Goal: Task Accomplishment & Management: Manage account settings

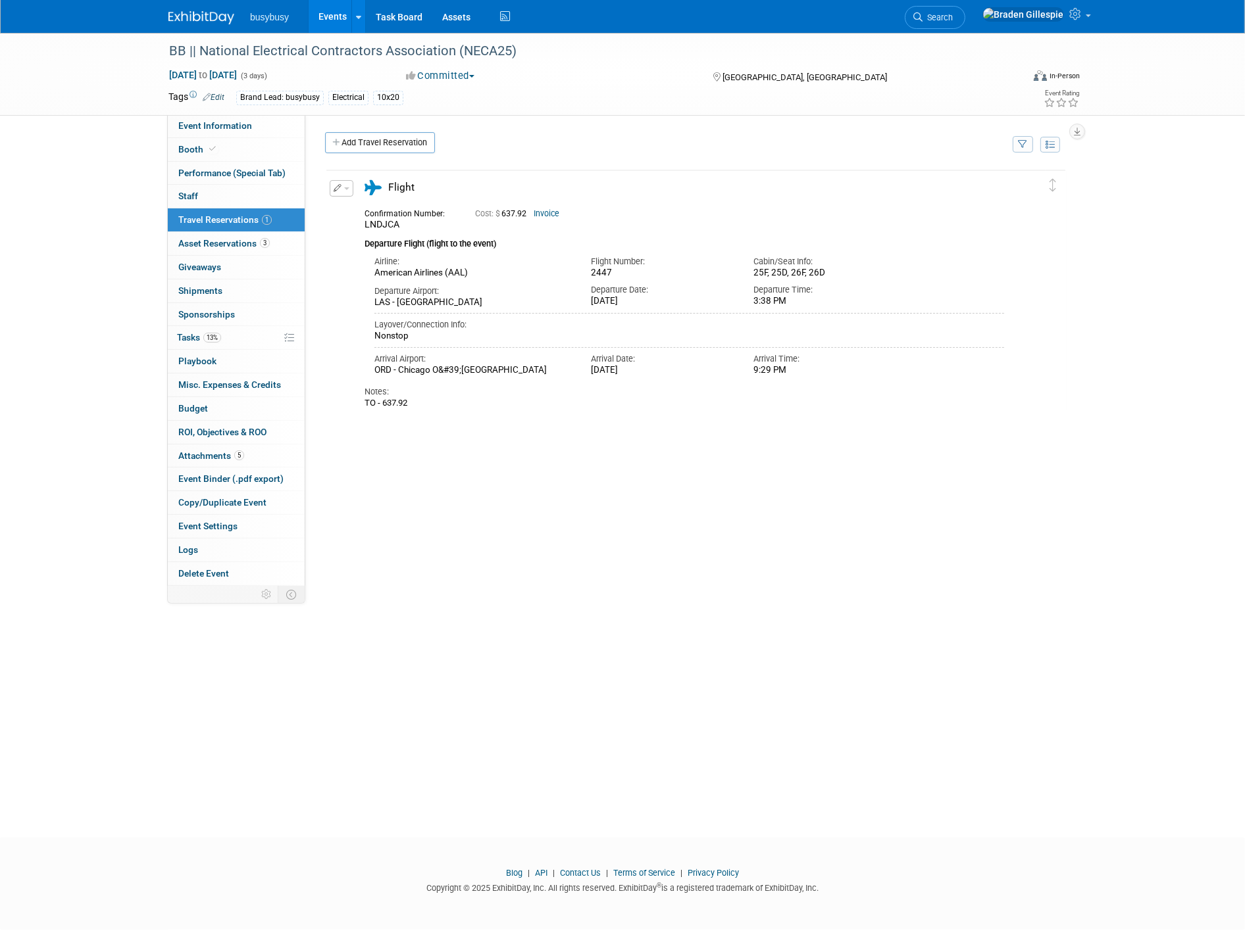
click at [344, 193] on button "button" at bounding box center [341, 188] width 24 height 17
click at [365, 206] on button "Edit Reservation" at bounding box center [386, 211] width 111 height 19
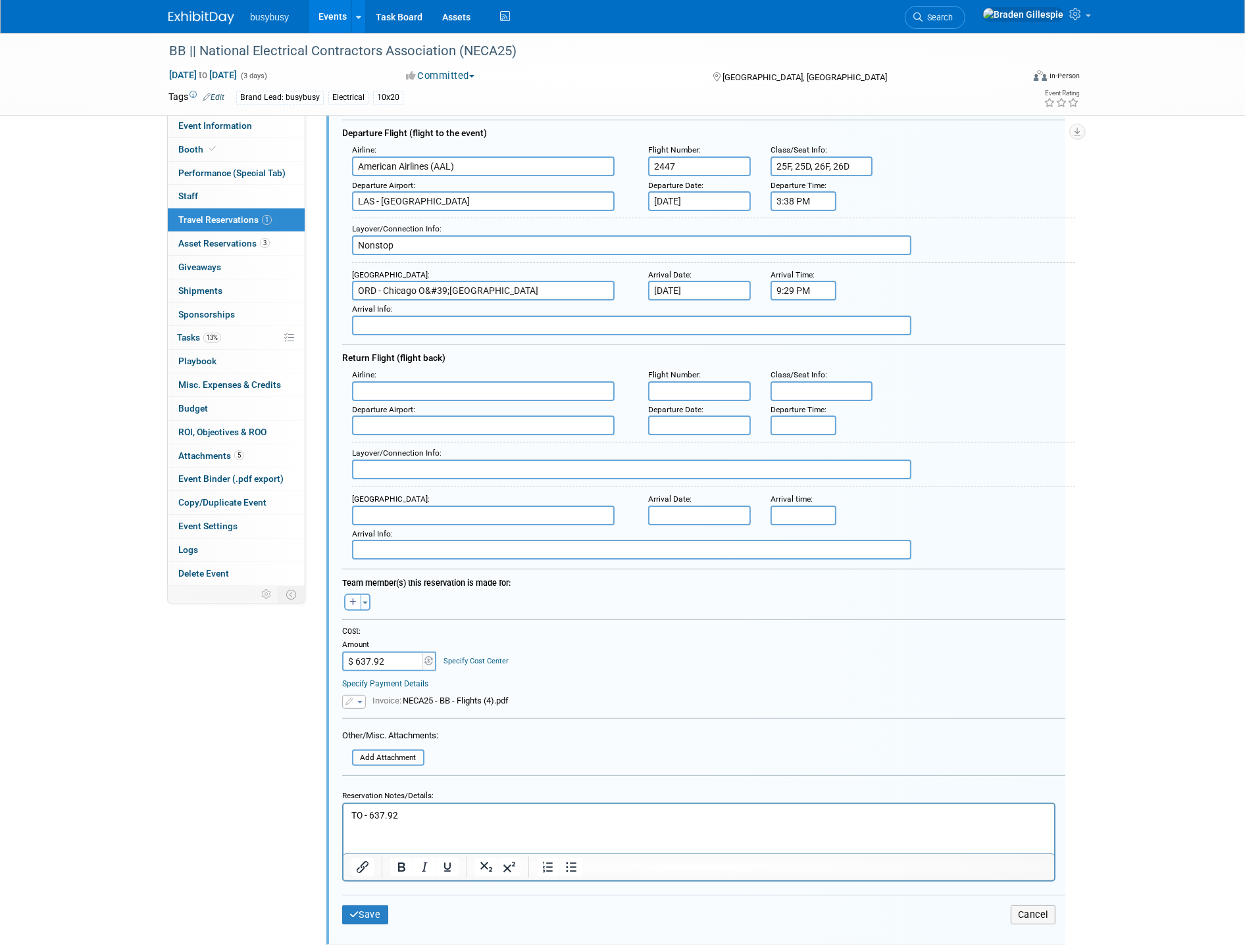
scroll to position [240, 0]
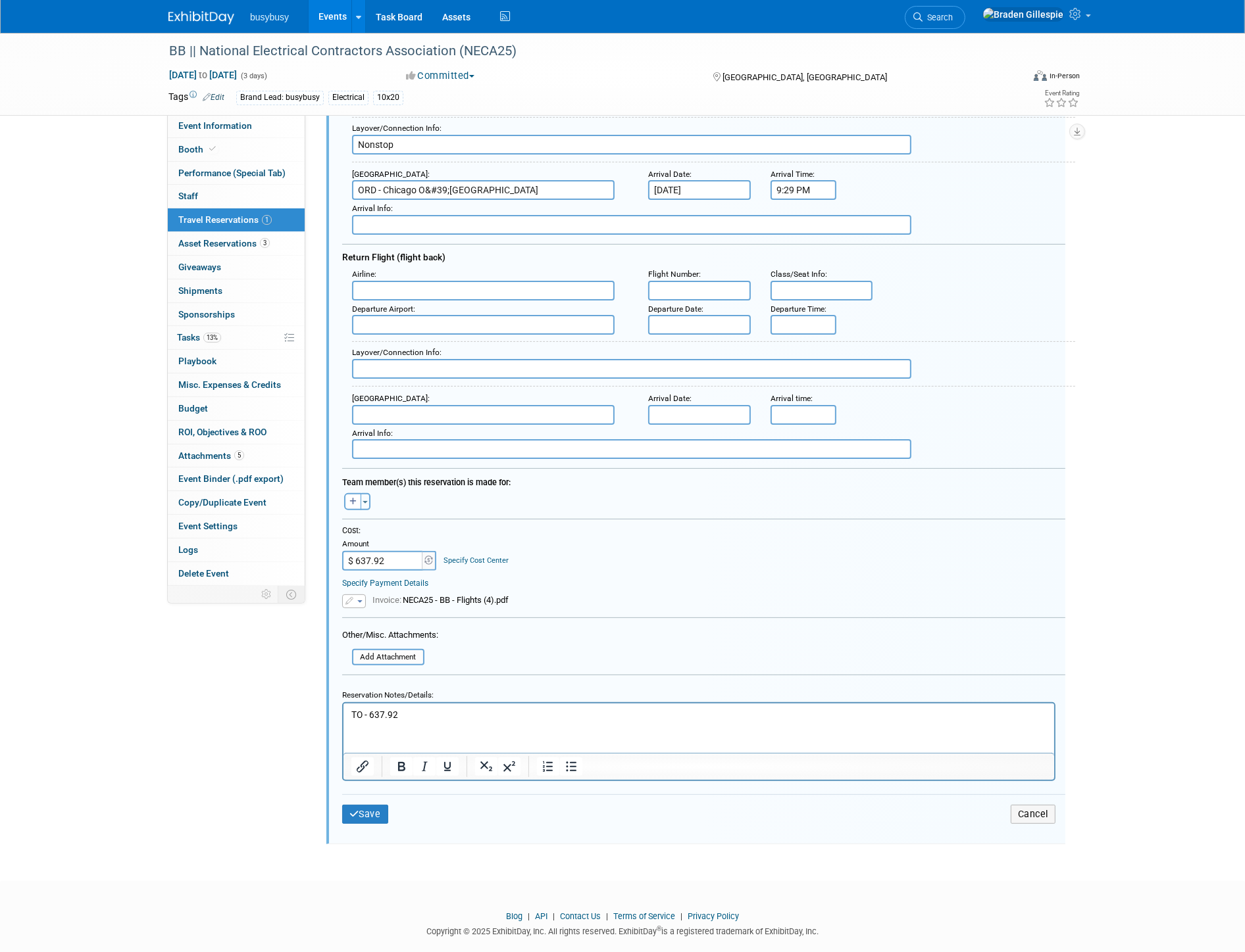
click at [404, 721] on html "TO - 637.92" at bounding box center [698, 712] width 710 height 18
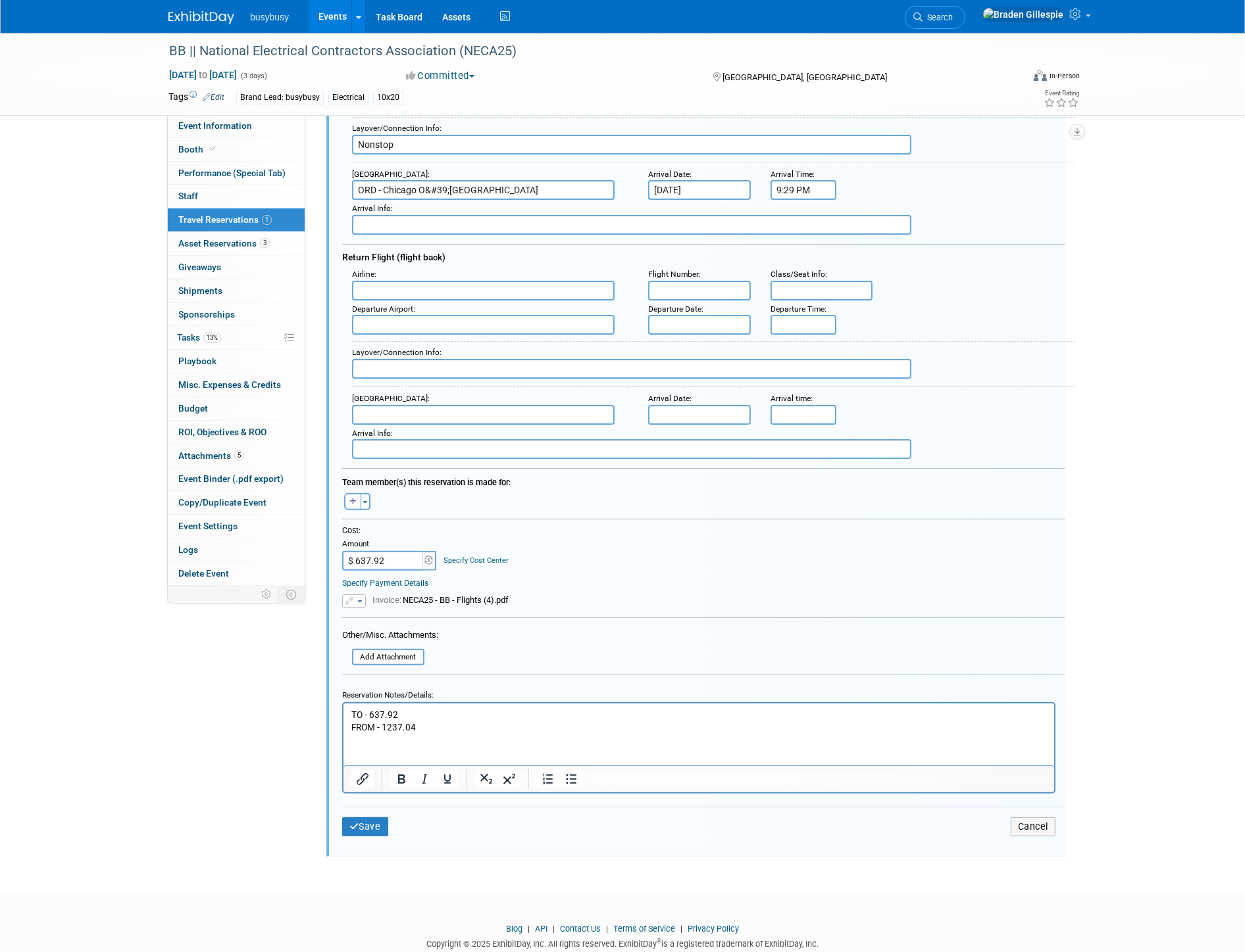
click at [400, 554] on input "$ 637.92" at bounding box center [383, 560] width 82 height 20
click at [396, 551] on input "$ 637.92" at bounding box center [383, 560] width 82 height 20
click at [326, 543] on div "<i class="fas fa-plane" style="padding: 6px 4px 6px 1px;"></i> Flight <i class=…" at bounding box center [695, 393] width 739 height 926
type input "$ 1,874.96"
click at [390, 650] on input "file" at bounding box center [345, 657] width 157 height 14
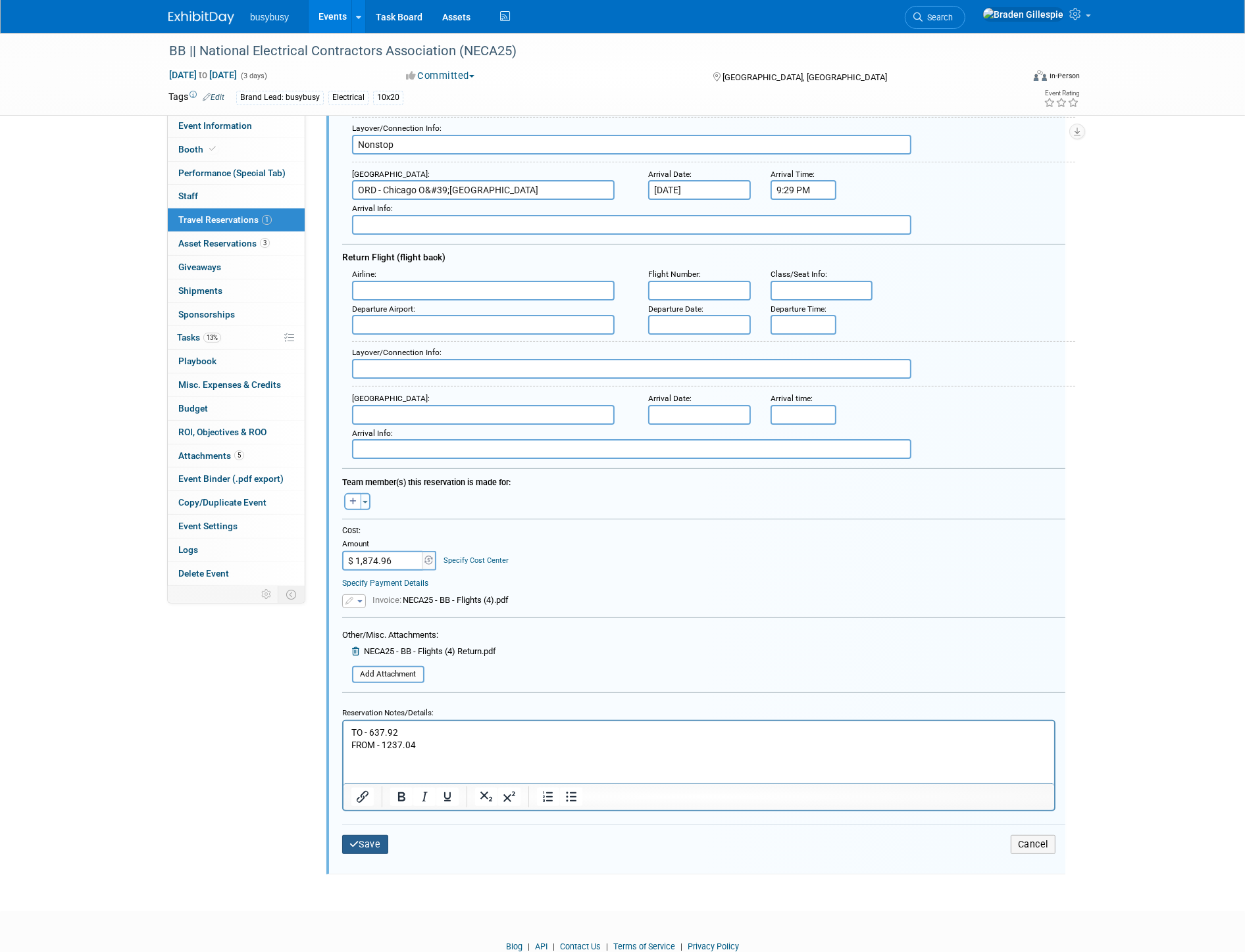
click at [376, 835] on button "Save" at bounding box center [365, 845] width 46 height 19
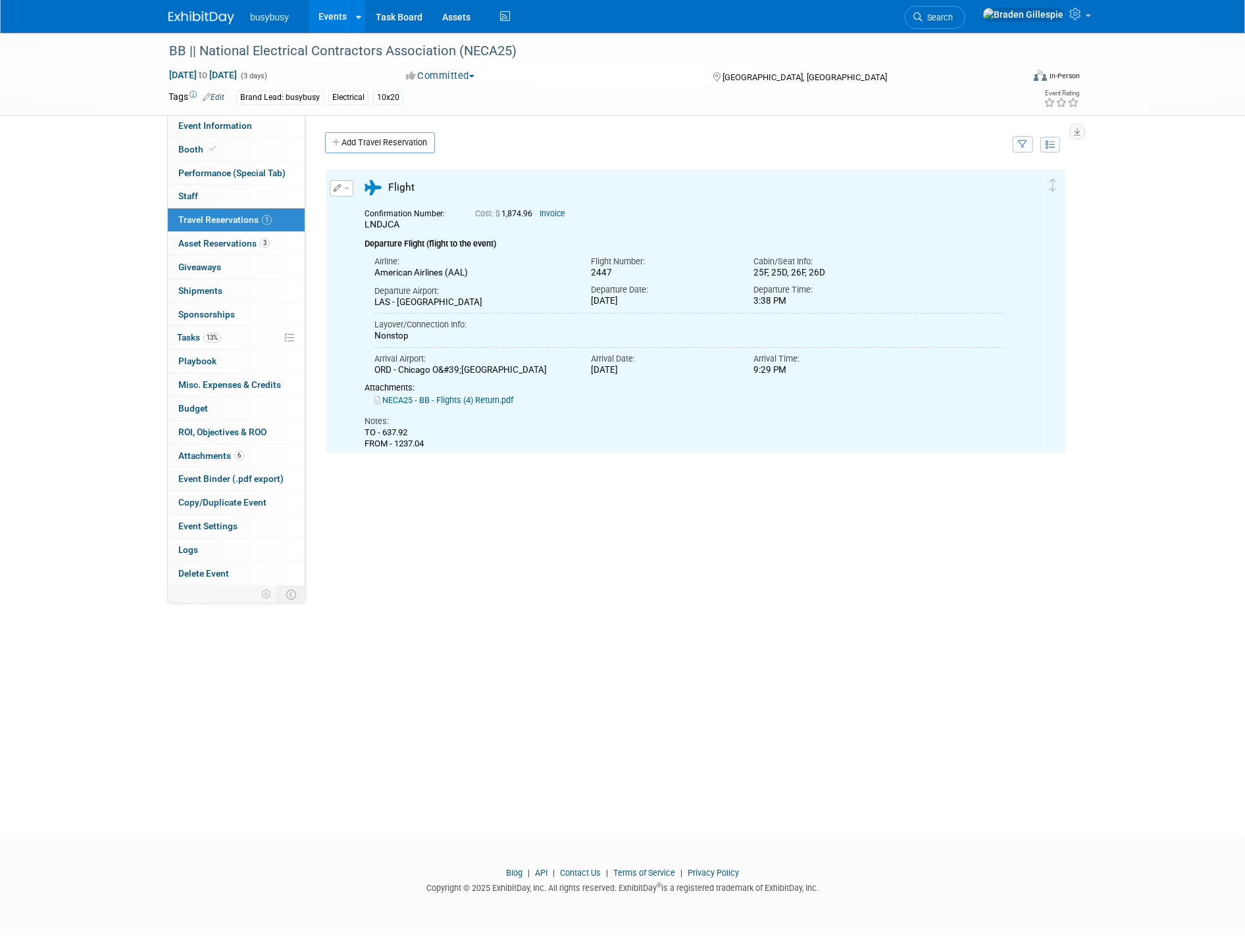
scroll to position [0, 0]
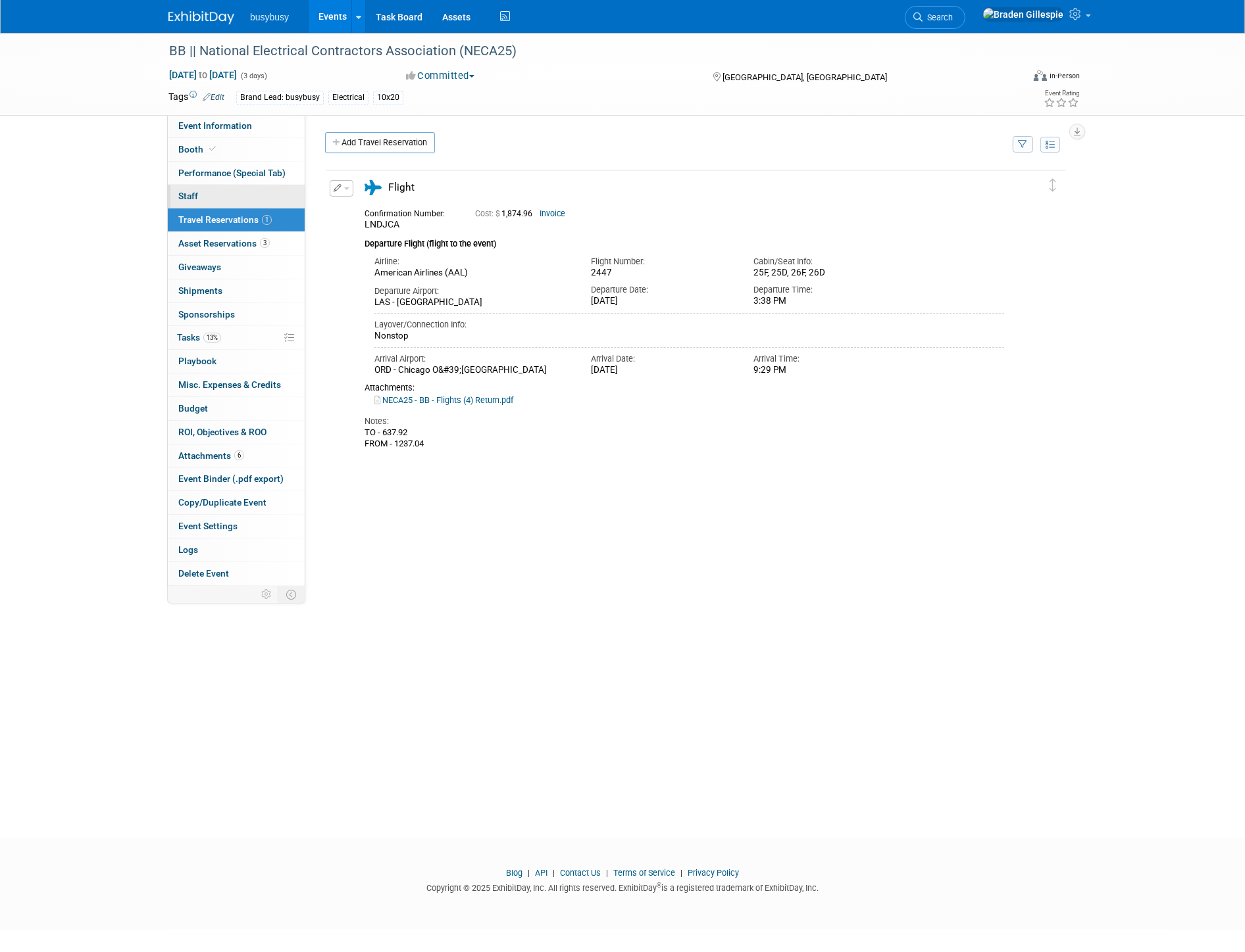
click at [208, 192] on link "0 Staff 0" at bounding box center [237, 196] width 137 height 23
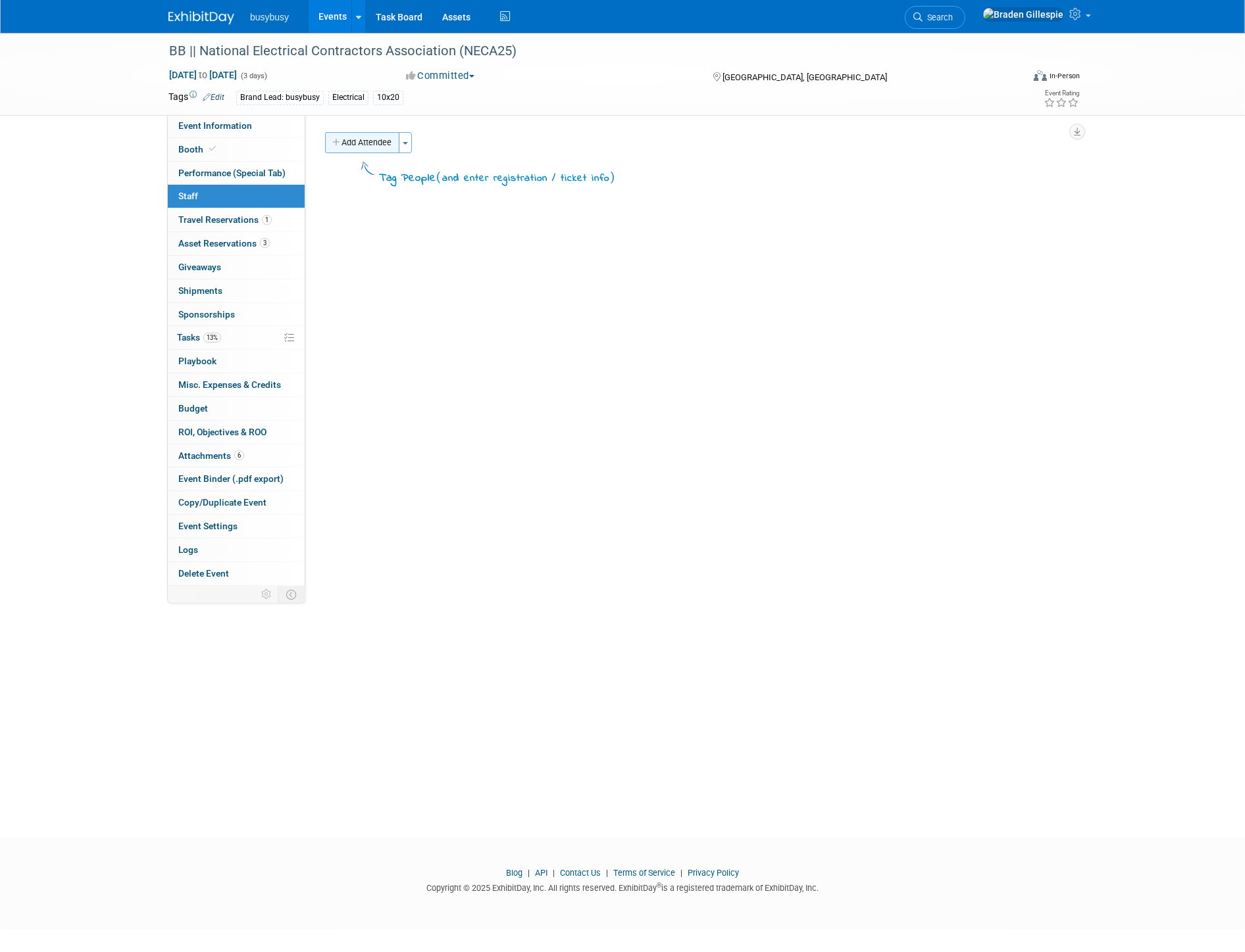
click at [338, 146] on icon "button" at bounding box center [337, 143] width 9 height 9
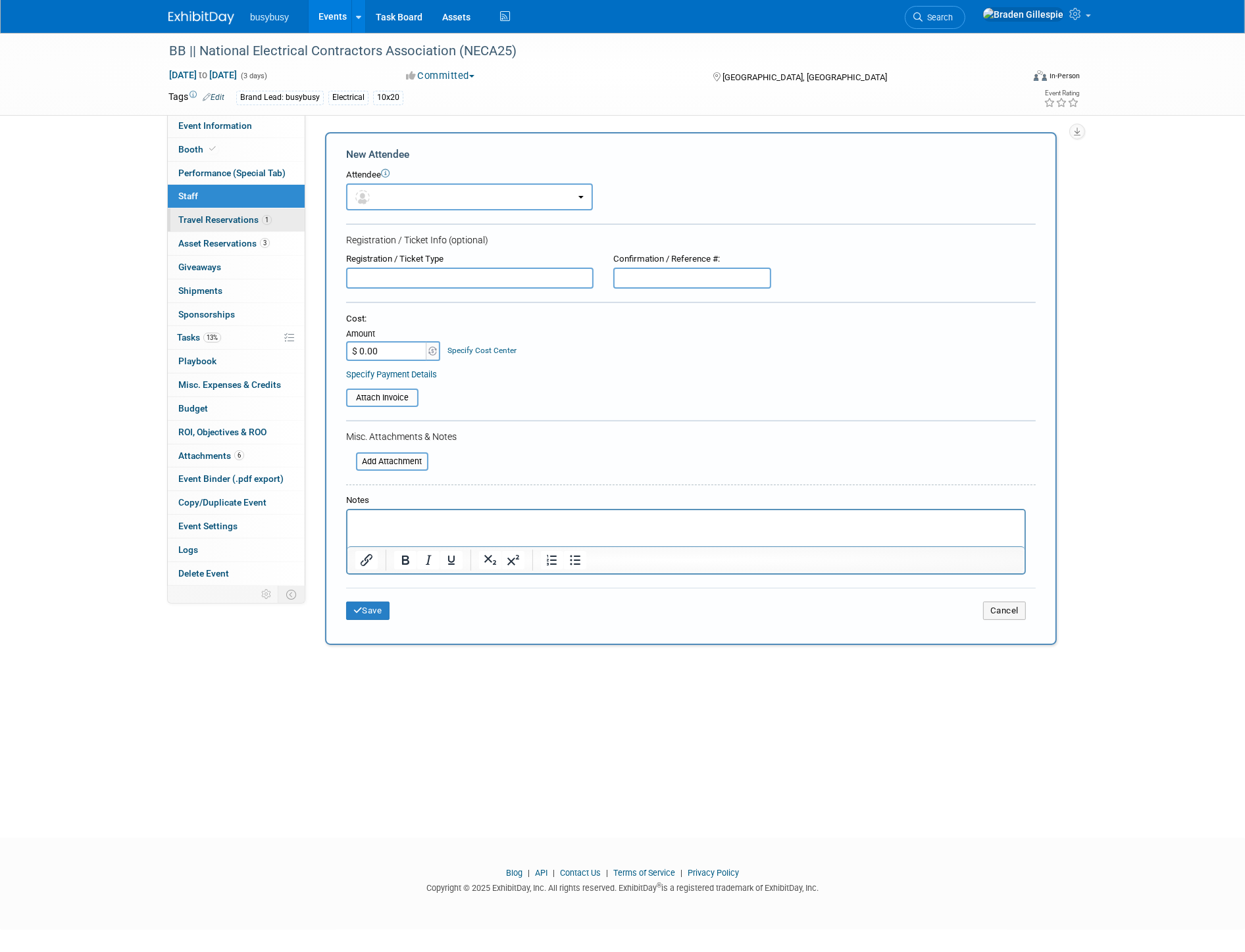
click at [240, 229] on link "1 Travel Reservations 1" at bounding box center [237, 220] width 137 height 23
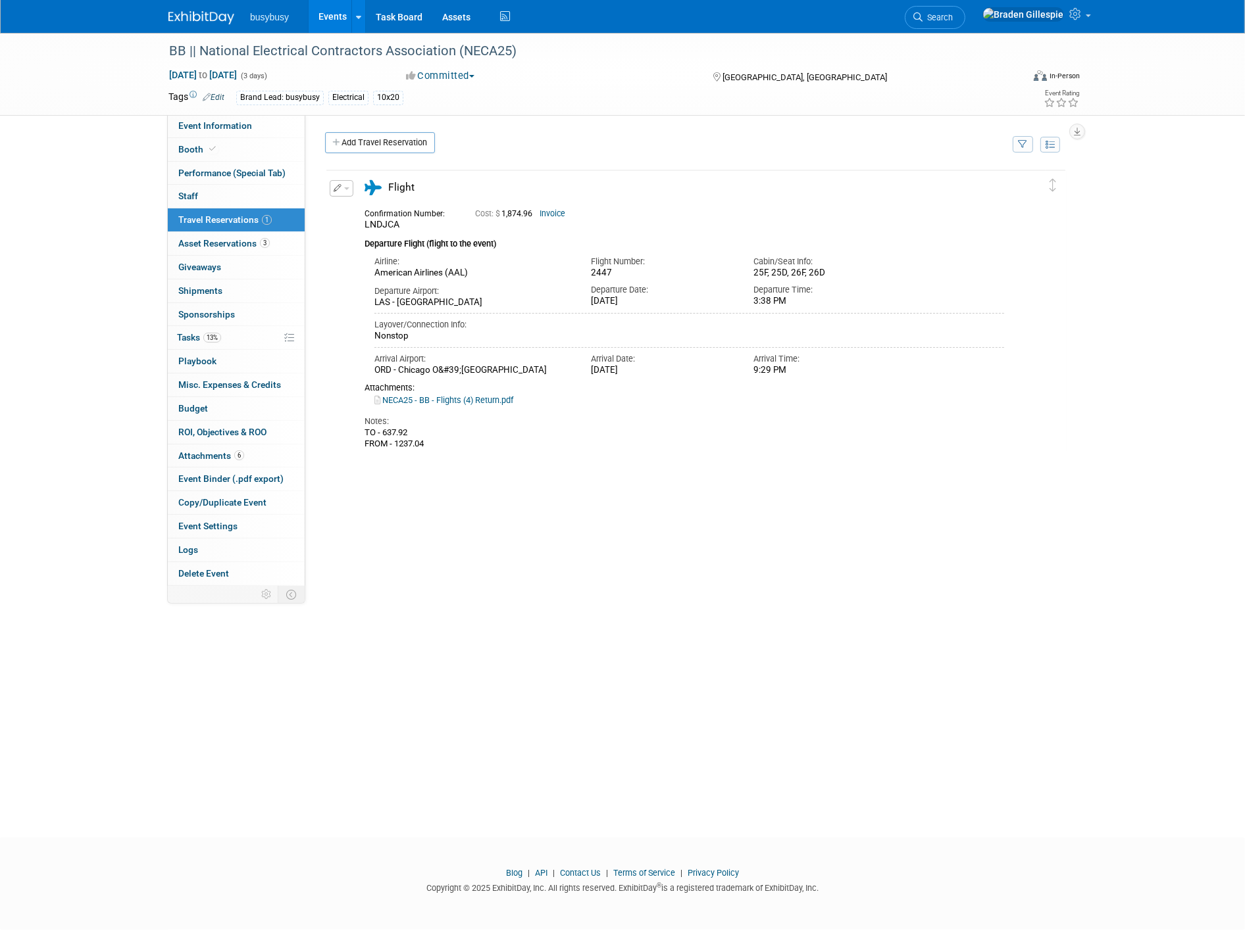
click at [336, 181] on button "button" at bounding box center [341, 188] width 24 height 17
click at [363, 209] on button "Edit Reservation" at bounding box center [386, 211] width 111 height 19
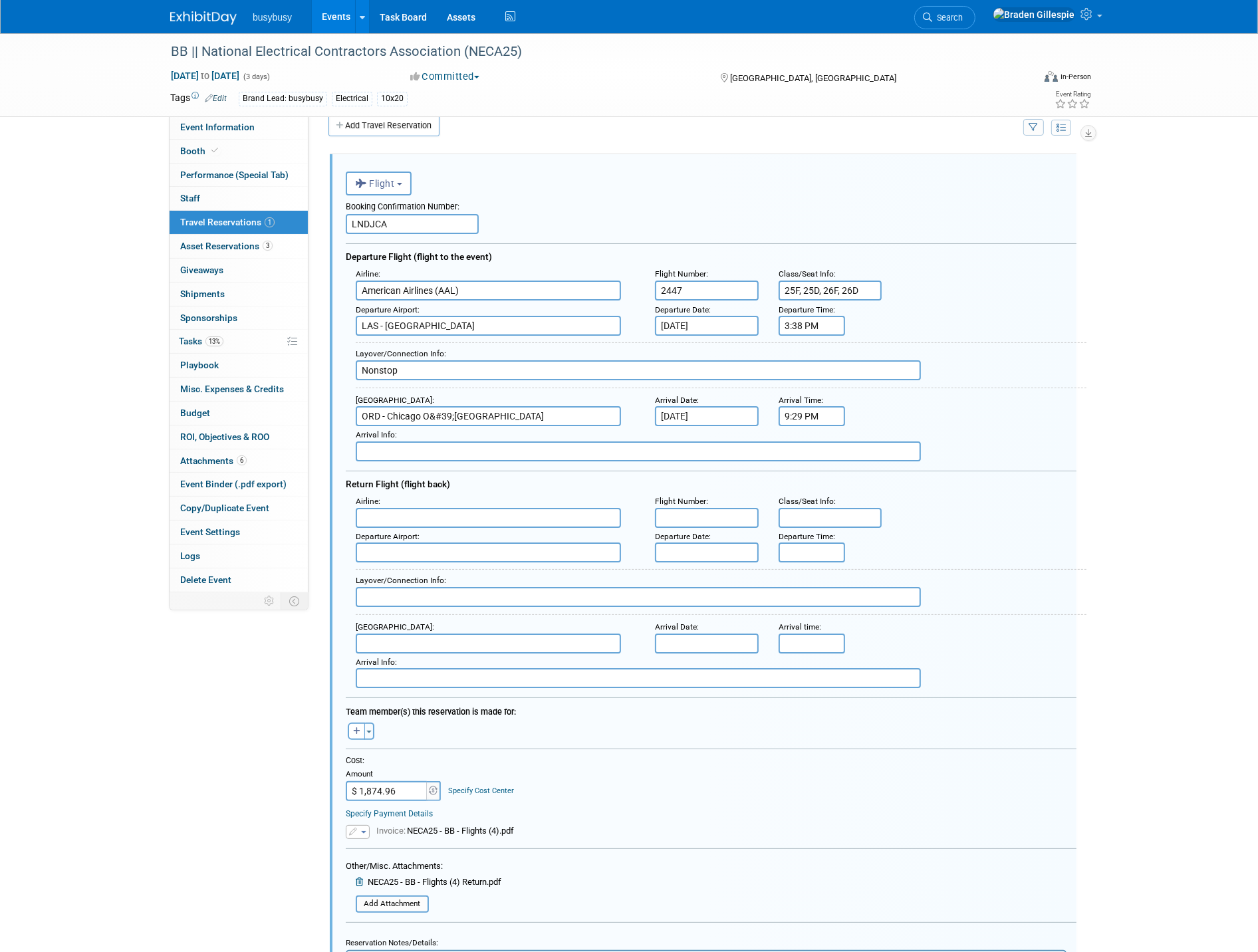
scroll to position [22, 0]
click at [412, 217] on input "LNDJCA" at bounding box center [412, 221] width 133 height 20
click at [414, 205] on div "Booking Confirmation Number:" at bounding box center [711, 202] width 731 height 18
click at [413, 220] on input "LNDJCA," at bounding box center [412, 221] width 133 height 20
paste input "JQYKLH"
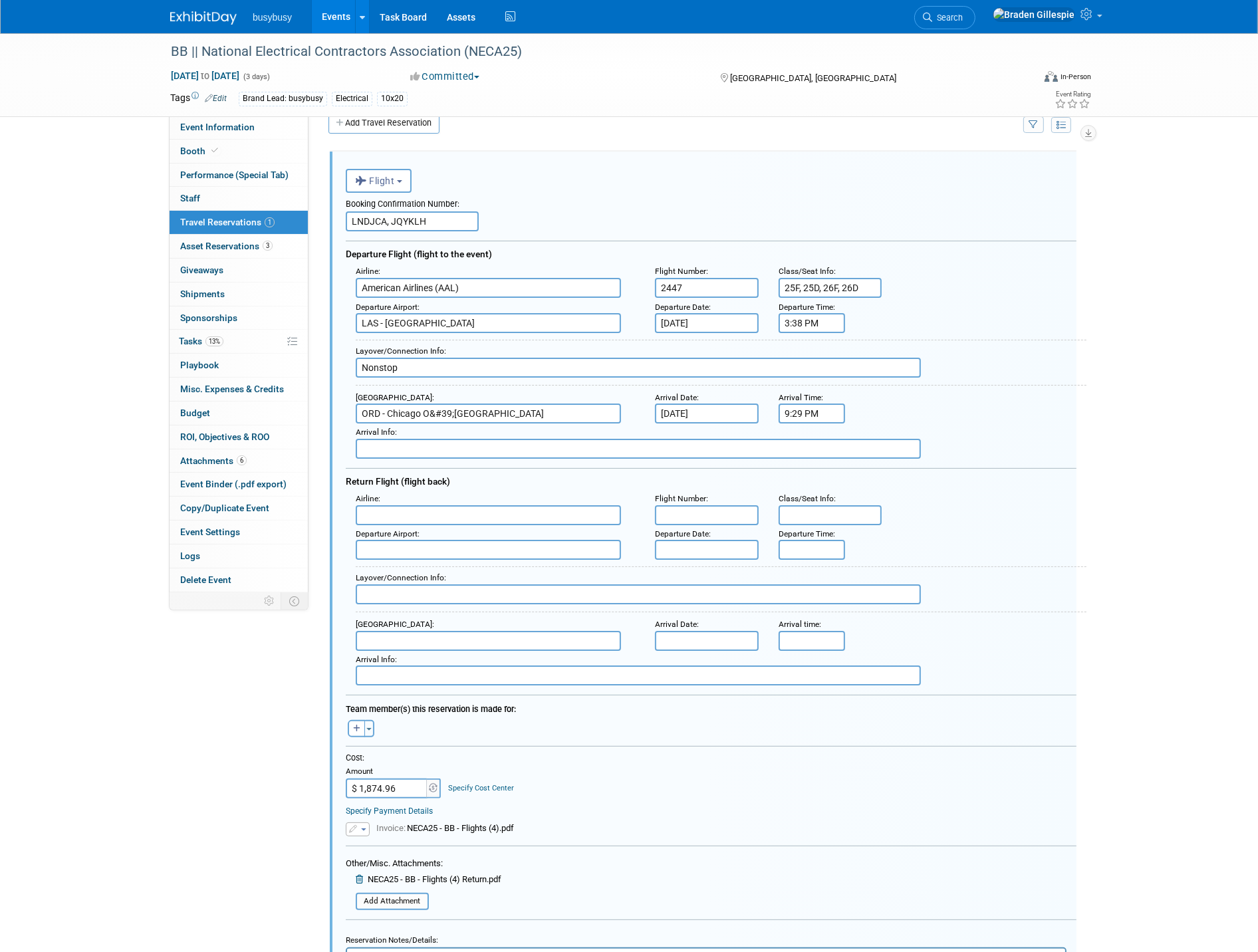
type input "LNDJCA, JQYKLH"
click at [422, 510] on input "text" at bounding box center [488, 515] width 265 height 20
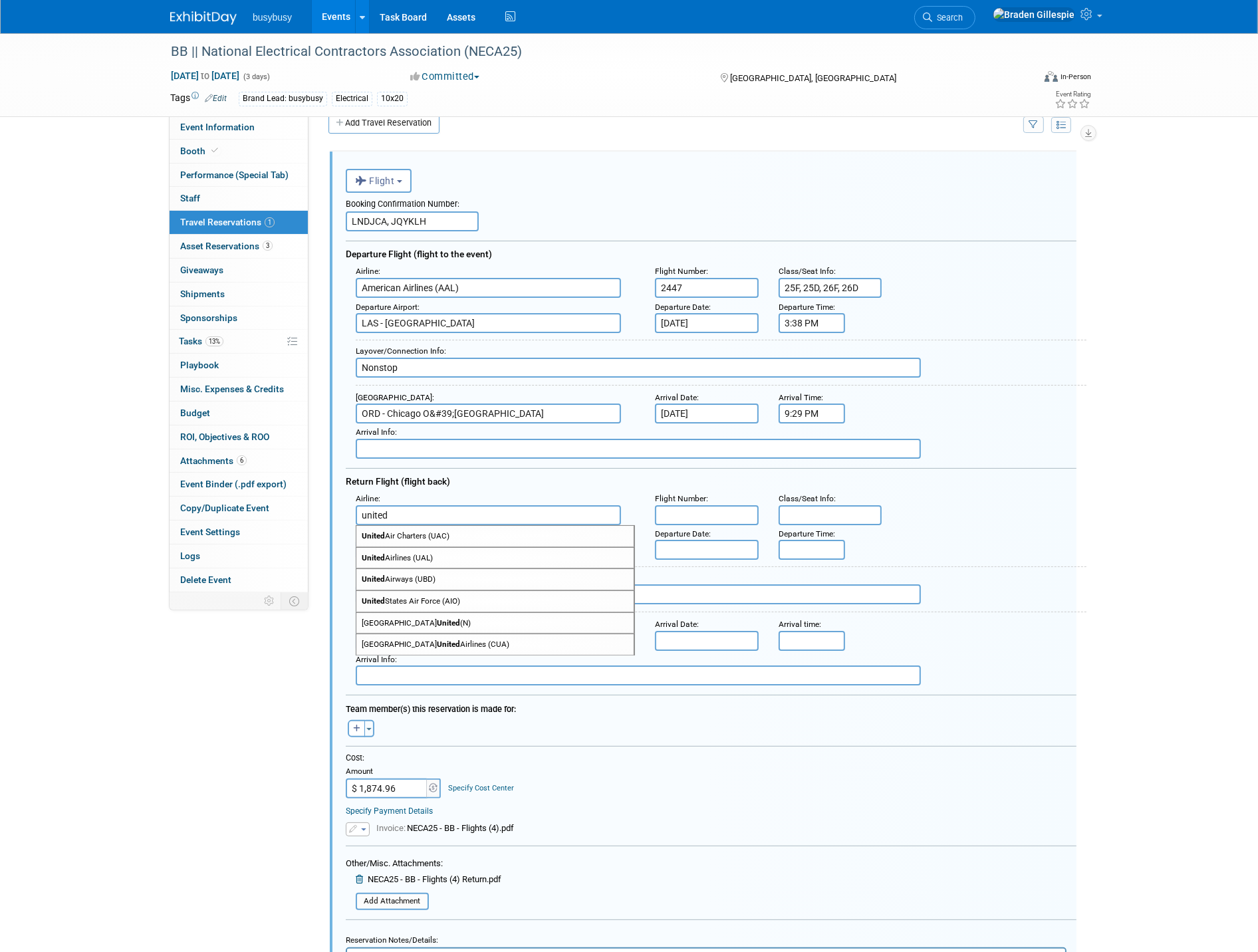
click at [412, 552] on span "United Airlines (UAL)" at bounding box center [495, 558] width 277 height 21
type input "United Airlines (UAL)"
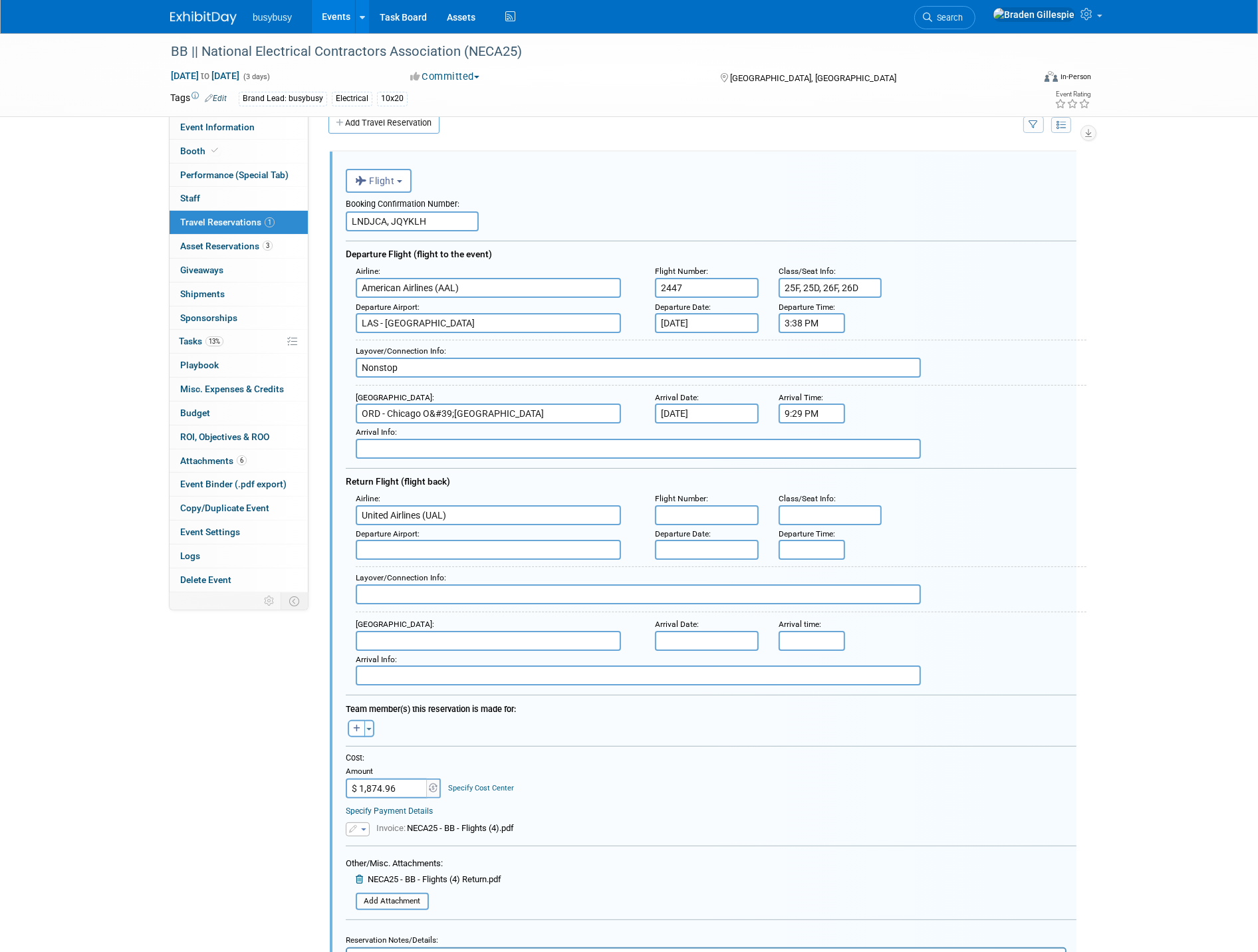
click at [404, 543] on input "text" at bounding box center [488, 550] width 265 height 20
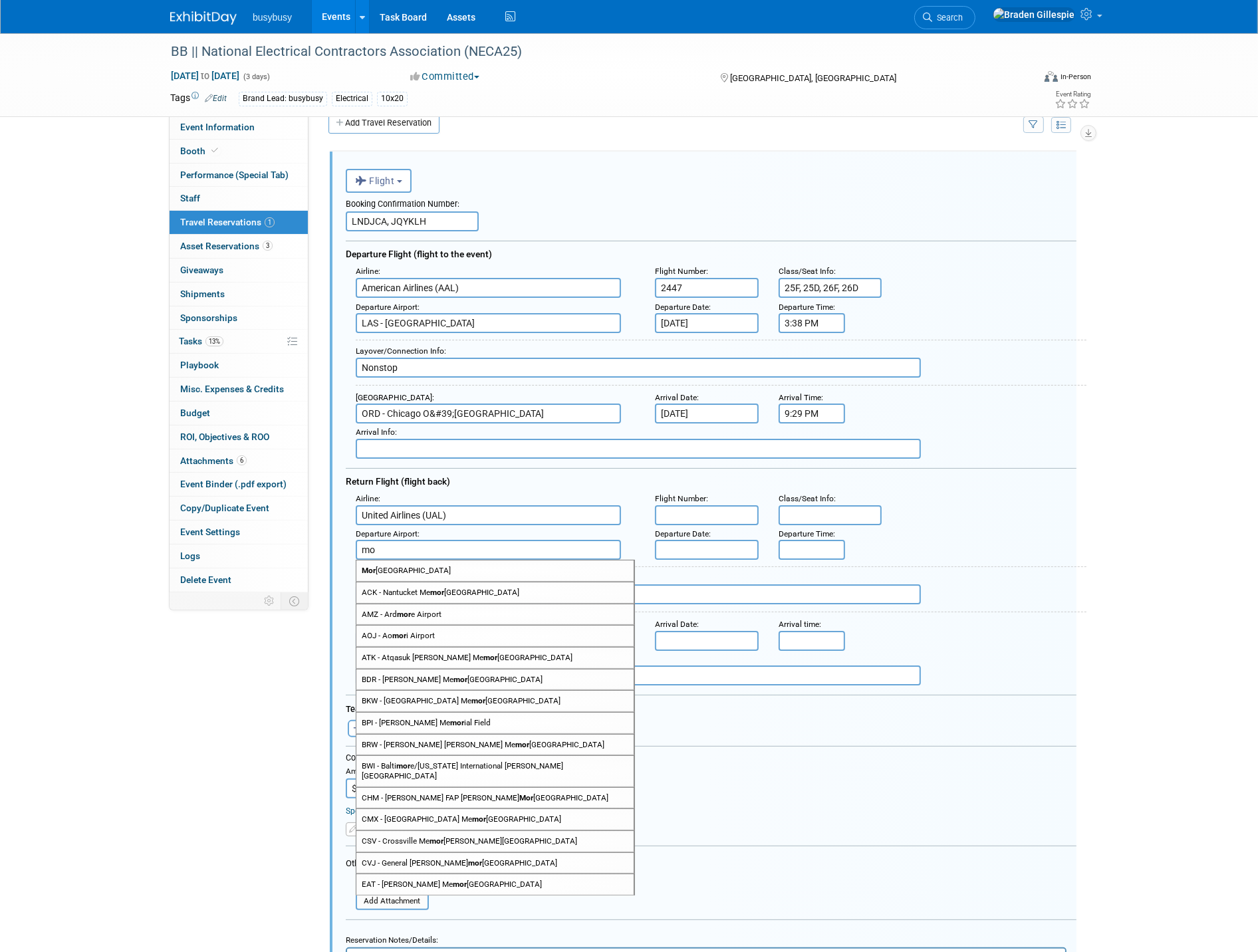
type input "m"
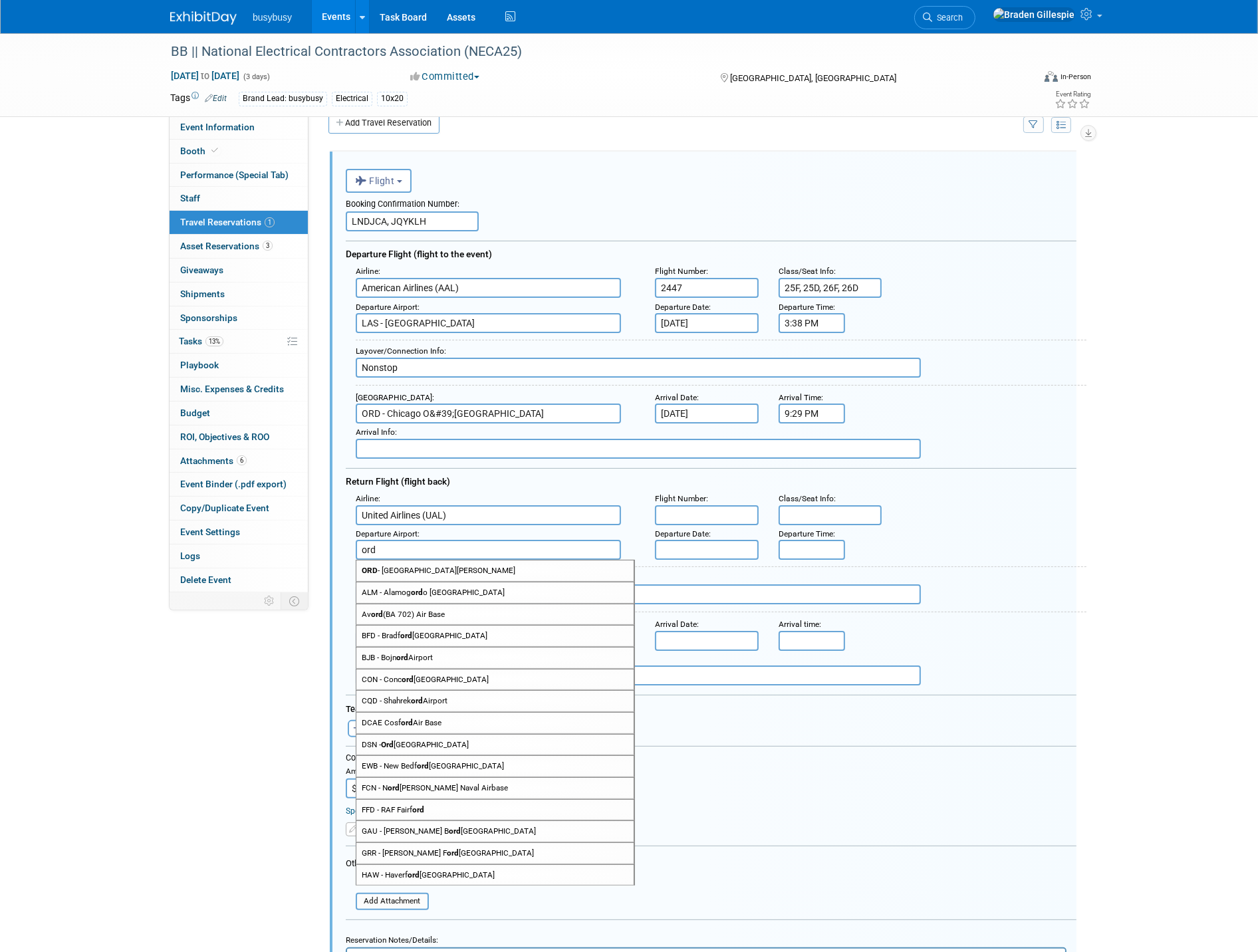
click at [480, 566] on span "ORD - Chicago O'Hare International Airport" at bounding box center [495, 571] width 277 height 21
type input "ORD - Chicago O&#39;Hare International Airport"
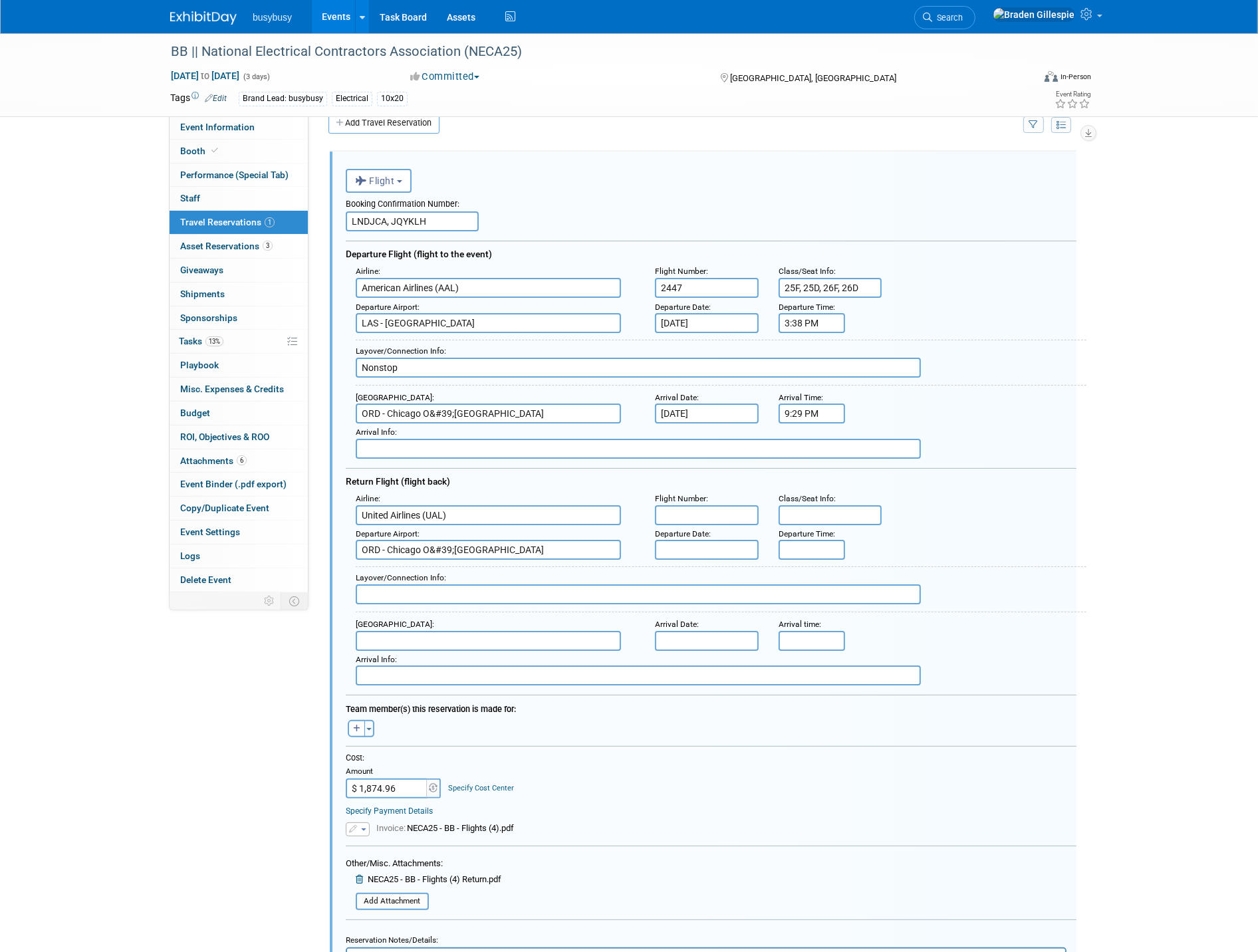
click at [672, 540] on input "text" at bounding box center [707, 550] width 104 height 20
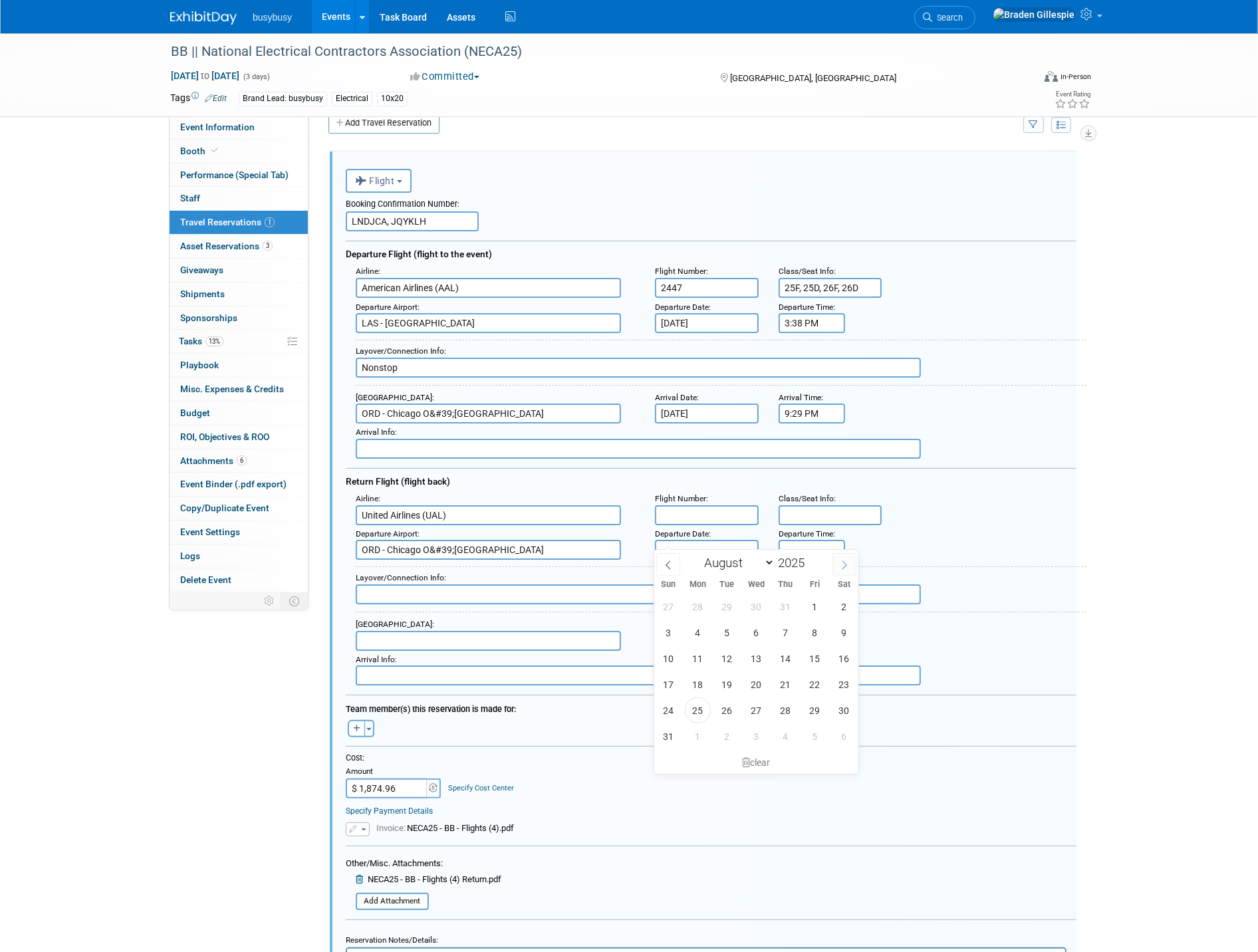
click at [836, 569] on span at bounding box center [845, 564] width 24 height 22
select select "8"
click at [703, 652] on span "15" at bounding box center [698, 658] width 26 height 26
type input "Sep 15, 2025"
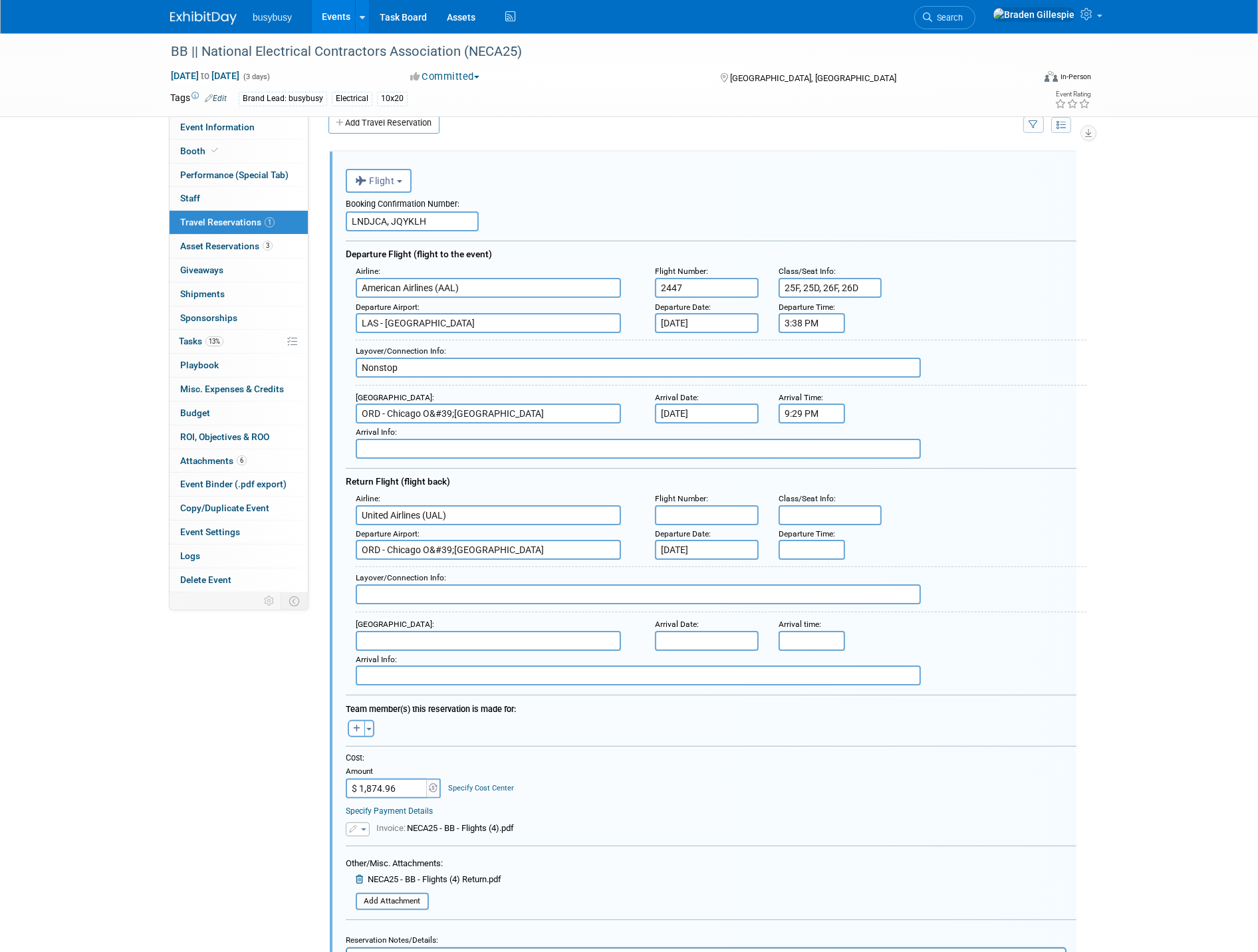
click at [705, 631] on input "text" at bounding box center [707, 641] width 104 height 20
click at [838, 654] on span at bounding box center [845, 652] width 24 height 22
select select "8"
click at [705, 750] on span "15" at bounding box center [698, 746] width 26 height 26
type input "Sep 15, 2025"
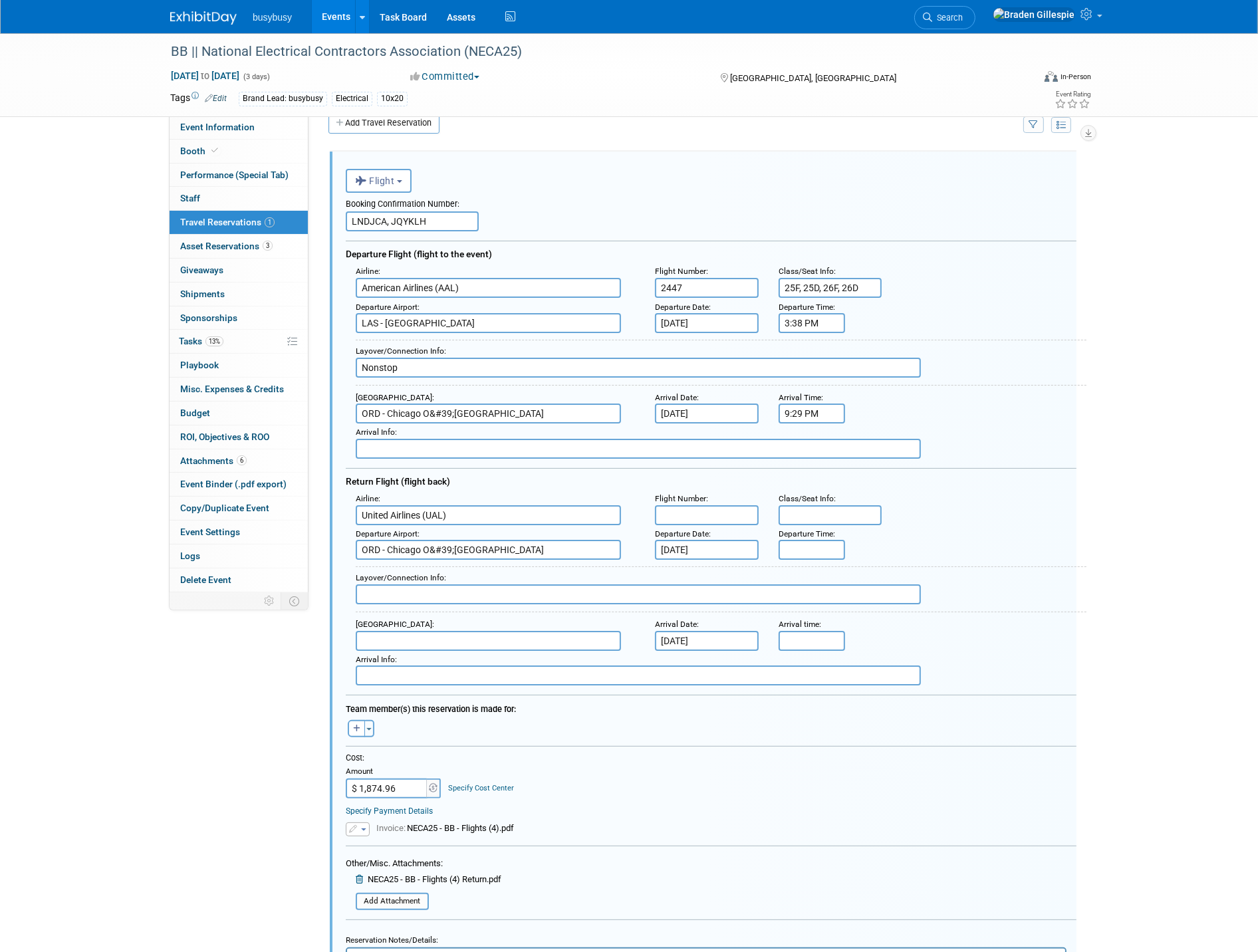
click at [710, 508] on input "text" at bounding box center [707, 515] width 104 height 20
type input "UA1920"
click at [848, 505] on input "text" at bounding box center [830, 515] width 104 height 20
type input "24A, 24D, 24C, 24F"
click at [817, 547] on input "5:00 PM" at bounding box center [811, 550] width 66 height 20
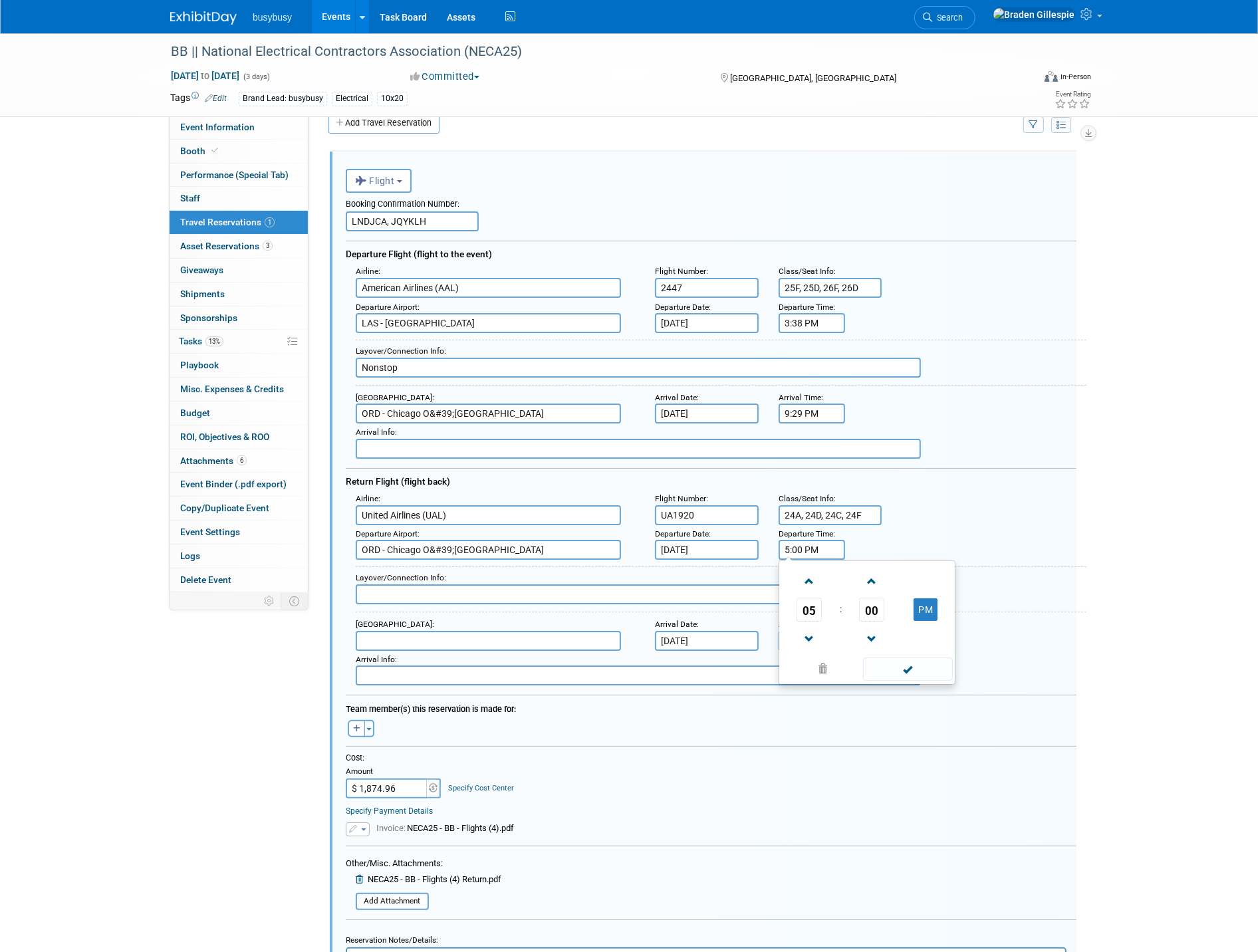
drag, startPoint x: 818, startPoint y: 539, endPoint x: 708, endPoint y: 531, distance: 110.3
click at [708, 539] on div "Departure Airport : ORD - Chicago O&#39;Hare International Airport Departure Da…" at bounding box center [716, 543] width 741 height 35
type input "4:15 PM"
click at [802, 631] on input "5:00 PM" at bounding box center [811, 641] width 66 height 20
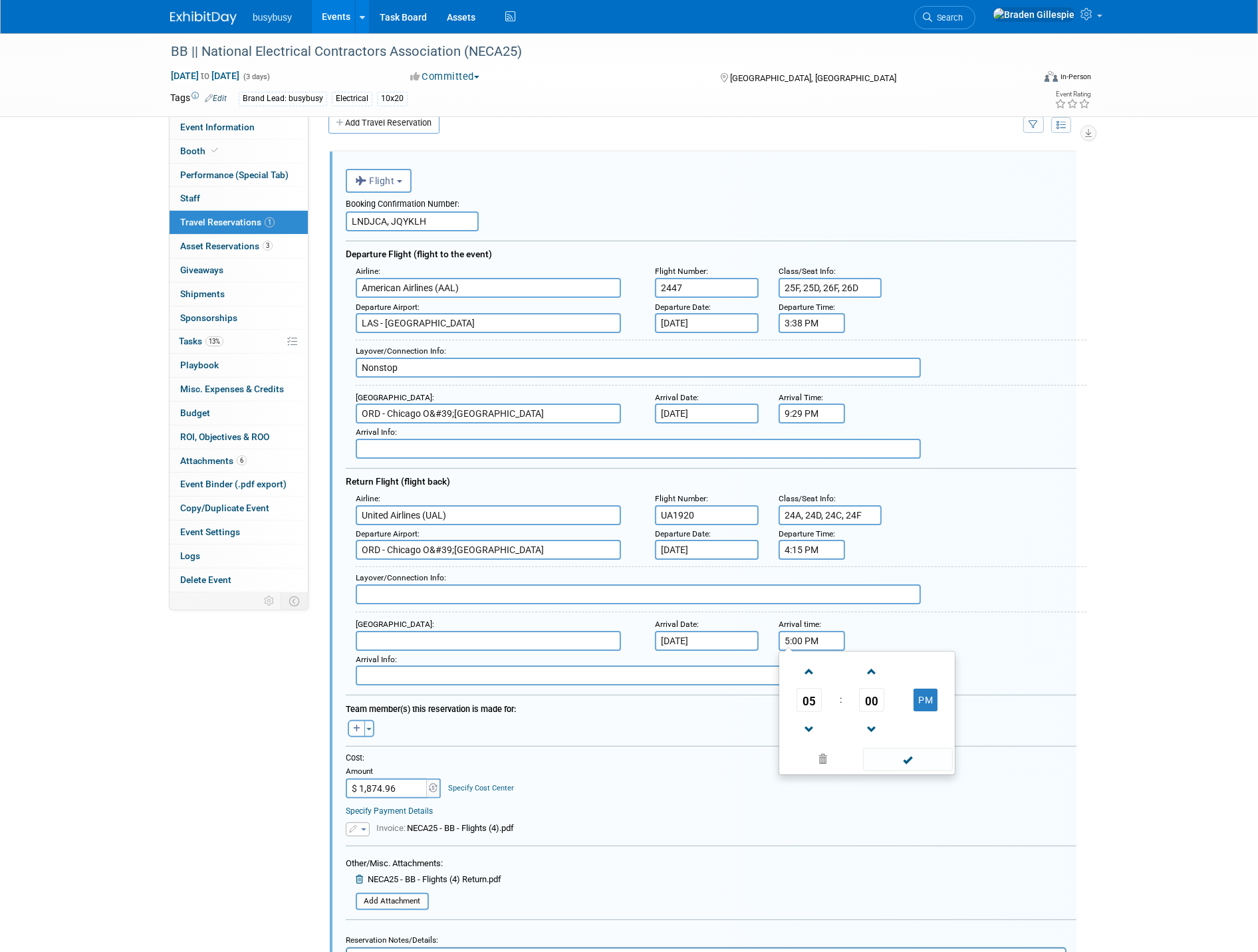
drag, startPoint x: 823, startPoint y: 627, endPoint x: 685, endPoint y: 625, distance: 138.0
click at [685, 629] on div "Arrival Airport : Arrival Date : Sep 15, 2025 Arrival time : 5:00 PM 05 : 00 PM…" at bounding box center [716, 633] width 741 height 35
type input "6:13 PM"
click at [582, 585] on input "text" at bounding box center [638, 594] width 565 height 20
type input "Nonstop"
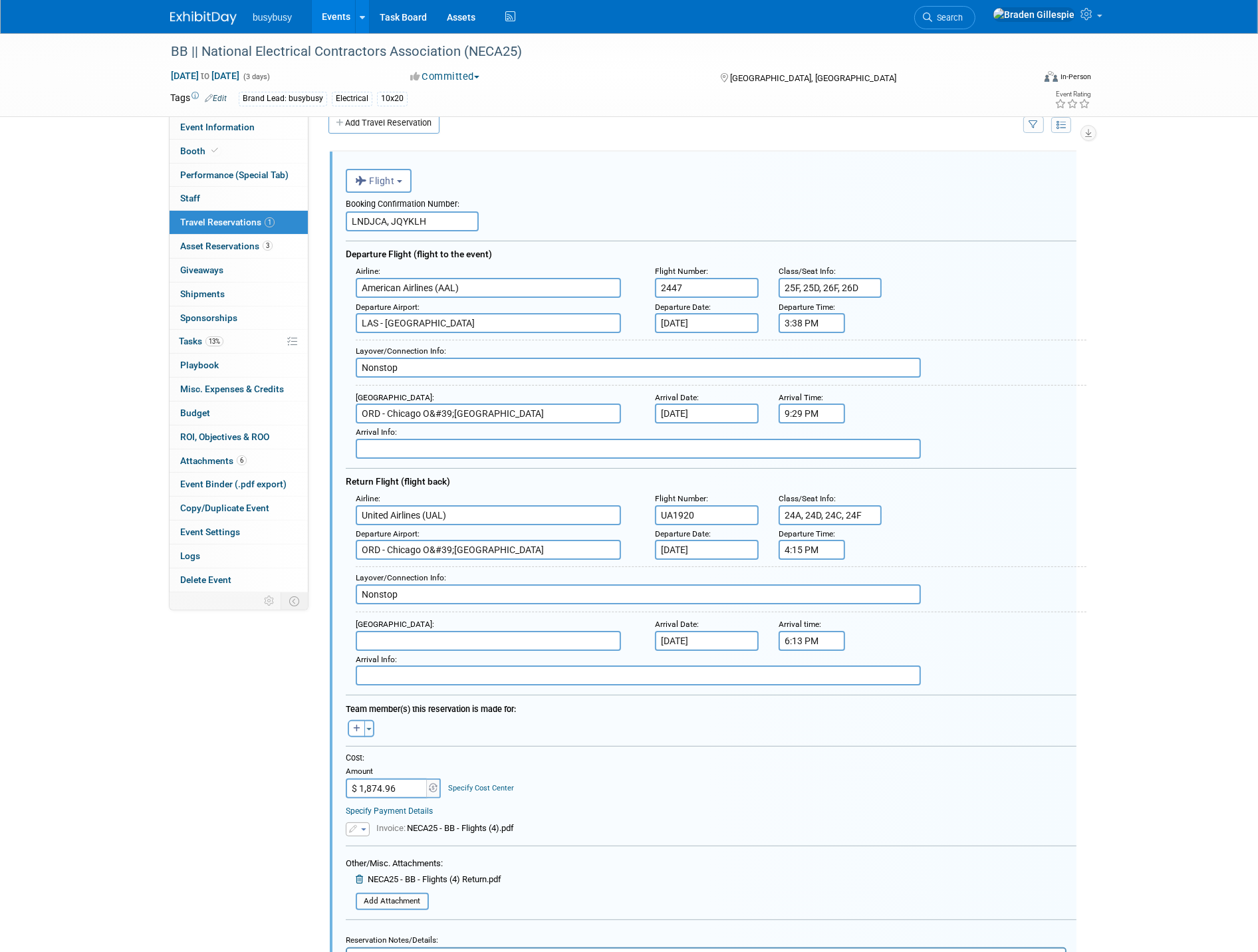
click at [572, 631] on input "text" at bounding box center [488, 641] width 265 height 20
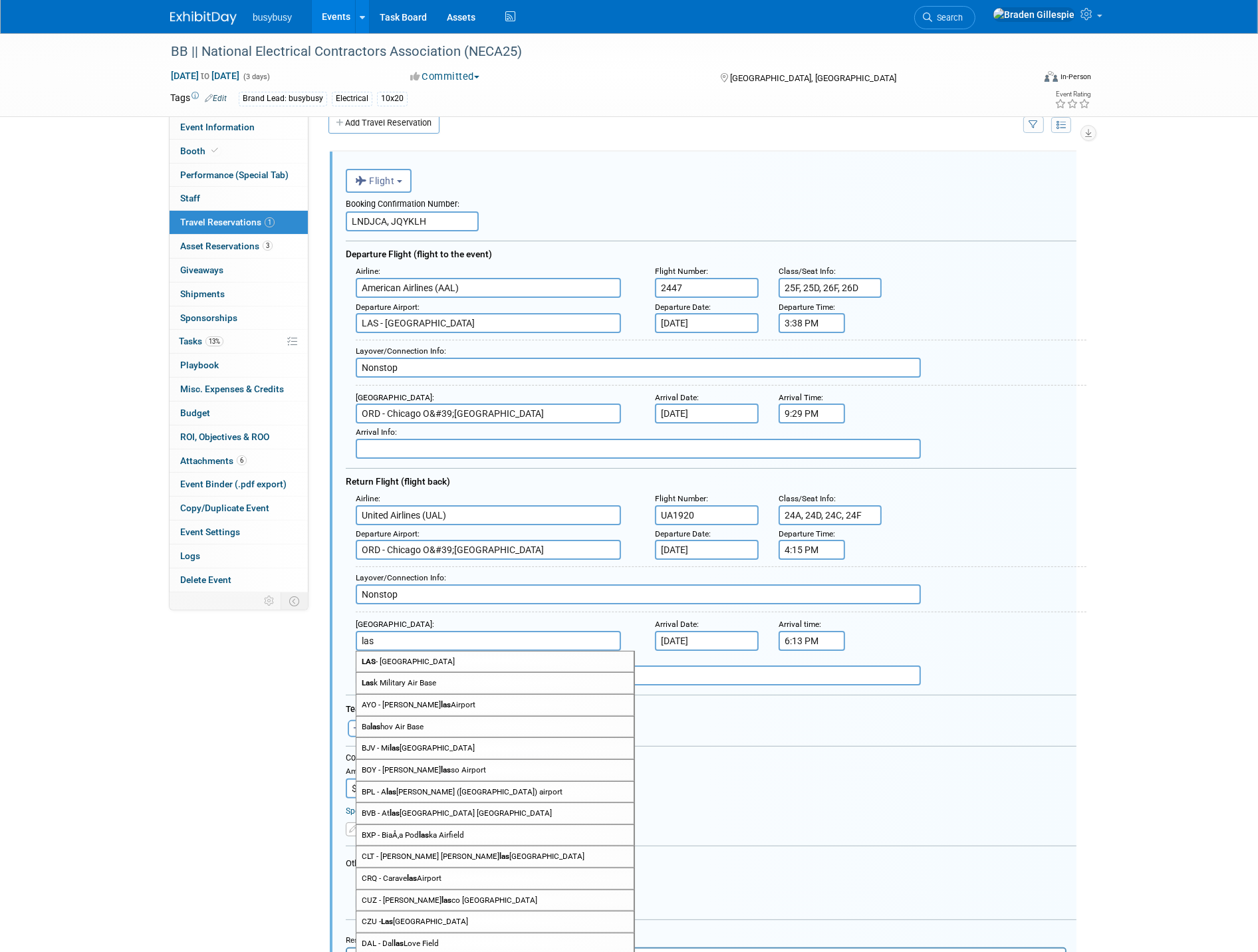
click at [468, 652] on span "LAS - McCarran International Airport" at bounding box center [495, 662] width 277 height 21
type input "LAS - McCarran International Airport"
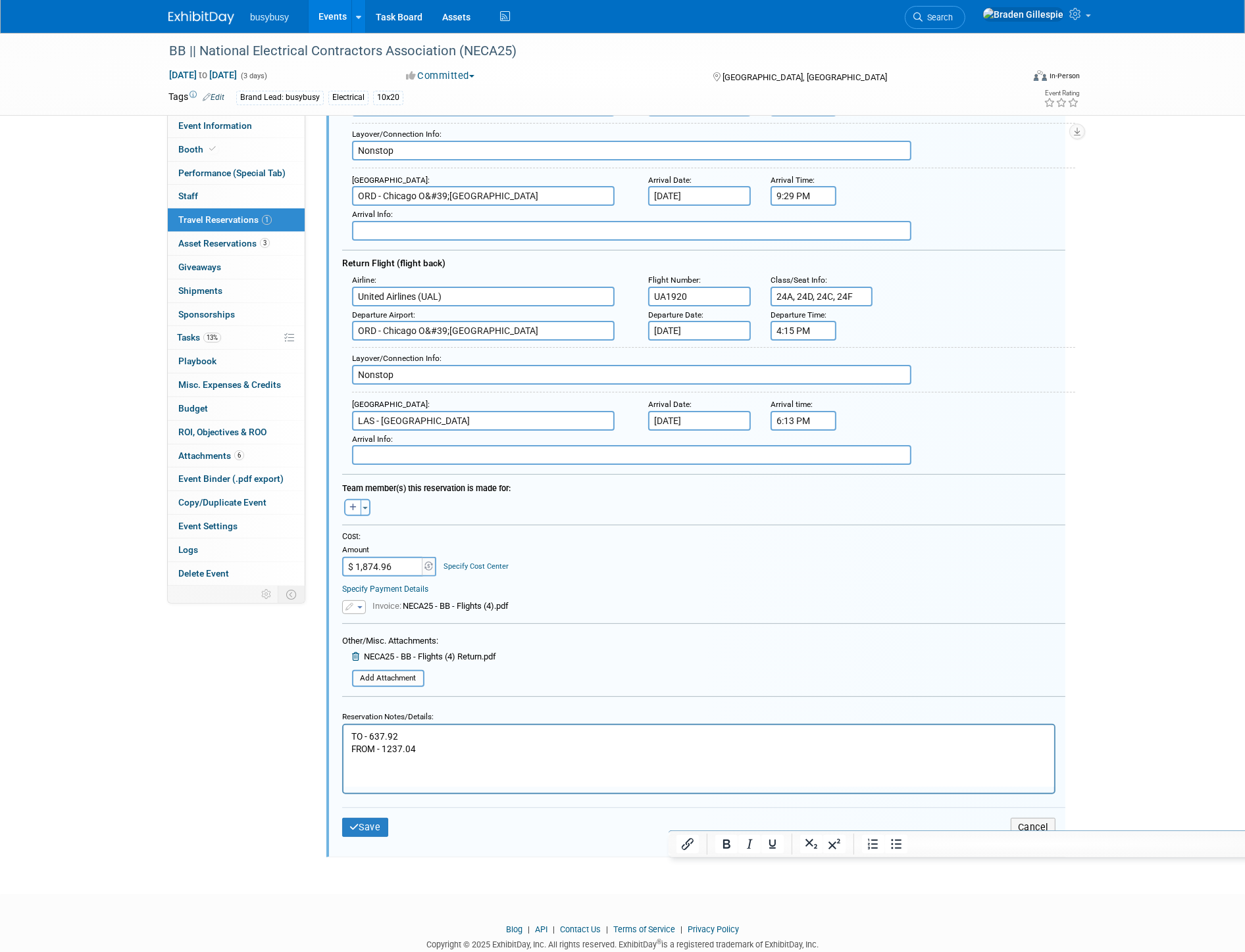
scroll to position [240, 0]
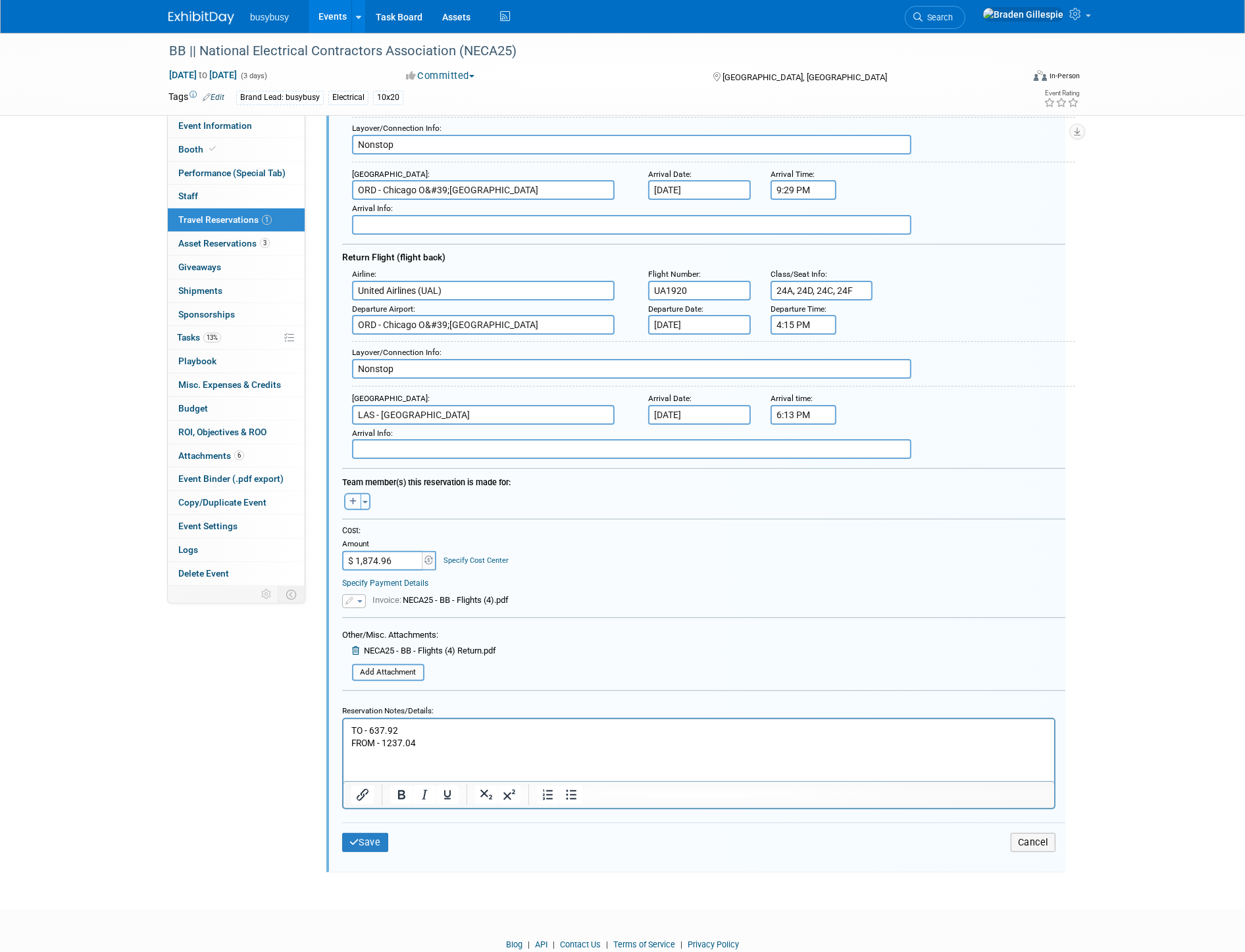
click at [352, 498] on icon "button" at bounding box center [352, 502] width 7 height 8
select select
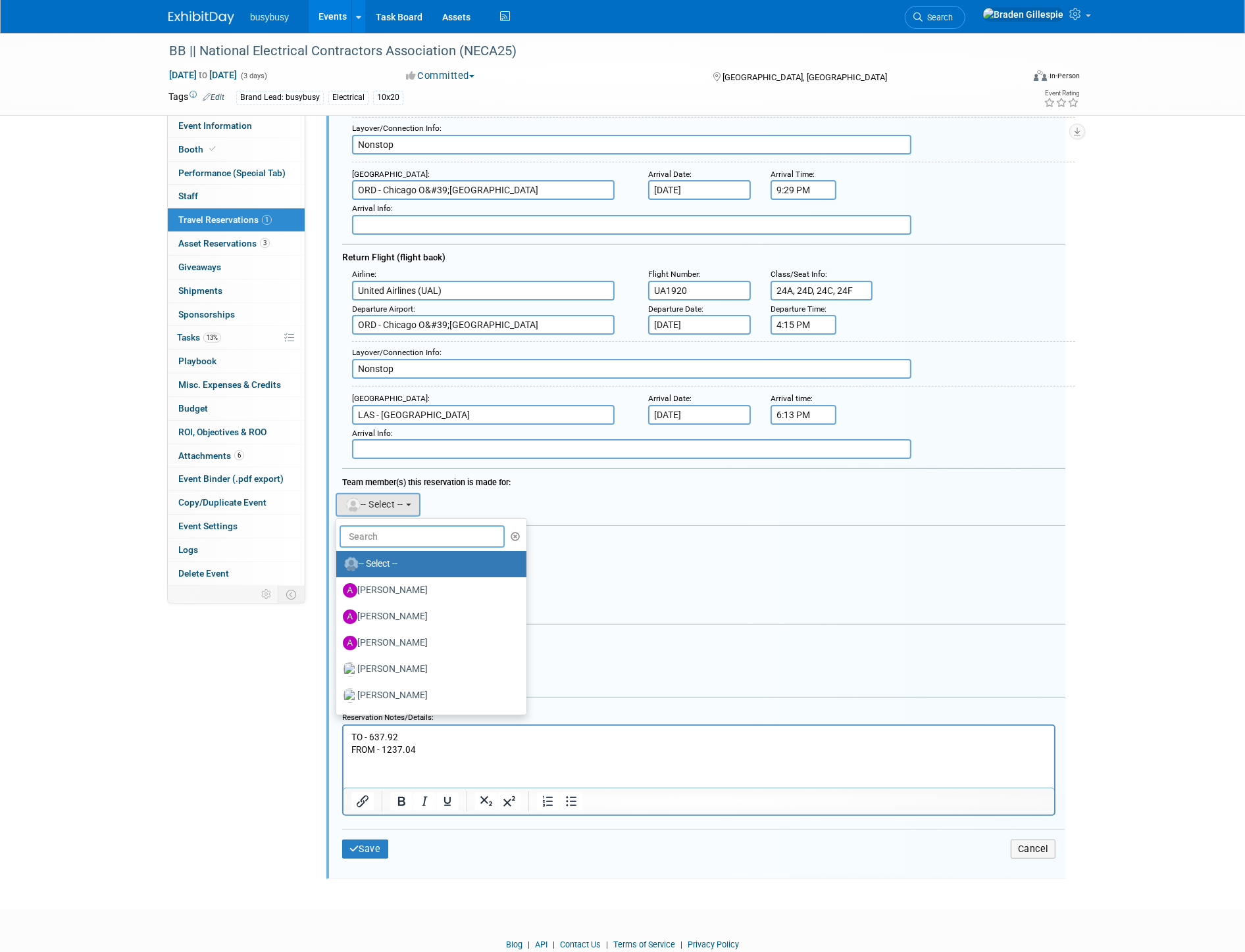
click at [397, 526] on input "text" at bounding box center [422, 537] width 165 height 22
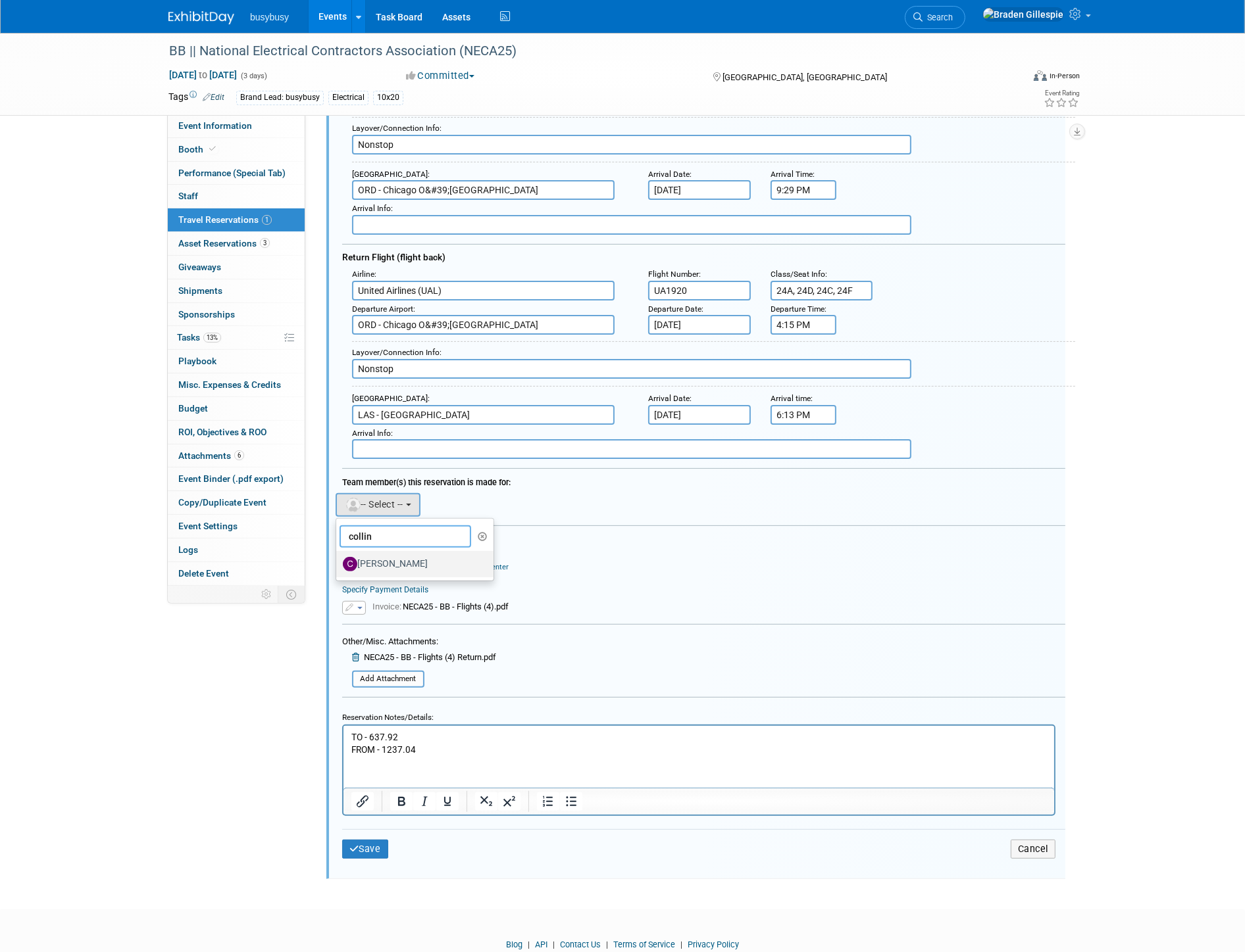
type input "collin"
click at [379, 554] on label "Collin Larson" at bounding box center [412, 564] width 137 height 21
click at [338, 559] on input "Collin Larson" at bounding box center [334, 563] width 9 height 9
select select "ea87c3f9-ed34-437c-a9ce-54d7dc3abaff"
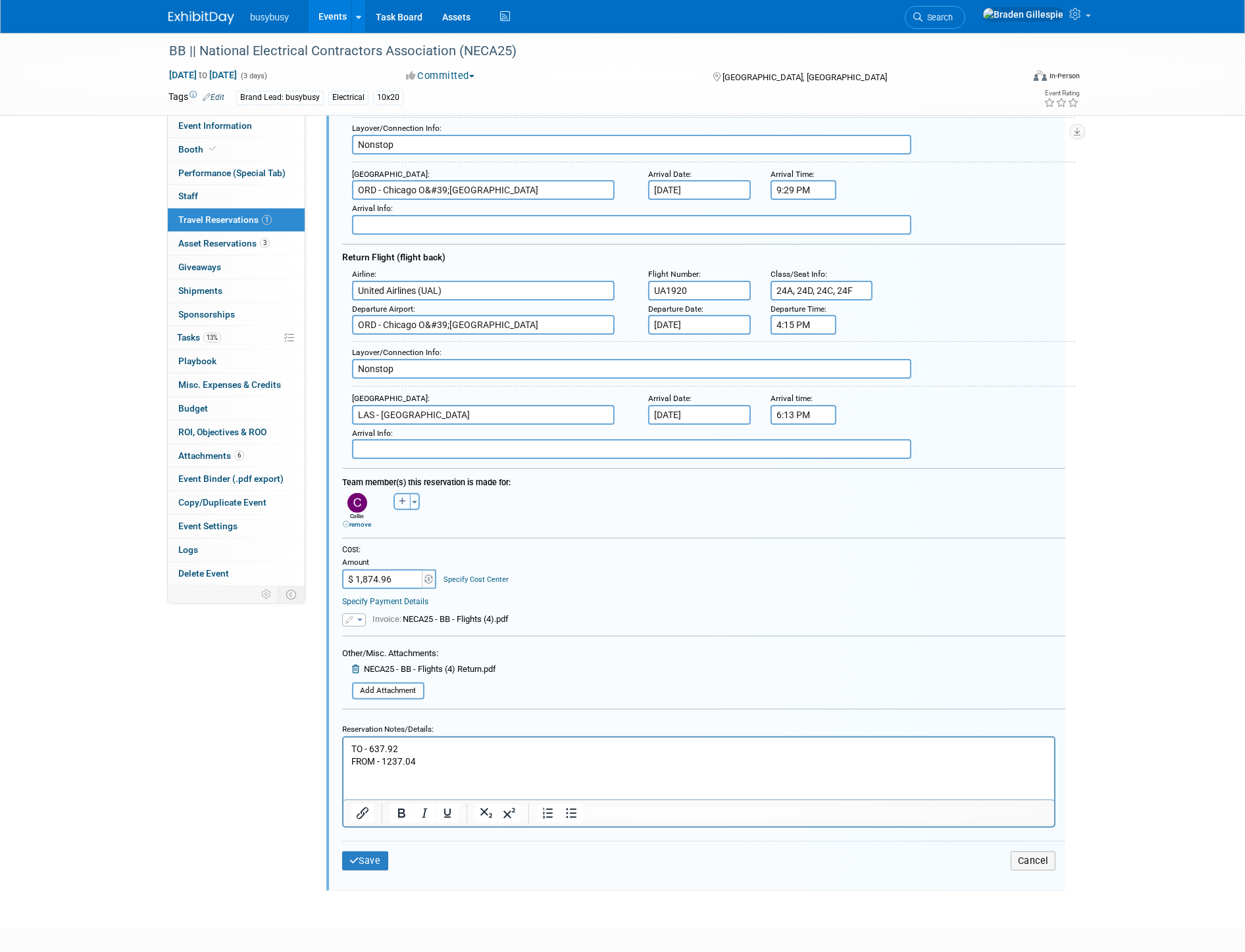
click at [405, 493] on button "button" at bounding box center [402, 502] width 17 height 17
select select
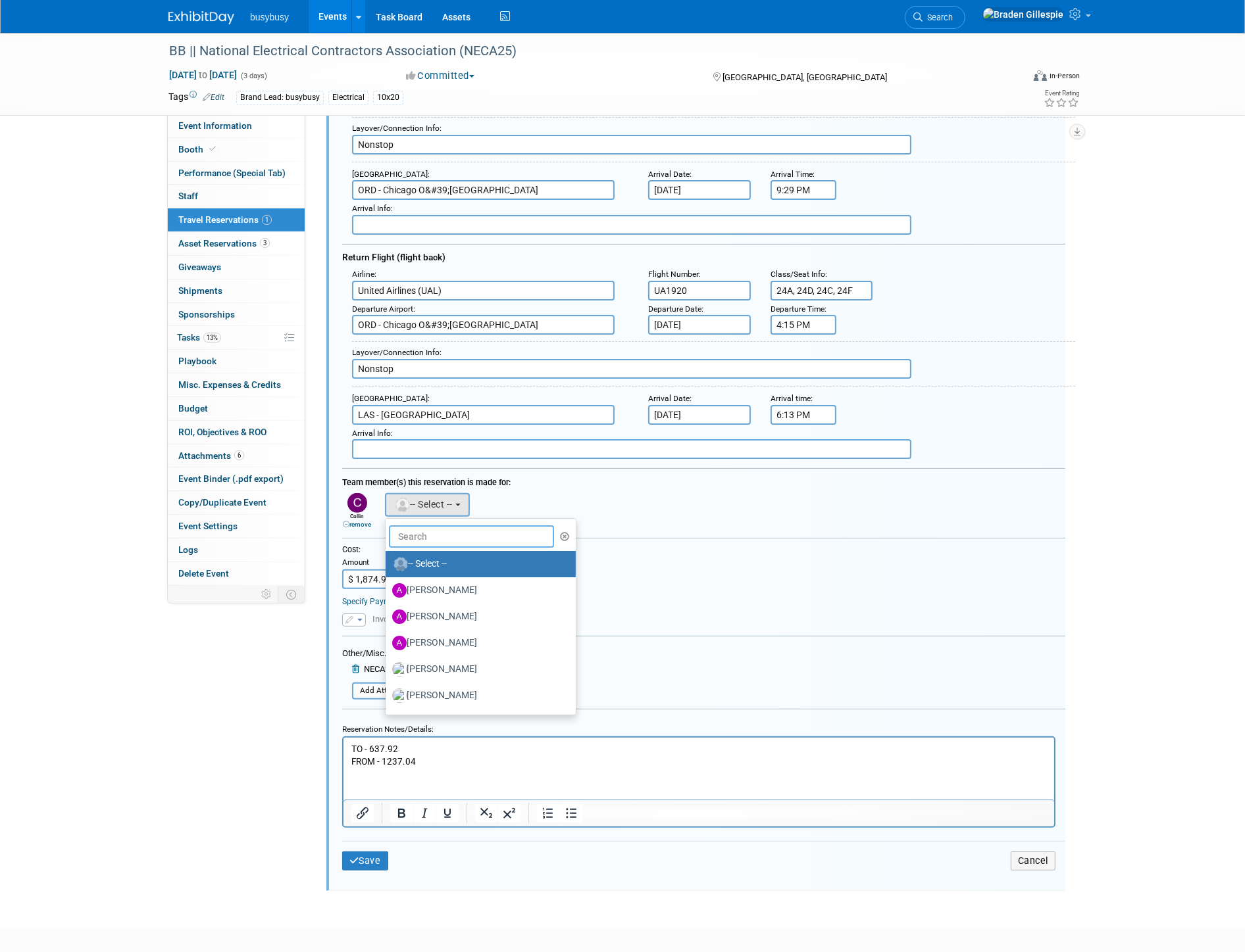
click at [412, 530] on input "text" at bounding box center [471, 537] width 165 height 22
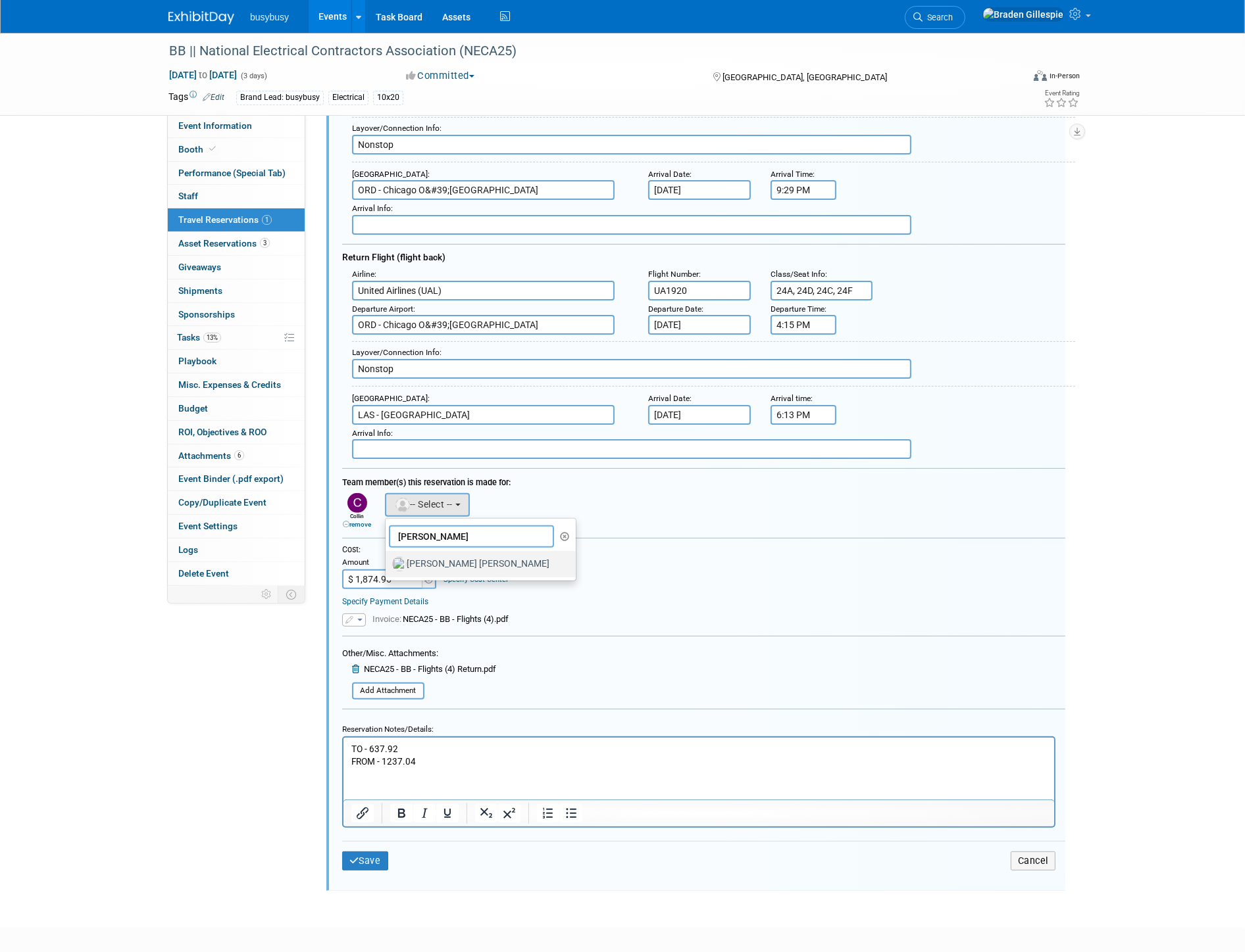
type input "hobbs"
click at [441, 554] on label "Hobbs Nyberg" at bounding box center [477, 564] width 170 height 21
click at [388, 559] on input "Hobbs Nyberg" at bounding box center [383, 563] width 9 height 9
select select "3dd18b60-705c-4d42-a5db-d1a96c90d2a4"
click at [449, 498] on icon "button" at bounding box center [451, 502] width 7 height 8
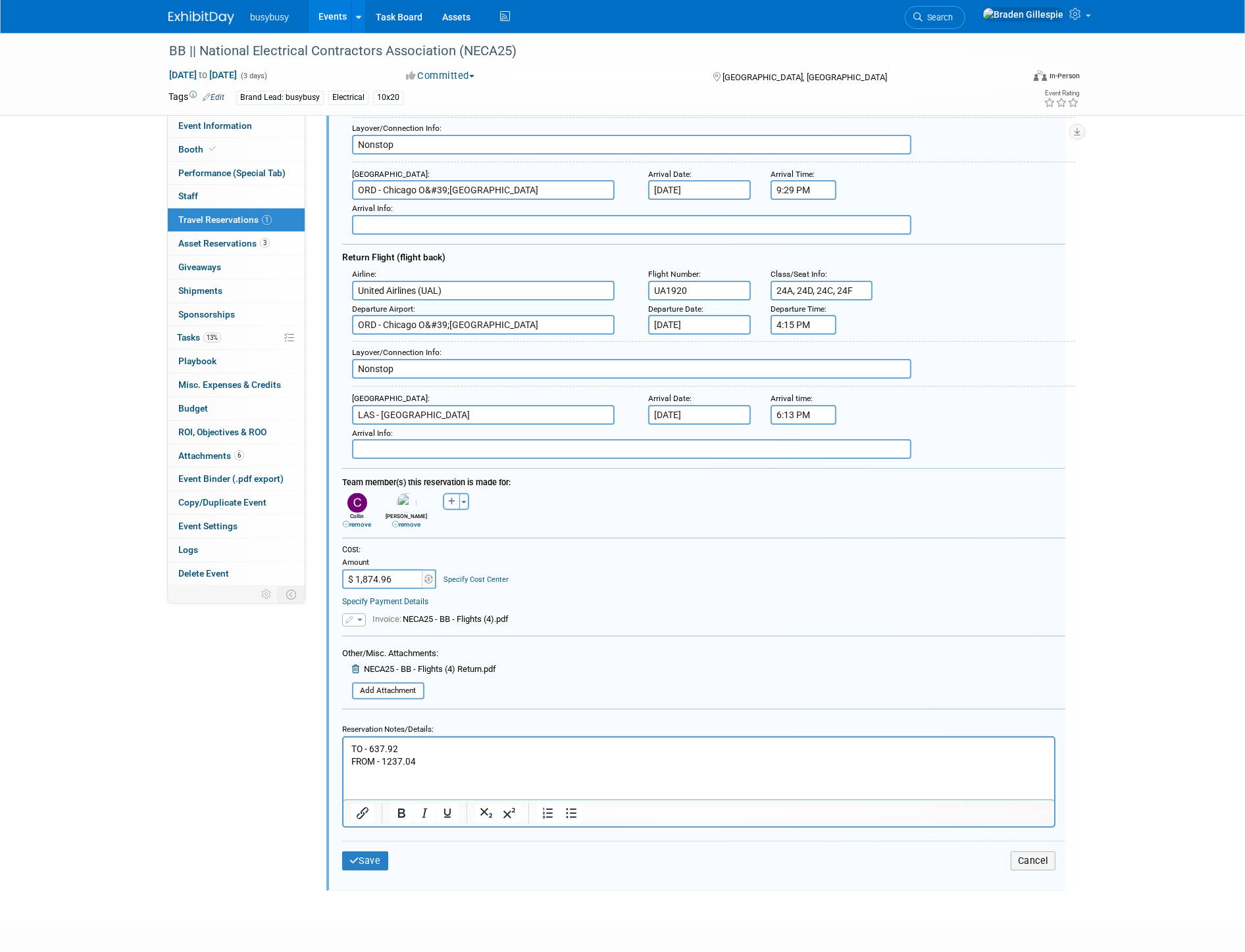
select select
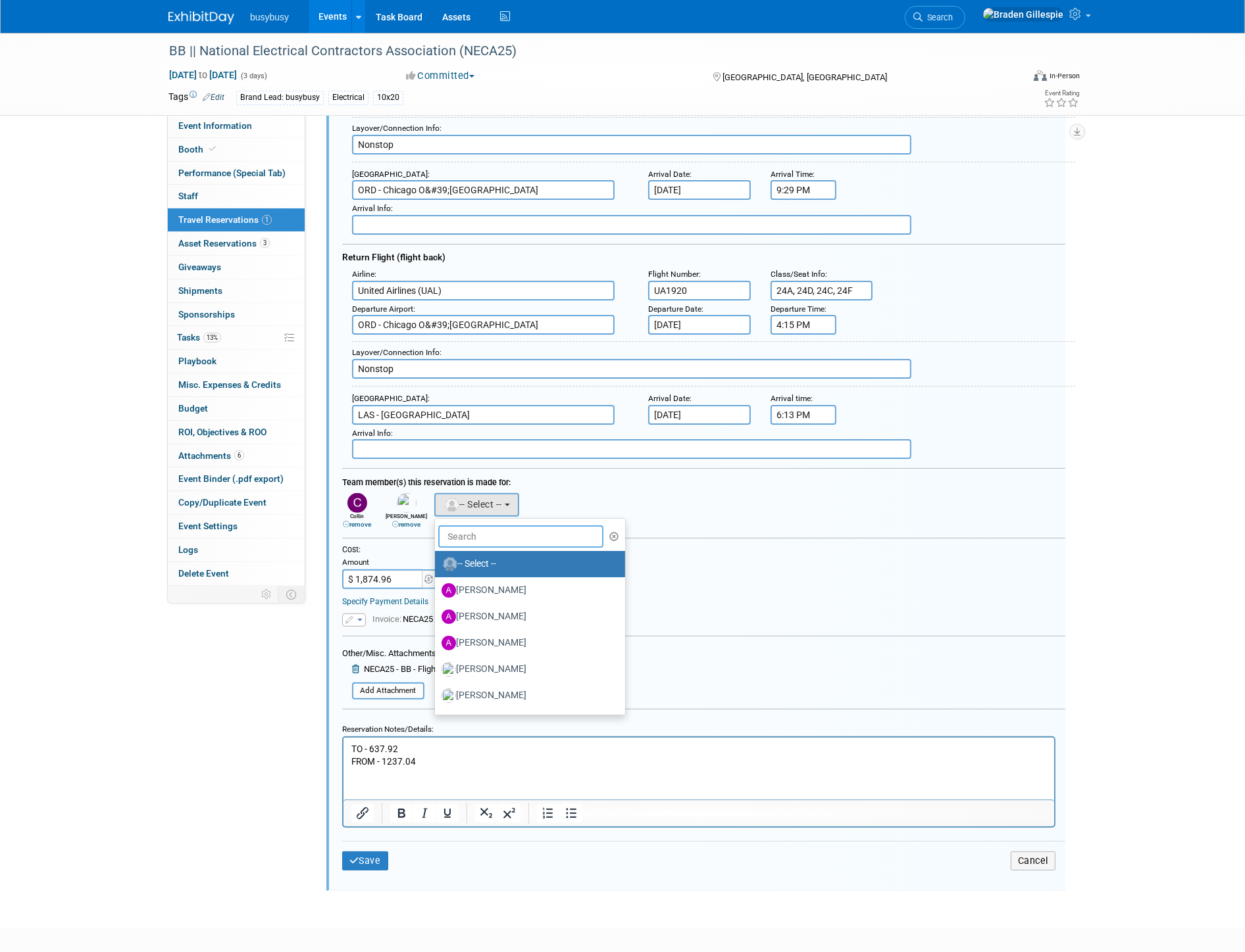
click at [480, 526] on input "text" at bounding box center [520, 537] width 165 height 22
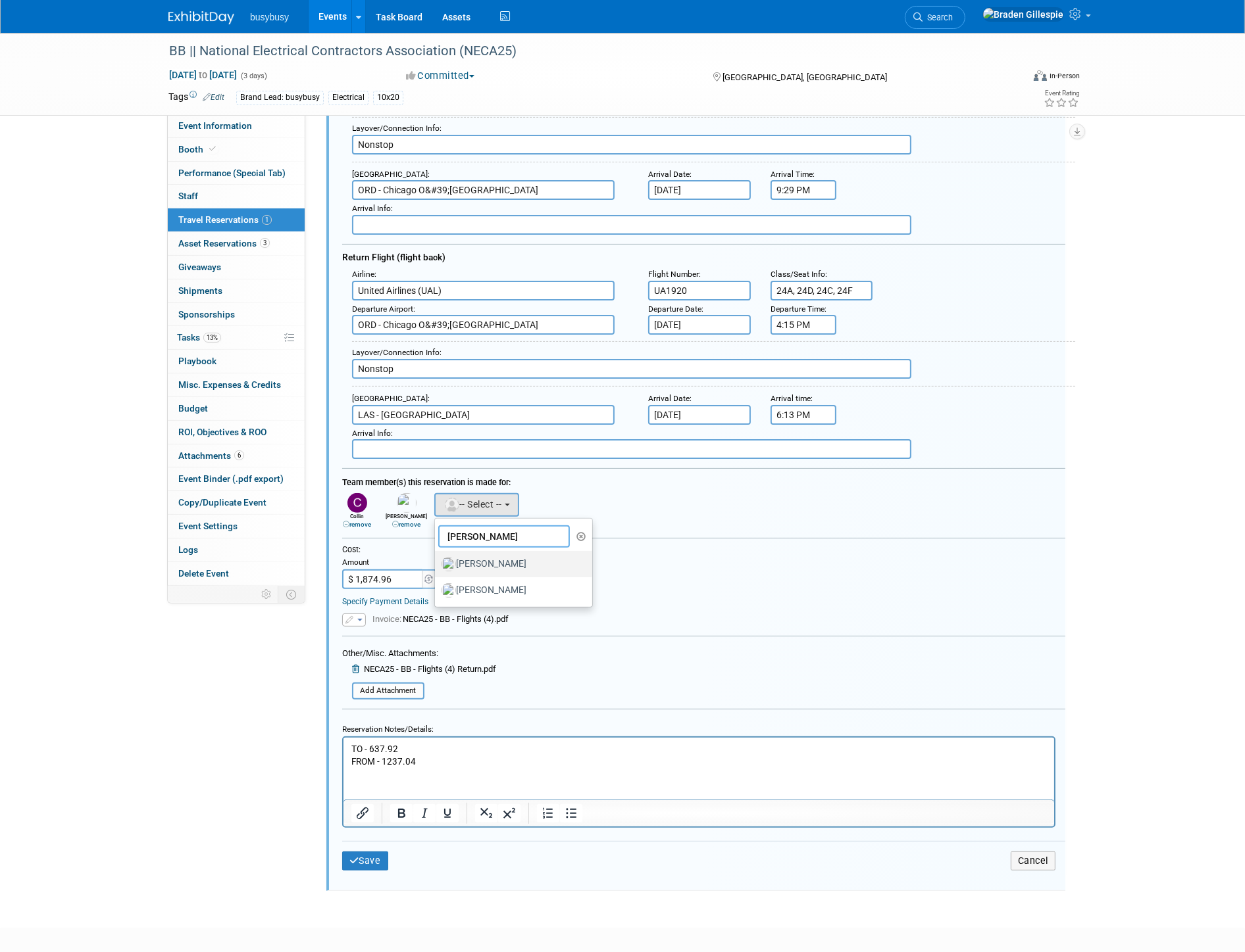
type input "bret"
click at [490, 554] on label "Bret Barben" at bounding box center [510, 564] width 137 height 21
click at [437, 559] on input "Bret Barben" at bounding box center [432, 563] width 9 height 9
select select "168ecc24-771c-49f9-98dc-e11fd6a2ee38"
click at [500, 498] on icon "button" at bounding box center [501, 502] width 7 height 8
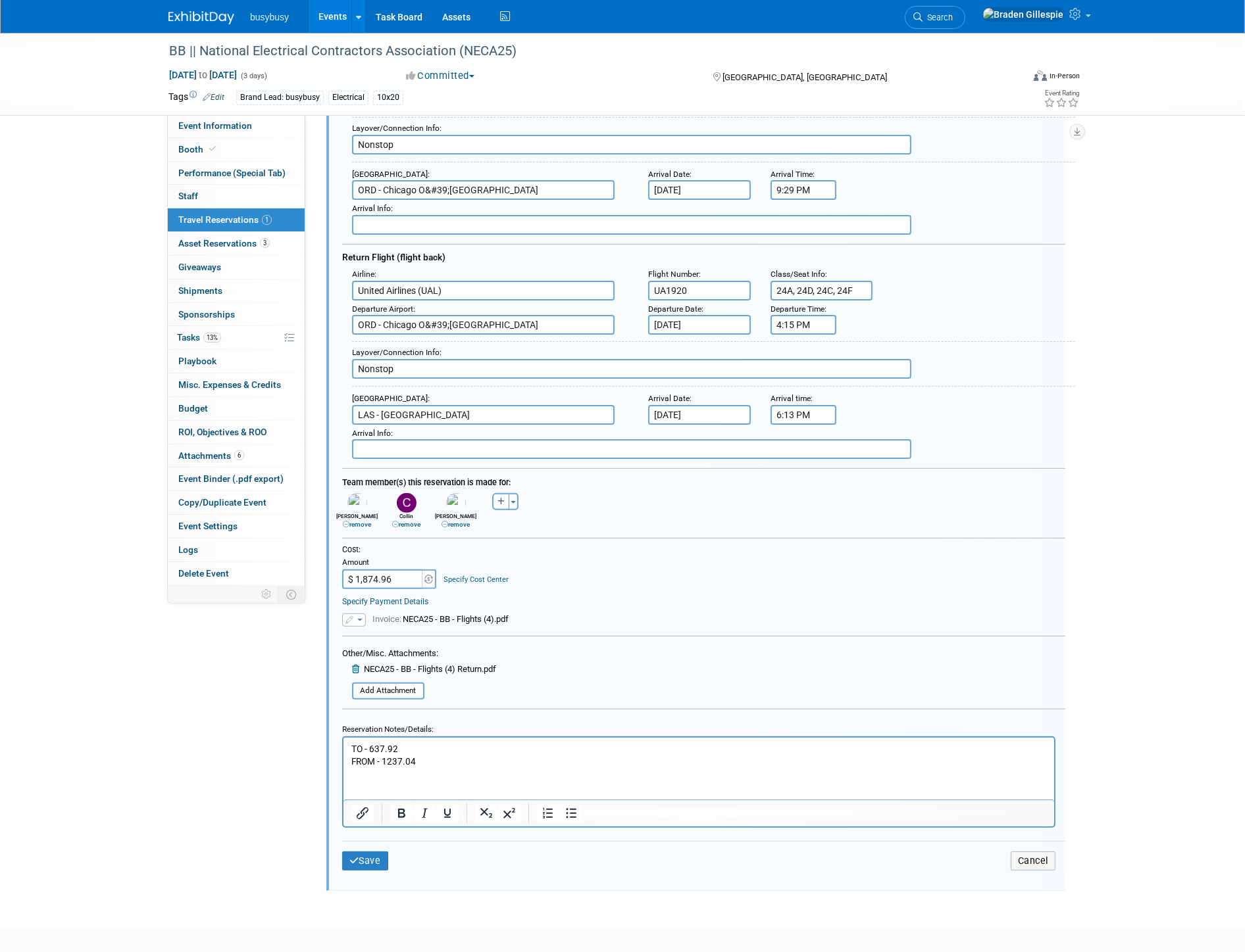
select select
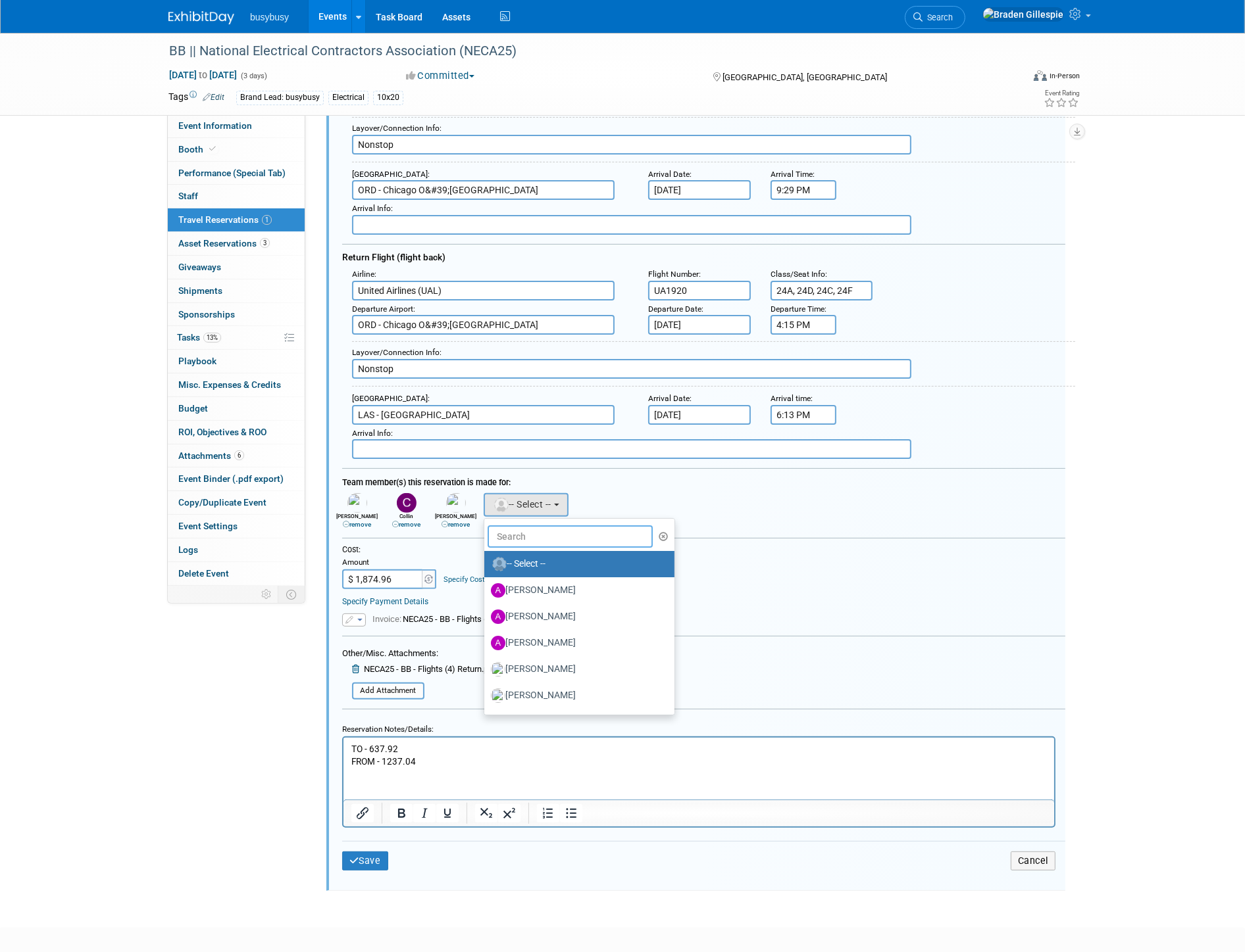
click at [576, 530] on input "text" at bounding box center [569, 537] width 165 height 22
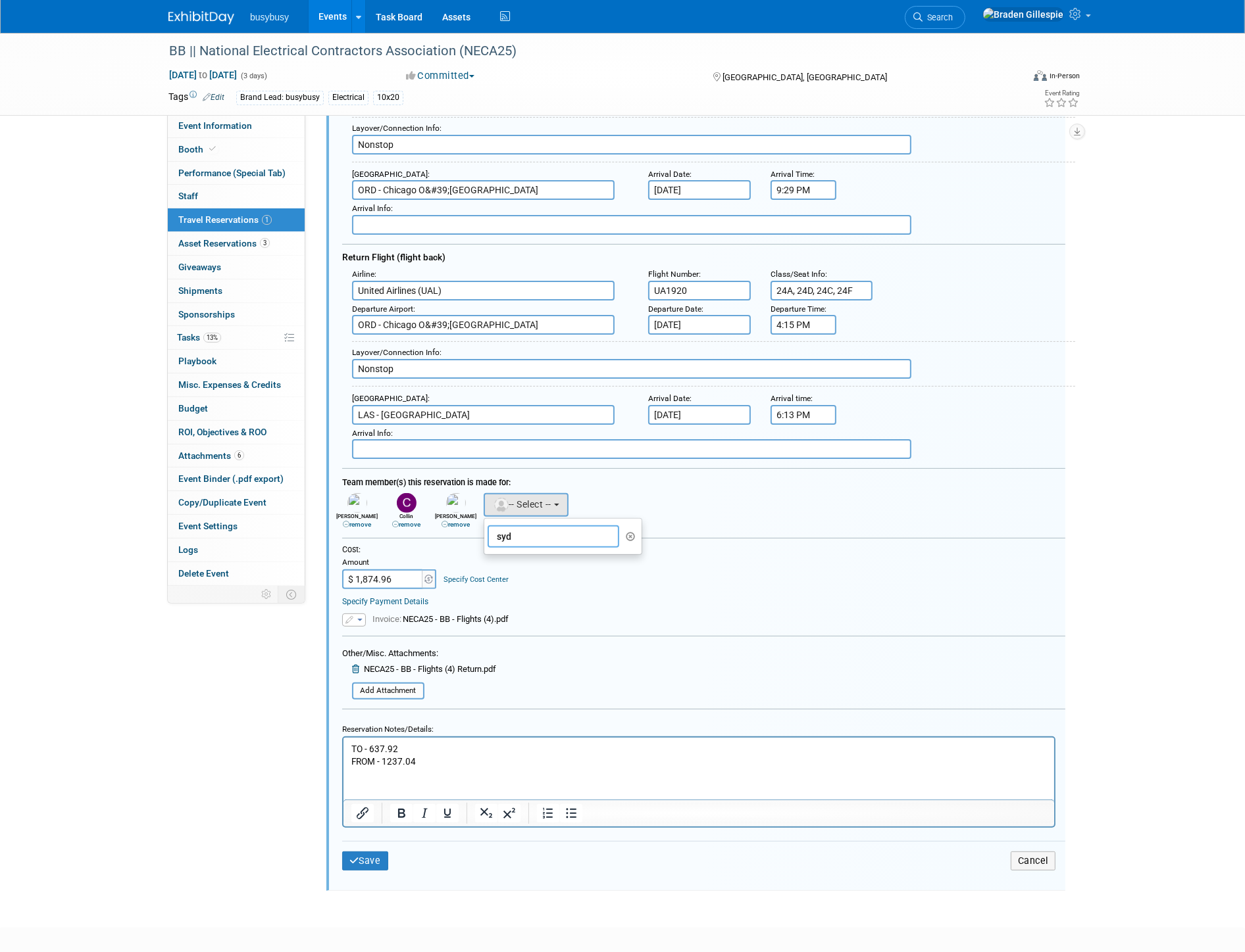
type input "syd"
click at [729, 491] on div "Adam remove Alec remove Allen remove" at bounding box center [703, 509] width 743 height 39
click at [440, 768] on html "TO - 637.92 FROM - 1237.04" at bounding box center [698, 753] width 710 height 30
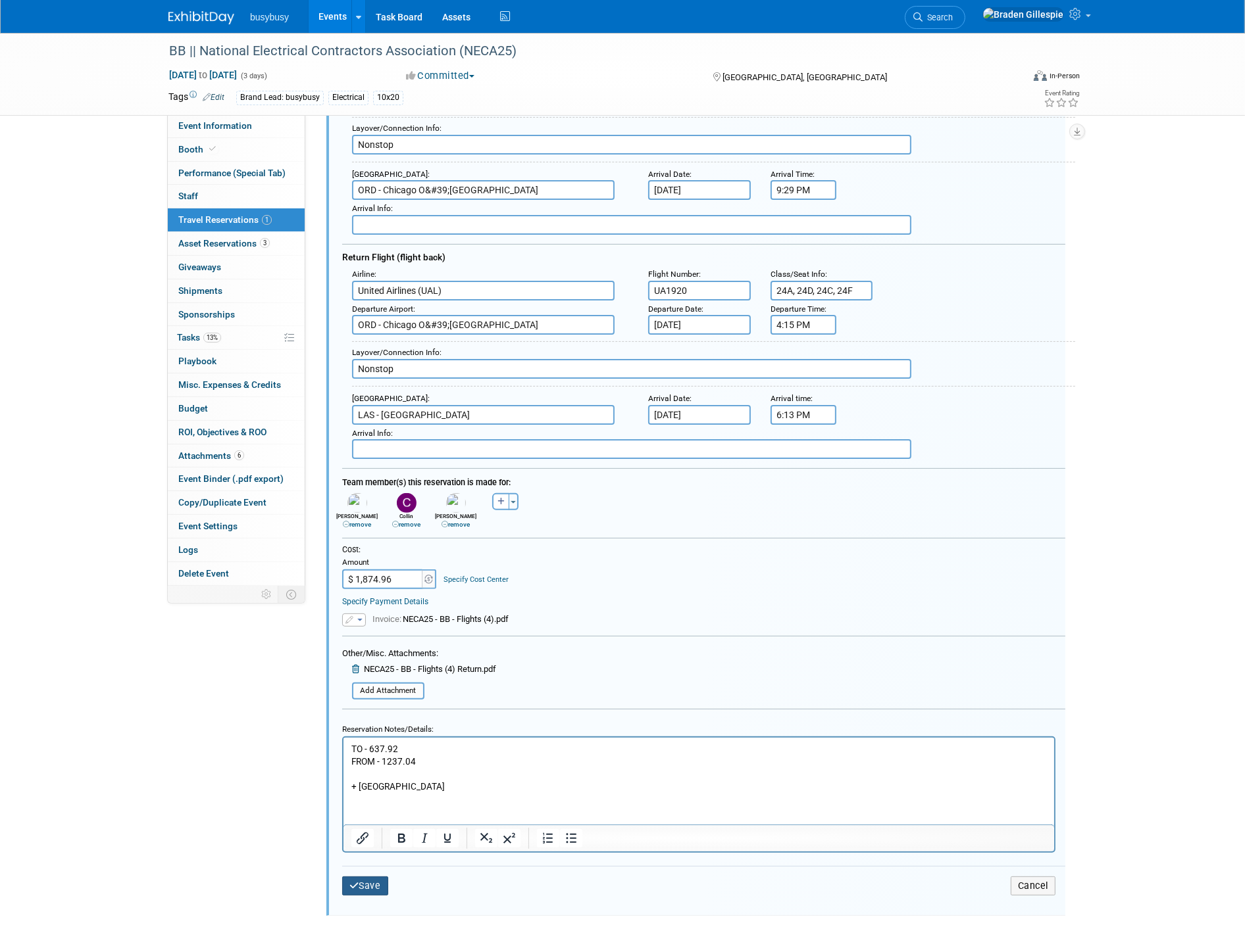
click at [378, 876] on button "Save" at bounding box center [365, 886] width 46 height 19
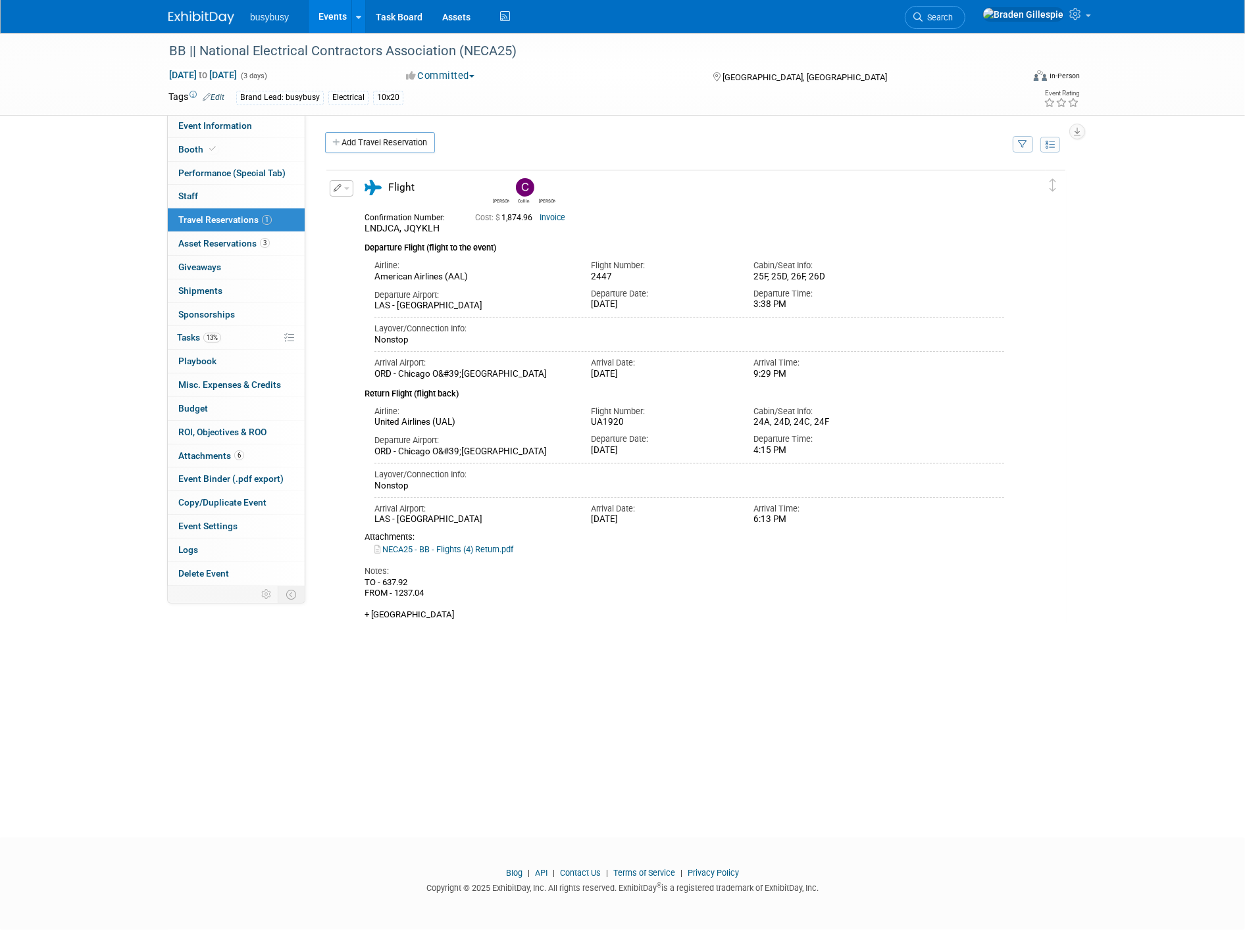
scroll to position [0, 0]
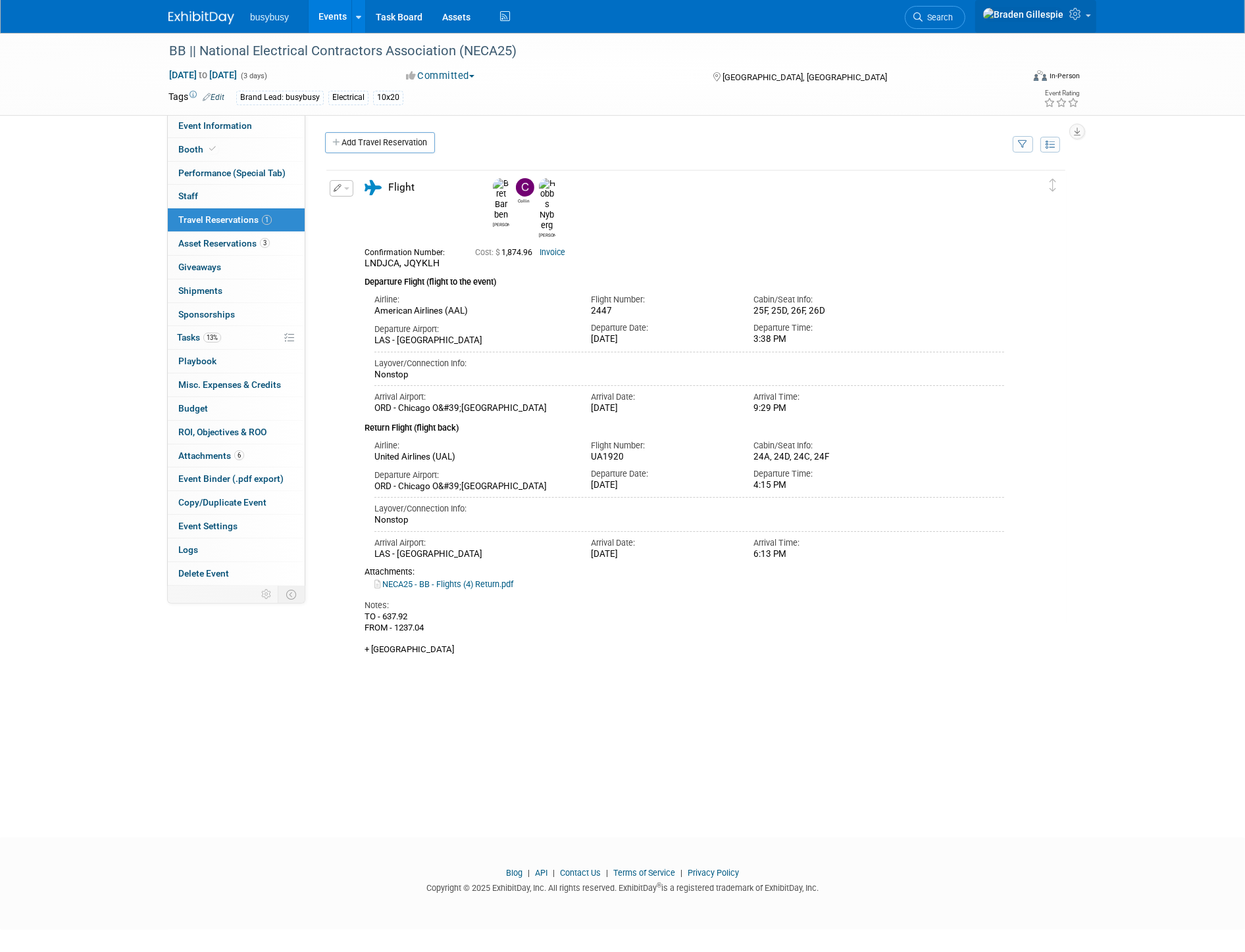
click at [1087, 17] on span at bounding box center [1088, 15] width 6 height 2
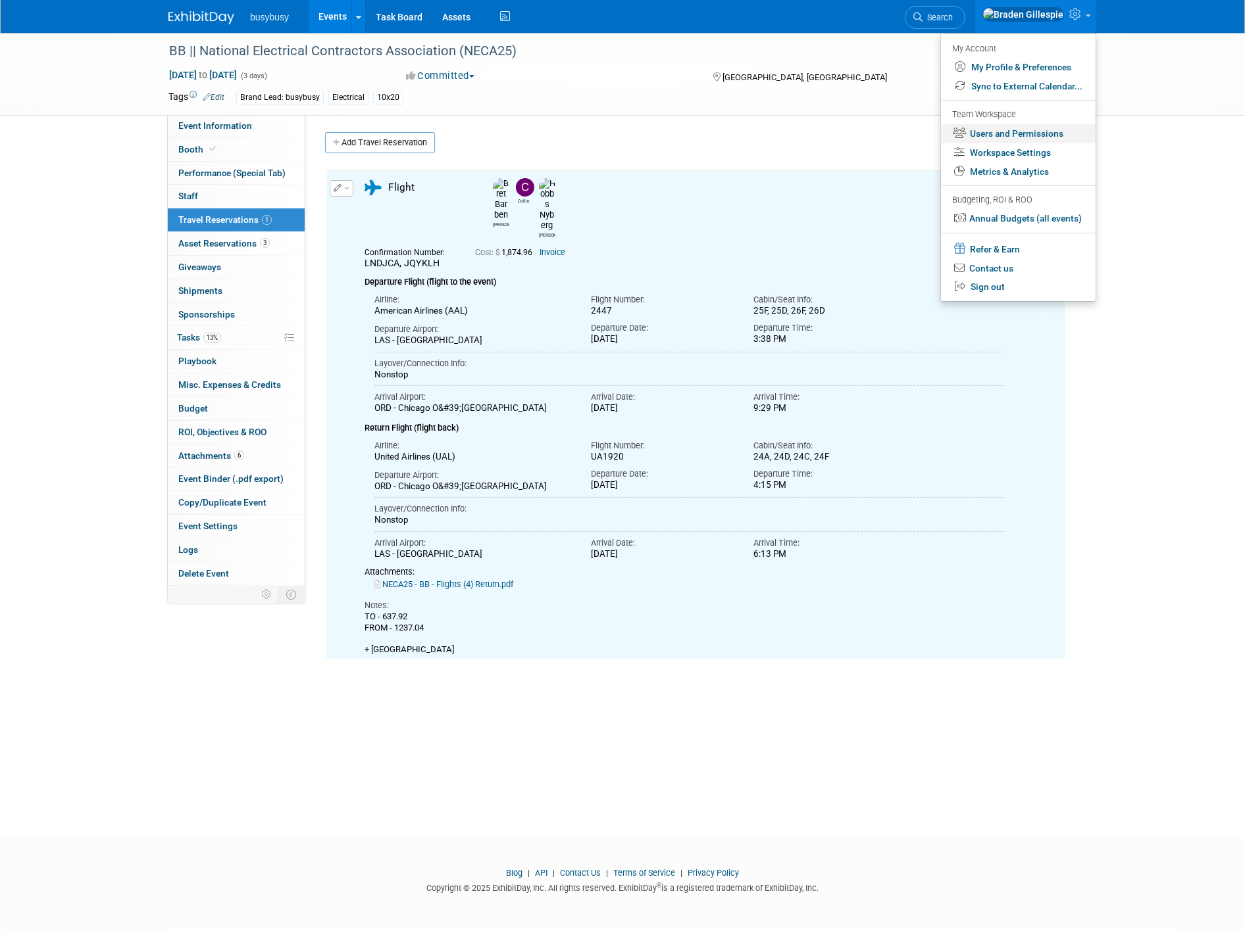
click at [1008, 137] on link "Users and Permissions" at bounding box center [1018, 134] width 155 height 19
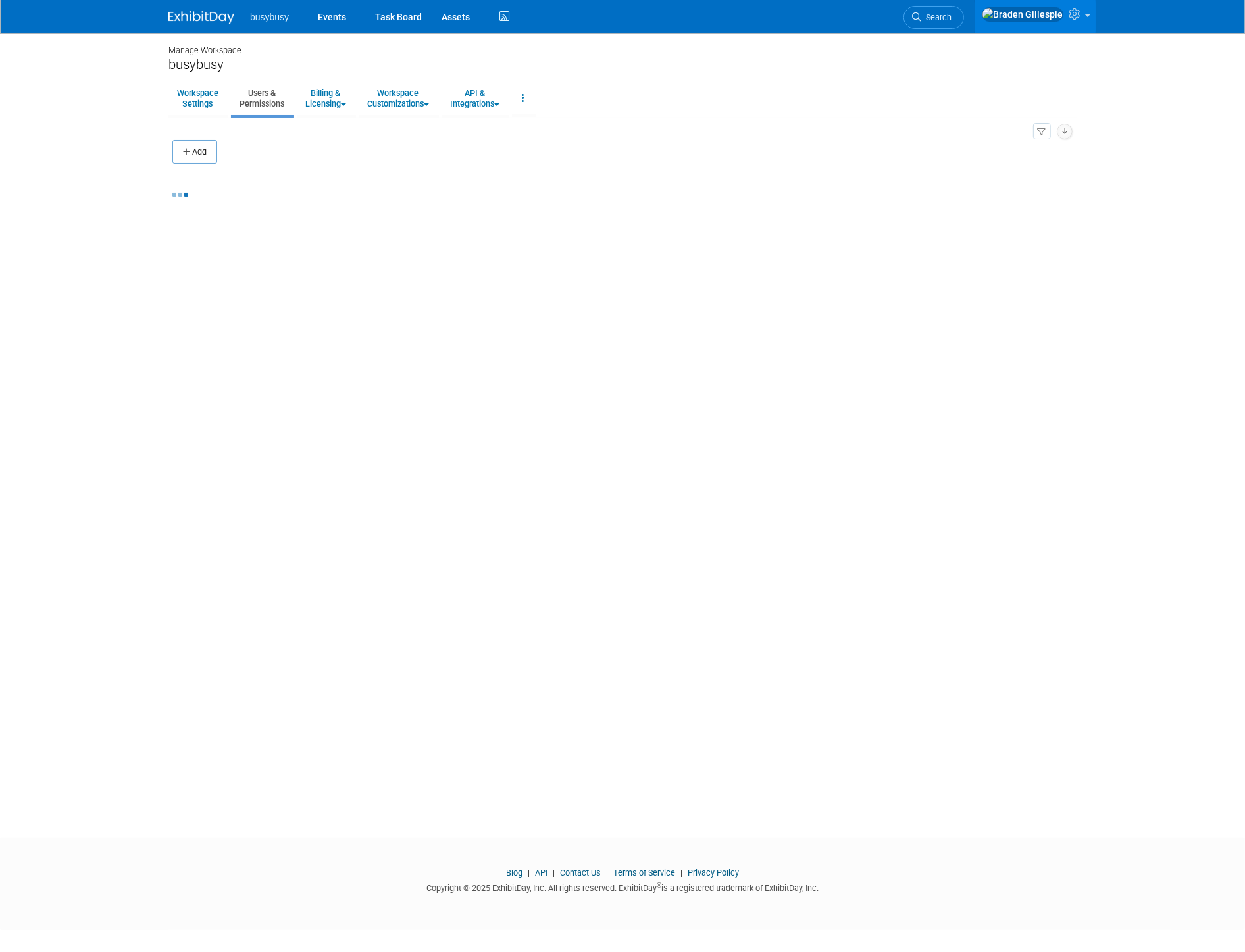
click at [212, 153] on button "Add" at bounding box center [195, 152] width 45 height 24
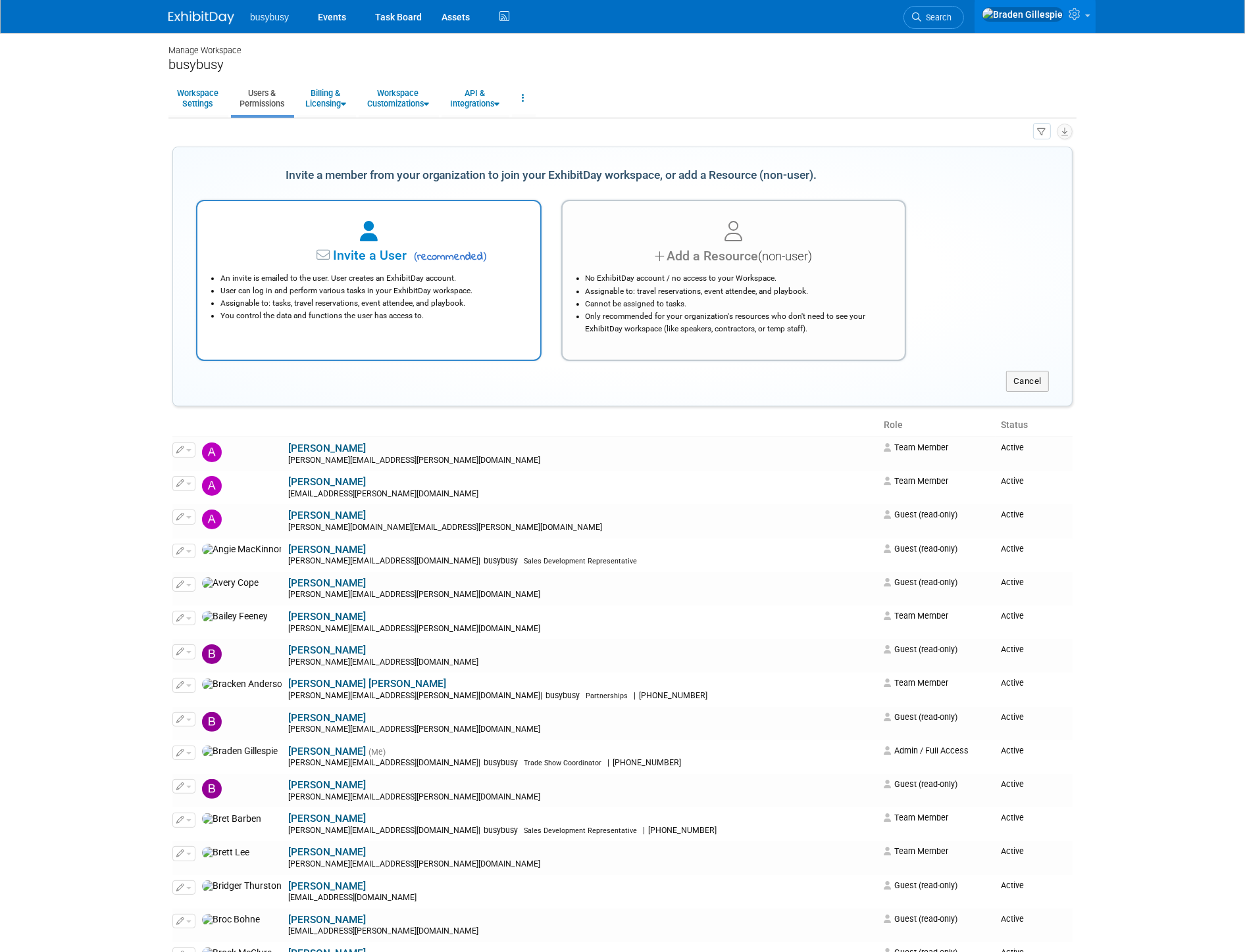
click at [360, 294] on li "User can log in and perform various tasks in your ExhibitDay workspace." at bounding box center [372, 291] width 304 height 13
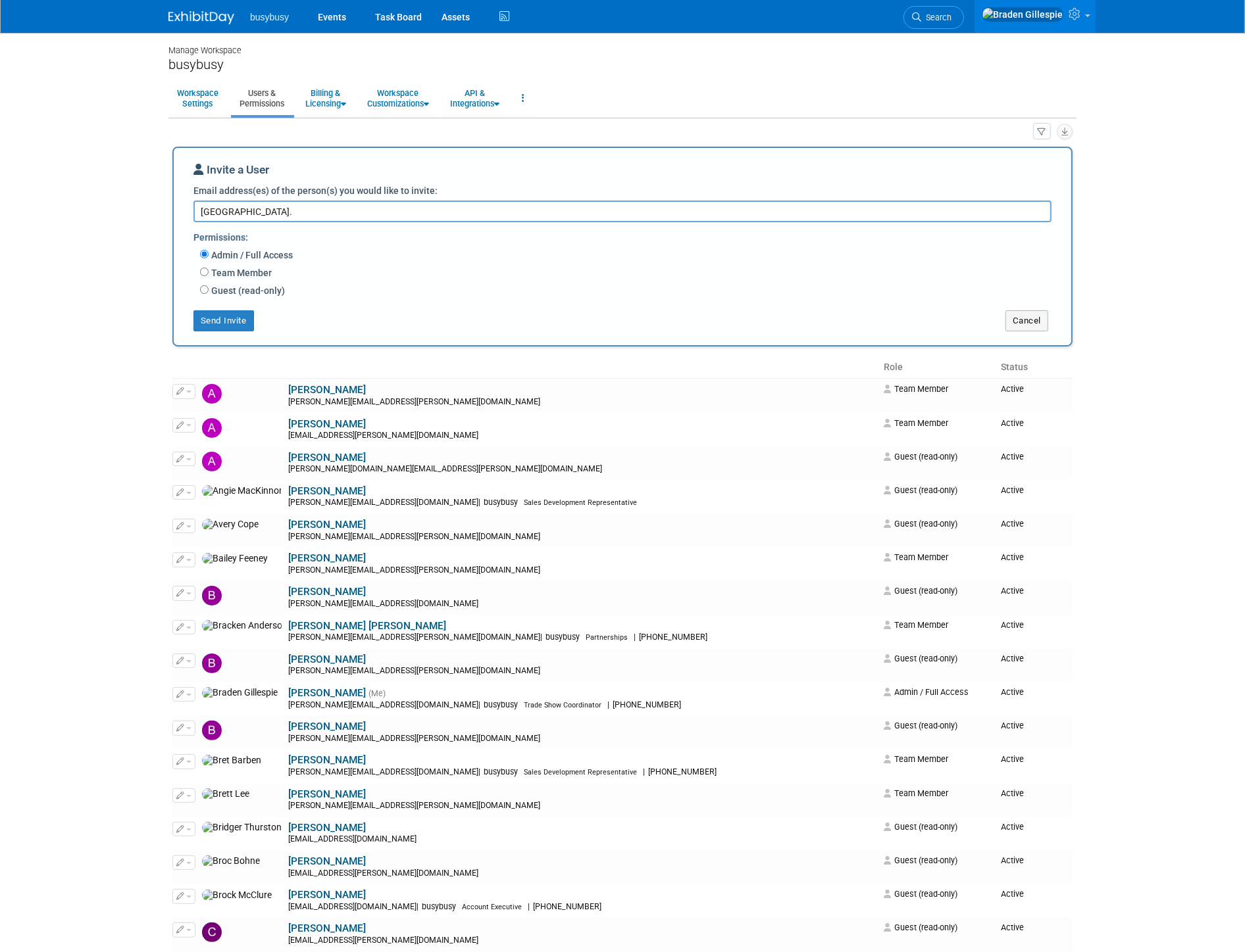
click at [248, 216] on textarea "sydney." at bounding box center [622, 211] width 858 height 21
type textarea "sydney.sanders@alignops.com"
click at [225, 289] on label "Guest (read-only)" at bounding box center [247, 291] width 76 height 13
click at [209, 289] on input "Guest (read-only)" at bounding box center [204, 289] width 9 height 9
radio input "true"
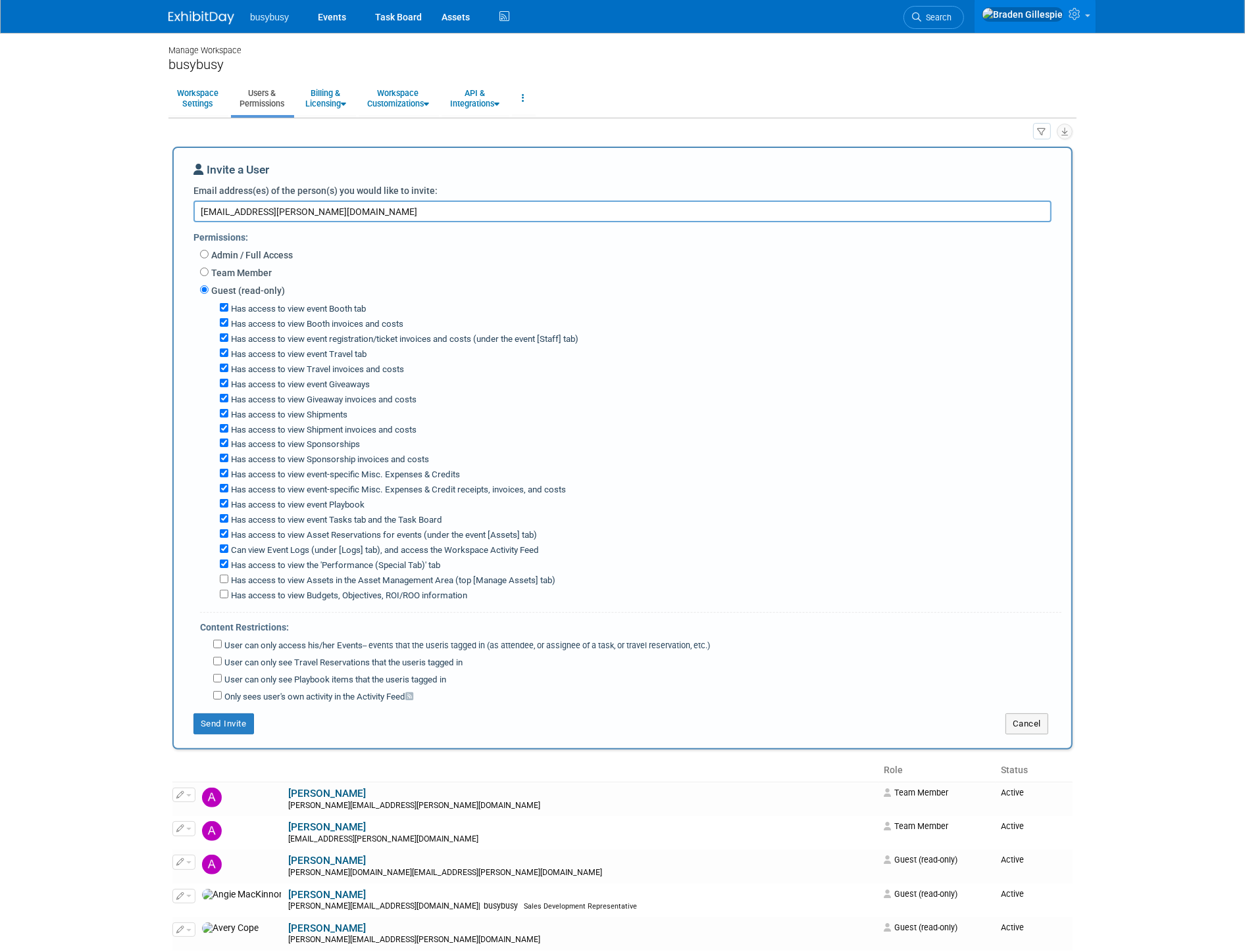
click at [300, 329] on label "Has access to view Booth invoices and costs" at bounding box center [316, 325] width 175 height 13
click at [229, 327] on input "Has access to view Booth invoices and costs" at bounding box center [224, 322] width 9 height 9
checkbox input "false"
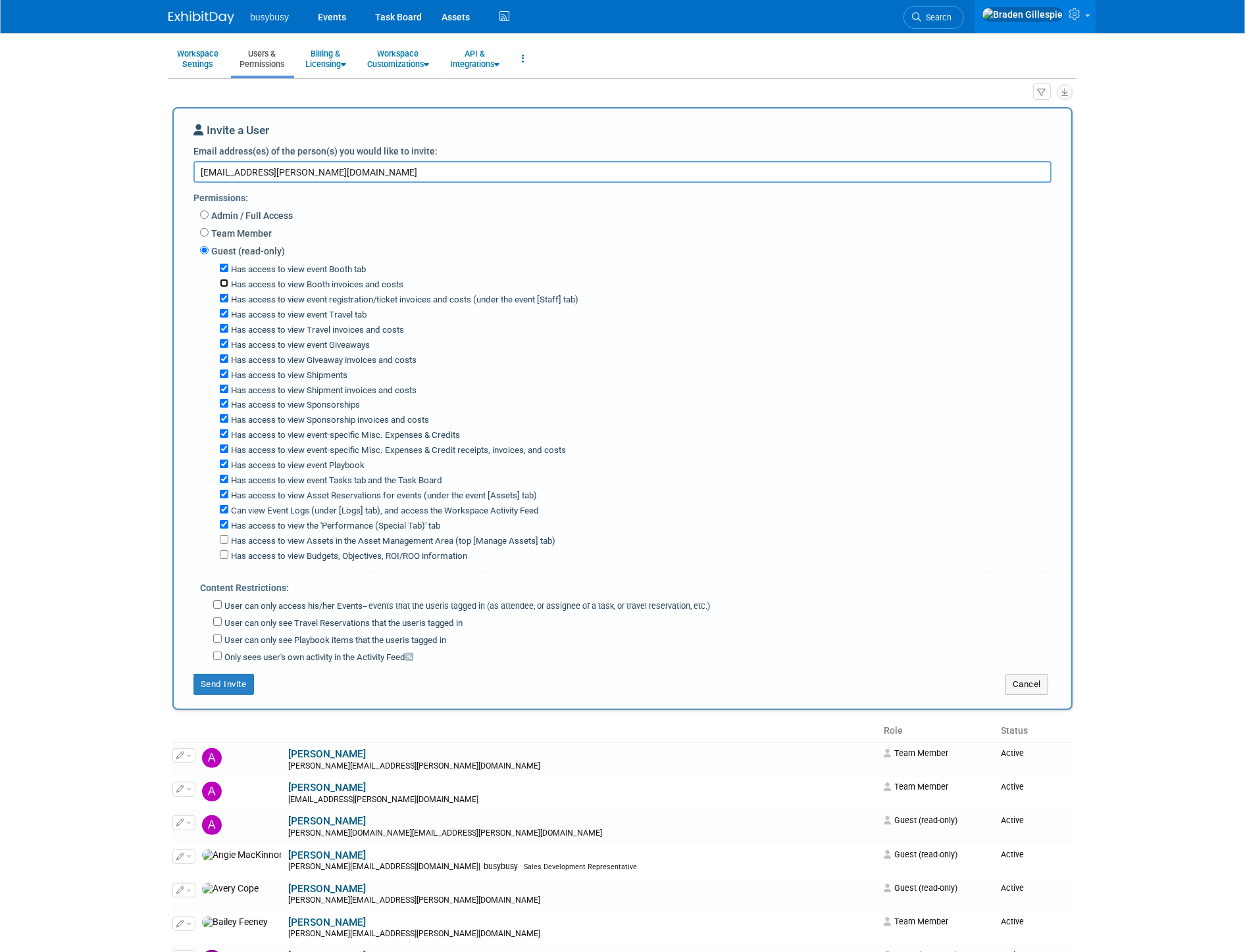
scroll to position [73, 0]
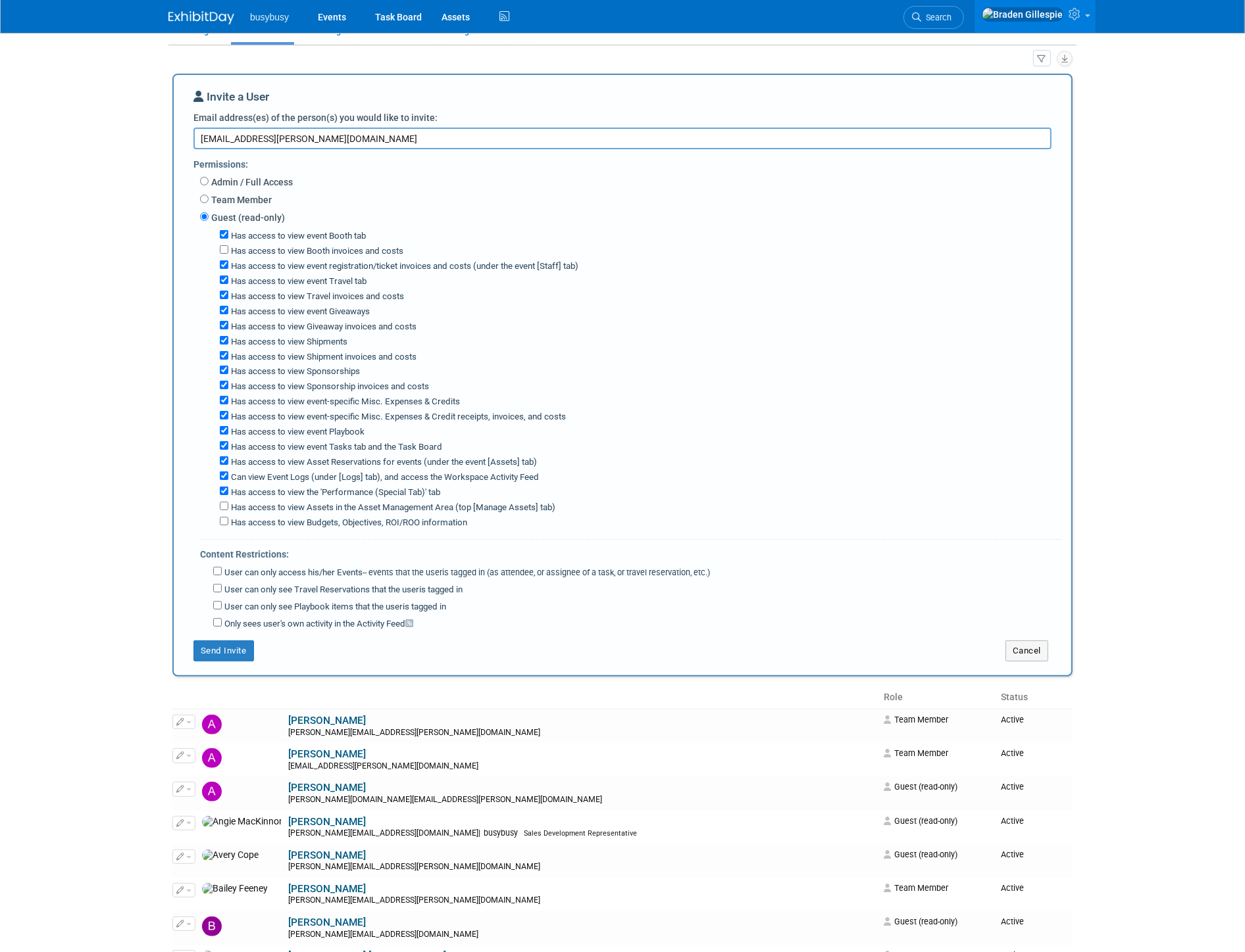
click at [363, 356] on label "Has access to view Shipment invoices and costs" at bounding box center [322, 358] width 188 height 13
click at [229, 356] on input "Has access to view Shipment invoices and costs" at bounding box center [224, 355] width 9 height 9
checkbox input "false"
click at [367, 327] on label "Has access to view Giveaway invoices and costs" at bounding box center [322, 327] width 188 height 13
click at [229, 327] on input "Has access to view Giveaway invoices and costs" at bounding box center [224, 325] width 9 height 9
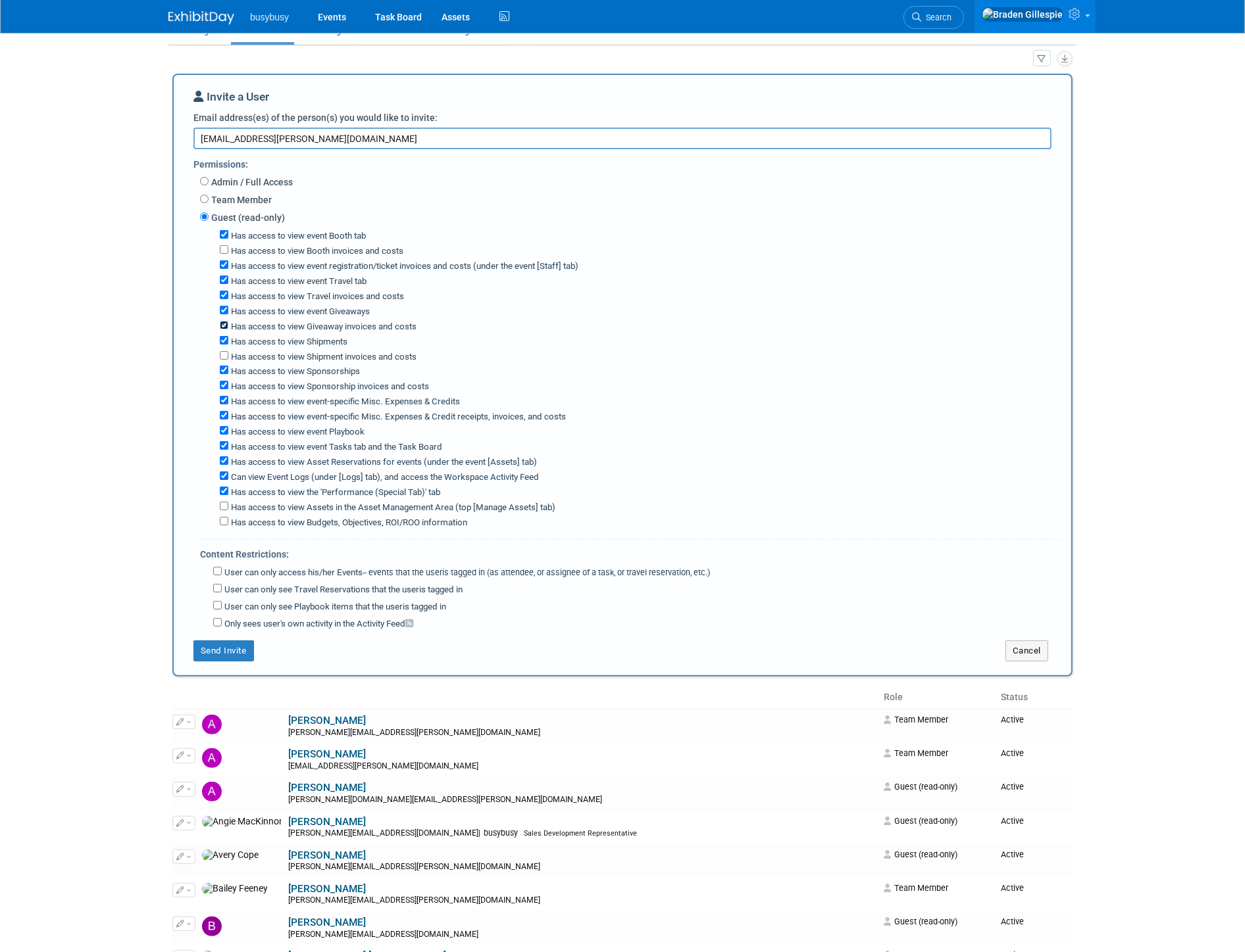
checkbox input "false"
click at [363, 385] on label "Has access to view Sponsorship invoices and costs" at bounding box center [329, 387] width 201 height 13
click at [229, 385] on input "Has access to view Sponsorship invoices and costs" at bounding box center [224, 385] width 9 height 9
checkbox input "false"
click at [339, 490] on label "Has access to view the 'Performance (Special Tab)' tab" at bounding box center [334, 493] width 212 height 13
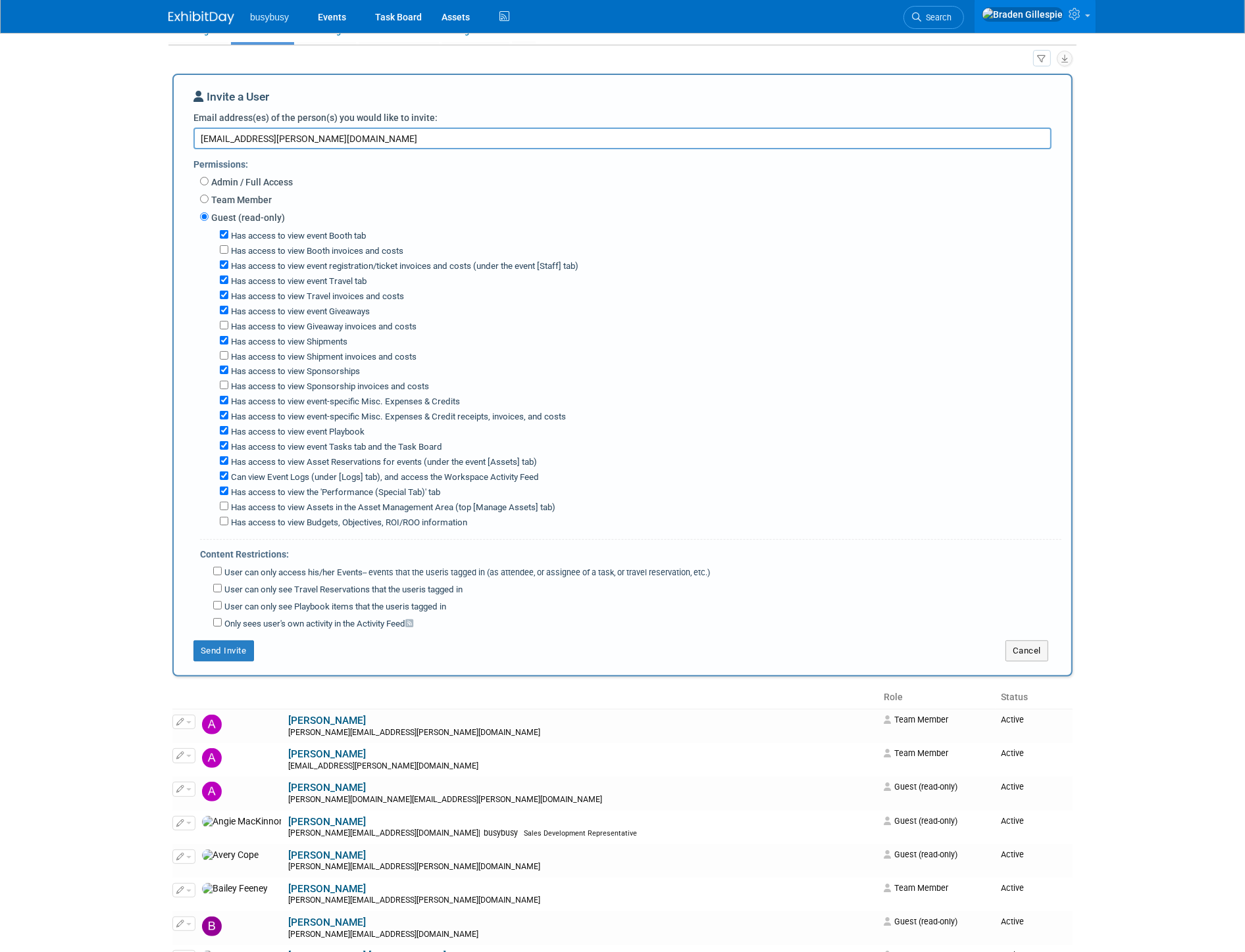
click at [229, 490] on input "Has access to view the 'Performance (Special Tab)' tab" at bounding box center [224, 491] width 9 height 9
checkbox input "false"
click at [250, 567] on label "User can only access his/her Events -- events that the user either created, or …" at bounding box center [465, 573] width 488 height 13
click at [222, 567] on input "User can only access his/her Events -- events that the user either created, or …" at bounding box center [217, 571] width 9 height 9
checkbox input "true"
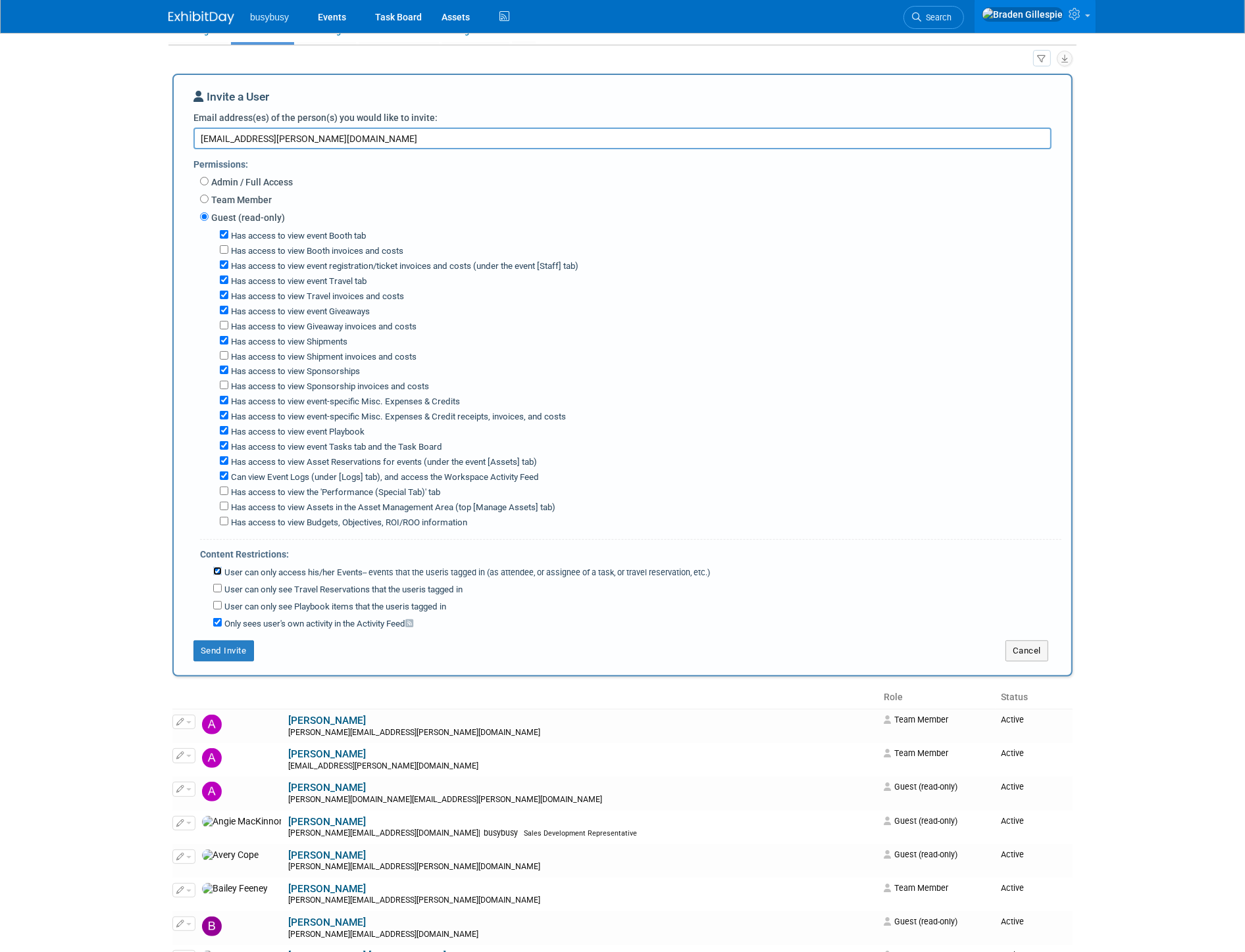
checkbox input "true"
click at [232, 649] on button "Send Invite" at bounding box center [223, 651] width 61 height 21
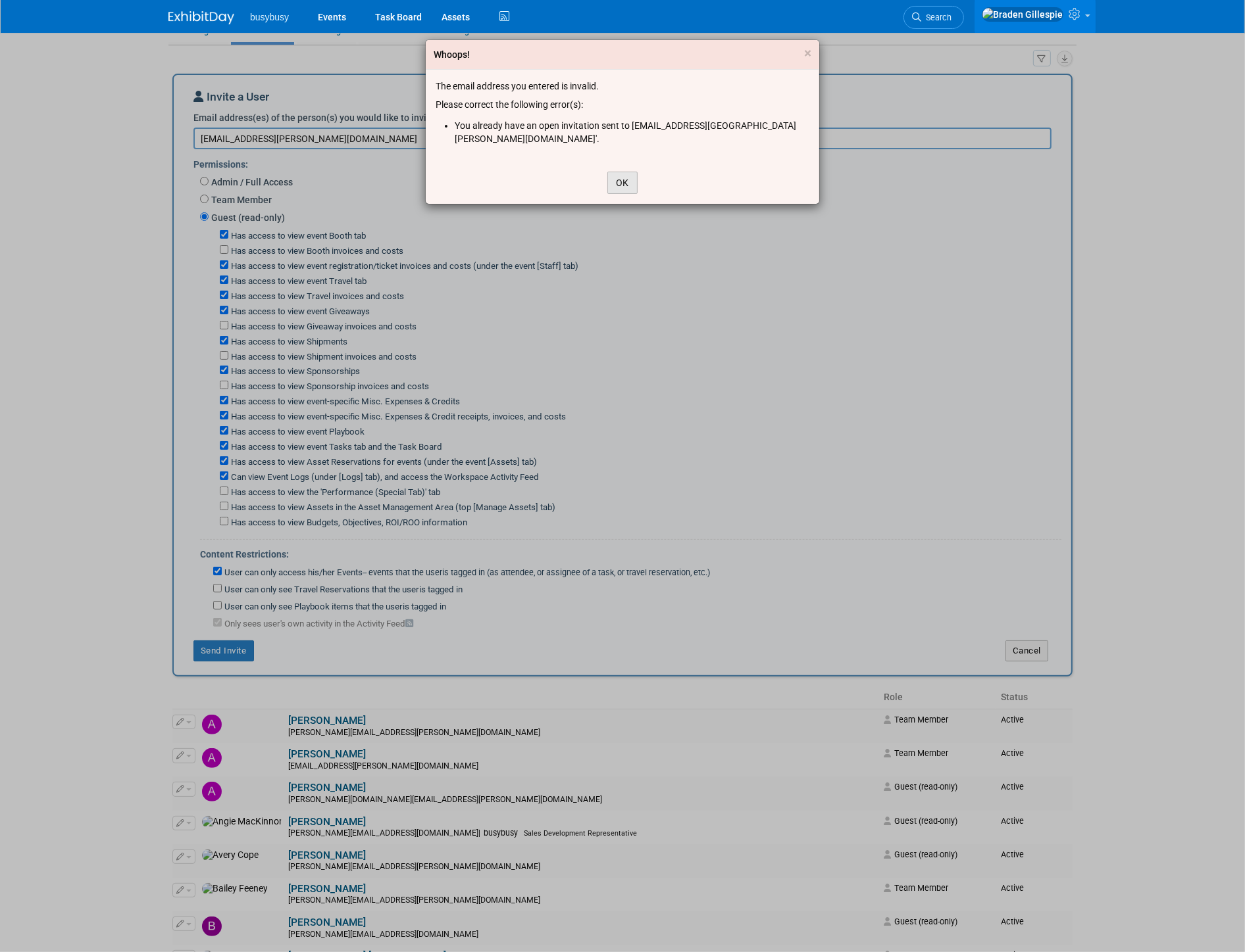
click at [635, 172] on button "OK" at bounding box center [622, 183] width 30 height 22
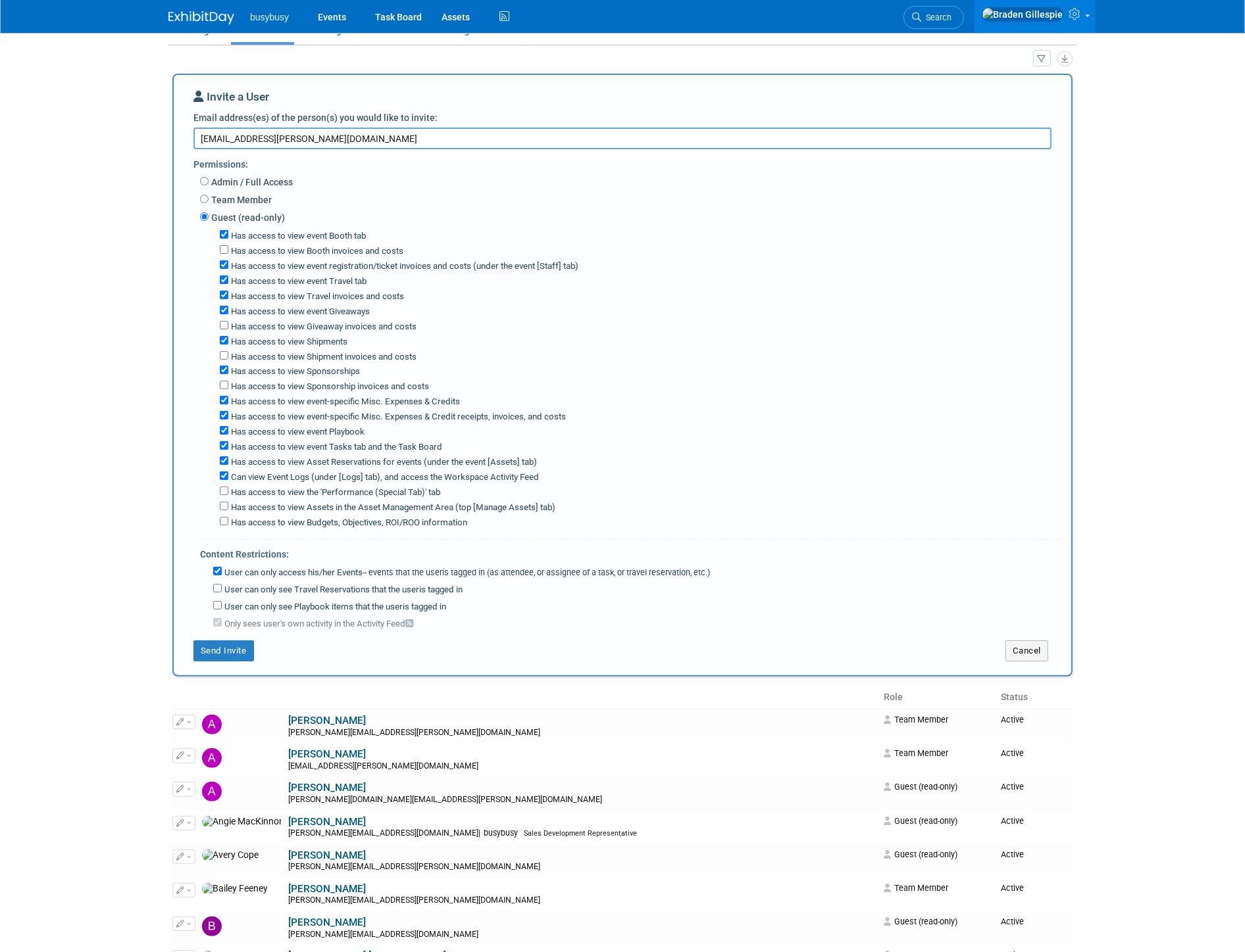
click at [346, 141] on textarea "sydney.sanders@alignops.com" at bounding box center [622, 138] width 858 height 21
drag, startPoint x: 346, startPoint y: 141, endPoint x: 174, endPoint y: 139, distance: 172.0
click at [174, 139] on div "Invite a User Email address(es) of the person(s) you would like to invite: sydn…" at bounding box center [623, 374] width 900 height 603
click at [221, 135] on textarea "sydney.sanders@alignops.com" at bounding box center [622, 138] width 858 height 21
drag, startPoint x: 363, startPoint y: 136, endPoint x: 141, endPoint y: 129, distance: 222.1
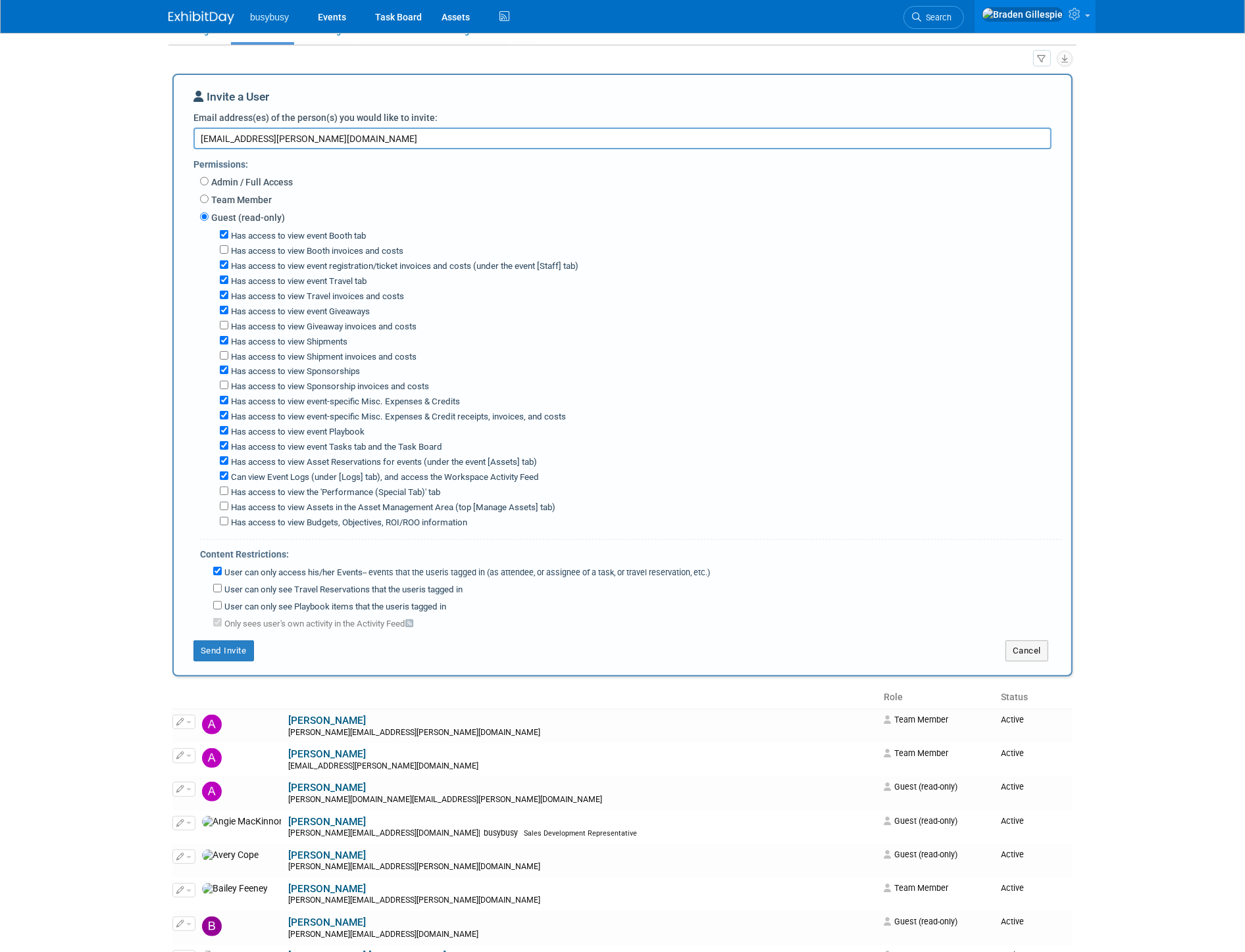
click at [141, 129] on body "busybusy Events Task Board Assets" at bounding box center [622, 403] width 1245 height 952
type textarea "sydney.sanders@alignops.com"
click at [233, 642] on button "Send Invite" at bounding box center [223, 651] width 61 height 21
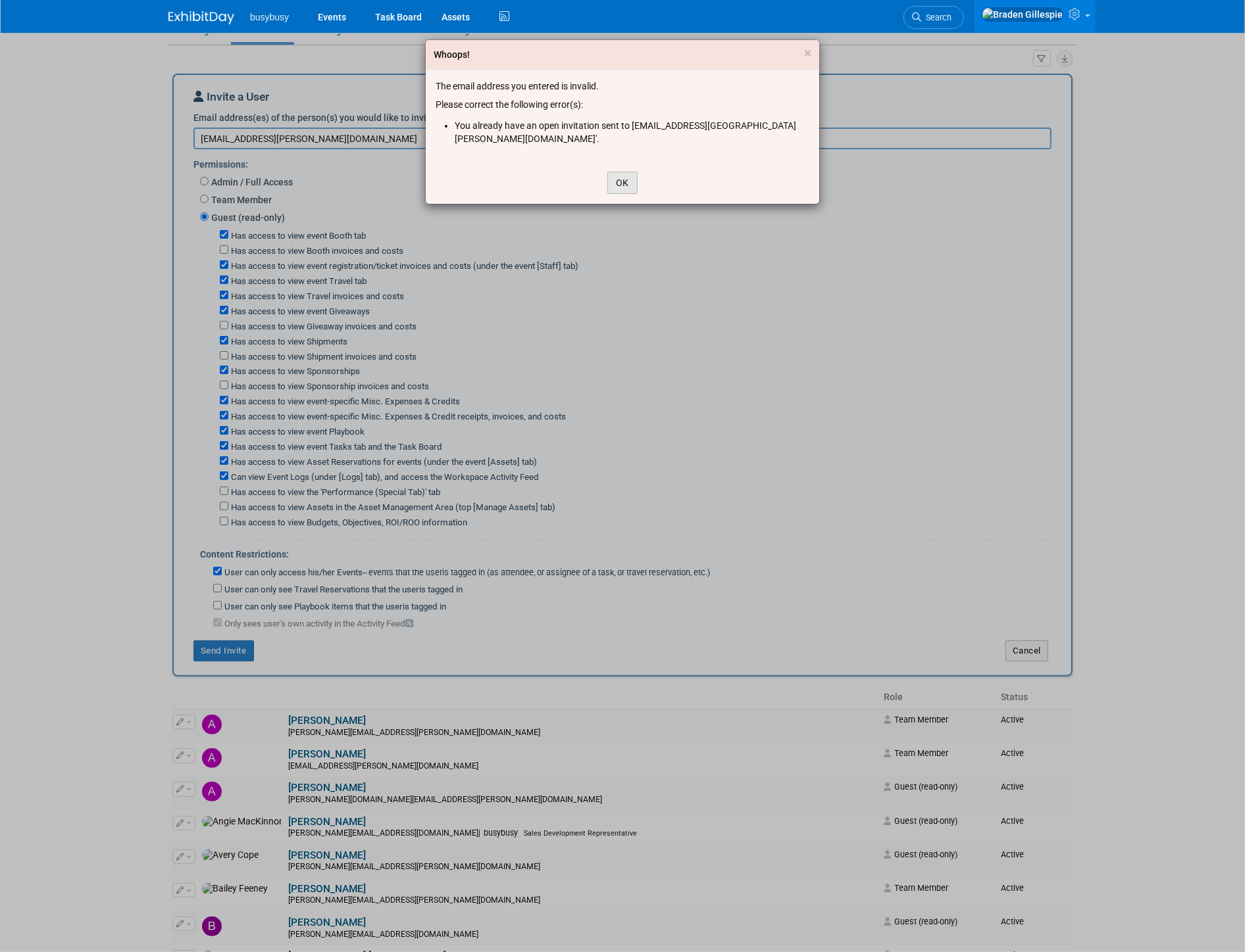
click at [628, 172] on button "OK" at bounding box center [622, 183] width 30 height 22
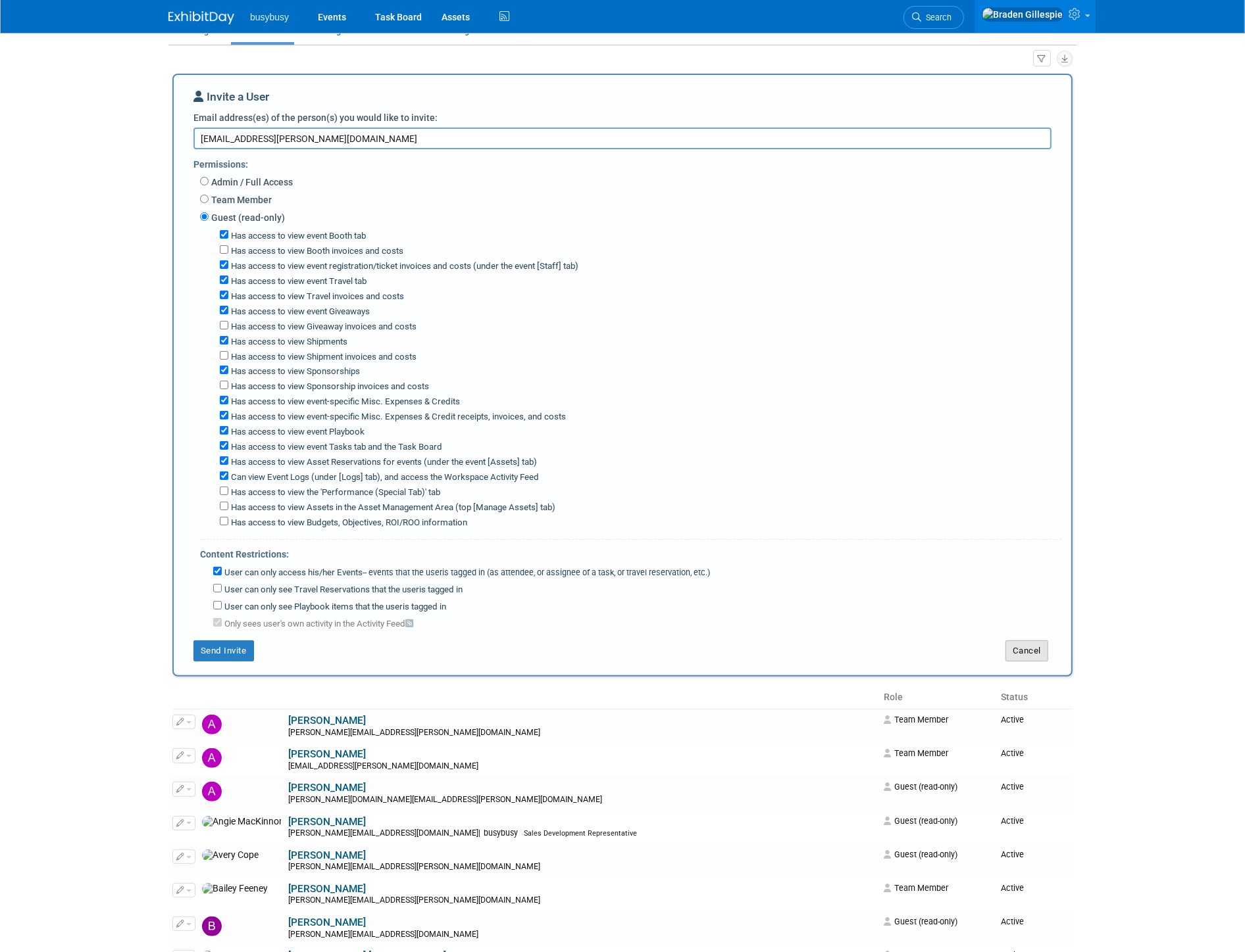
click at [1038, 641] on button "Cancel" at bounding box center [1027, 651] width 43 height 21
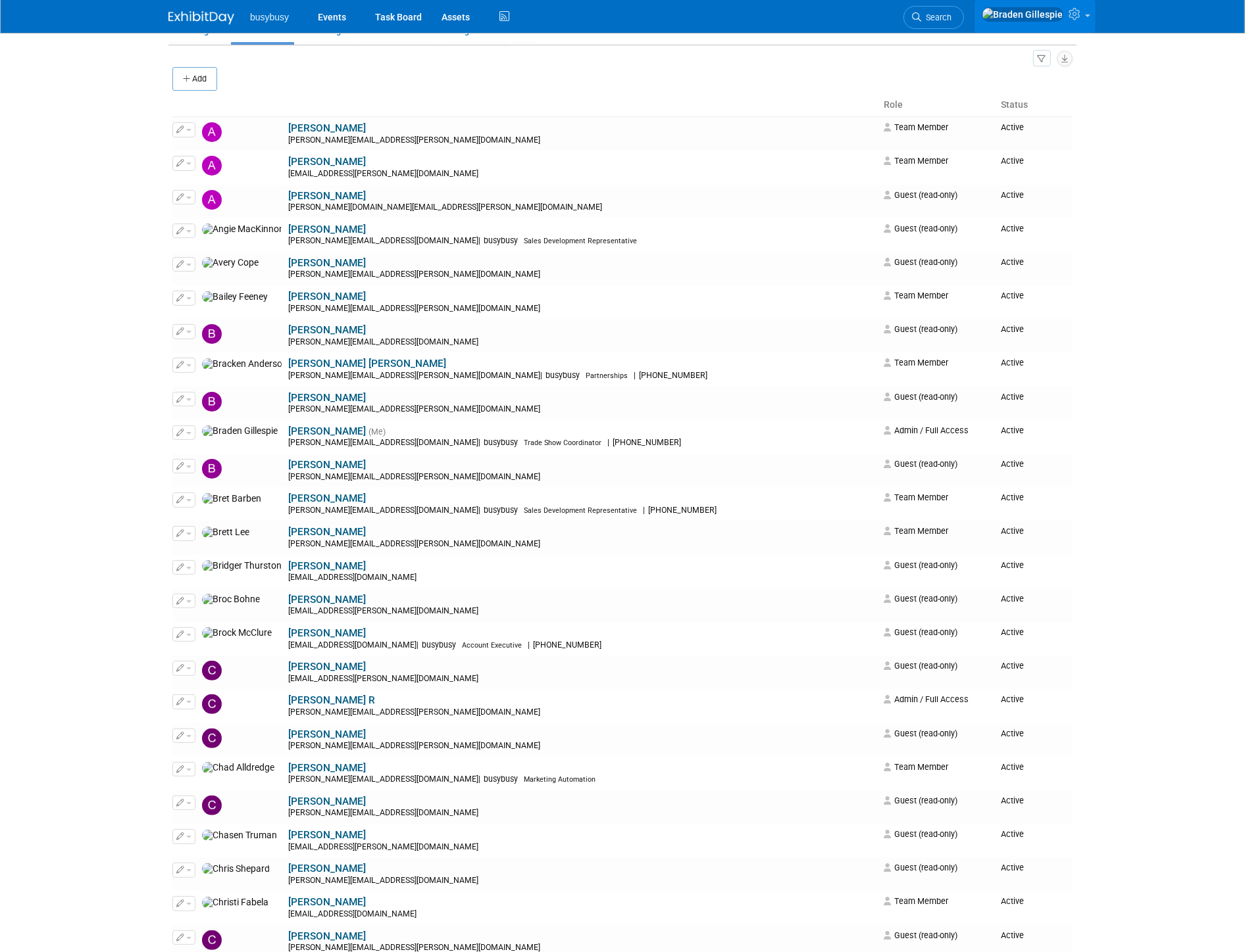
click at [1079, 13] on icon at bounding box center [1075, 13] width 15 height 12
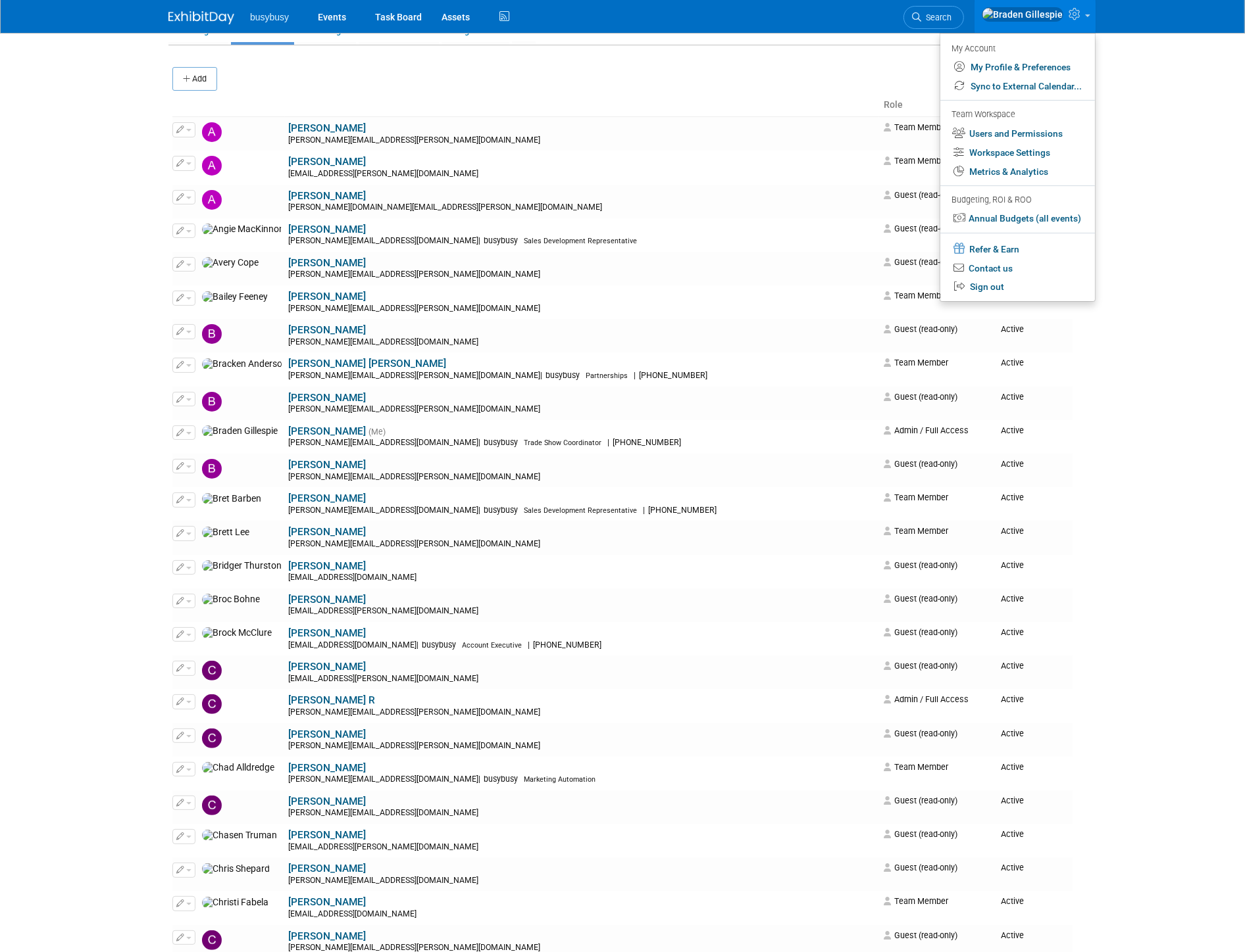
click at [1145, 233] on body "busybusy Events Task Board Assets" at bounding box center [622, 403] width 1245 height 952
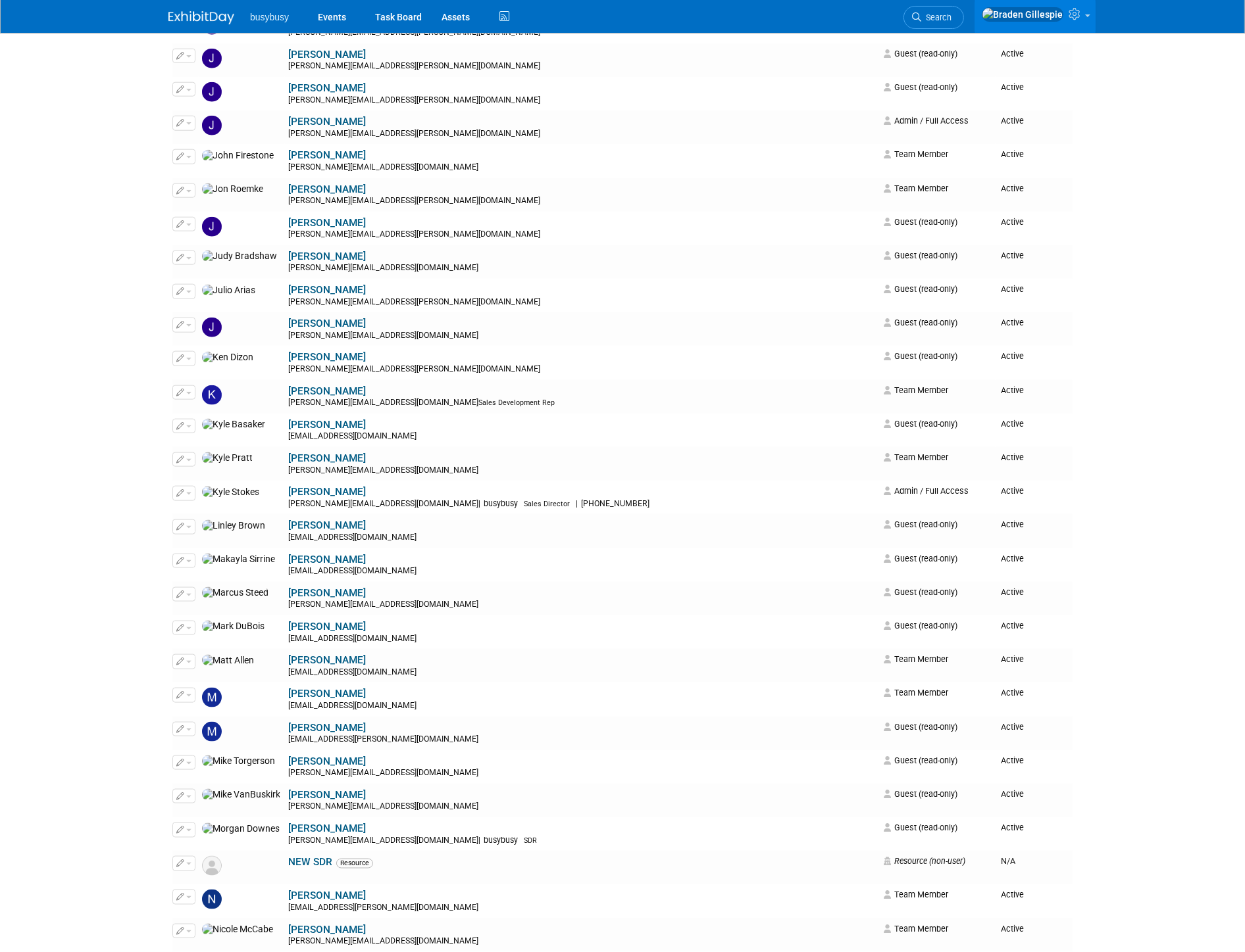
scroll to position [1404, 0]
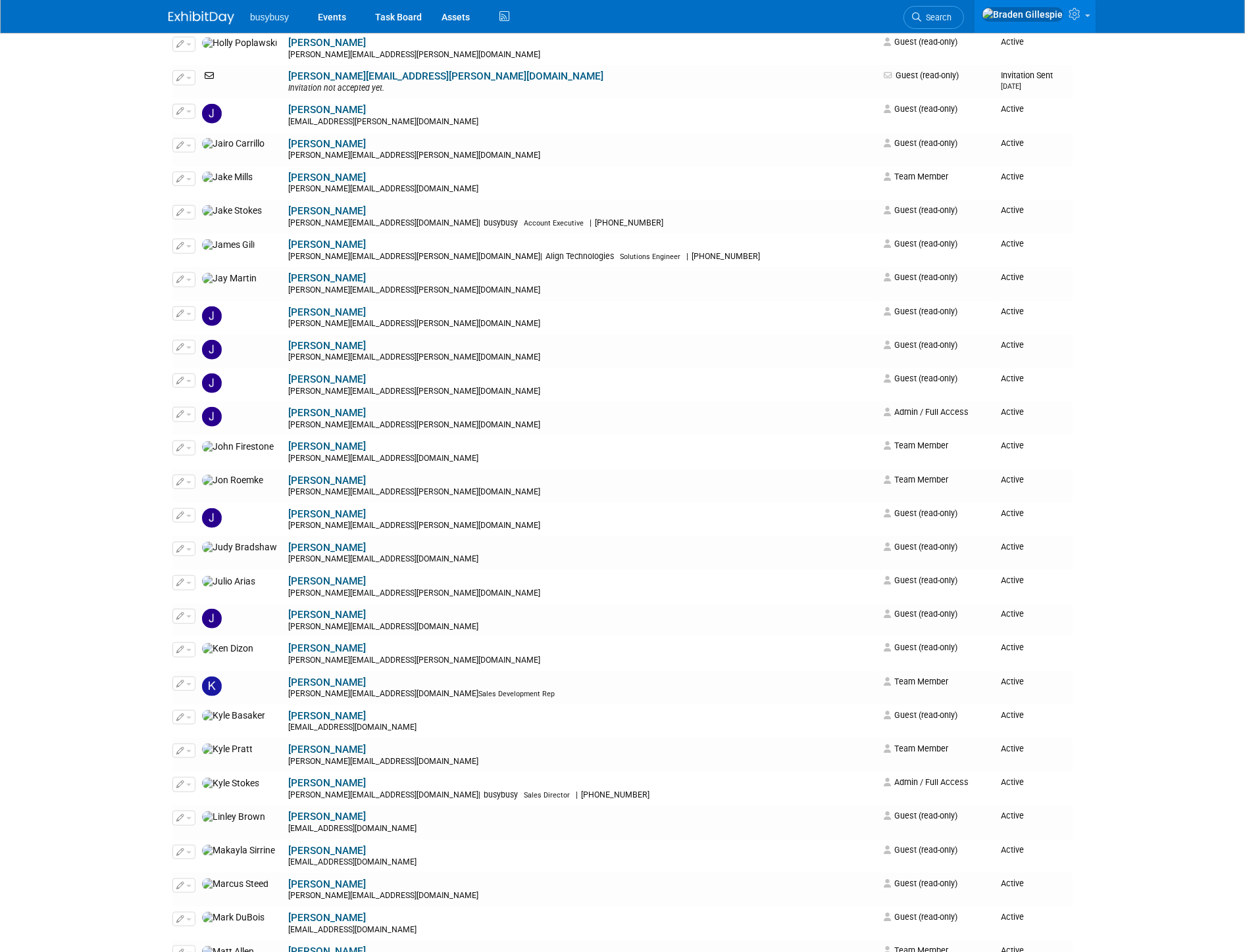
click at [214, 2] on div at bounding box center [209, 12] width 81 height 24
click at [206, 12] on img at bounding box center [201, 17] width 65 height 13
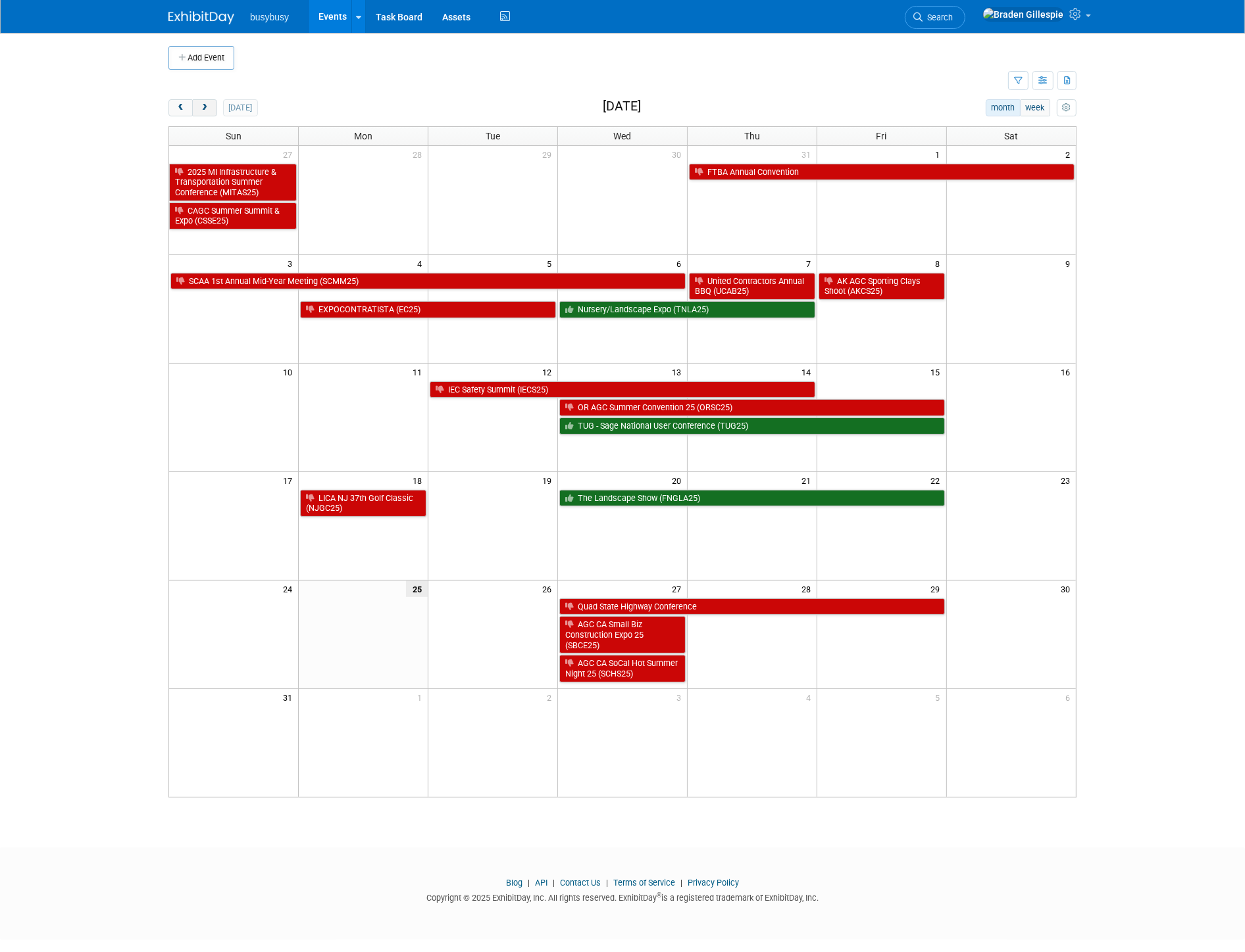
click at [201, 110] on span "next" at bounding box center [204, 108] width 10 height 9
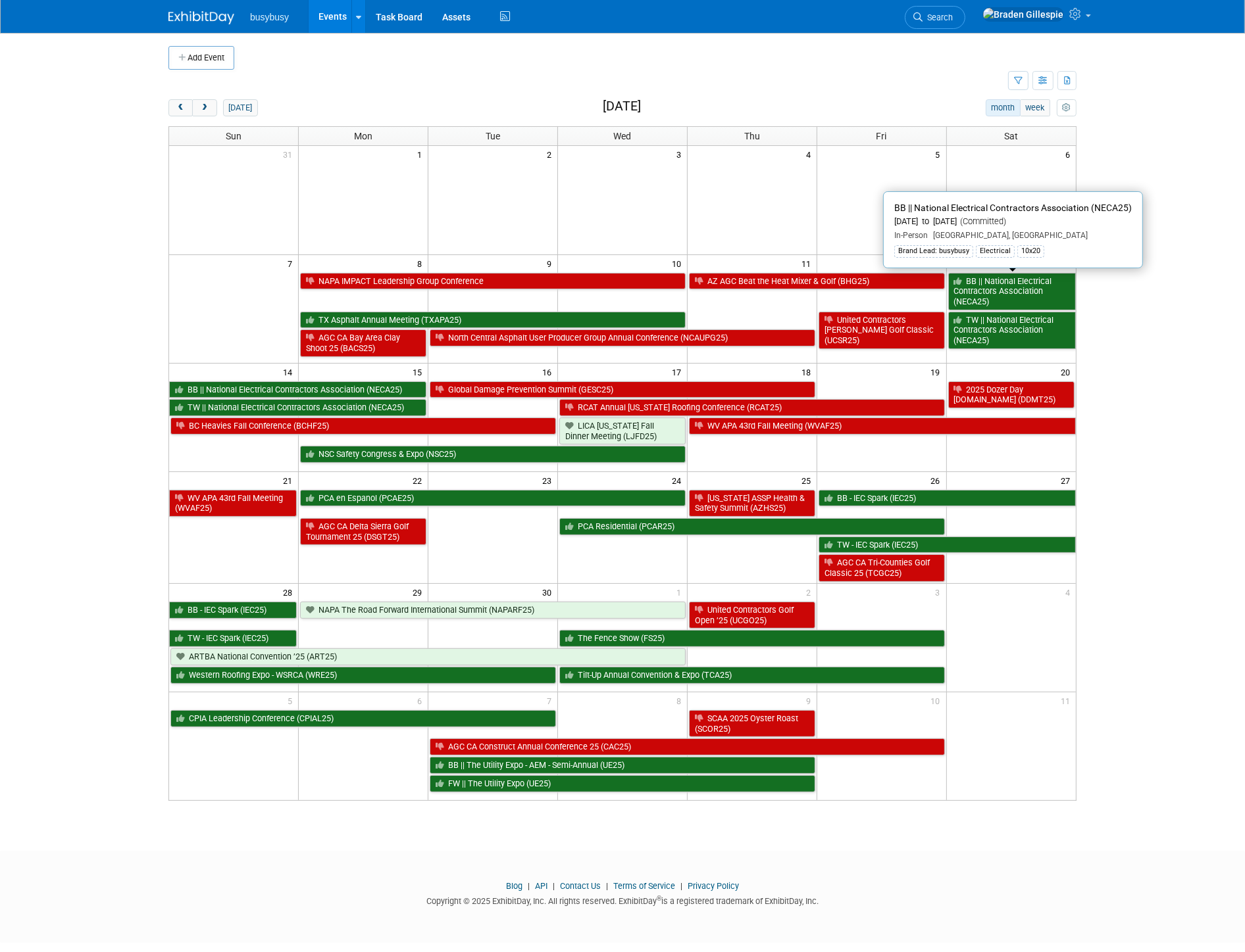
click at [1003, 284] on link "BB || National Electrical Contractors Association (NECA25)" at bounding box center [1012, 292] width 128 height 38
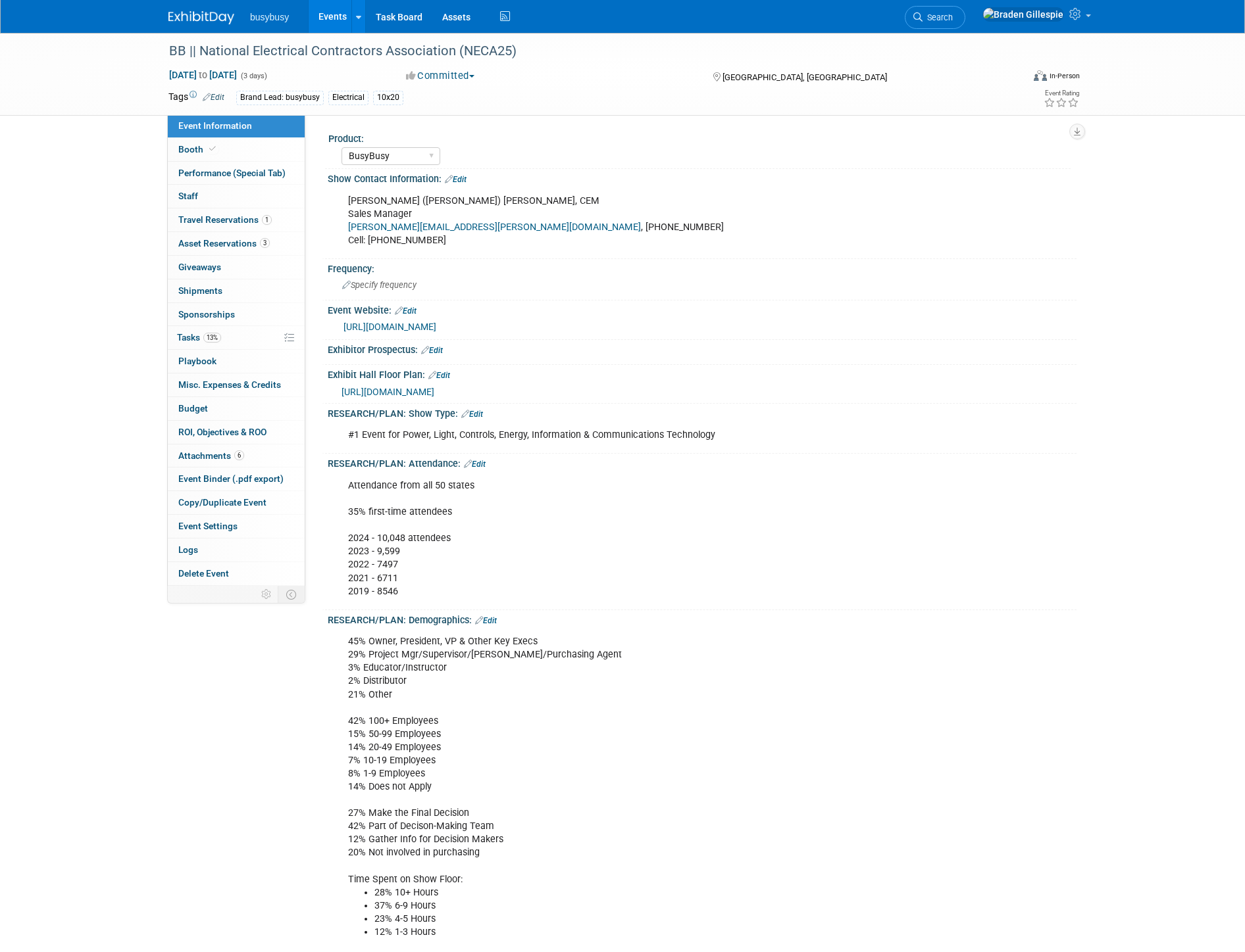
select select "BusyBusy"
click at [255, 247] on span "Asset Reservations 3" at bounding box center [224, 243] width 91 height 10
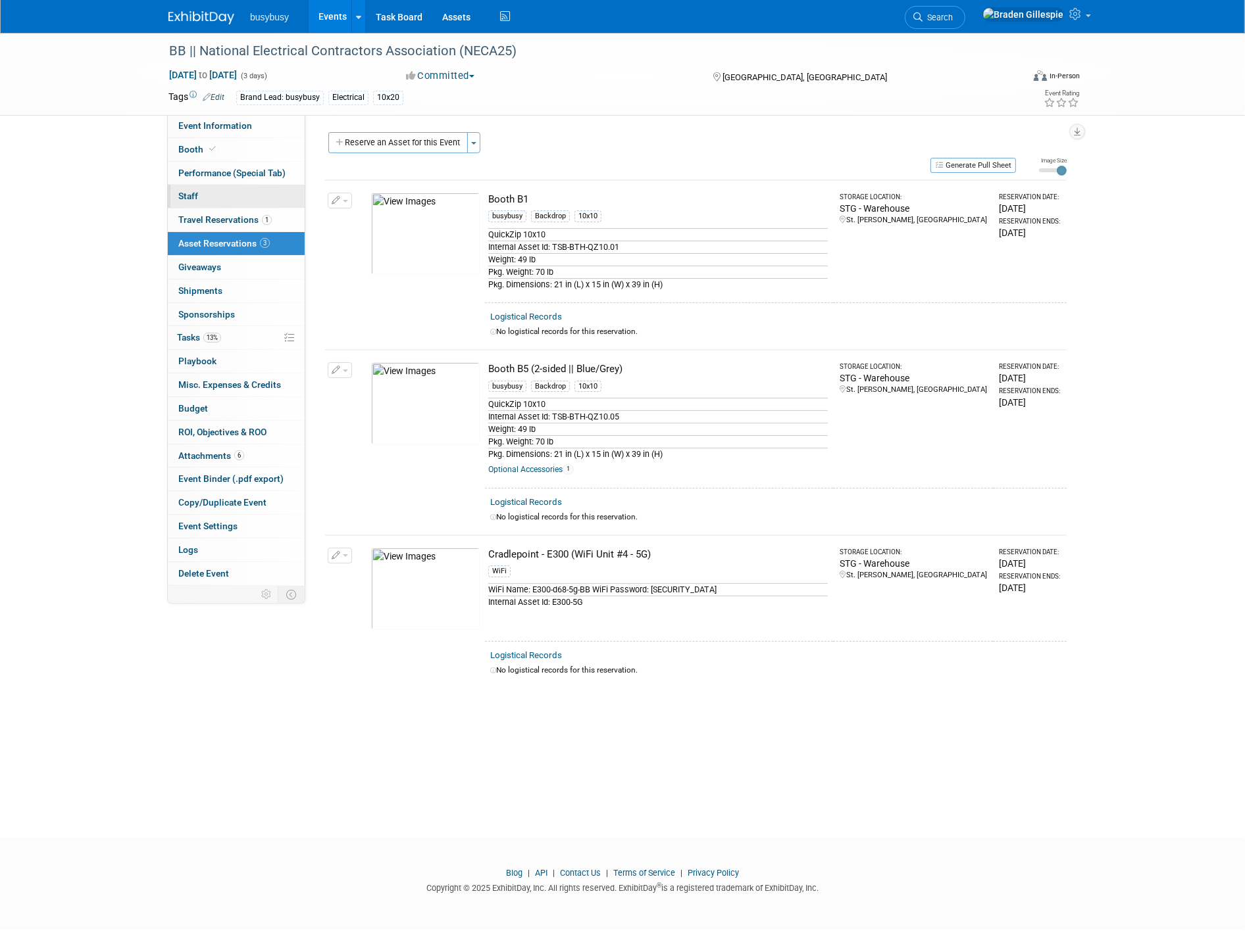
click at [224, 195] on link "0 Staff 0" at bounding box center [237, 196] width 137 height 23
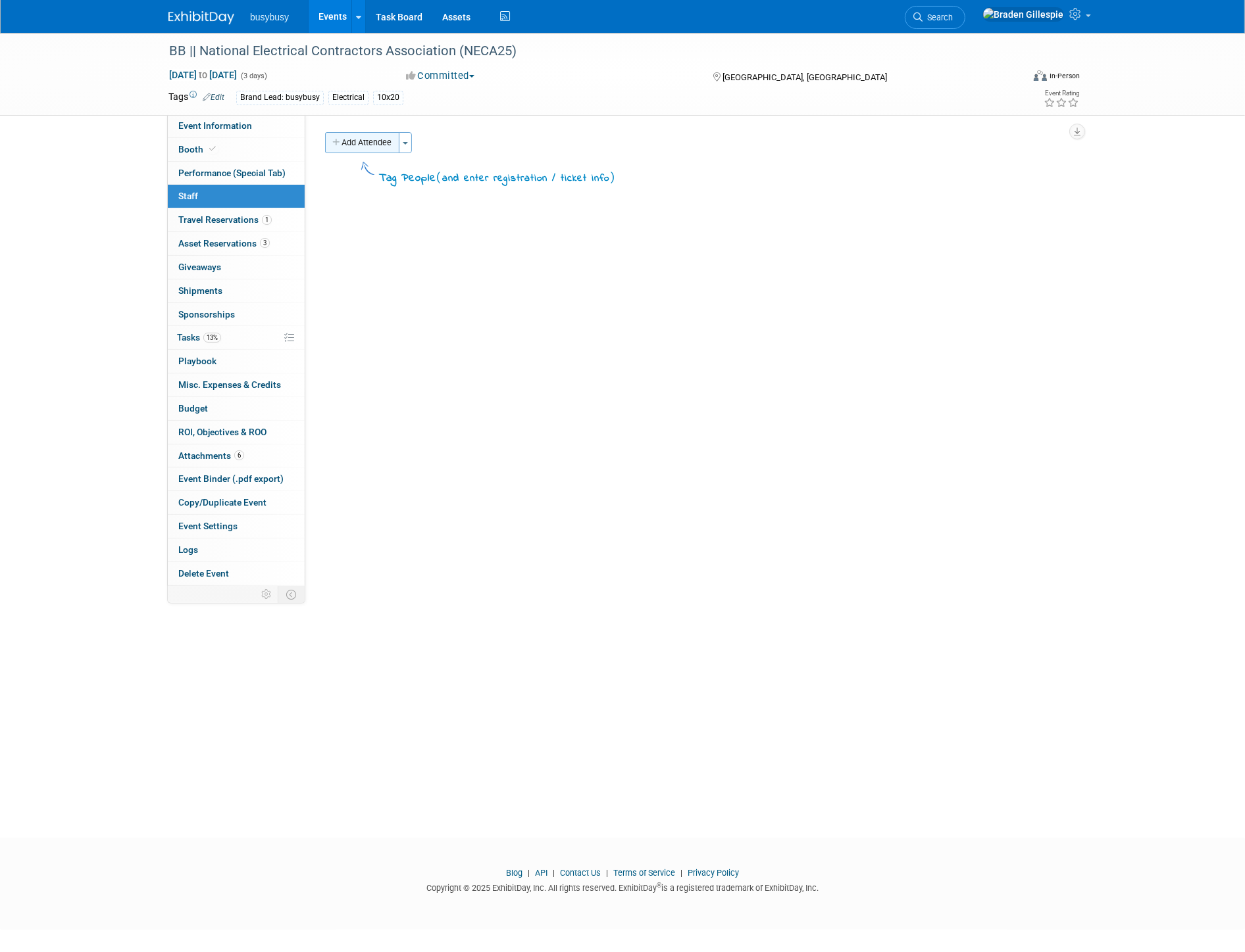
click at [360, 133] on button "Add Attendee" at bounding box center [362, 143] width 74 height 21
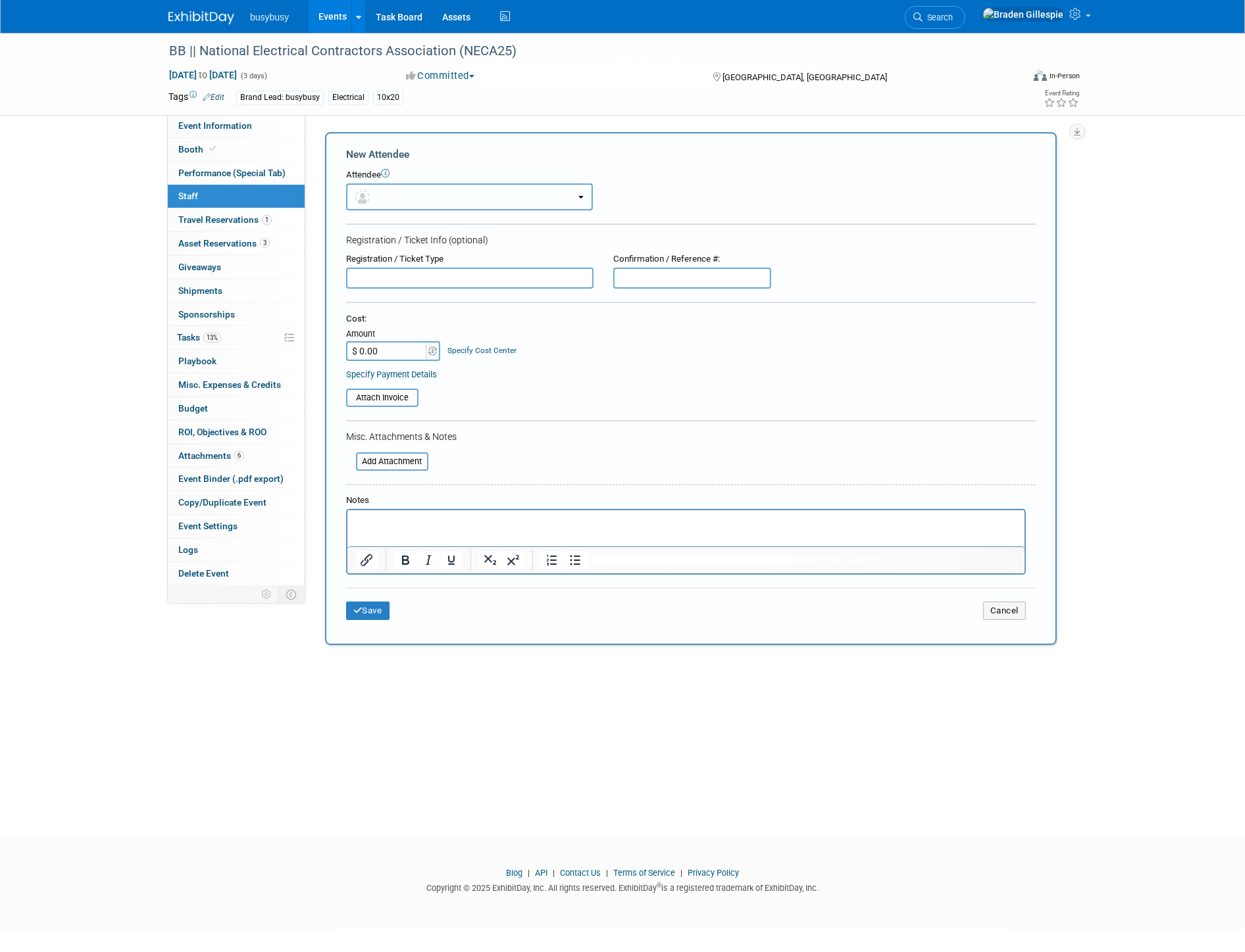
click at [390, 198] on button "button" at bounding box center [469, 197] width 247 height 27
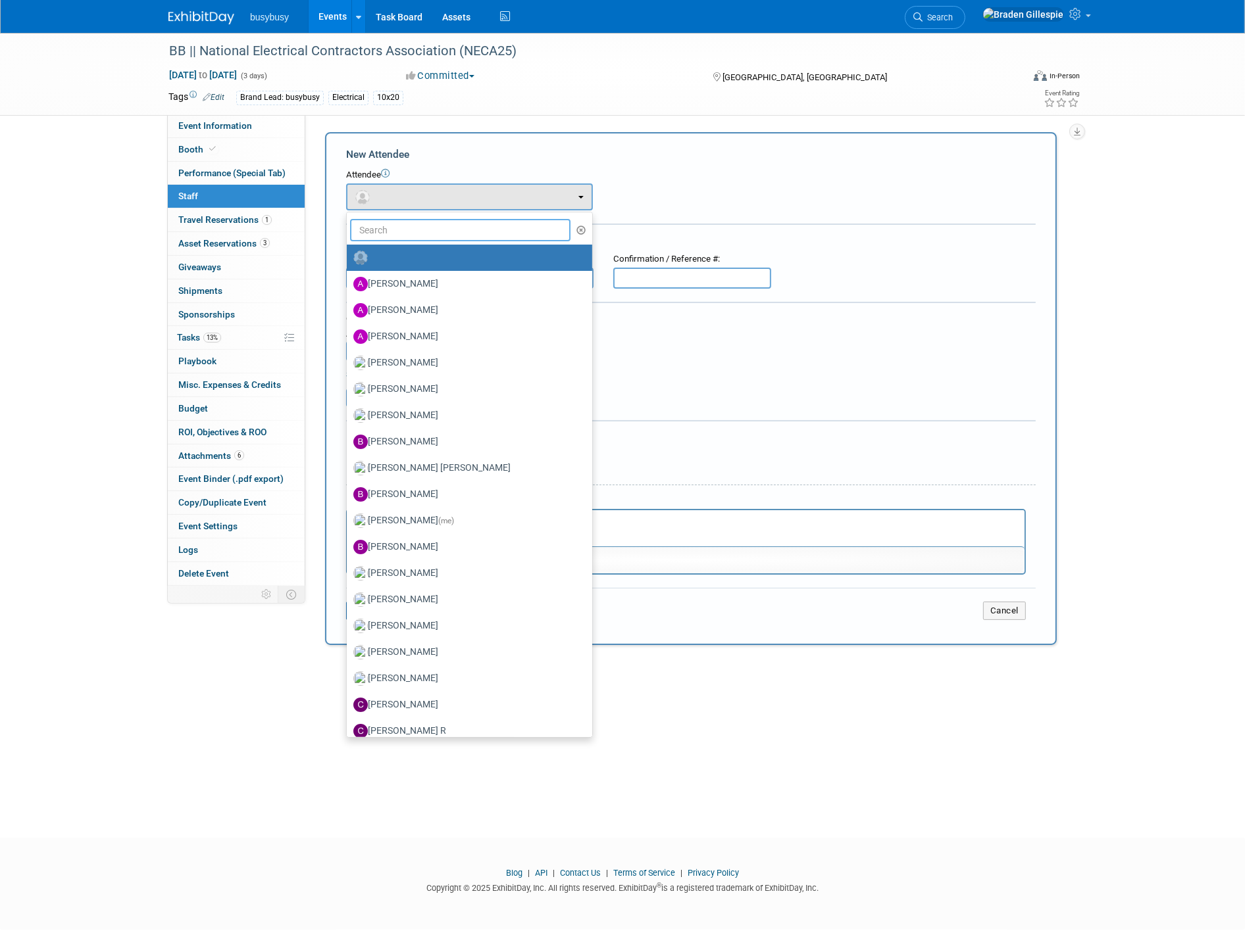
click at [390, 221] on input "text" at bounding box center [460, 230] width 221 height 22
click at [444, 233] on input "text" at bounding box center [460, 230] width 221 height 22
click at [401, 225] on input "text" at bounding box center [460, 230] width 221 height 22
type input "collin"
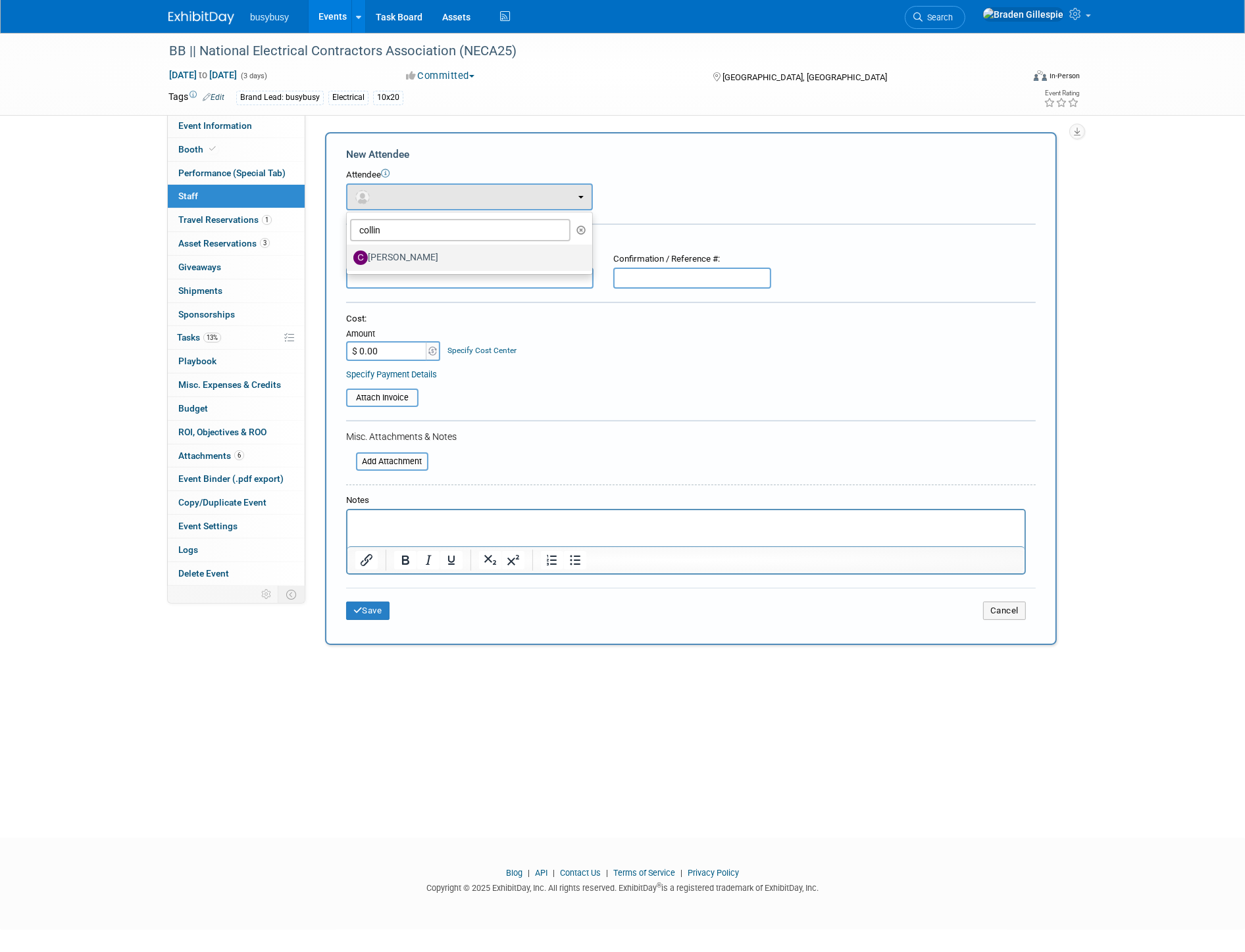
click at [393, 252] on label "[PERSON_NAME]" at bounding box center [466, 258] width 226 height 21
click at [349, 252] on input "[PERSON_NAME]" at bounding box center [344, 256] width 9 height 9
select select "ea87c3f9-ed34-437c-a9ce-54d7dc3abaff"
select select "2"
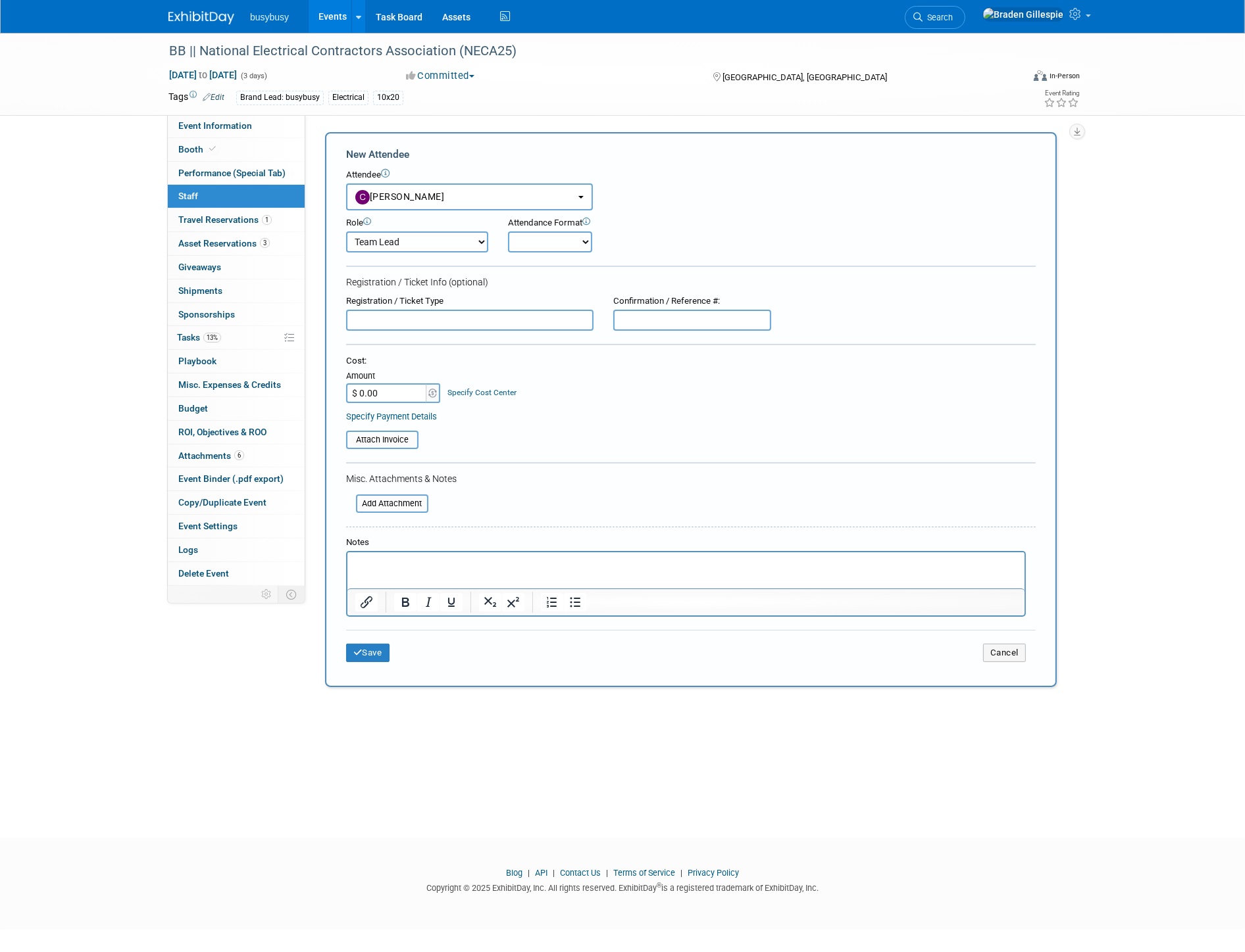
click at [408, 239] on select "Demonstrator Host Partnerships Planner Presenter Promoter Sales Representative" at bounding box center [417, 242] width 142 height 21
drag, startPoint x: 408, startPoint y: 239, endPoint x: 415, endPoint y: 250, distance: 13.0
click at [408, 239] on select "Demonstrator Host Partnerships Planner Presenter Promoter Sales Representative" at bounding box center [417, 242] width 142 height 21
click at [377, 651] on button "Save" at bounding box center [367, 653] width 43 height 18
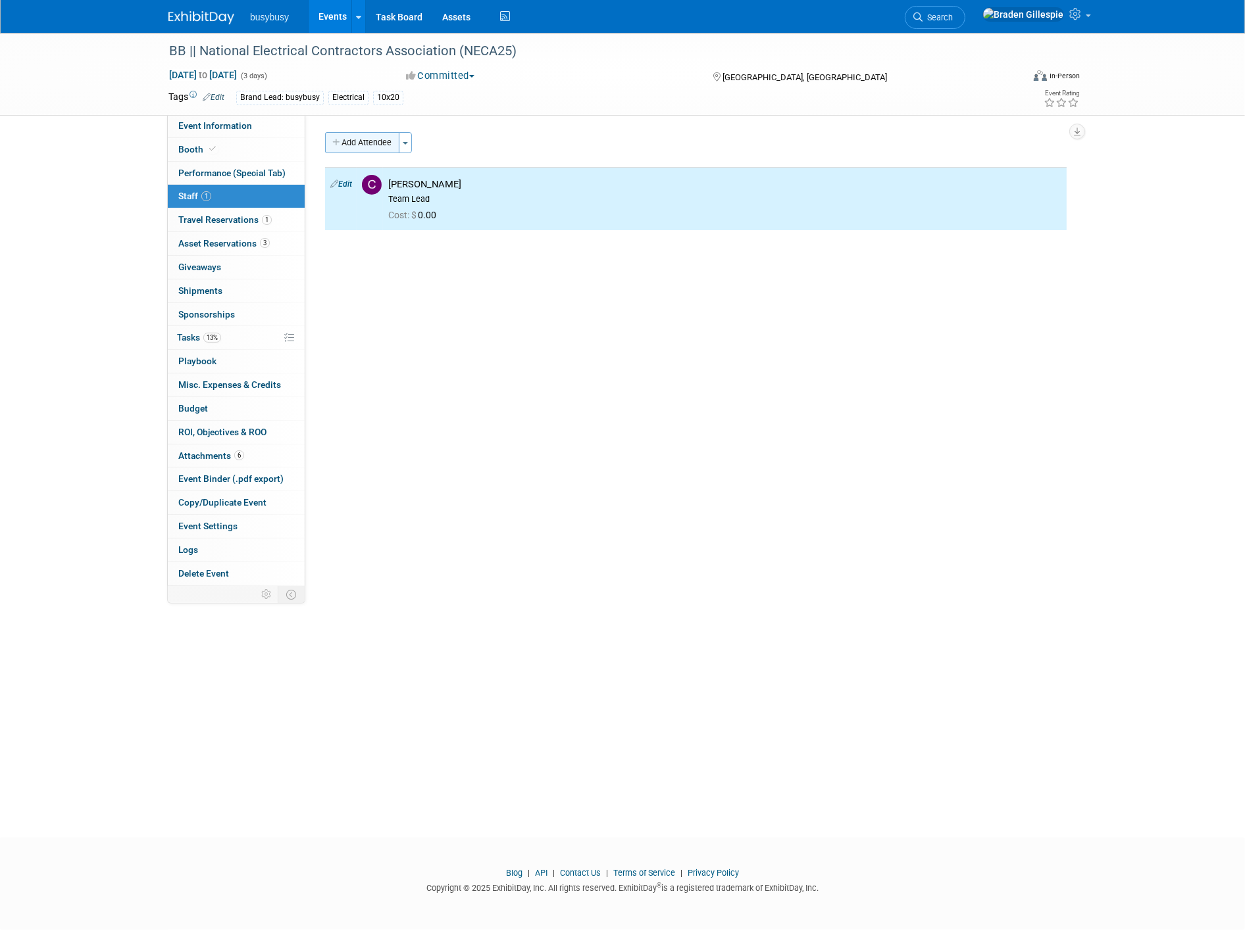
click at [370, 149] on button "Add Attendee" at bounding box center [362, 143] width 74 height 21
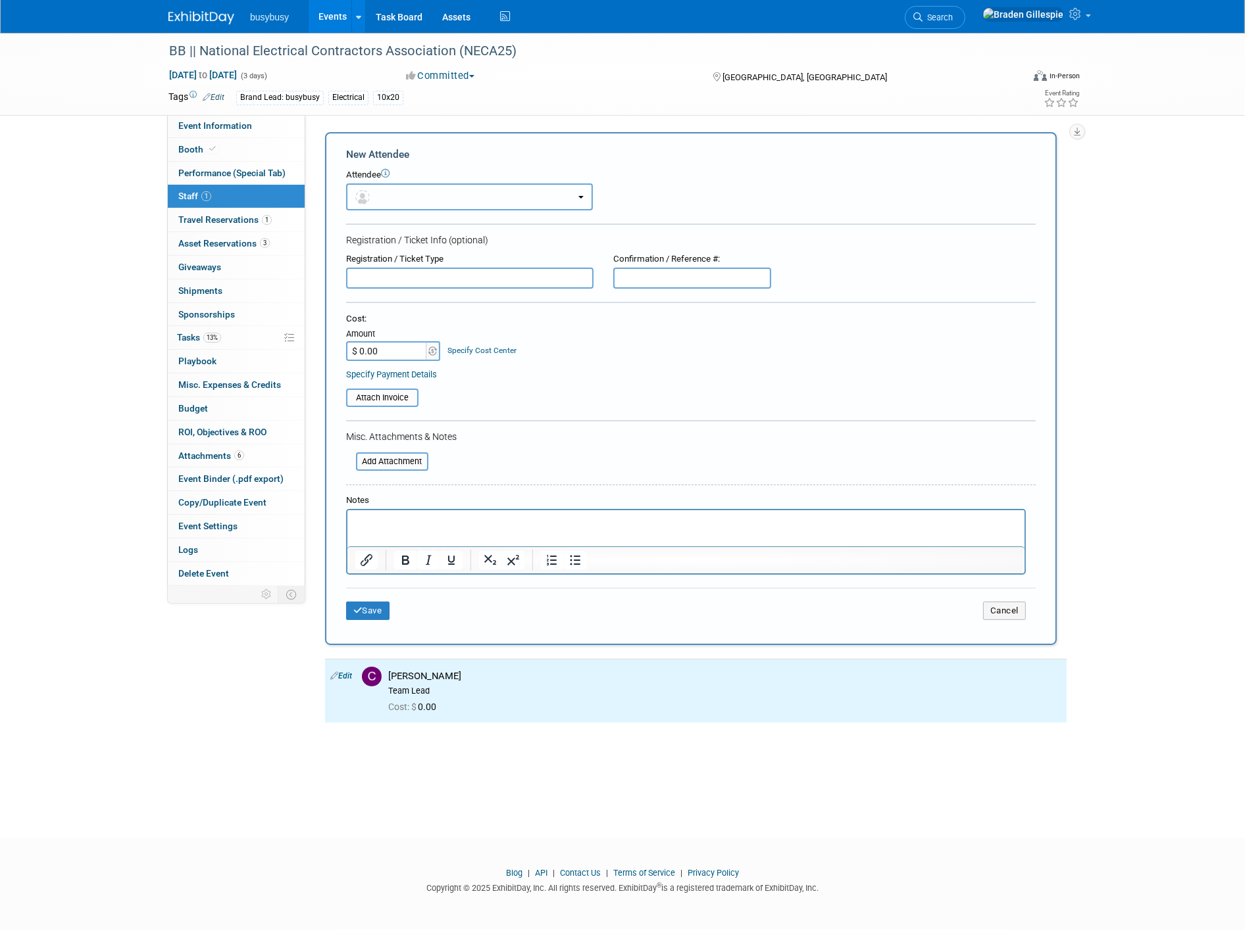
click at [416, 195] on button "button" at bounding box center [469, 197] width 247 height 27
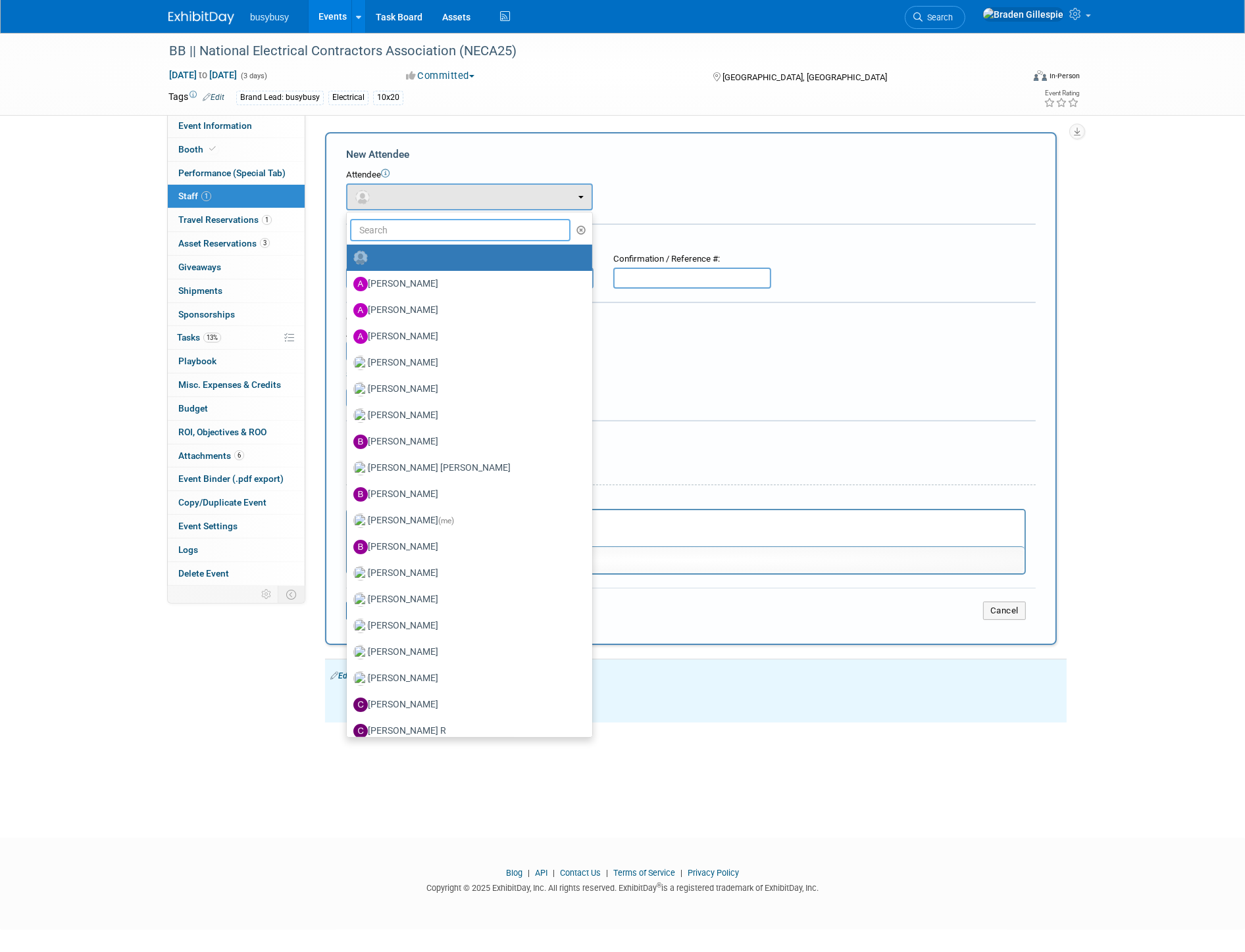
click at [417, 227] on input "text" at bounding box center [460, 230] width 221 height 22
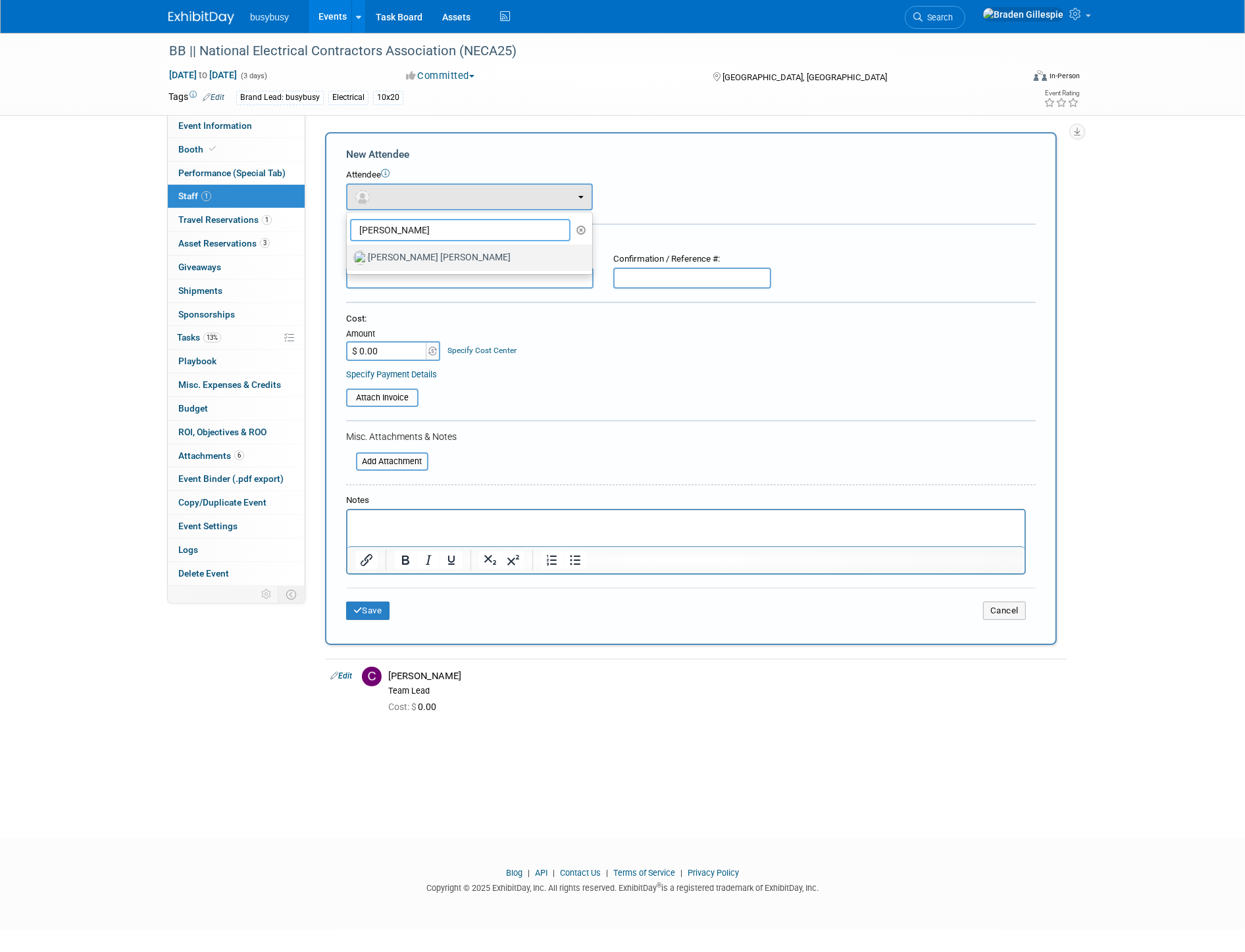
type input "hobbs"
click at [415, 266] on link "[PERSON_NAME] [PERSON_NAME]" at bounding box center [469, 257] width 245 height 26
click at [404, 256] on label "[PERSON_NAME] [PERSON_NAME]" at bounding box center [466, 258] width 226 height 21
click at [389, 253] on label "[PERSON_NAME] [PERSON_NAME]" at bounding box center [466, 258] width 226 height 21
click at [349, 253] on input "[PERSON_NAME] [PERSON_NAME]" at bounding box center [344, 256] width 9 height 9
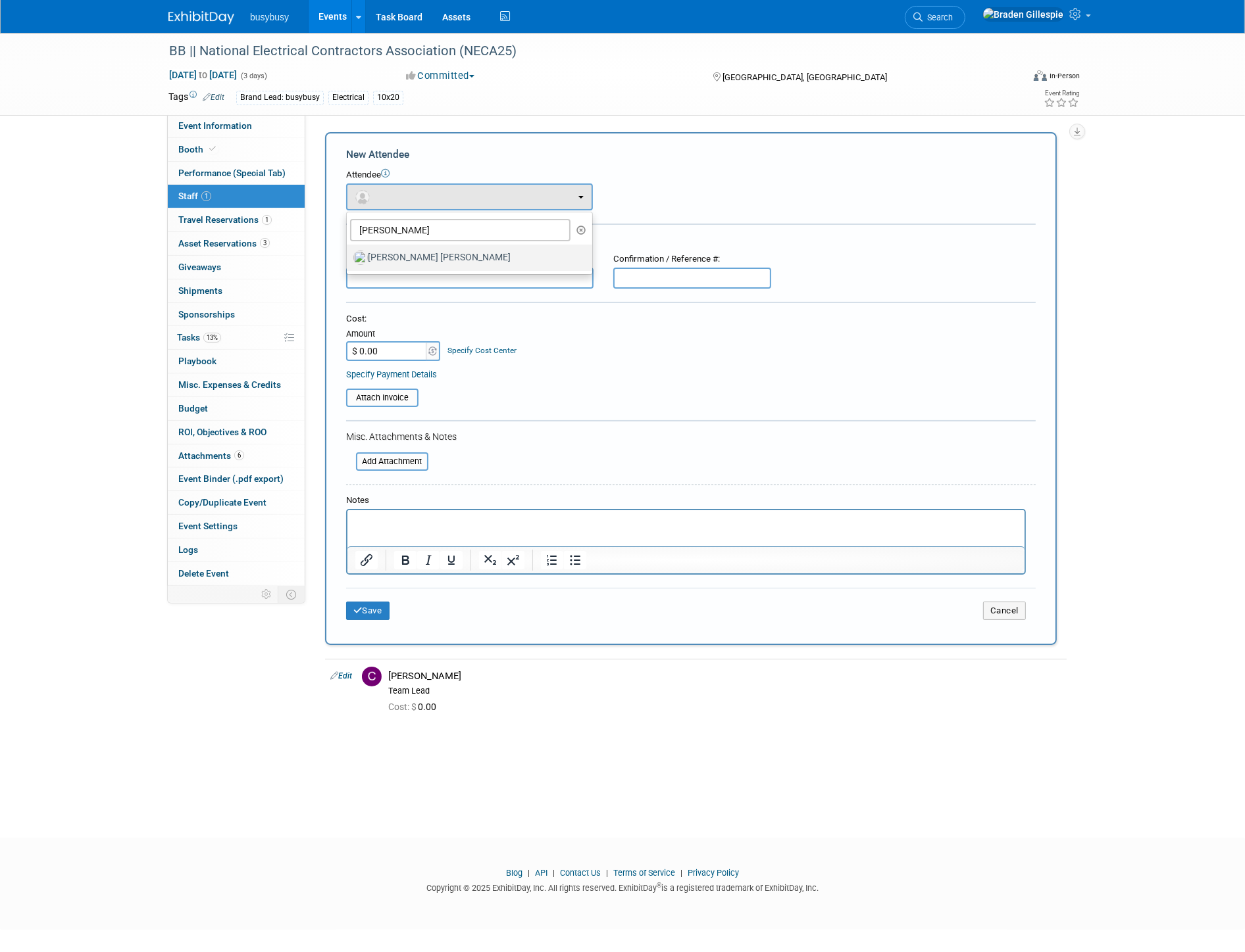
select select "3dd18b60-705c-4d42-a5db-d1a96c90d2a4"
select select "4"
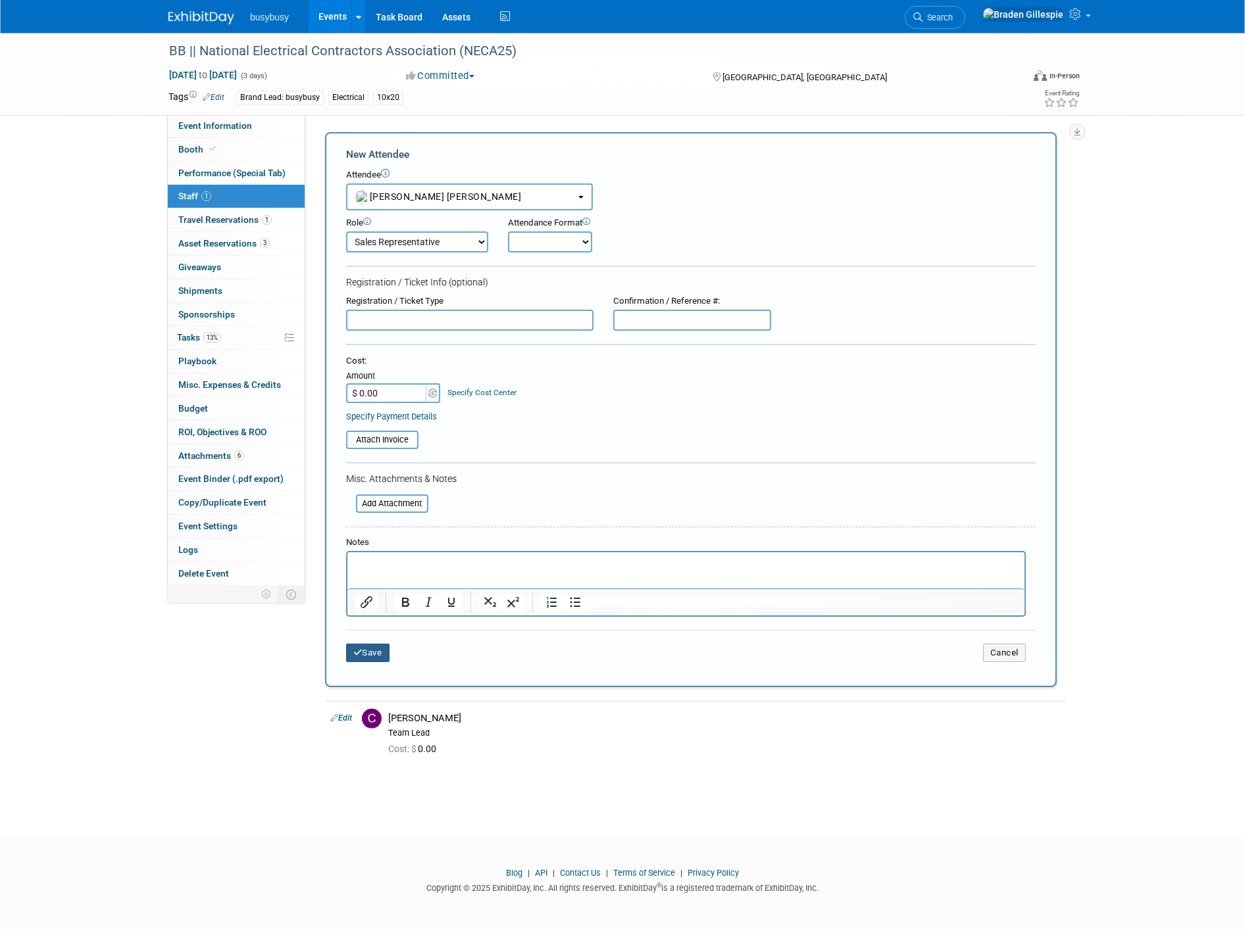
click at [369, 644] on button "Save" at bounding box center [367, 653] width 43 height 18
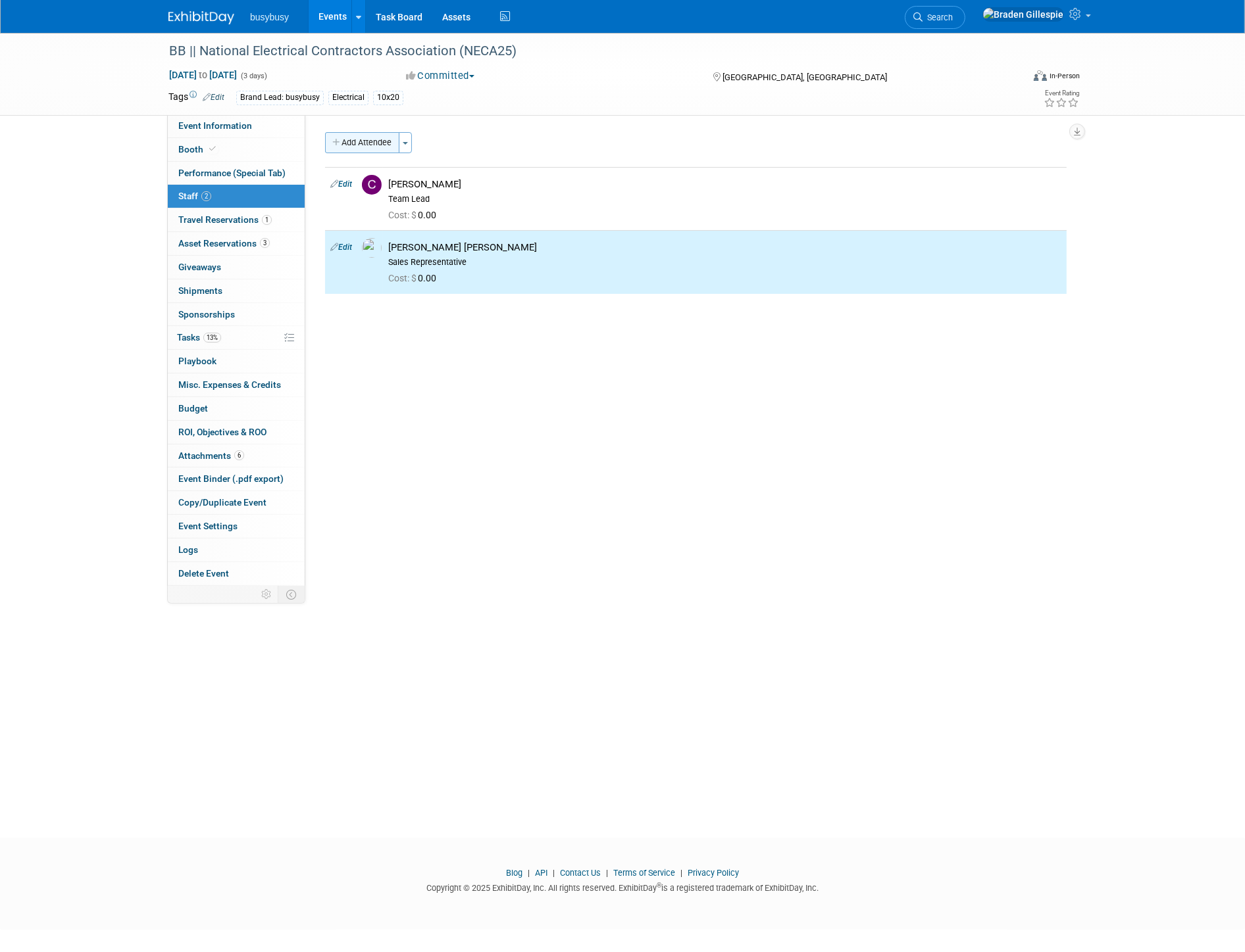
click at [356, 143] on button "Add Attendee" at bounding box center [362, 143] width 74 height 21
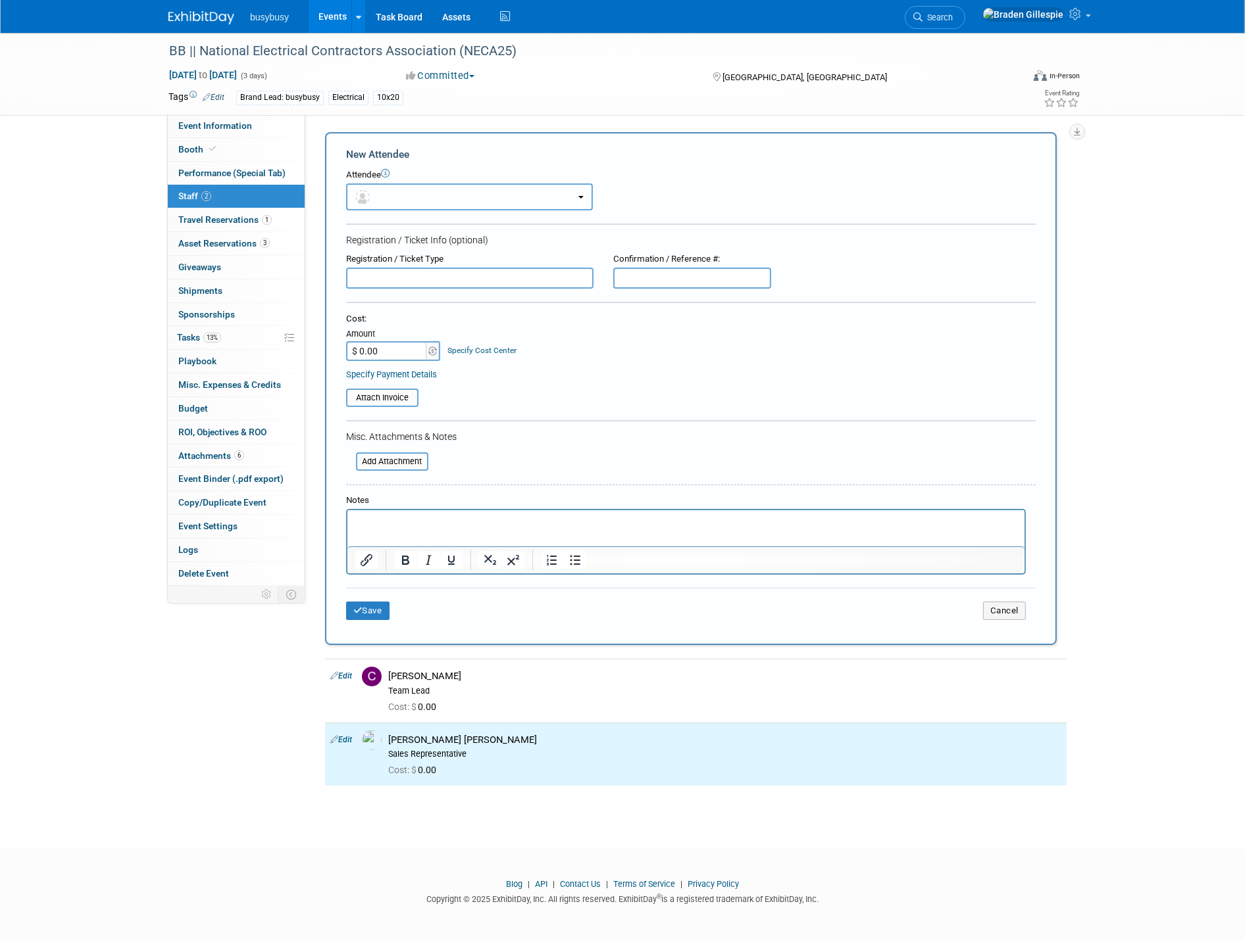
click at [404, 191] on button "button" at bounding box center [469, 197] width 247 height 27
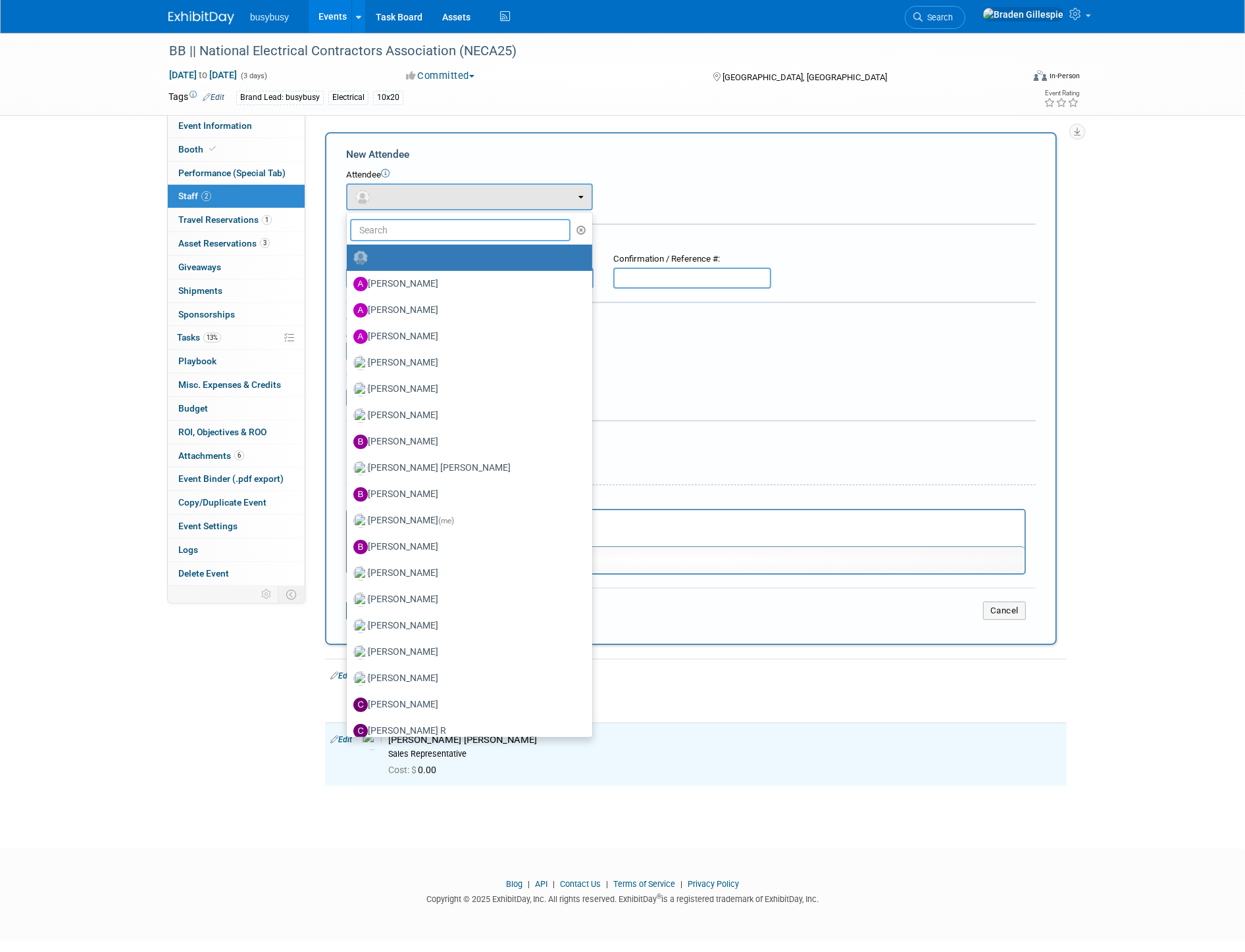
click at [402, 227] on input "text" at bounding box center [460, 230] width 221 height 22
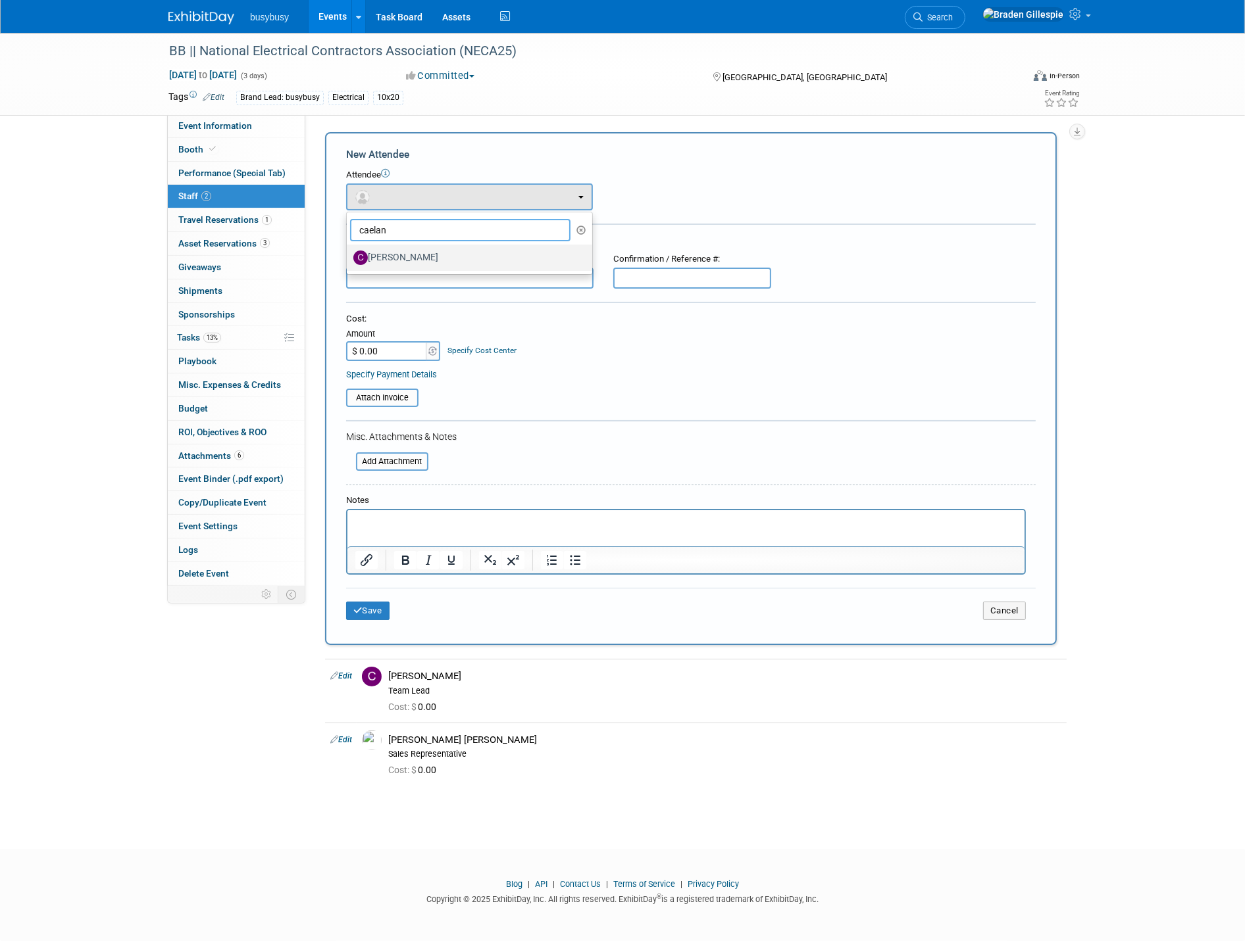
type input "caelan"
click at [404, 253] on label "[PERSON_NAME]" at bounding box center [466, 258] width 226 height 21
click at [349, 253] on input "[PERSON_NAME]" at bounding box center [344, 256] width 9 height 9
select select "903e215d-450b-40eb-aeae-1142e644bb9f"
select select "4"
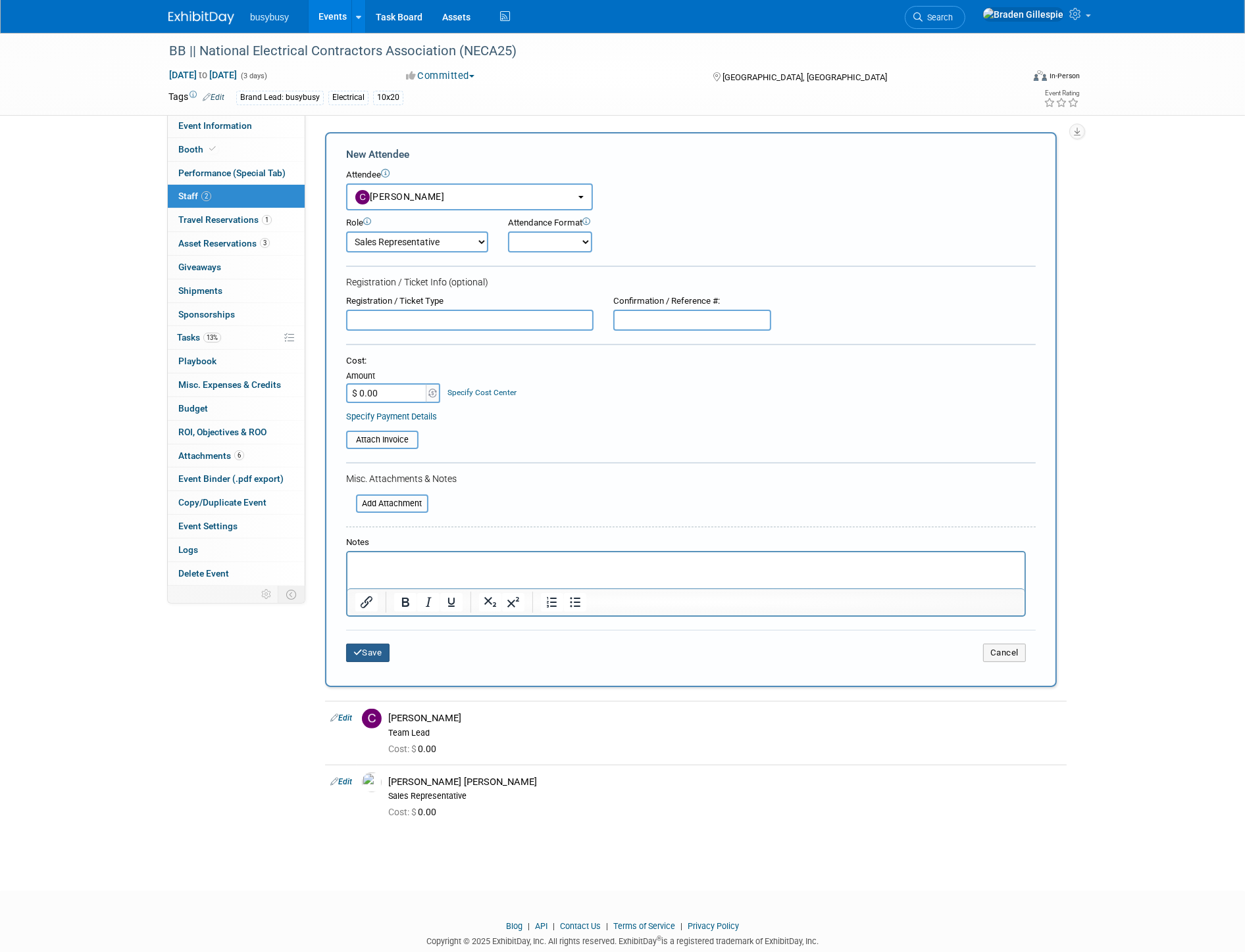
click at [368, 648] on button "Save" at bounding box center [367, 653] width 43 height 18
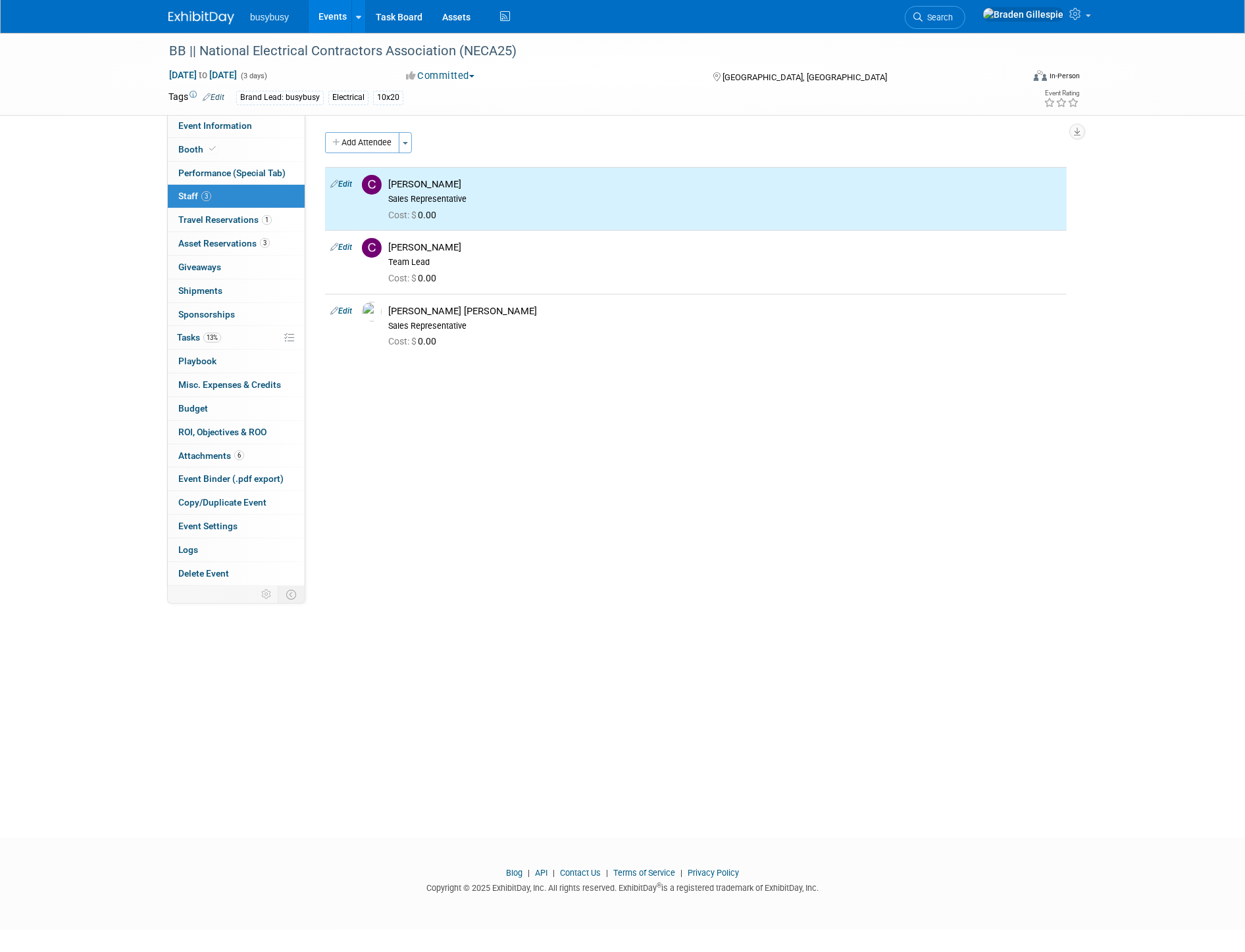
click at [371, 139] on button "Add Attendee" at bounding box center [362, 143] width 74 height 21
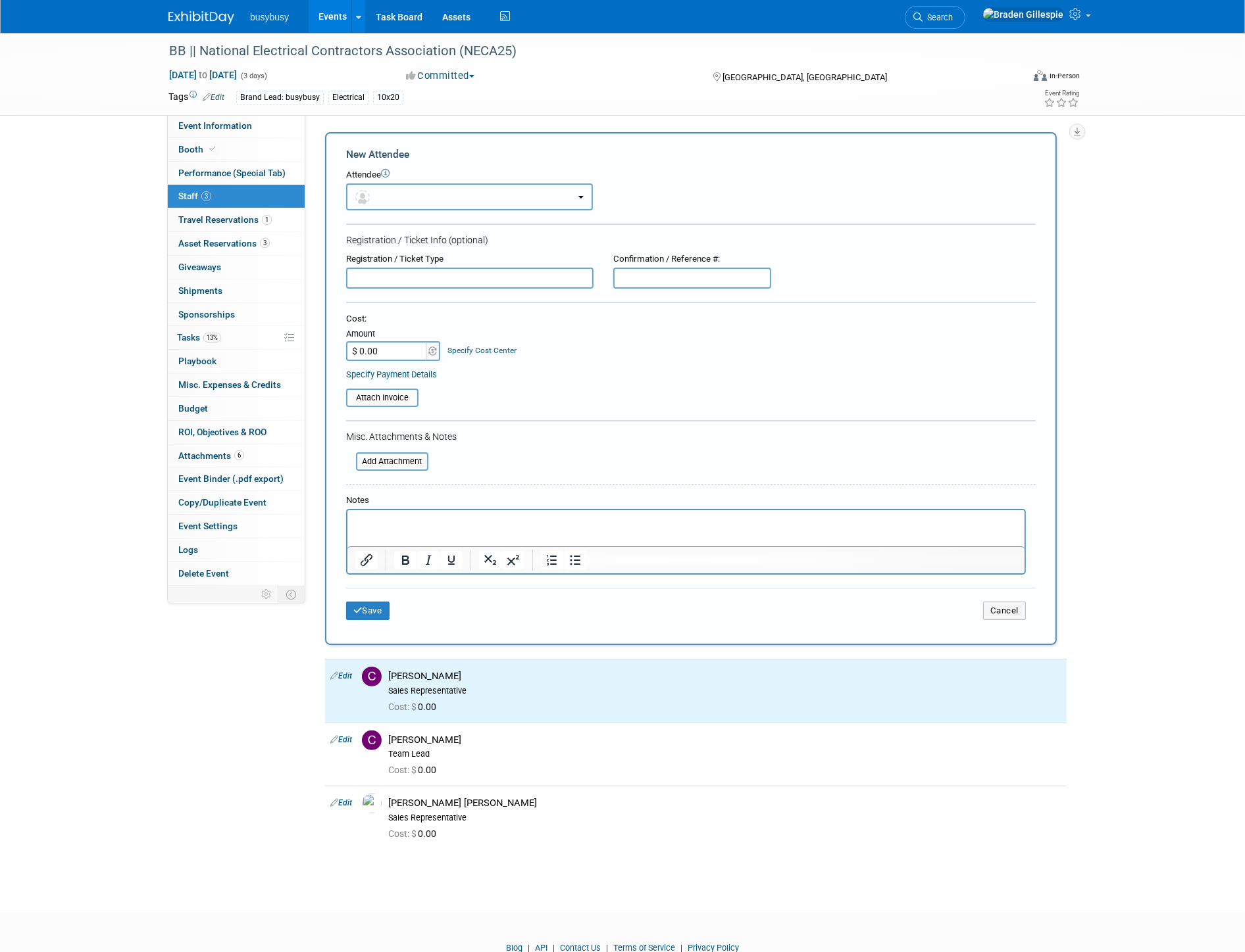
click at [417, 198] on button "button" at bounding box center [469, 197] width 247 height 27
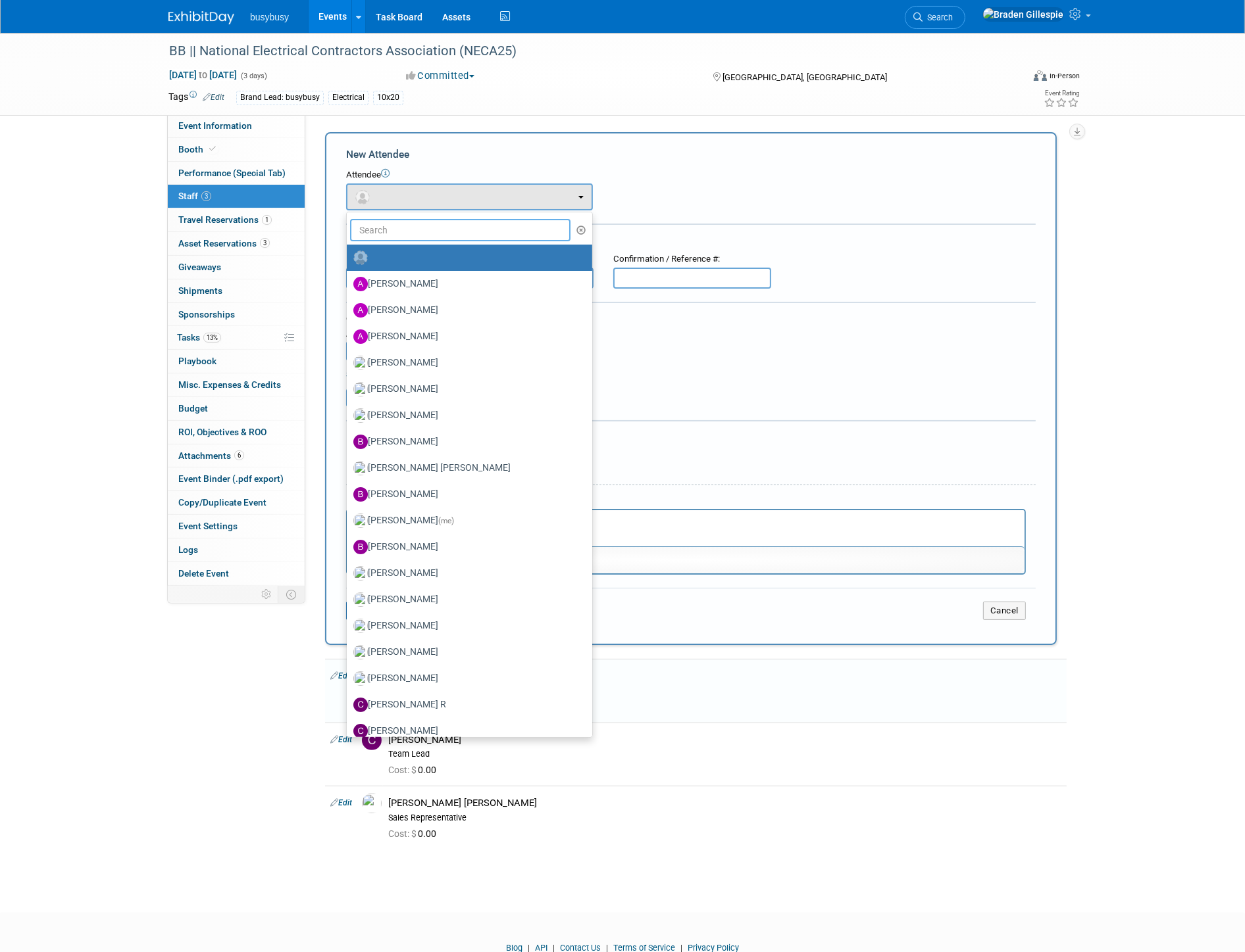
click at [406, 233] on input "text" at bounding box center [460, 230] width 221 height 22
click at [775, 180] on div "Attendee" at bounding box center [691, 175] width 690 height 13
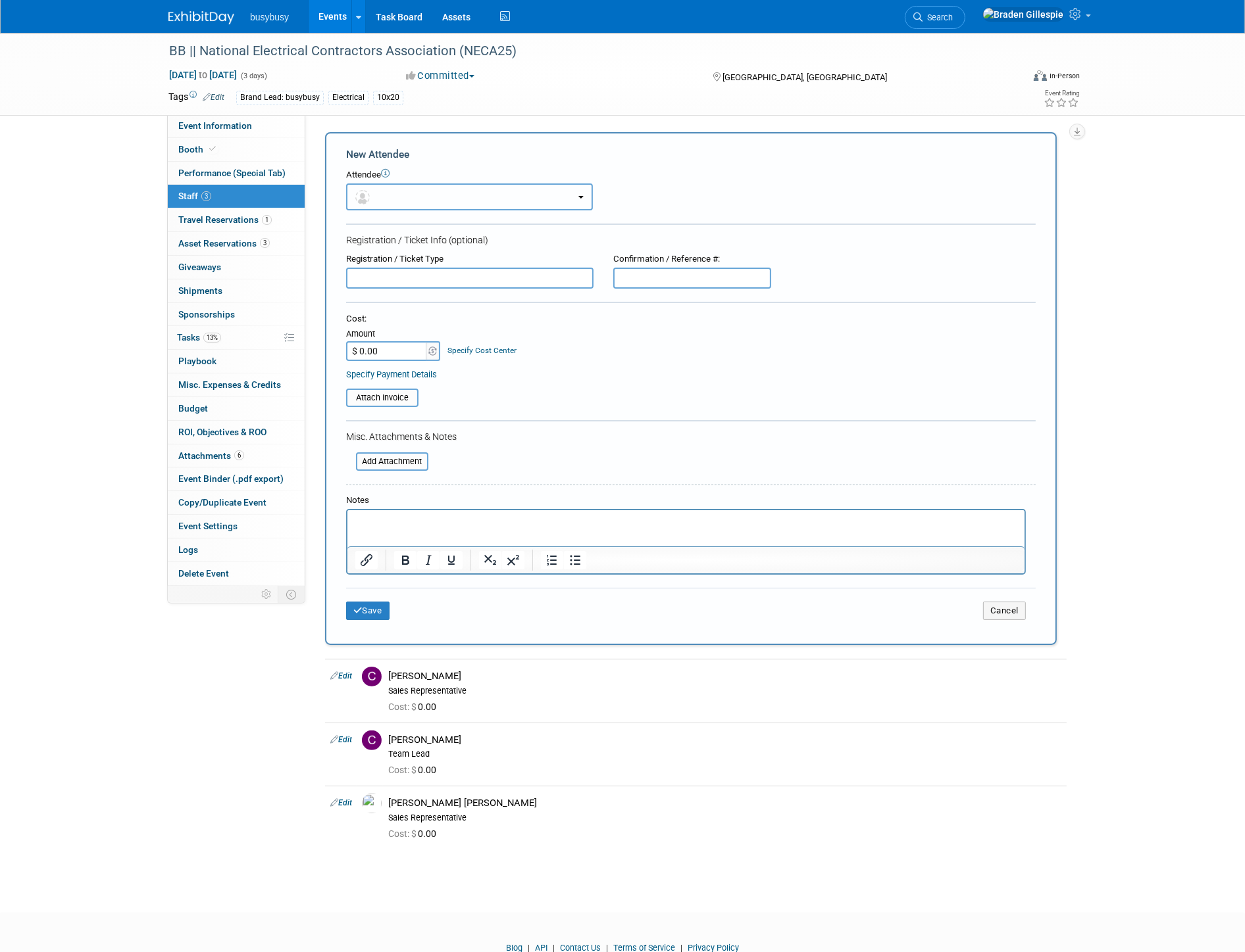
click at [416, 200] on button "button" at bounding box center [469, 197] width 247 height 27
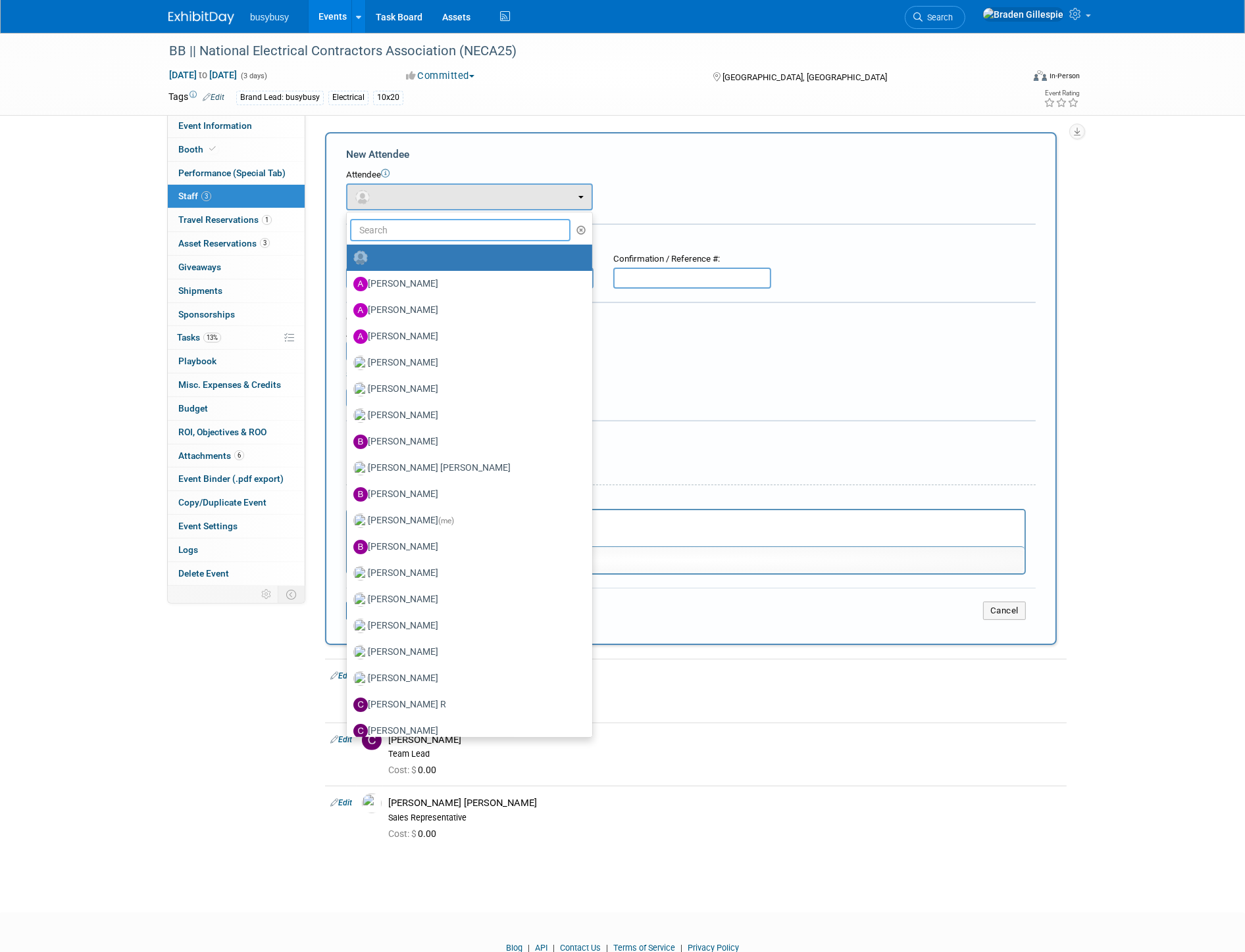
click at [378, 229] on input "text" at bounding box center [460, 230] width 221 height 22
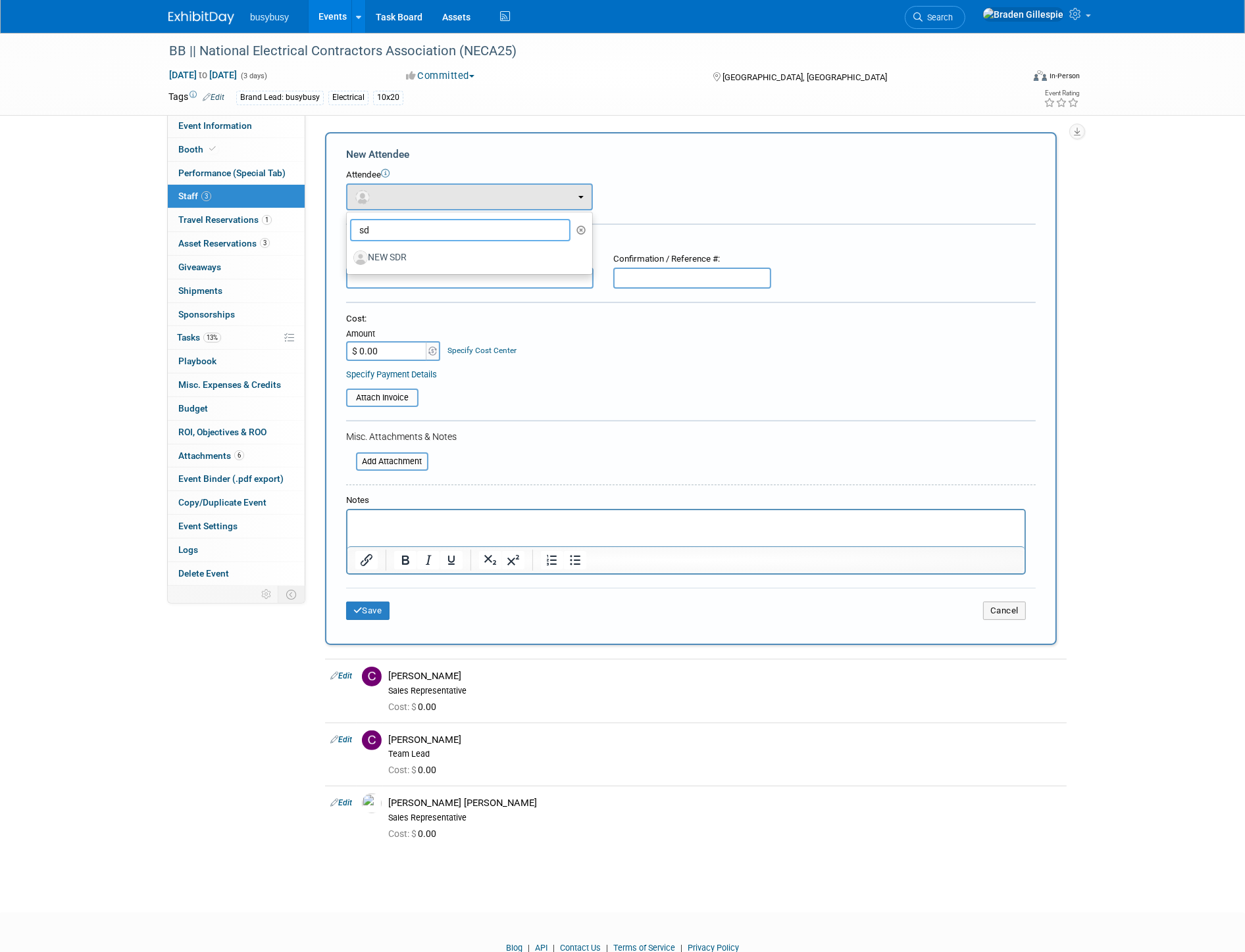
type input "s"
type input "new"
click at [444, 252] on label "NEW SDR" at bounding box center [466, 258] width 226 height 21
click at [349, 252] on input "NEW SDR" at bounding box center [344, 256] width 9 height 9
select select "cb55ae0d-162f-4173-b879-ea6c713fb161"
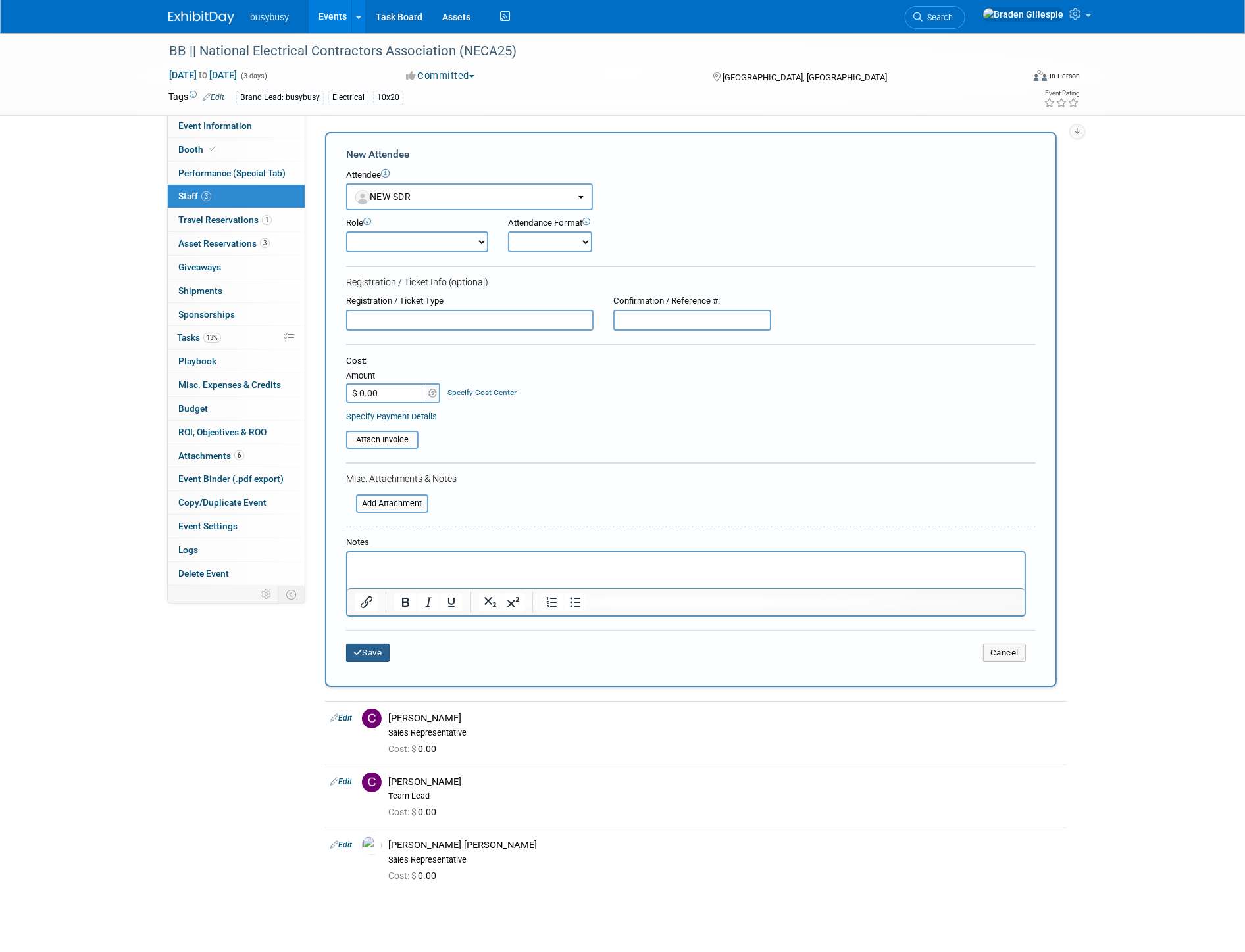
click at [386, 644] on button "Save" at bounding box center [367, 653] width 43 height 18
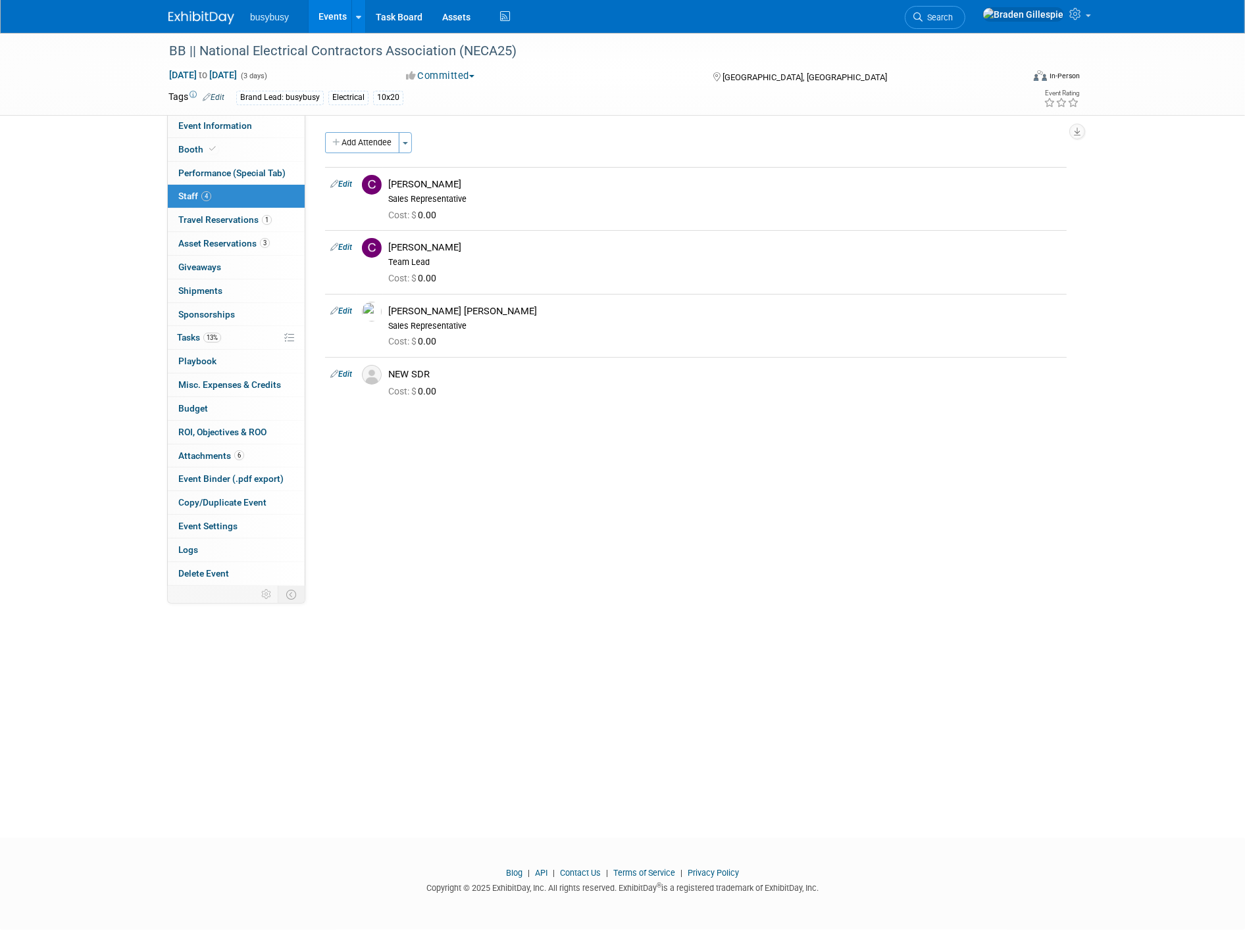
click at [198, 18] on img at bounding box center [201, 17] width 65 height 13
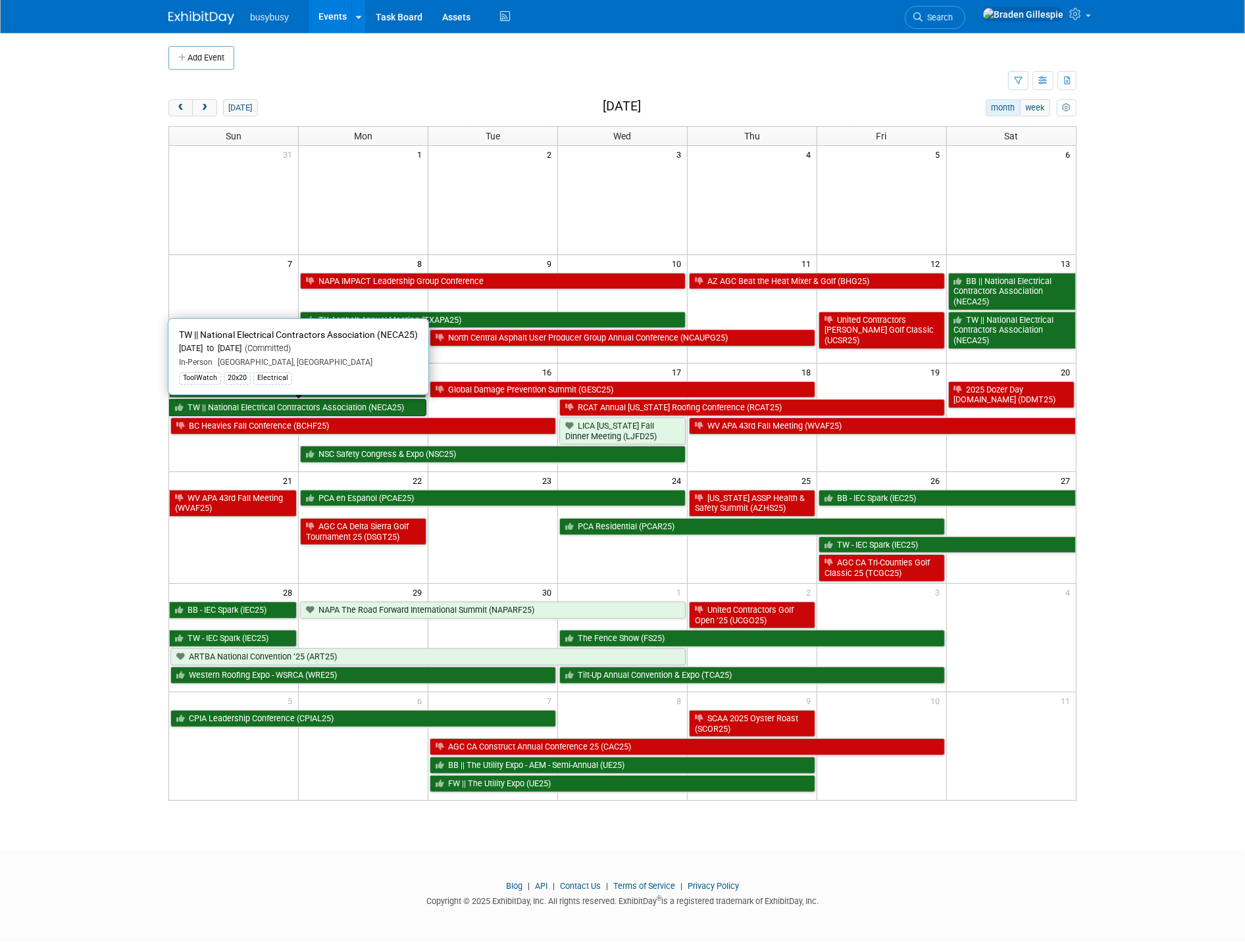
click at [316, 408] on link "TW || National Electrical Contractors Association (NECA25)" at bounding box center [297, 408] width 257 height 17
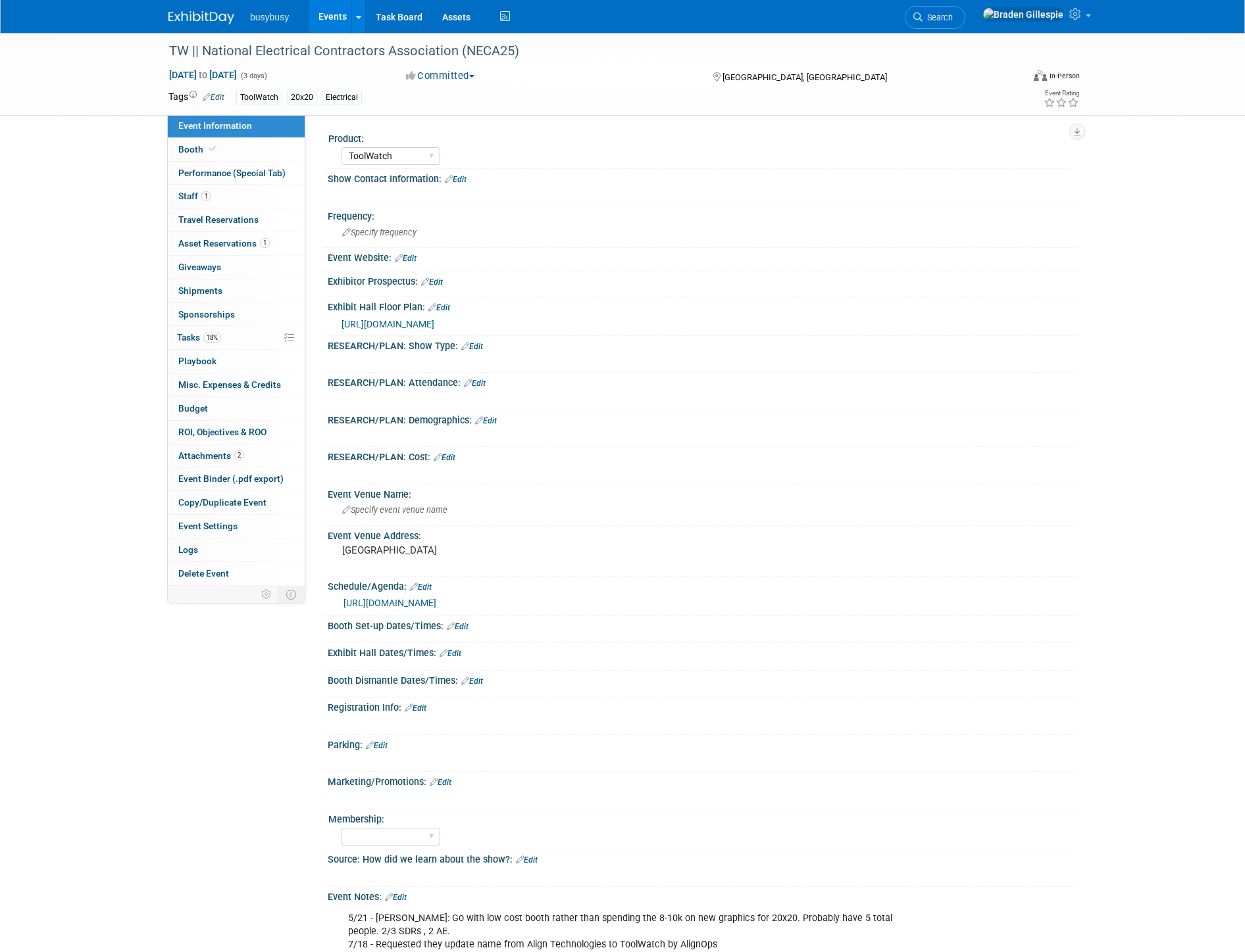
select select "ToolWatch"
click at [225, 196] on link "1 Staff 1" at bounding box center [237, 196] width 137 height 23
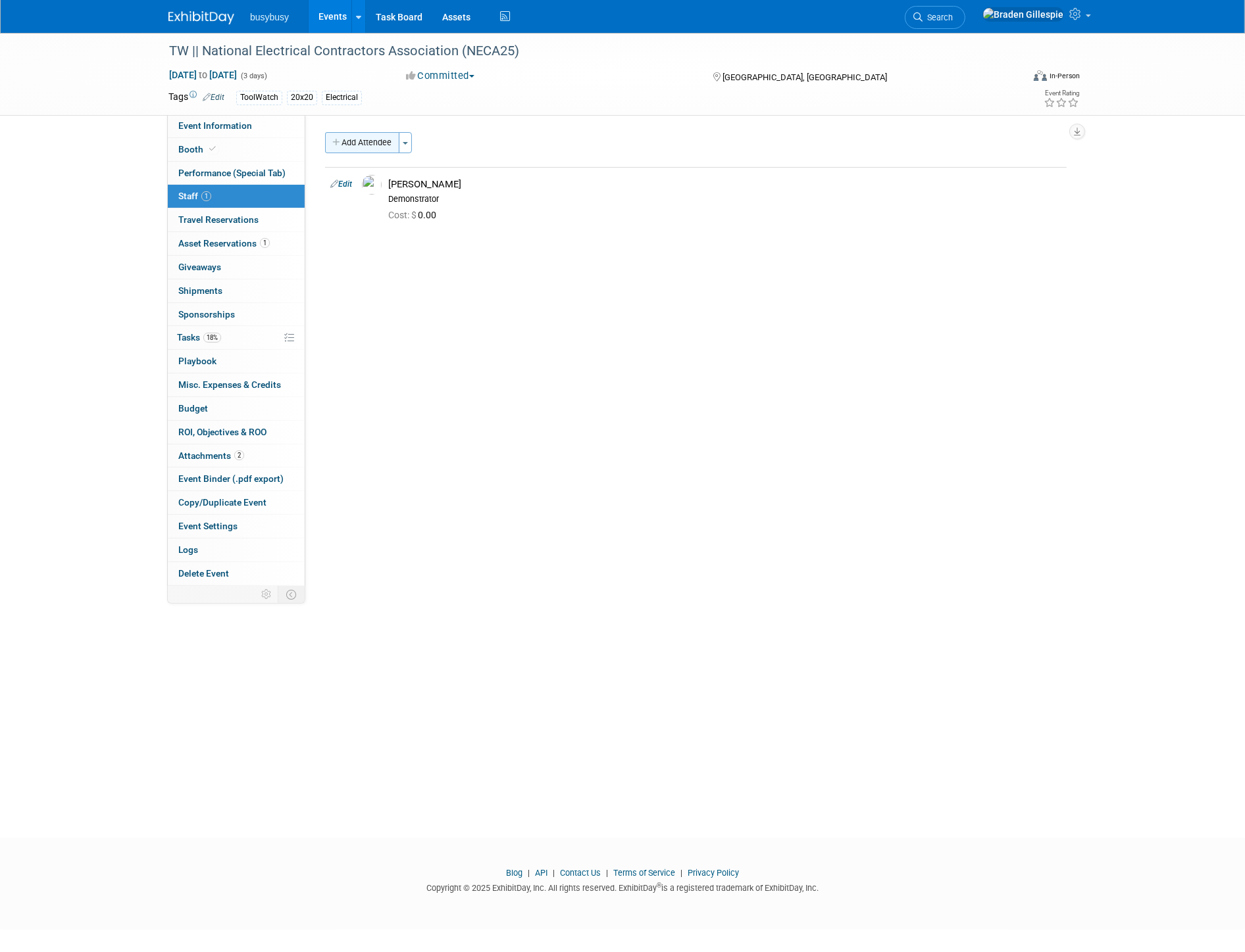
click at [370, 141] on button "Add Attendee" at bounding box center [362, 143] width 74 height 21
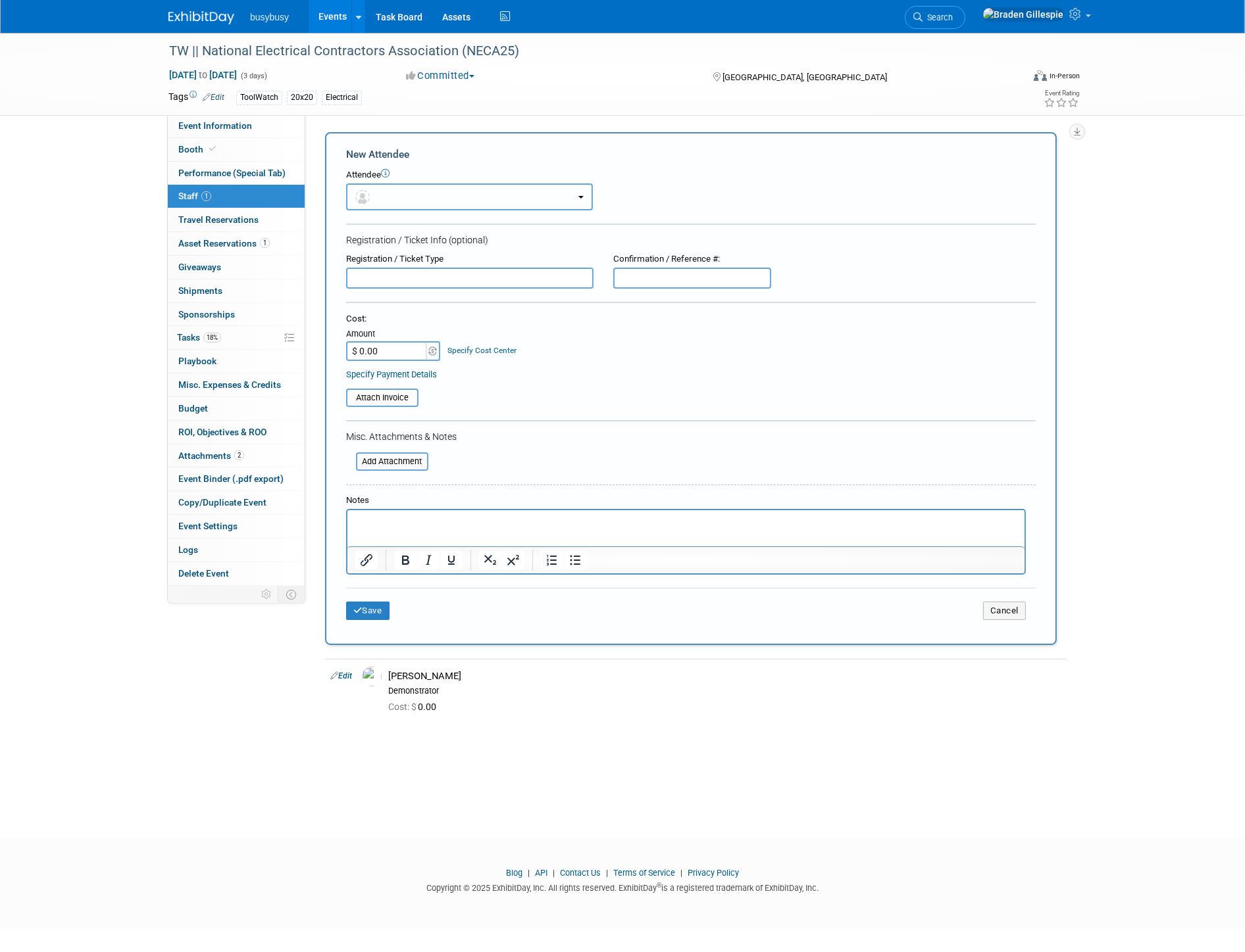
click at [387, 195] on button "button" at bounding box center [469, 197] width 247 height 27
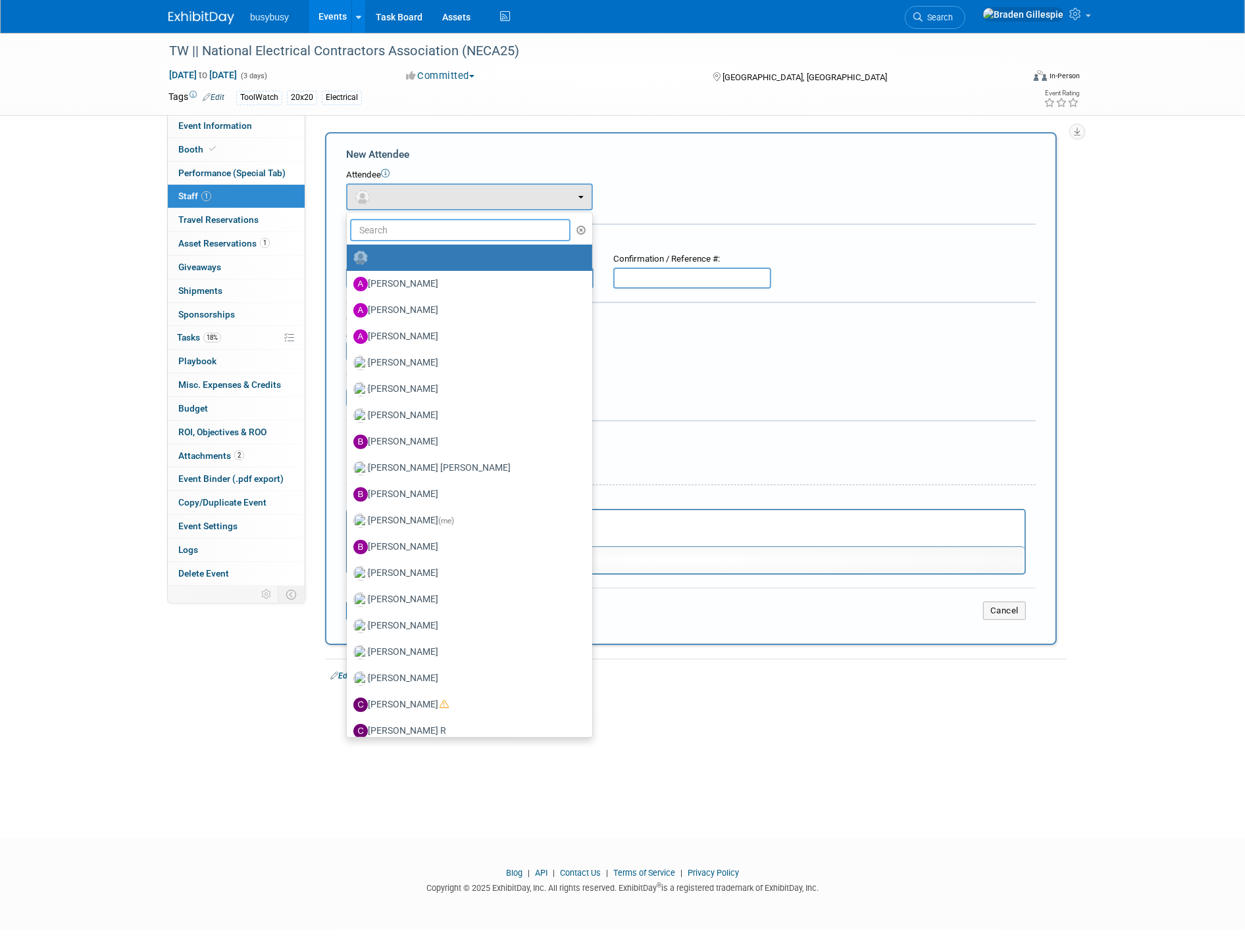
click at [391, 225] on input "text" at bounding box center [460, 230] width 221 height 22
type input "[PERSON_NAME]"
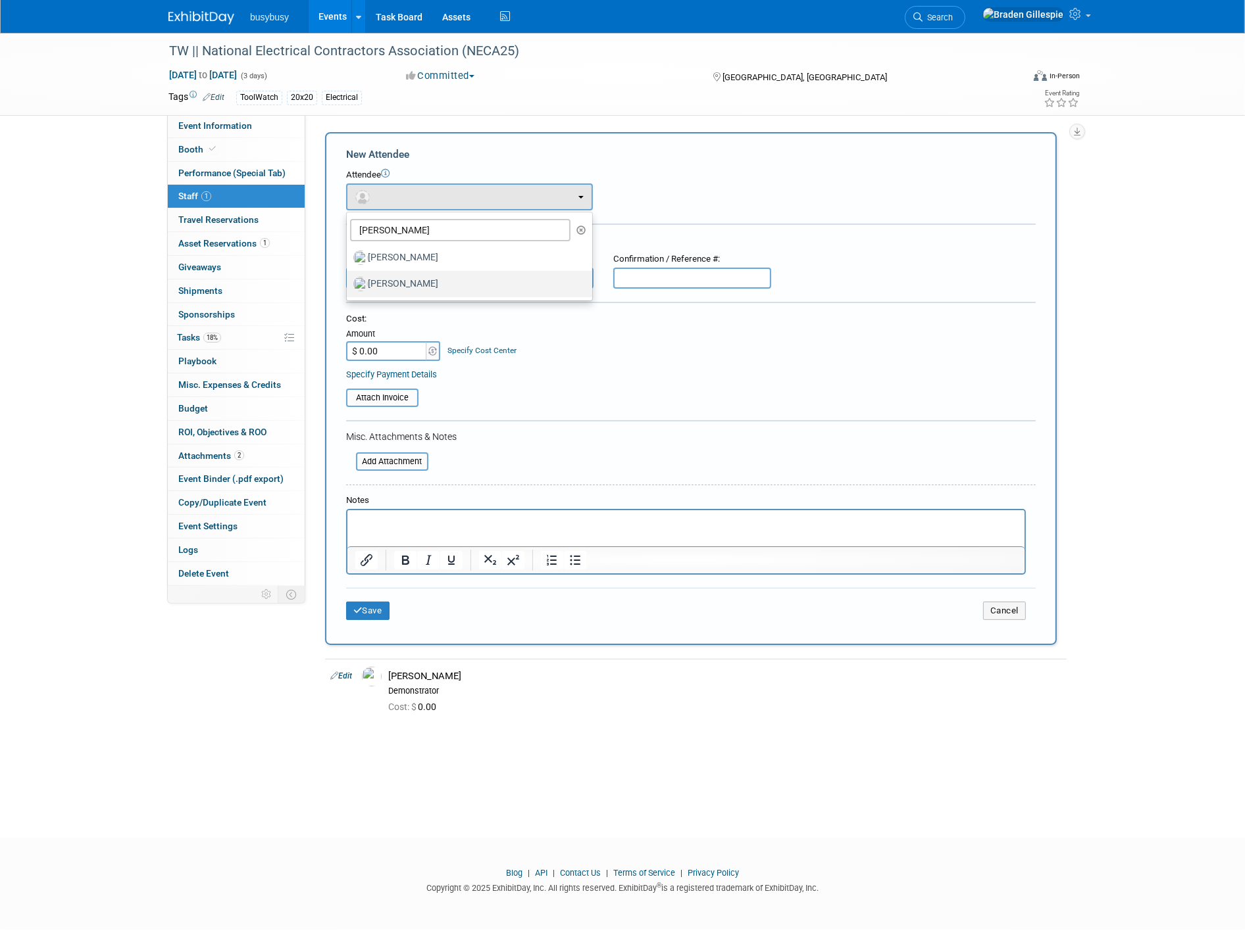
click at [412, 281] on label "[PERSON_NAME]" at bounding box center [466, 284] width 226 height 21
click at [349, 281] on input "[PERSON_NAME]" at bounding box center [344, 282] width 9 height 9
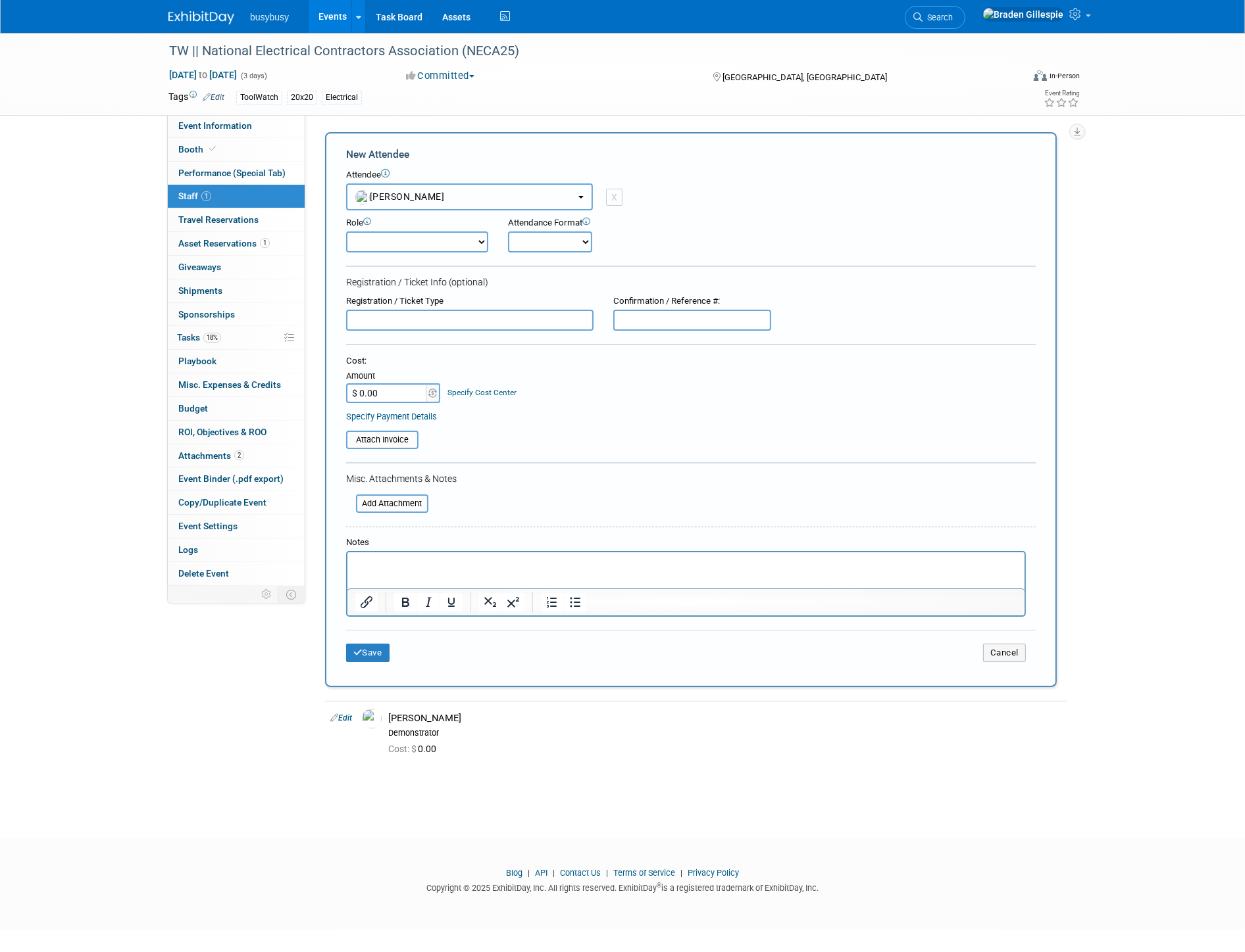
click at [422, 184] on button "[PERSON_NAME]" at bounding box center [469, 197] width 247 height 27
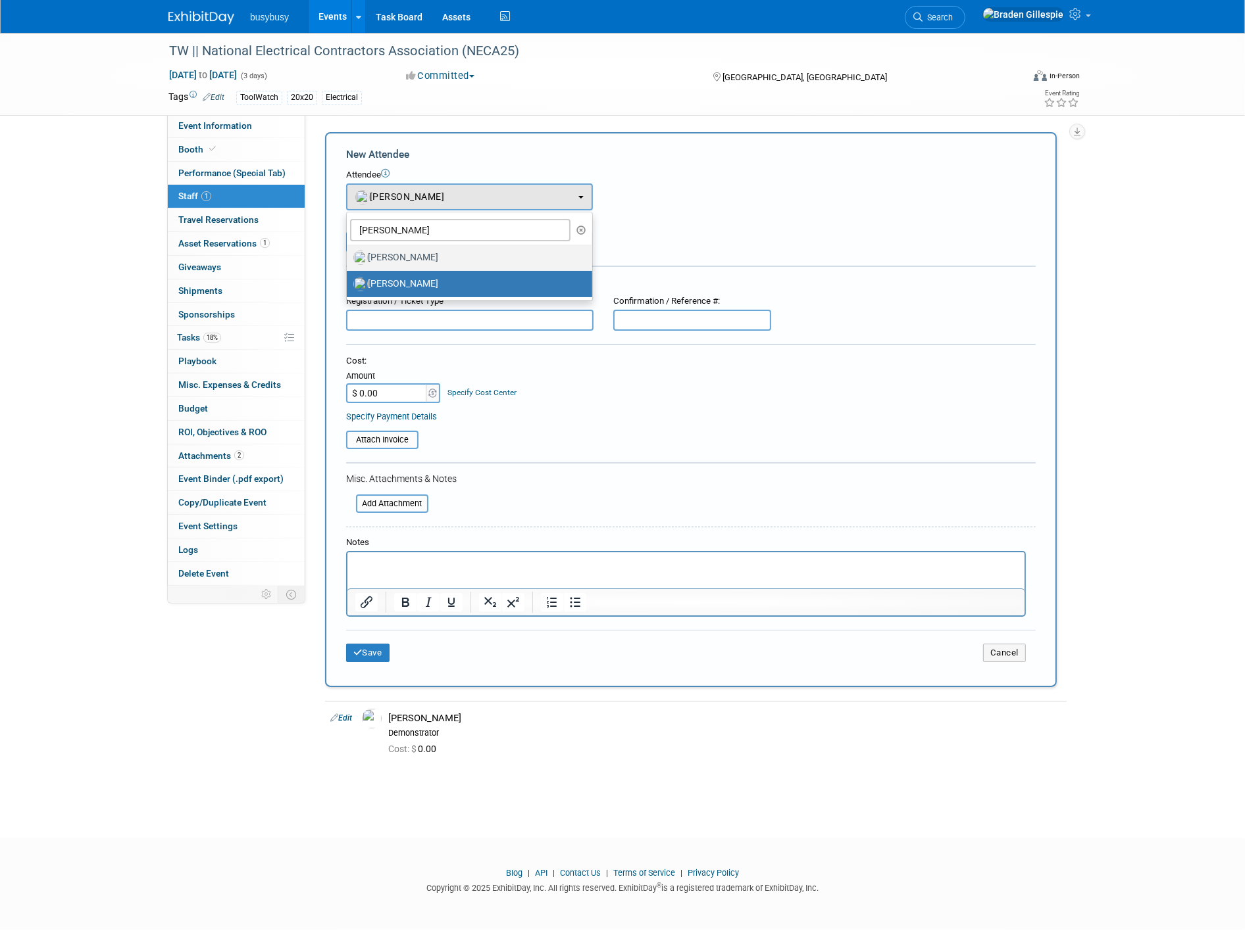
click at [440, 250] on label "[PERSON_NAME]" at bounding box center [466, 258] width 226 height 21
click at [349, 252] on input "[PERSON_NAME]" at bounding box center [344, 256] width 9 height 9
select select "168ecc24-771c-49f9-98dc-e11fd6a2ee38"
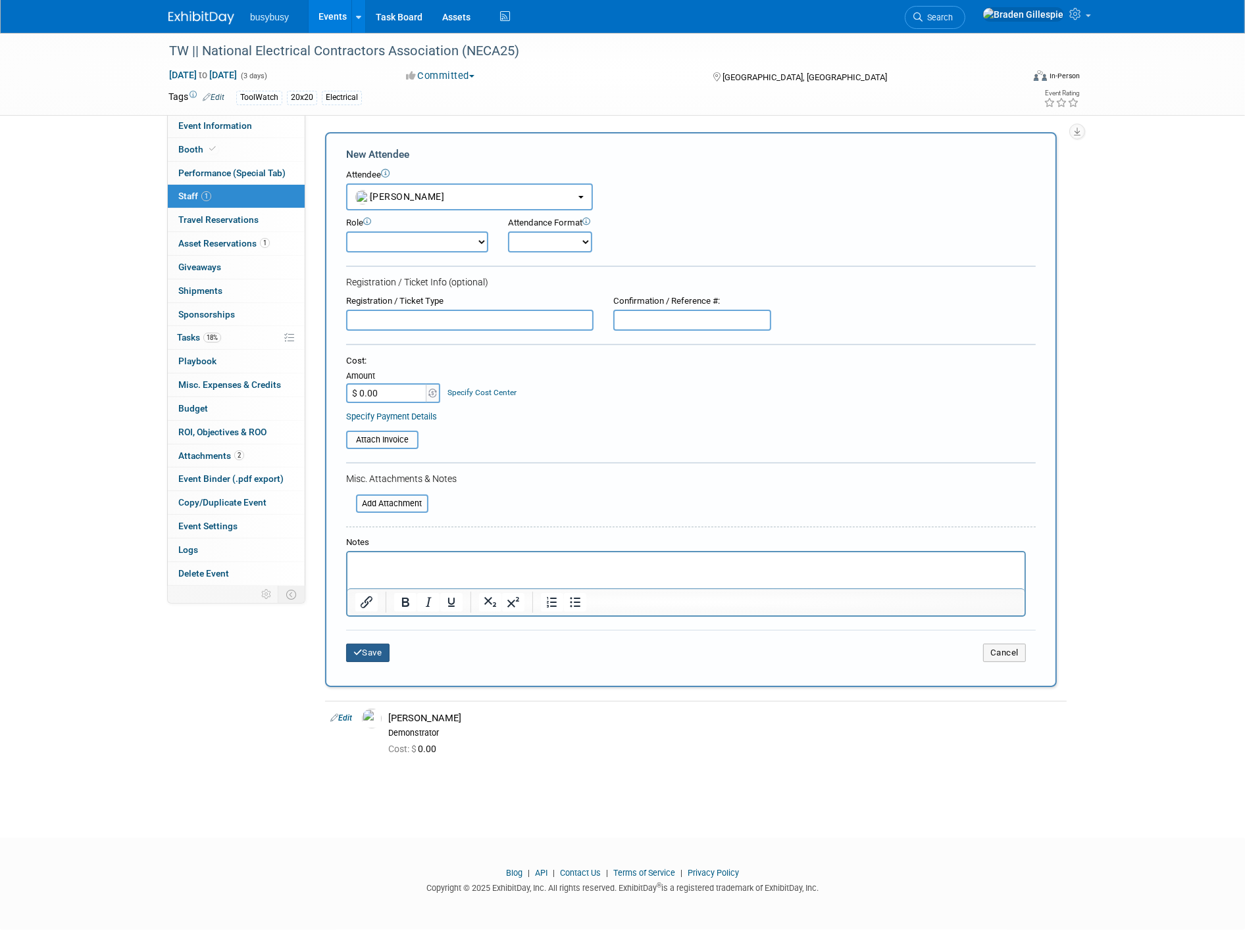
click at [380, 644] on button "Save" at bounding box center [367, 653] width 43 height 18
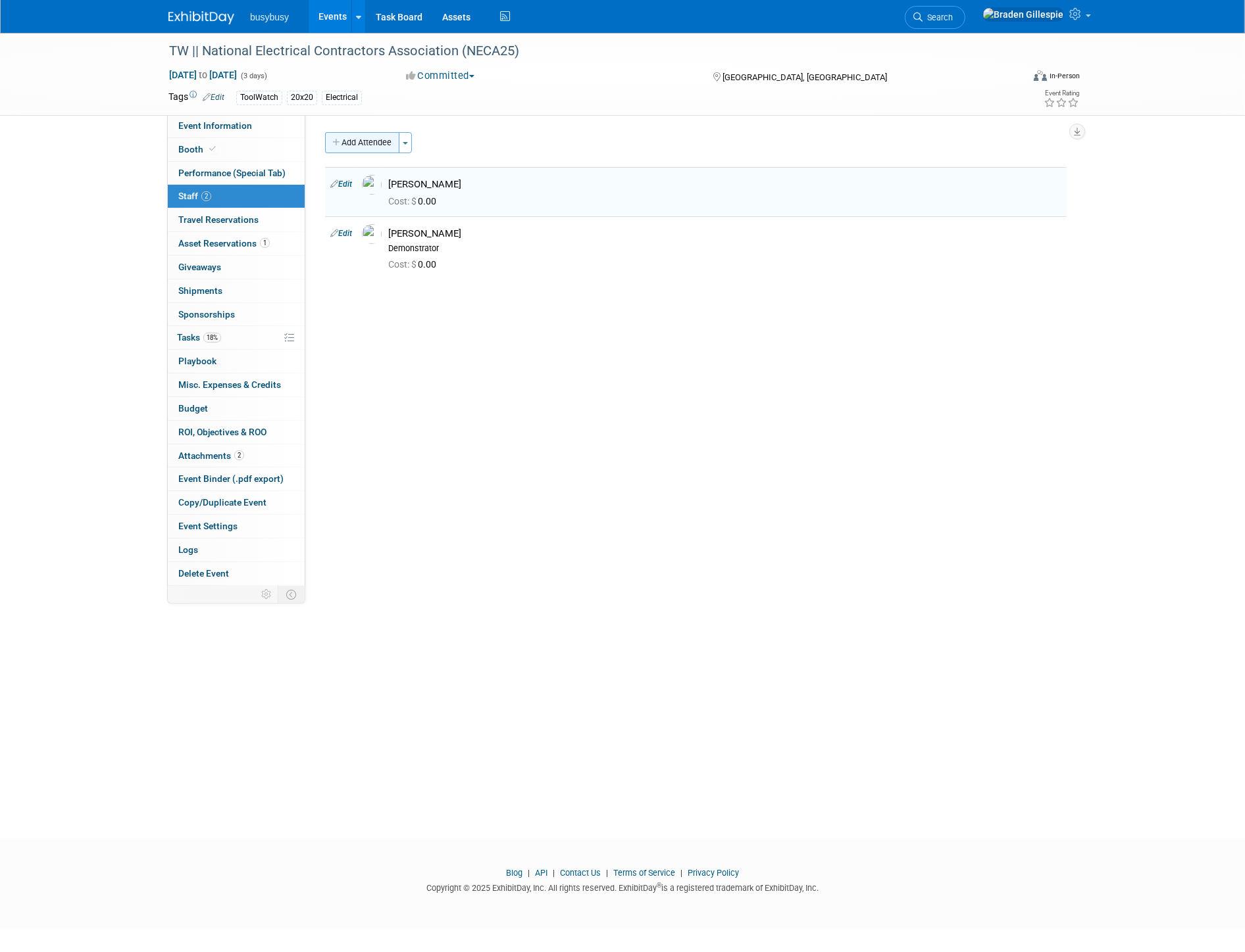
click at [373, 152] on button "Add Attendee" at bounding box center [362, 143] width 74 height 21
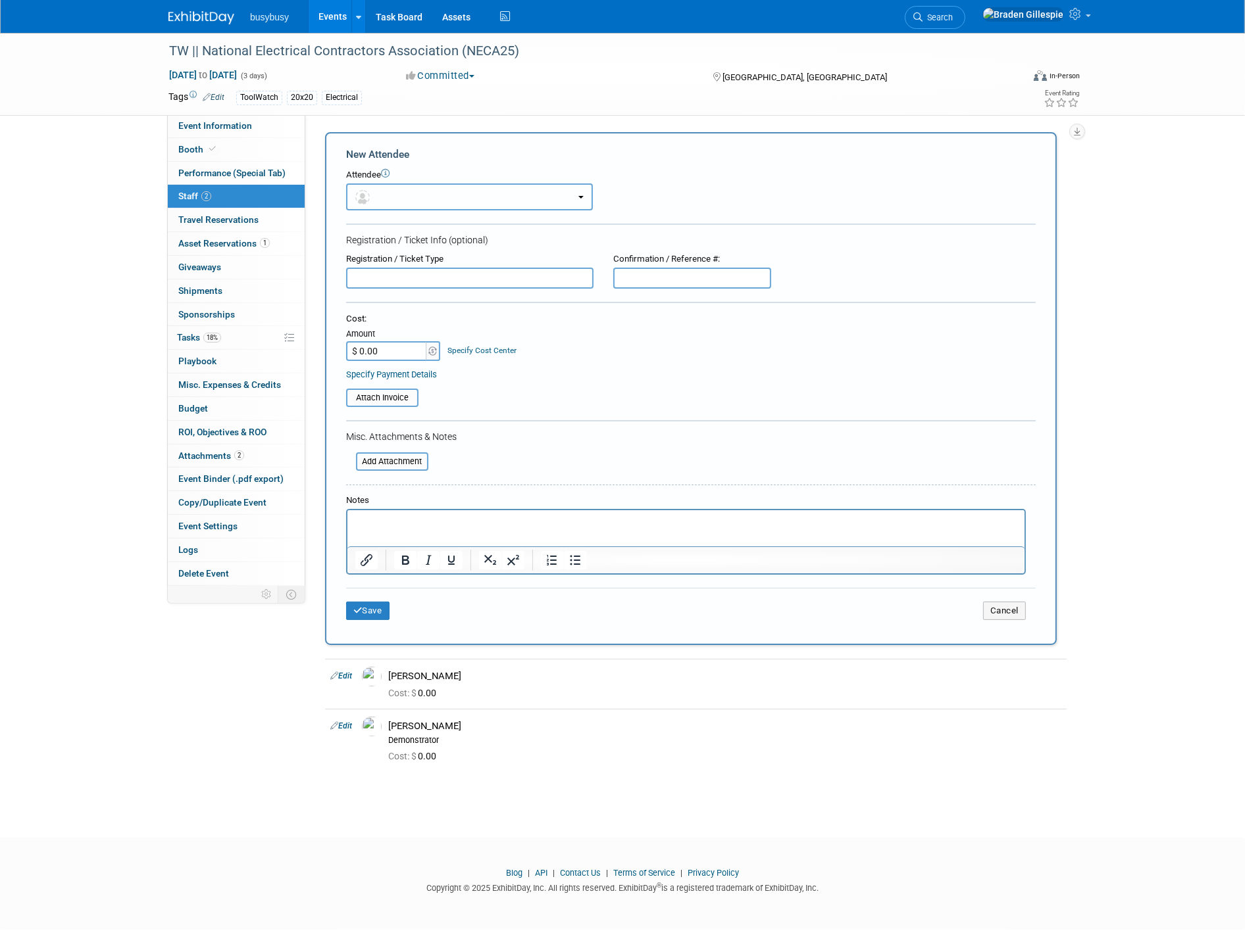
click at [398, 192] on button "button" at bounding box center [469, 197] width 247 height 27
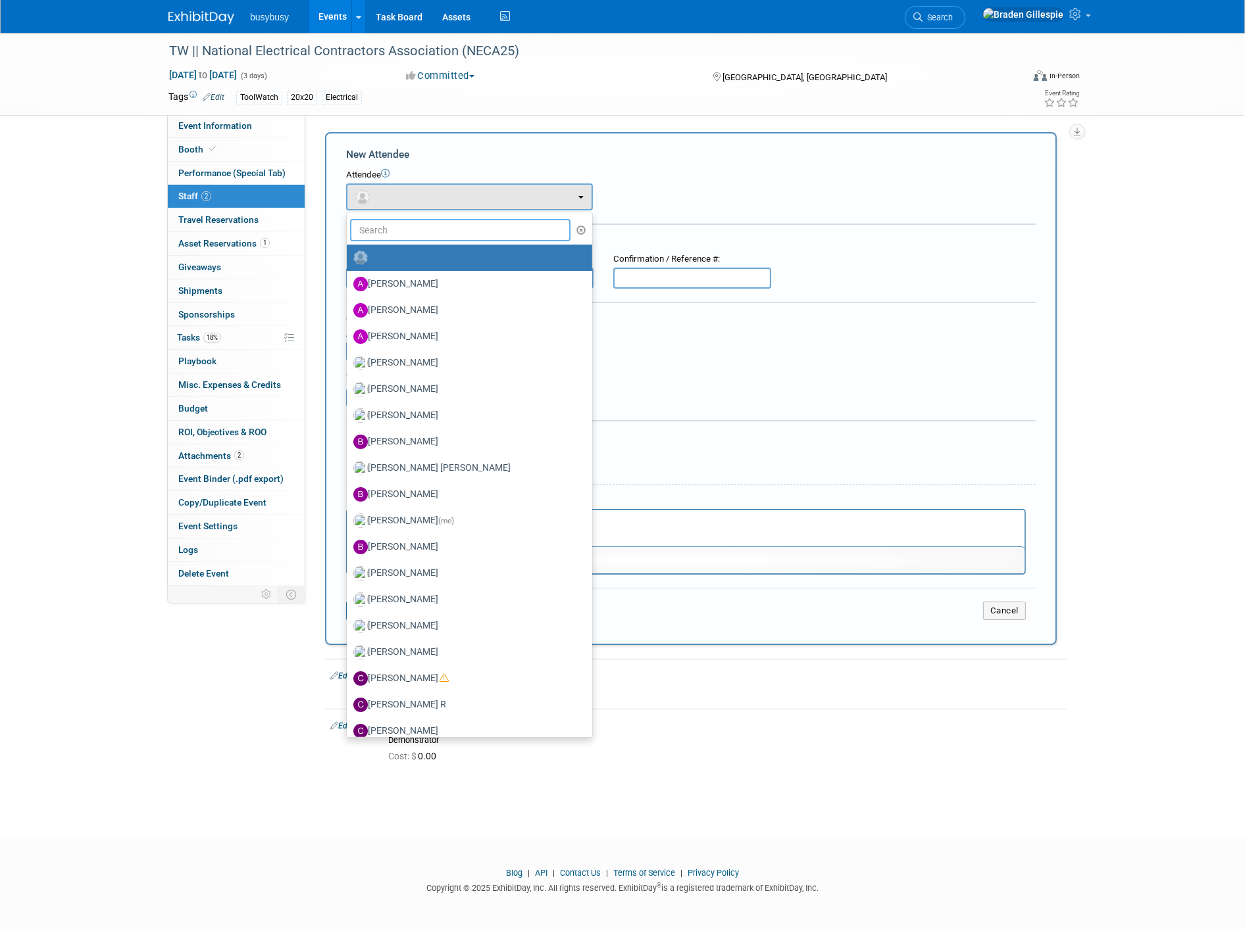
click at [408, 219] on input "text" at bounding box center [460, 230] width 221 height 22
type input "c"
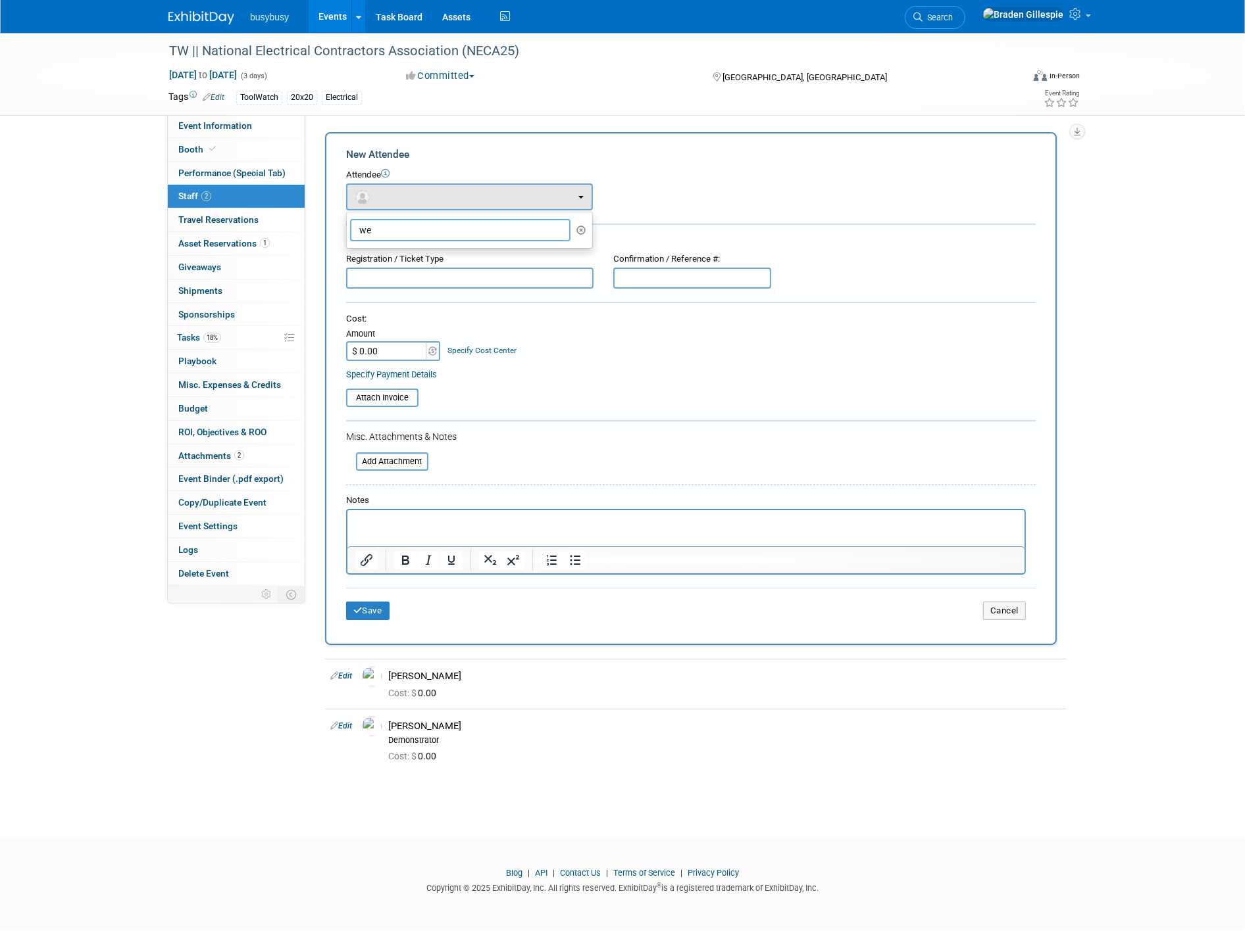
type input "w"
type input "[PERSON_NAME]"
click at [443, 252] on label "[PERSON_NAME]" at bounding box center [466, 258] width 226 height 21
click at [349, 252] on input "[PERSON_NAME]" at bounding box center [344, 256] width 9 height 9
select select "30e2f9e5-8848-4763-8509-761ad3d40a69"
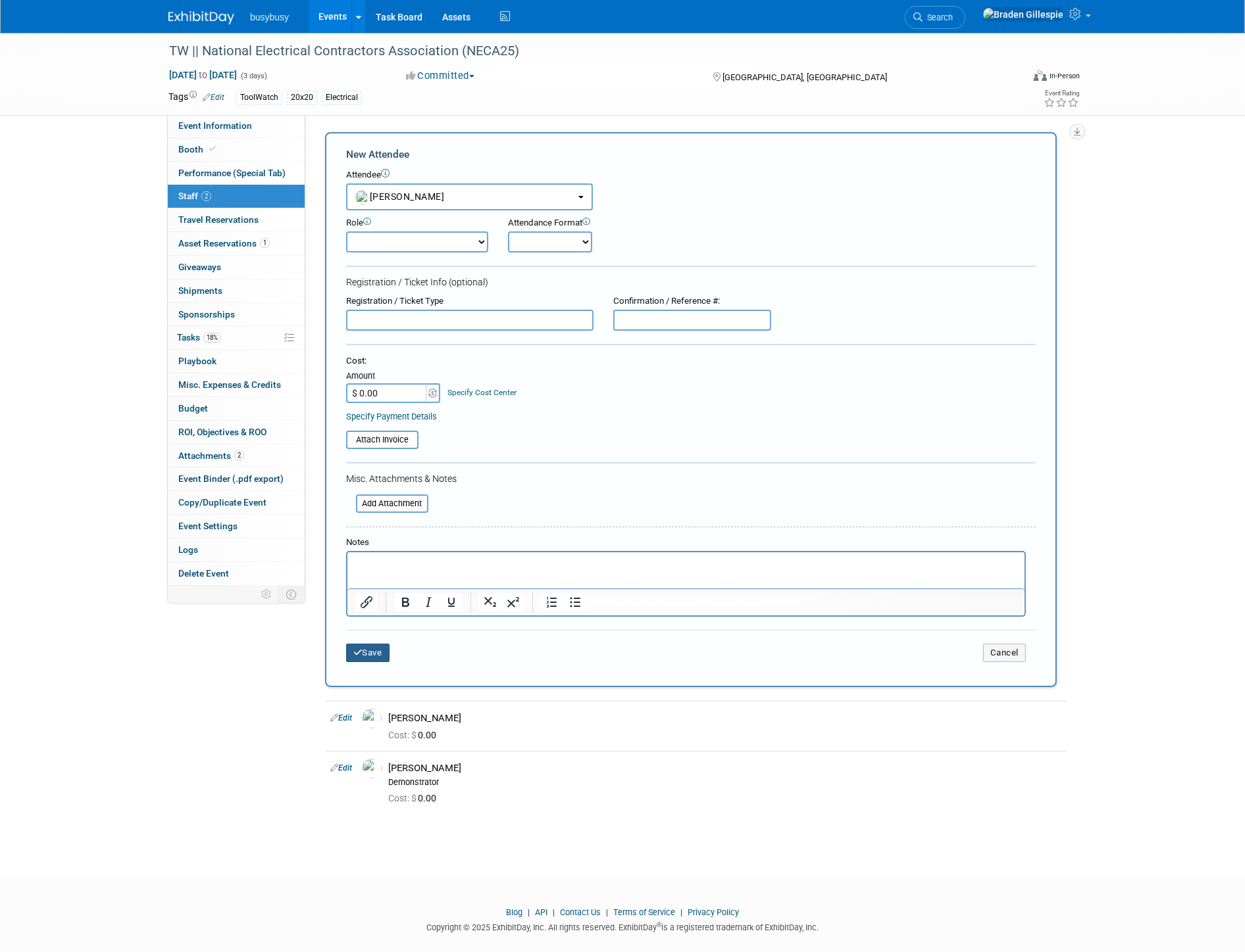
click at [364, 649] on button "Save" at bounding box center [367, 653] width 43 height 18
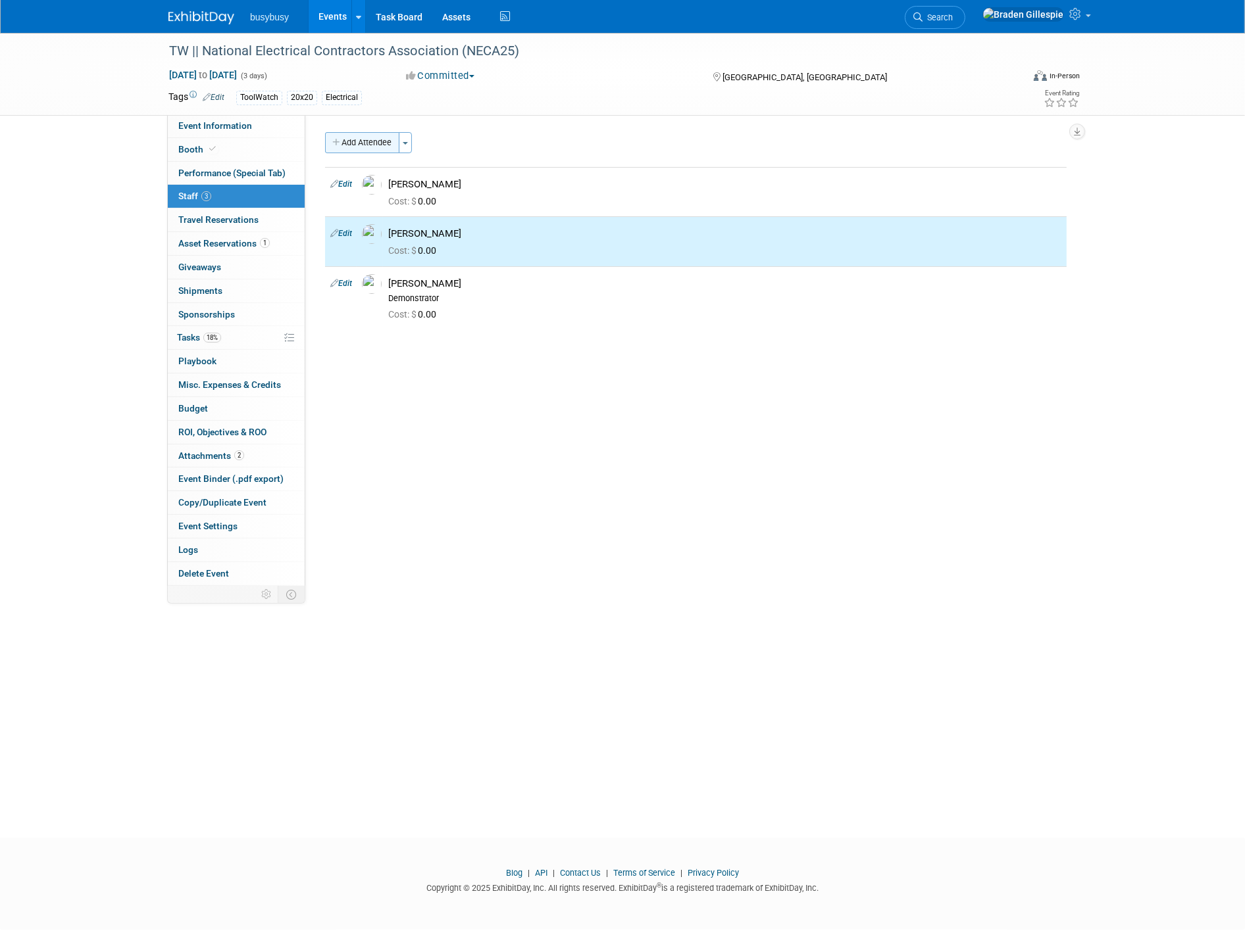
click at [364, 142] on button "Add Attendee" at bounding box center [362, 143] width 74 height 21
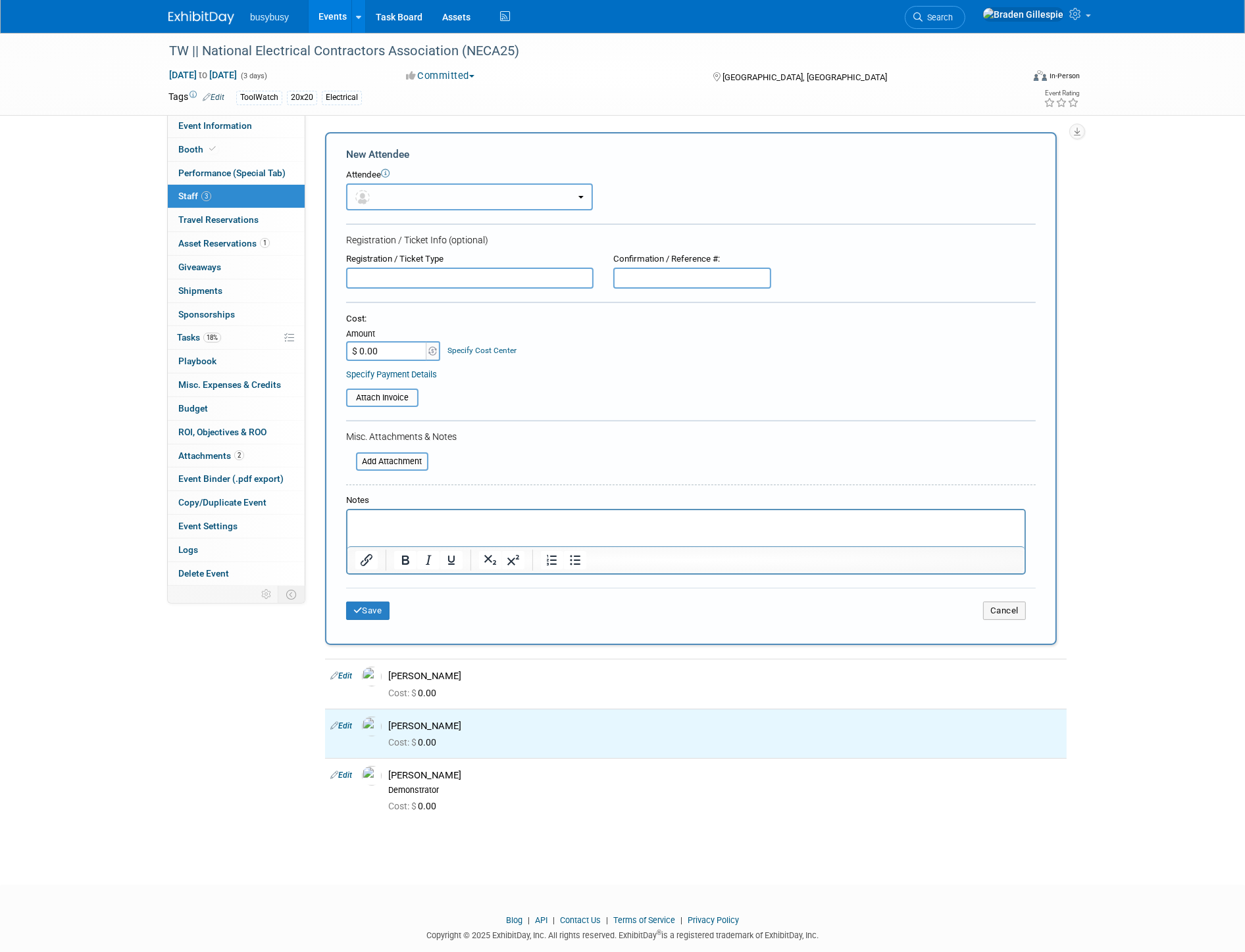
click at [423, 186] on button "button" at bounding box center [469, 197] width 247 height 27
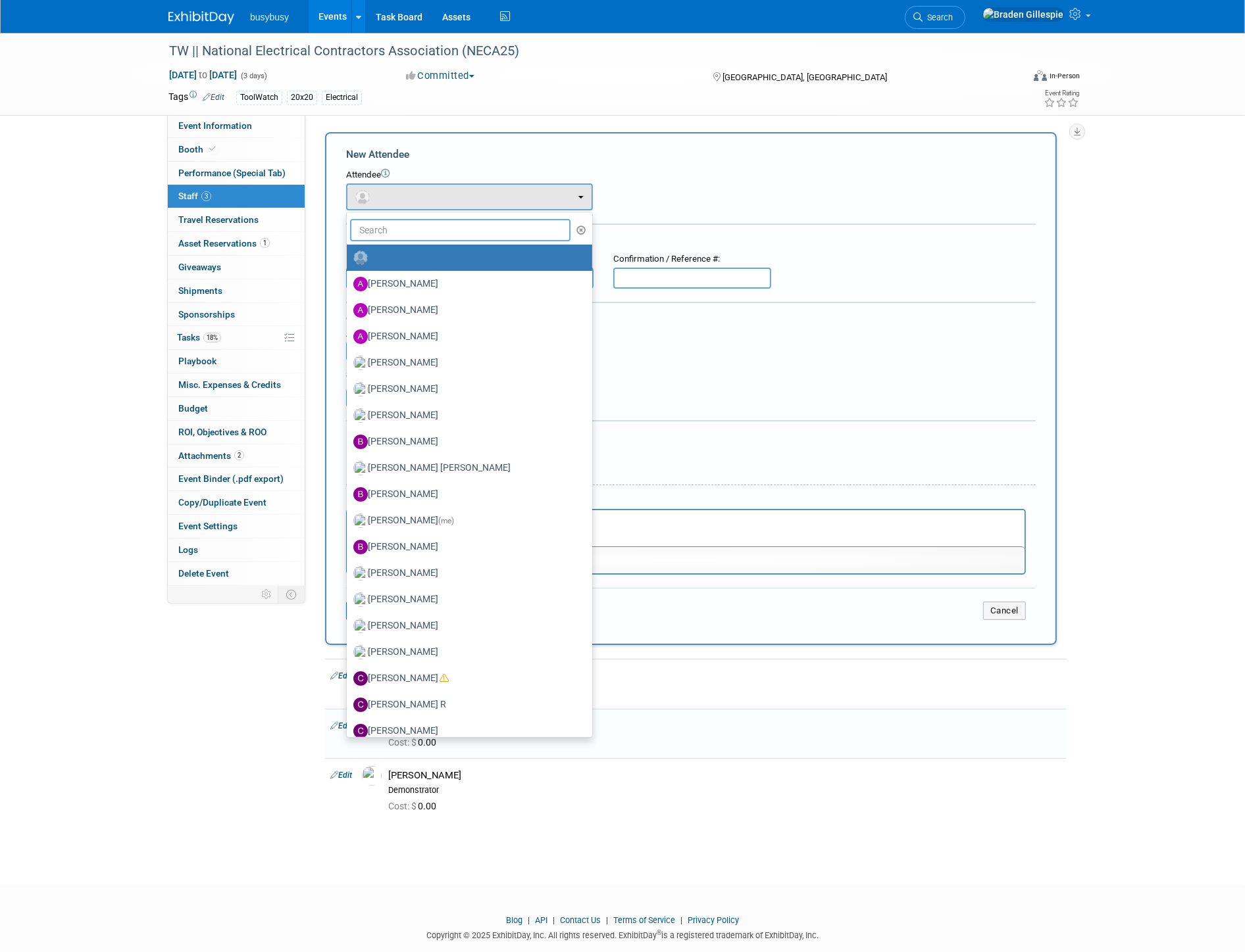
click at [412, 229] on input "text" at bounding box center [460, 230] width 221 height 22
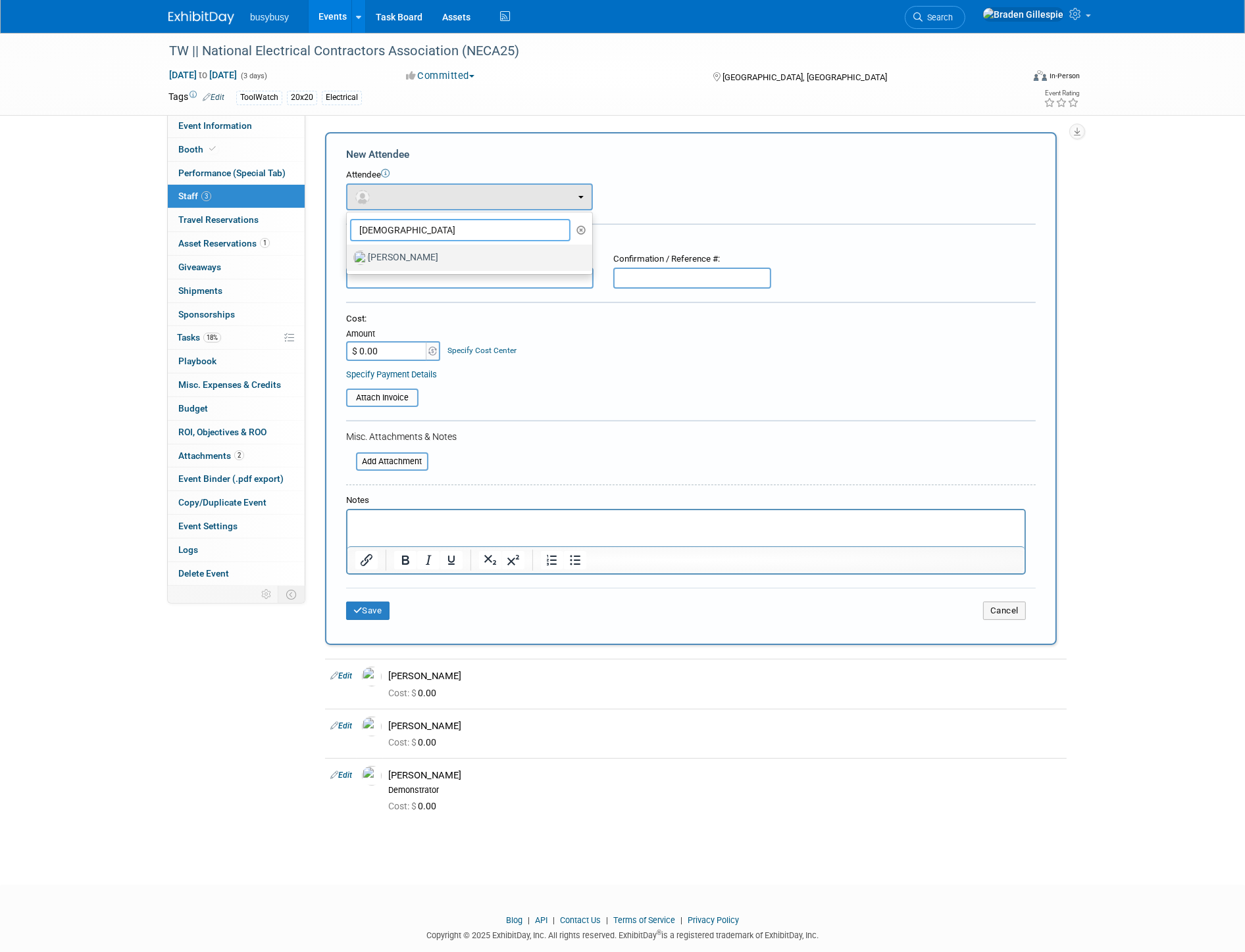
type input "christi"
drag, startPoint x: 404, startPoint y: 248, endPoint x: 407, endPoint y: 359, distance: 111.0
click at [404, 248] on label "[PERSON_NAME]" at bounding box center [466, 258] width 226 height 21
click at [349, 252] on input "[PERSON_NAME]" at bounding box center [344, 256] width 9 height 9
select select "a4708acb-35b1-41a3-a121-c36d1fb417f4"
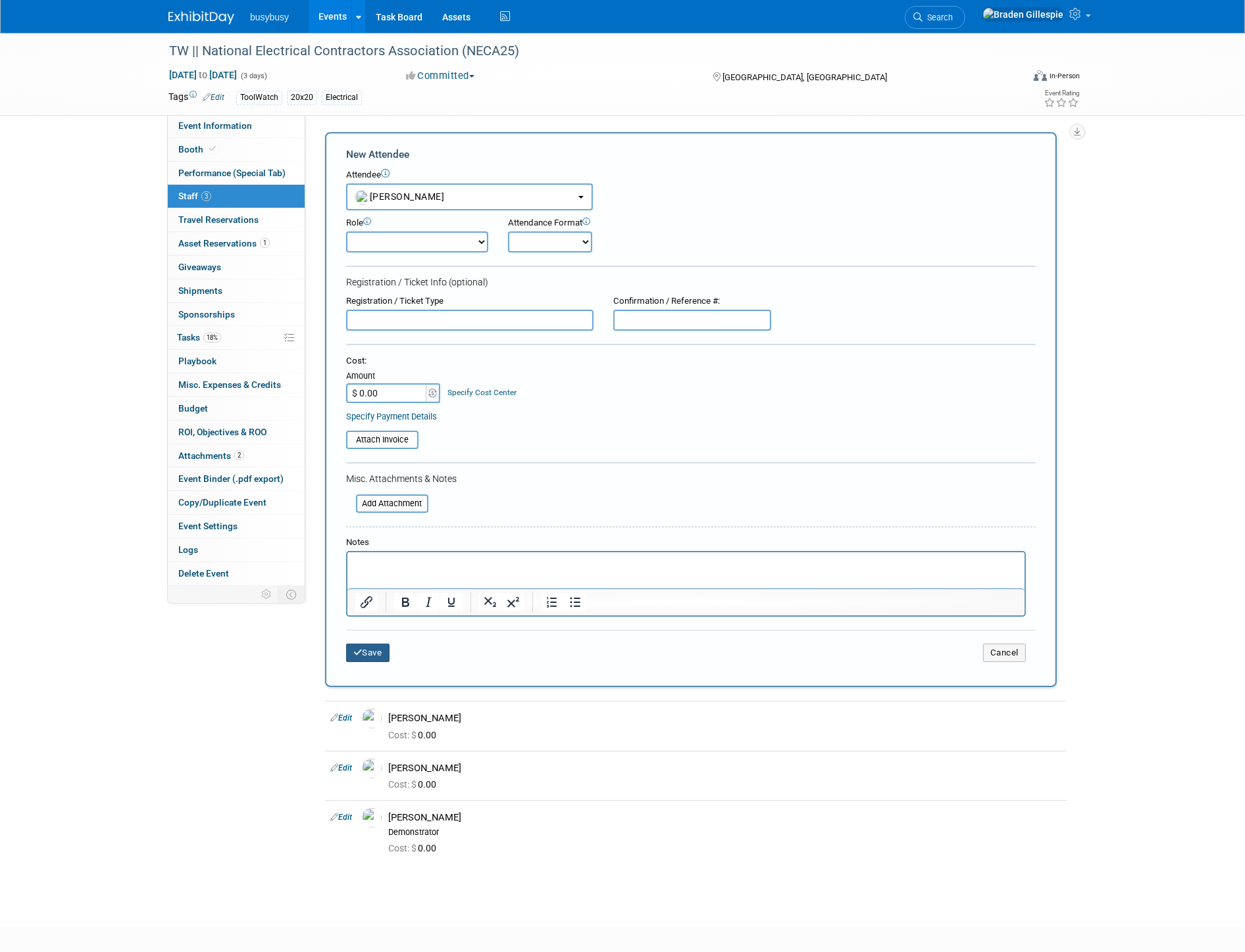
click at [371, 644] on button "Save" at bounding box center [367, 653] width 43 height 18
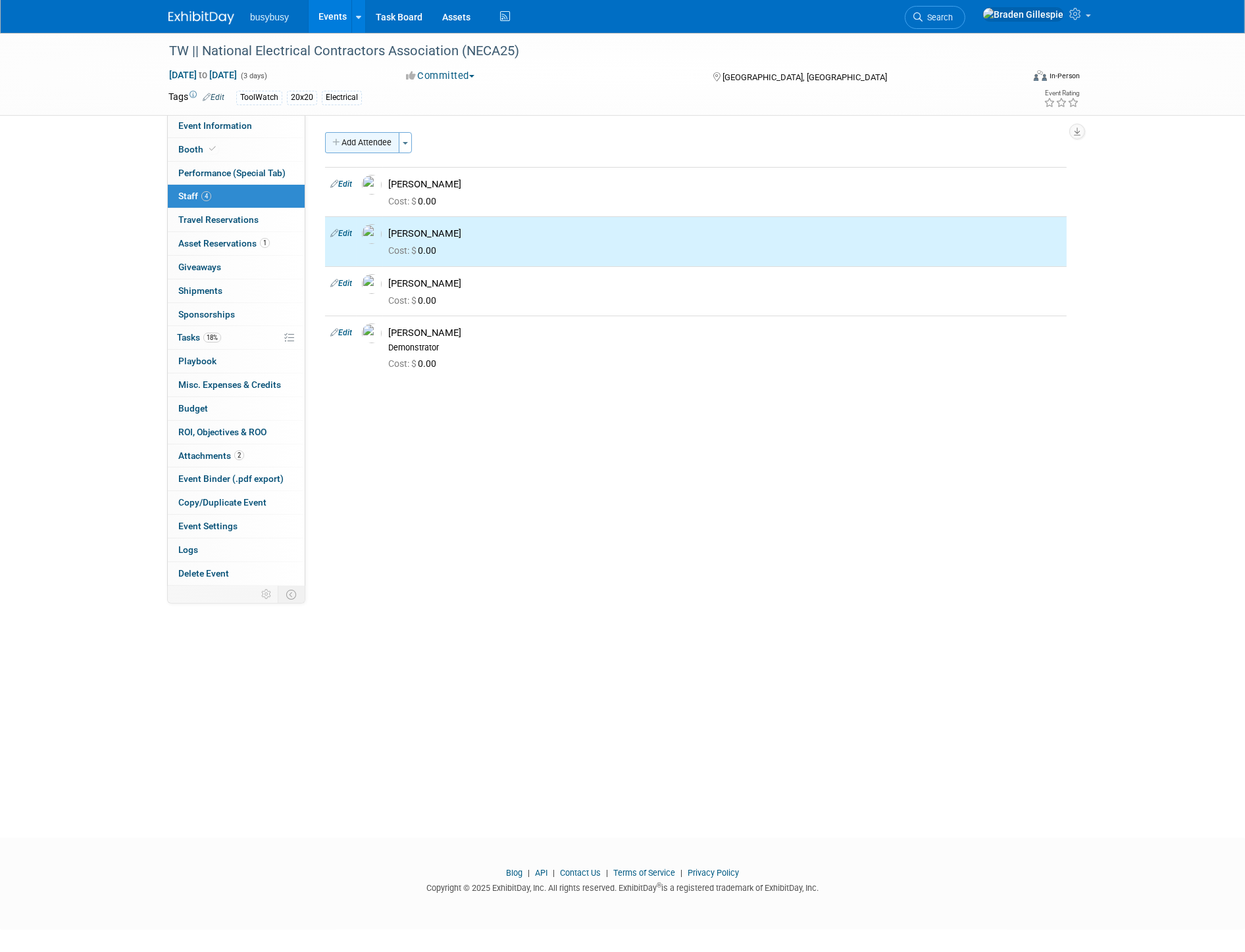
click at [363, 141] on button "Add Attendee" at bounding box center [362, 143] width 74 height 21
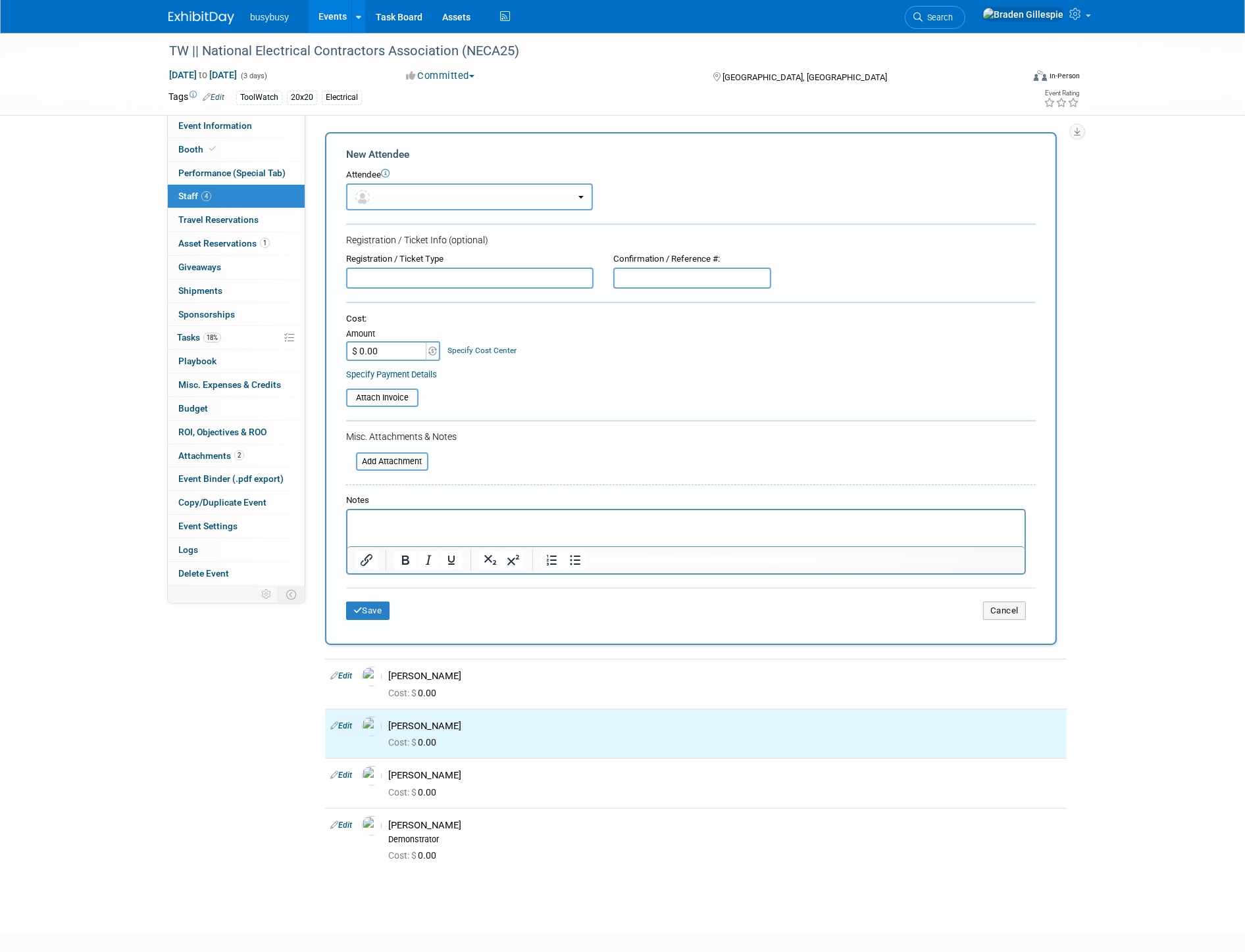
click at [416, 197] on button "button" at bounding box center [469, 197] width 247 height 27
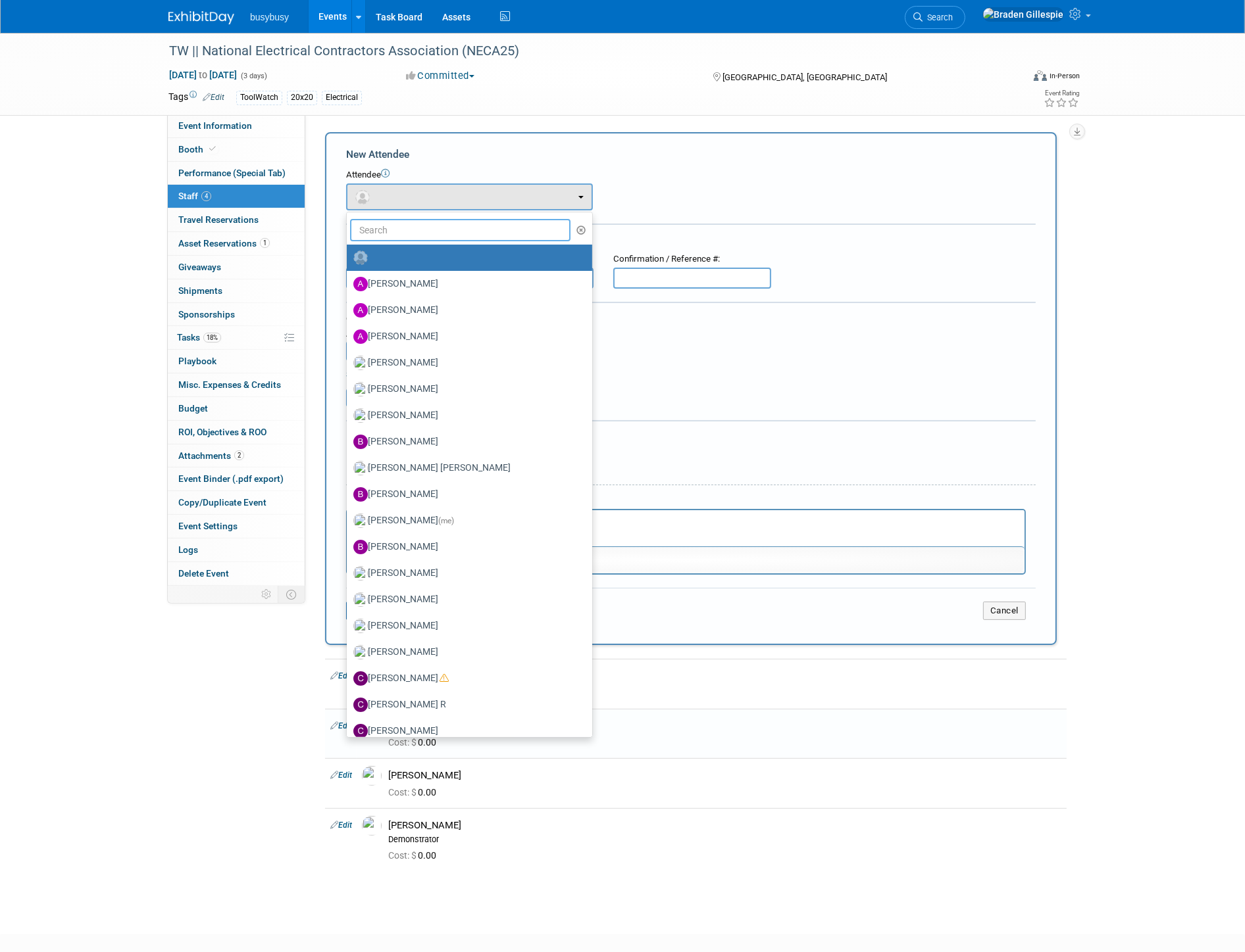
click at [412, 232] on input "text" at bounding box center [460, 230] width 221 height 22
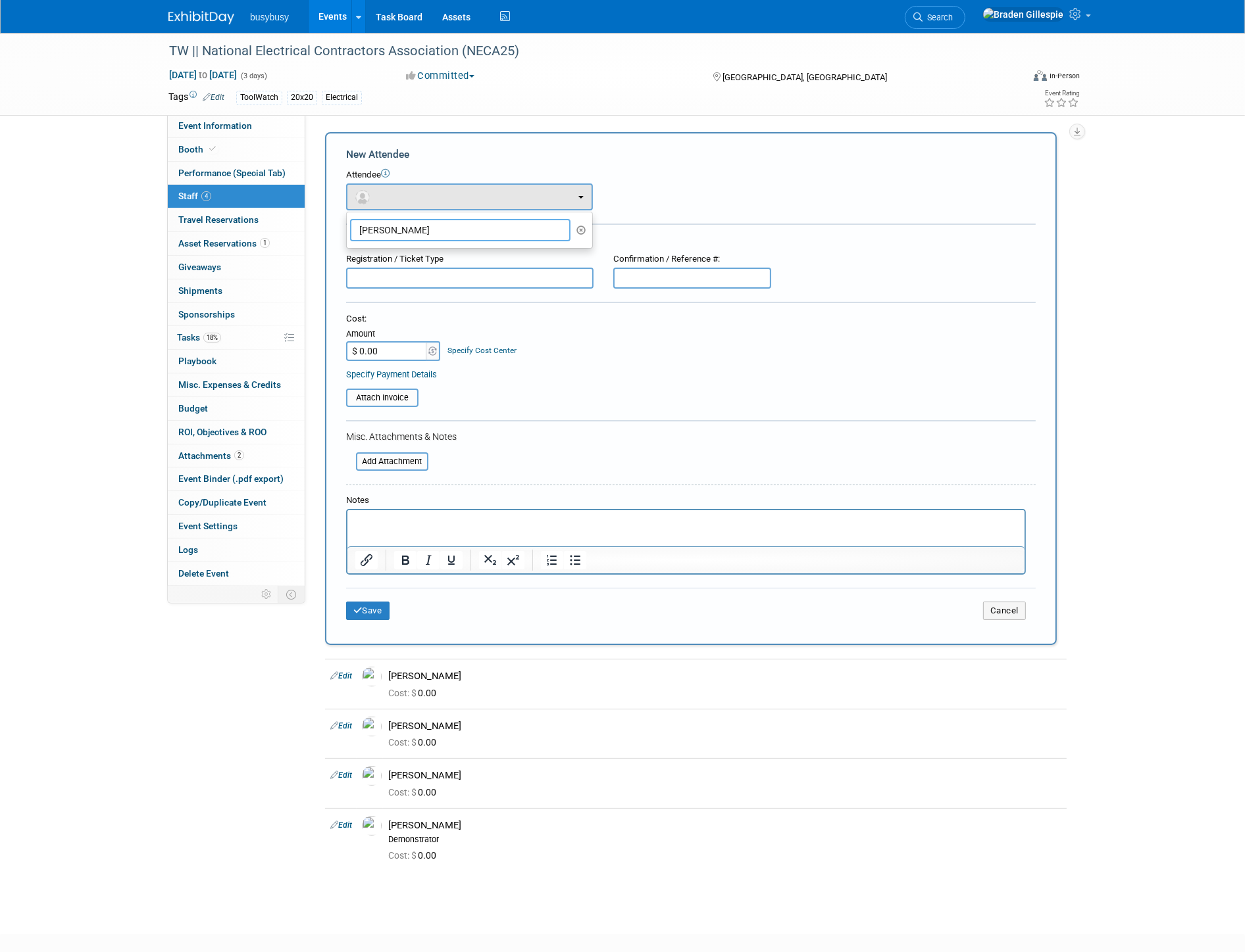
type input "amanda"
click at [684, 203] on div "Attendee <img src="https://www.exhibitday.com/Images/Unassigned-User-Icon.png" …" at bounding box center [691, 189] width 690 height 42
click at [462, 181] on div "Attendee <img src="https://www.exhibitday.com/Images/Unassigned-User-Icon.png" …" at bounding box center [691, 189] width 690 height 42
click at [462, 192] on button "button" at bounding box center [469, 197] width 247 height 27
drag, startPoint x: 418, startPoint y: 236, endPoint x: 324, endPoint y: 241, distance: 94.1
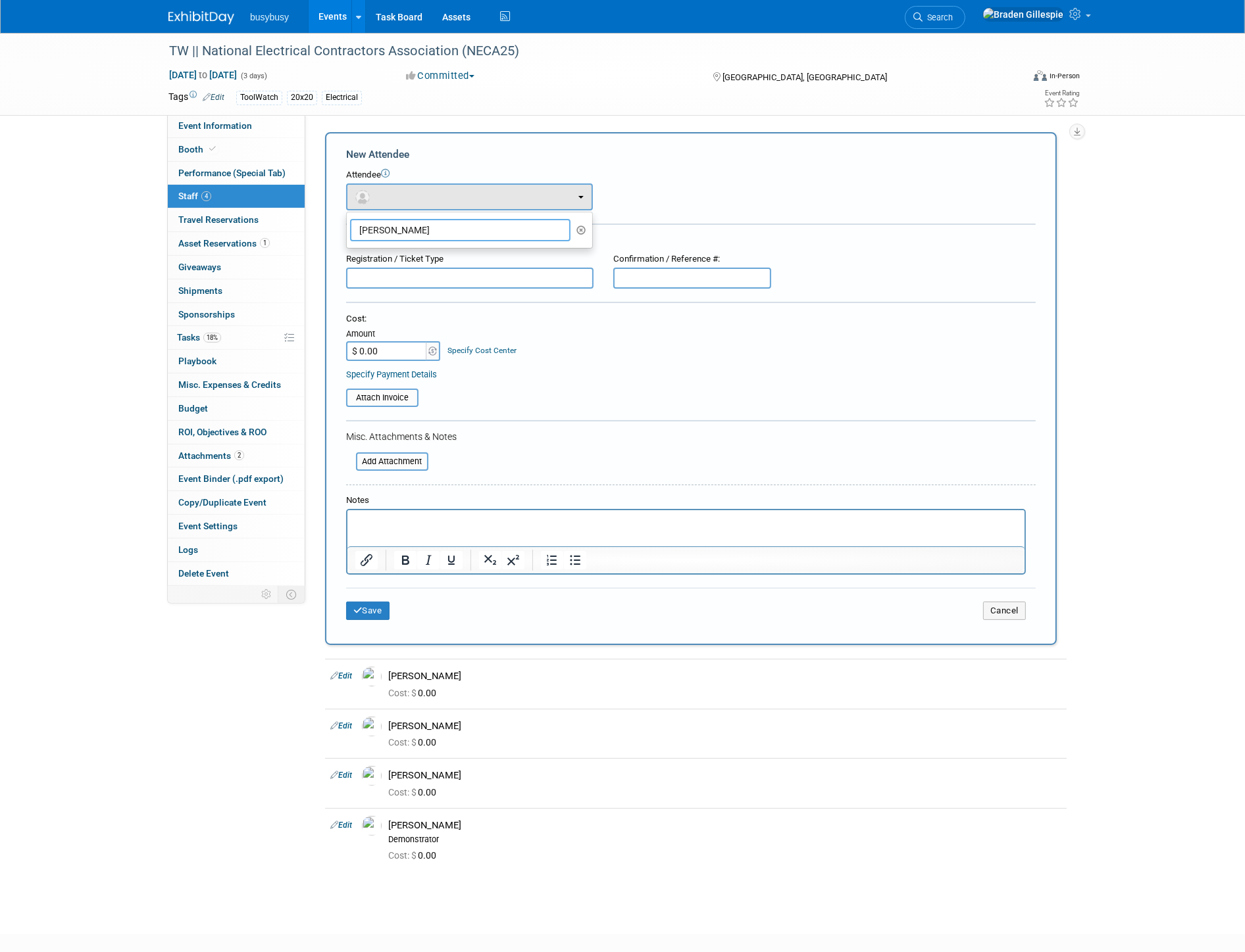
click at [321, 240] on div "Add Attendee Toggle Dropdown Quick -Tag Attendees Apply X (me) select all cancel" at bounding box center [696, 389] width 762 height 513
click at [443, 201] on button "button" at bounding box center [469, 197] width 247 height 27
click at [411, 232] on input "amanda" at bounding box center [460, 230] width 221 height 22
drag, startPoint x: 408, startPoint y: 232, endPoint x: 285, endPoint y: 236, distance: 123.1
click at [285, 236] on div "Event Information Event Info Booth Booth Performance (Special Tab) Performance …" at bounding box center [622, 459] width 928 height 852
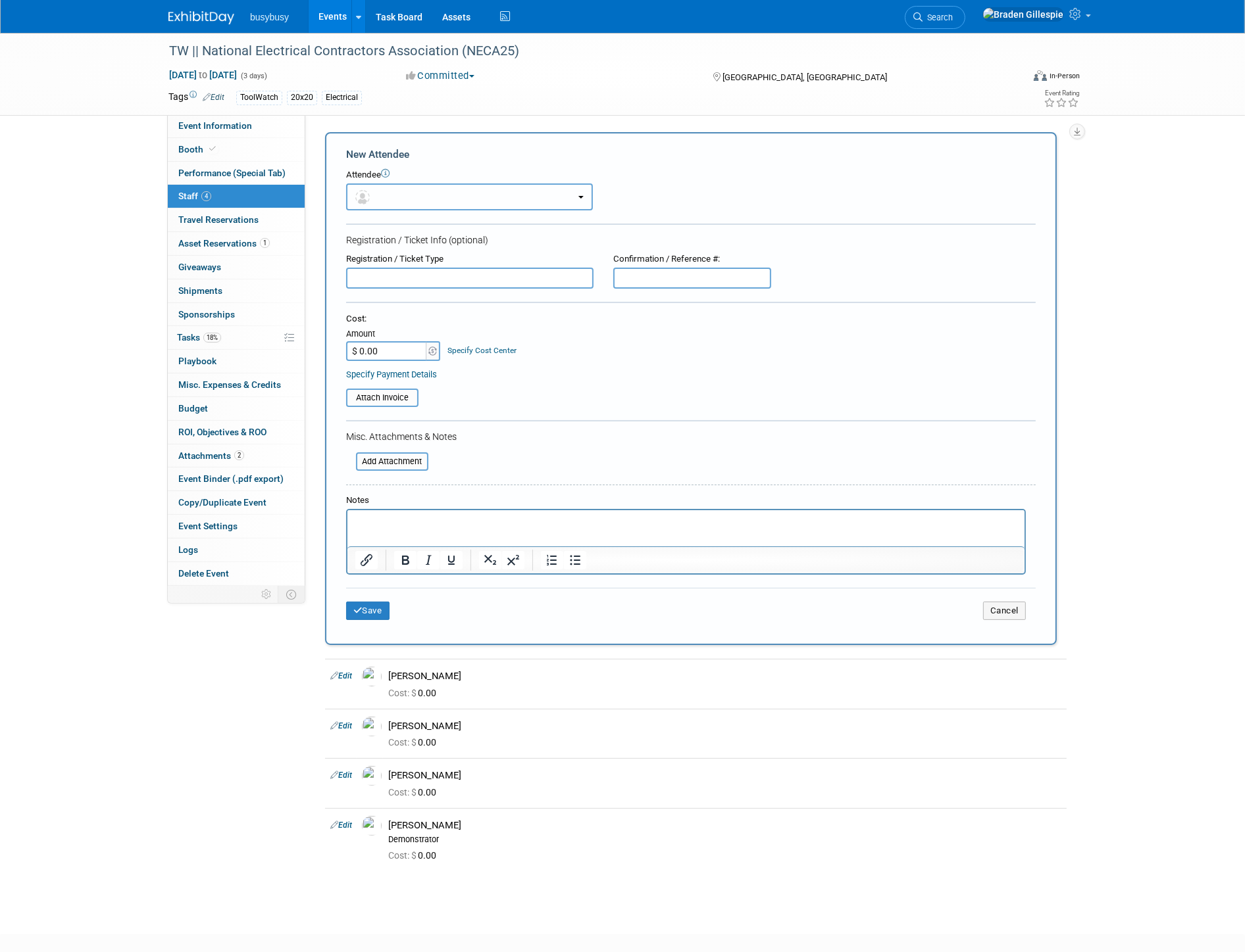
click at [379, 187] on button "button" at bounding box center [469, 197] width 247 height 27
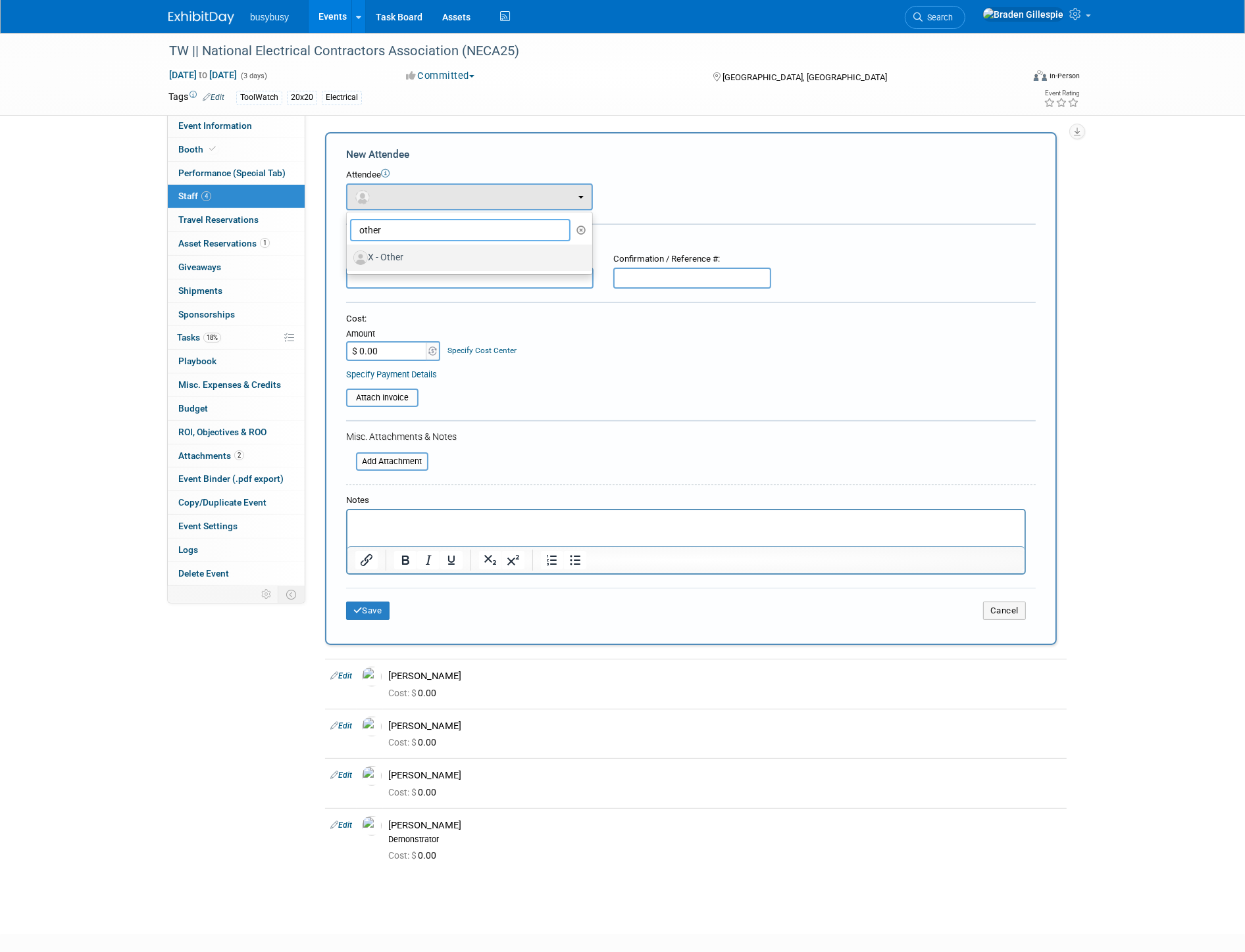
type input "other"
click at [396, 258] on label "X - Other" at bounding box center [466, 258] width 226 height 21
click at [349, 258] on input "X - Other" at bounding box center [344, 256] width 9 height 9
select select "bc275e41-ca6d-48bf-a877-b40a1da97696"
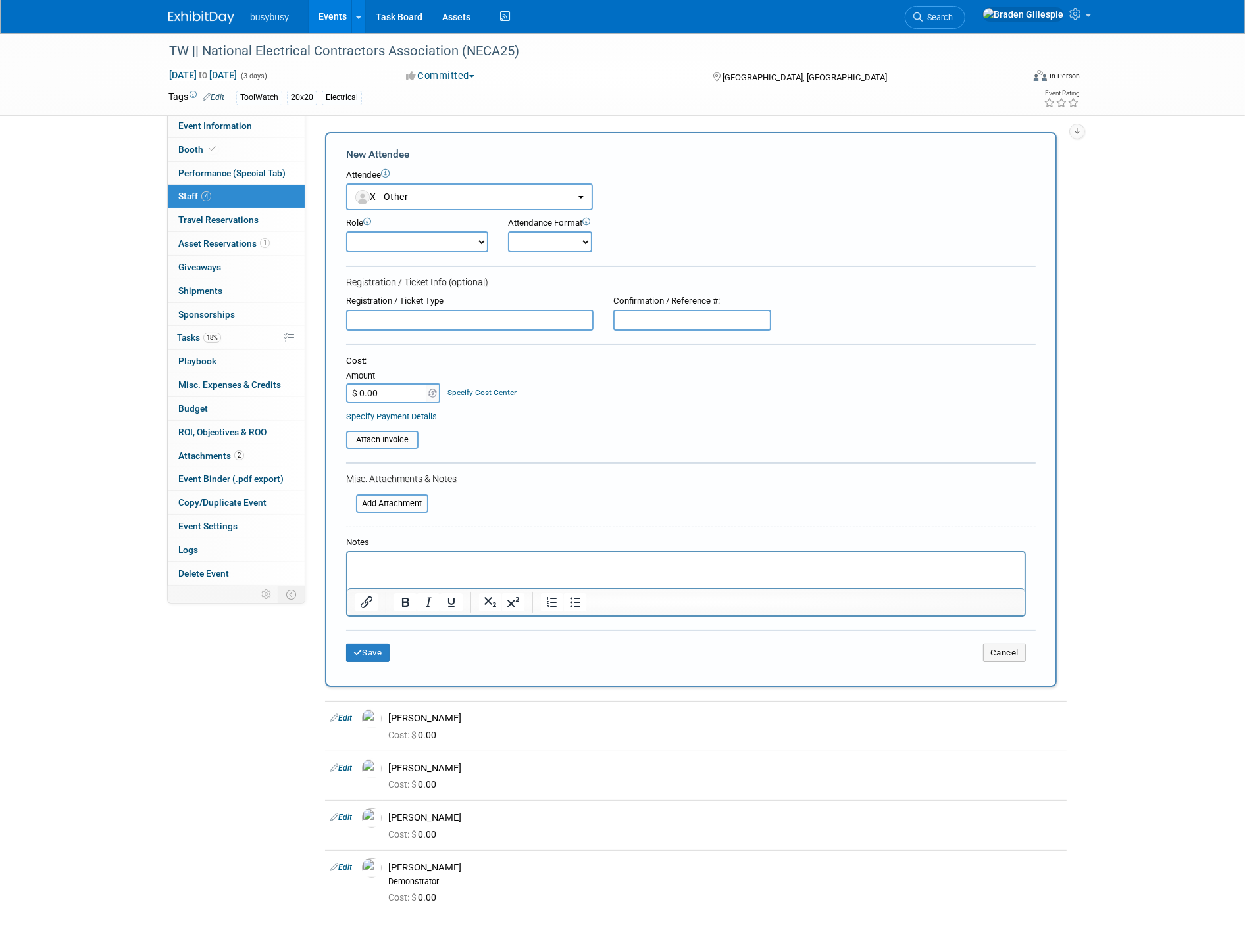
click at [446, 571] on html at bounding box center [685, 561] width 677 height 18
click at [362, 633] on div "Save Cancel" at bounding box center [691, 651] width 690 height 42
drag, startPoint x: 364, startPoint y: 645, endPoint x: 371, endPoint y: 645, distance: 7.0
click at [365, 645] on button "Save" at bounding box center [367, 653] width 43 height 18
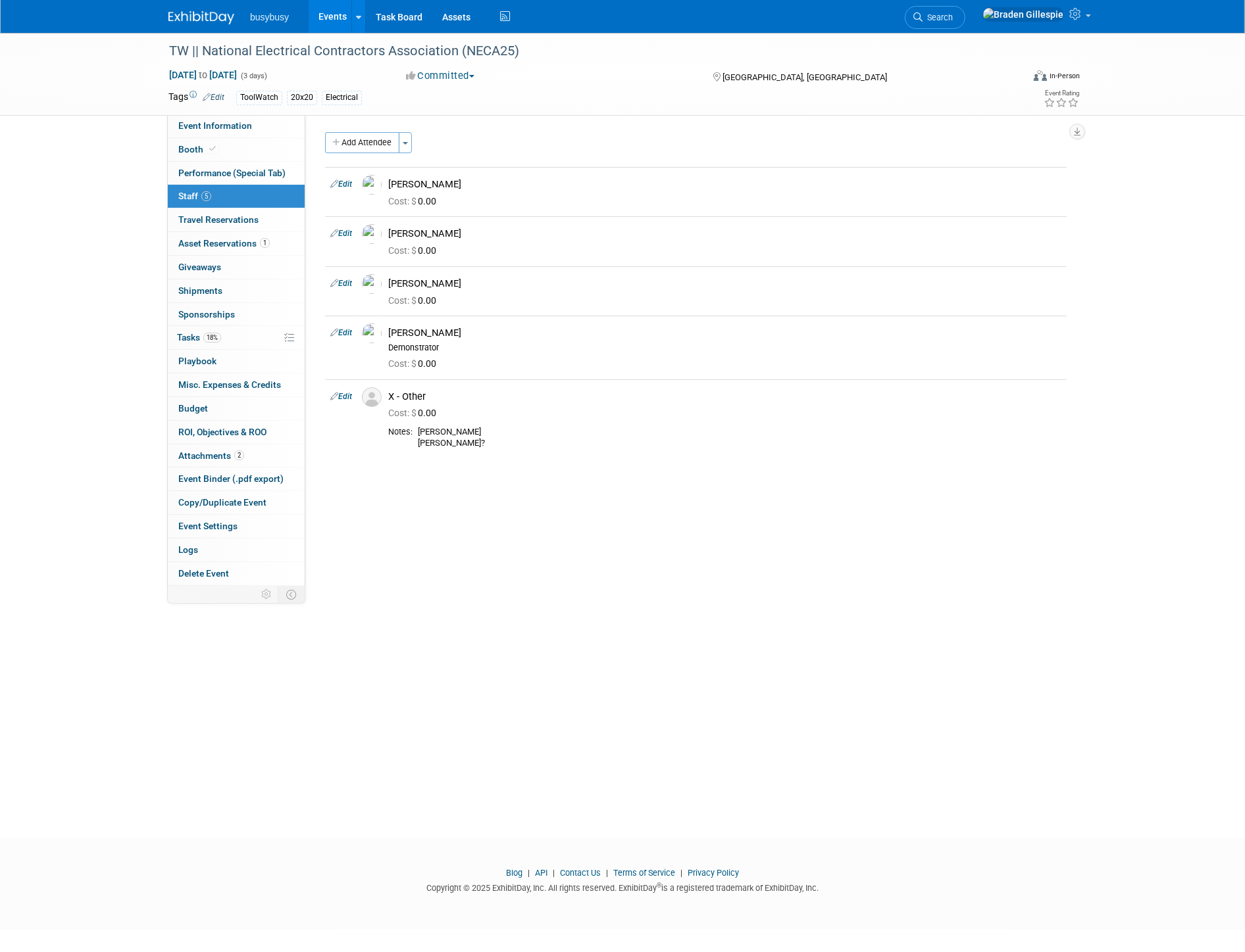
click at [208, 14] on img at bounding box center [201, 17] width 65 height 13
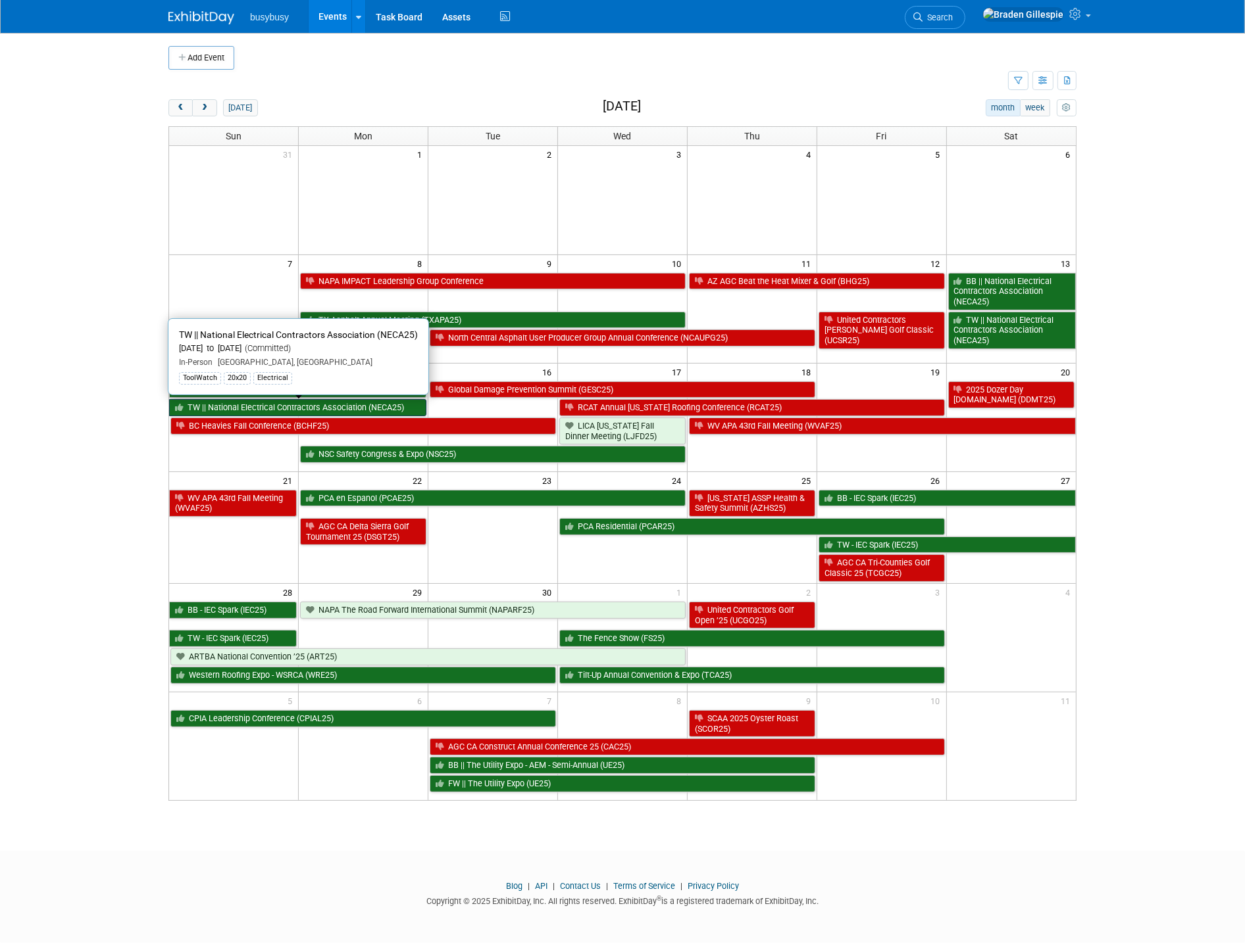
click at [321, 407] on link "TW || National Electrical Contractors Association (NECA25)" at bounding box center [297, 408] width 257 height 17
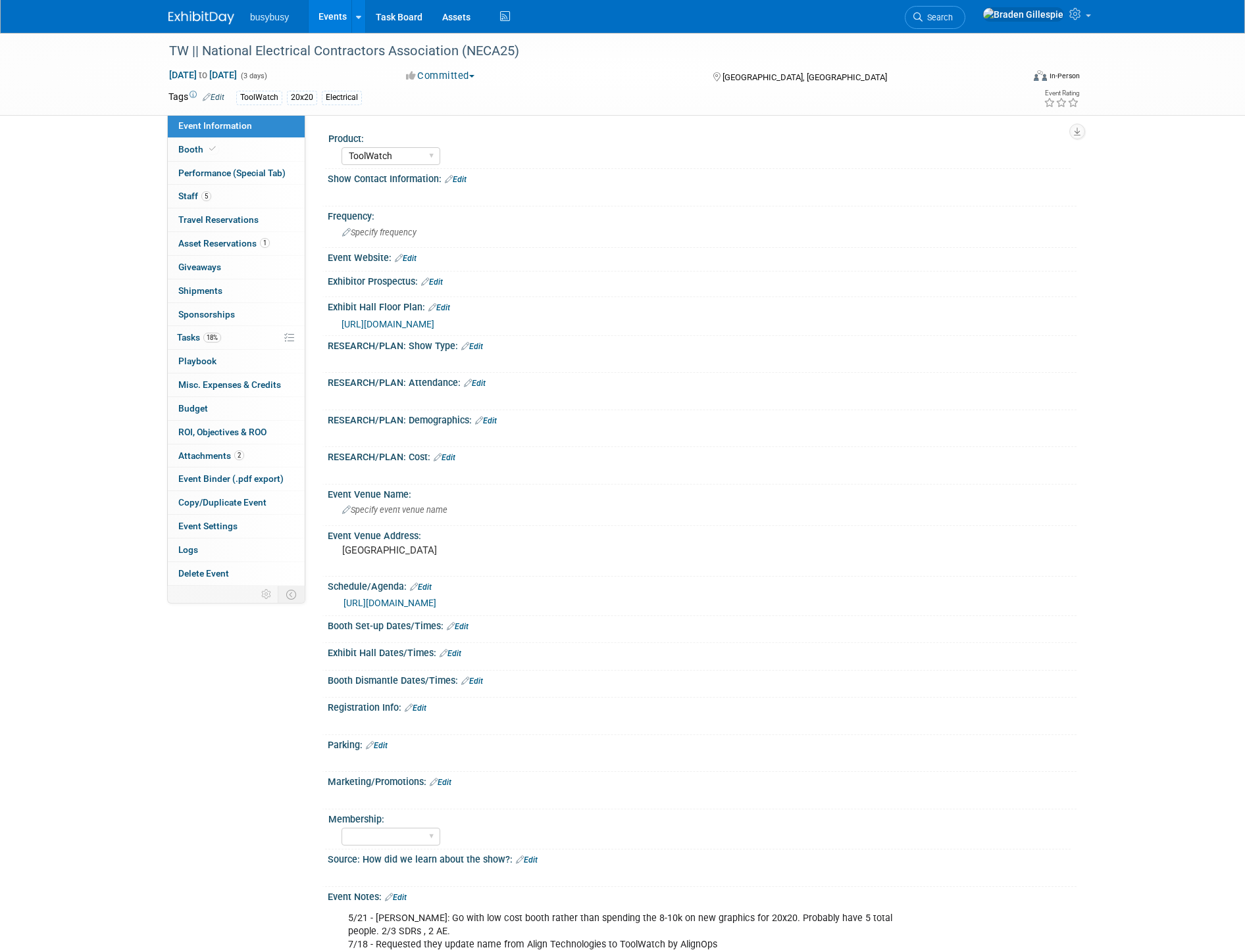
select select "ToolWatch"
click at [193, 35] on div at bounding box center [588, 39] width 848 height 11
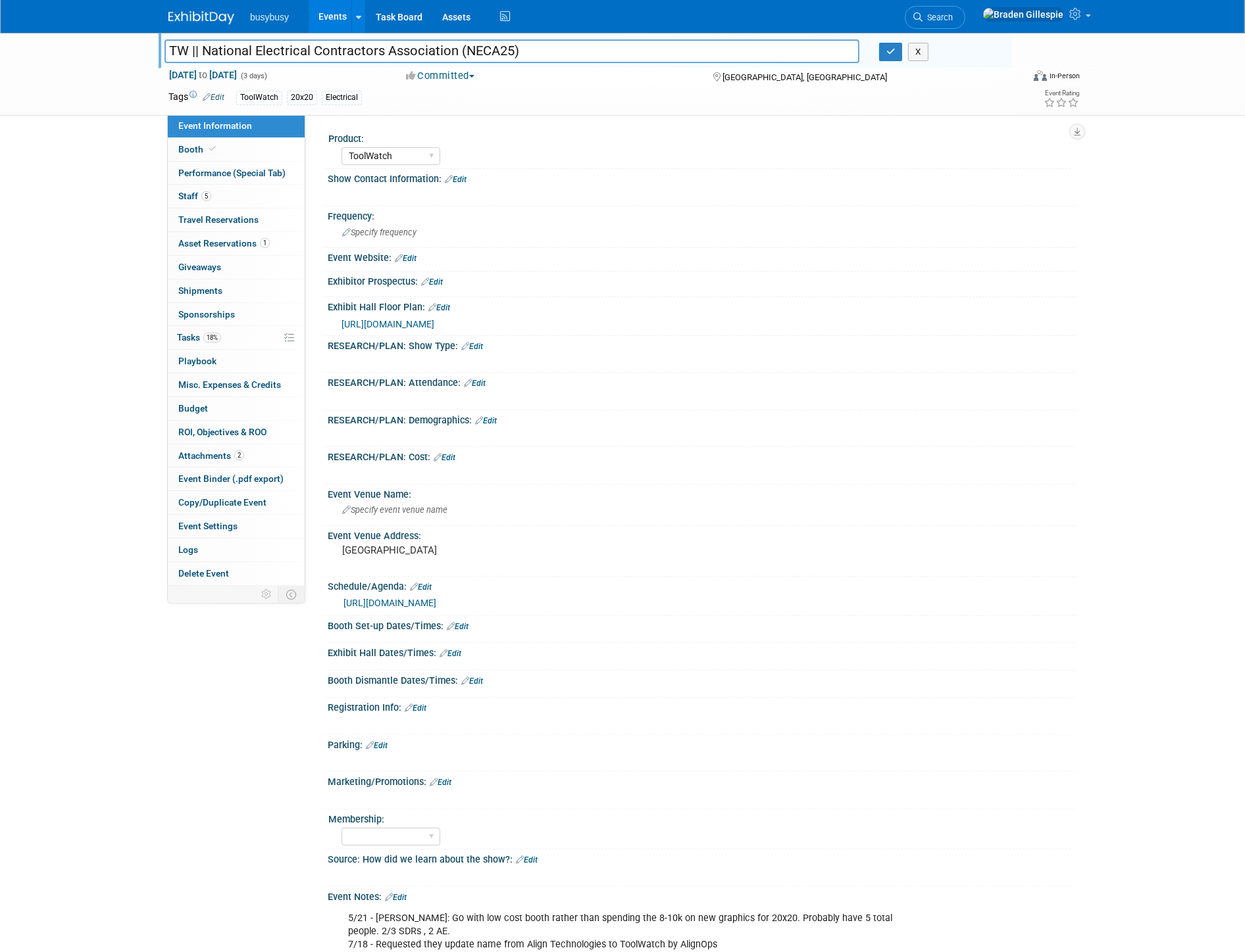
click at [193, 18] on img at bounding box center [201, 17] width 65 height 13
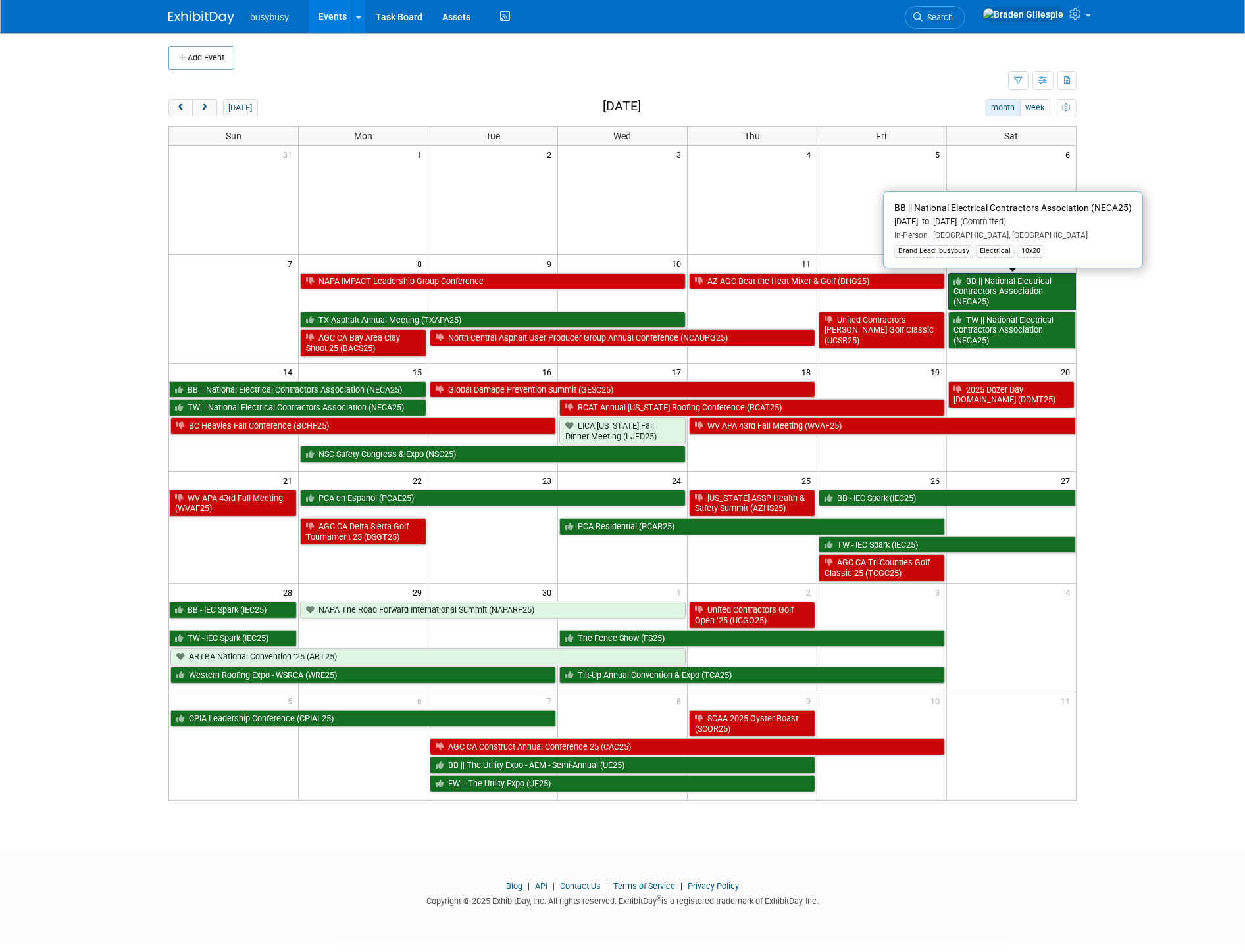
click at [1008, 299] on link "BB || National Electrical Contractors Association (NECA25)" at bounding box center [1012, 292] width 128 height 38
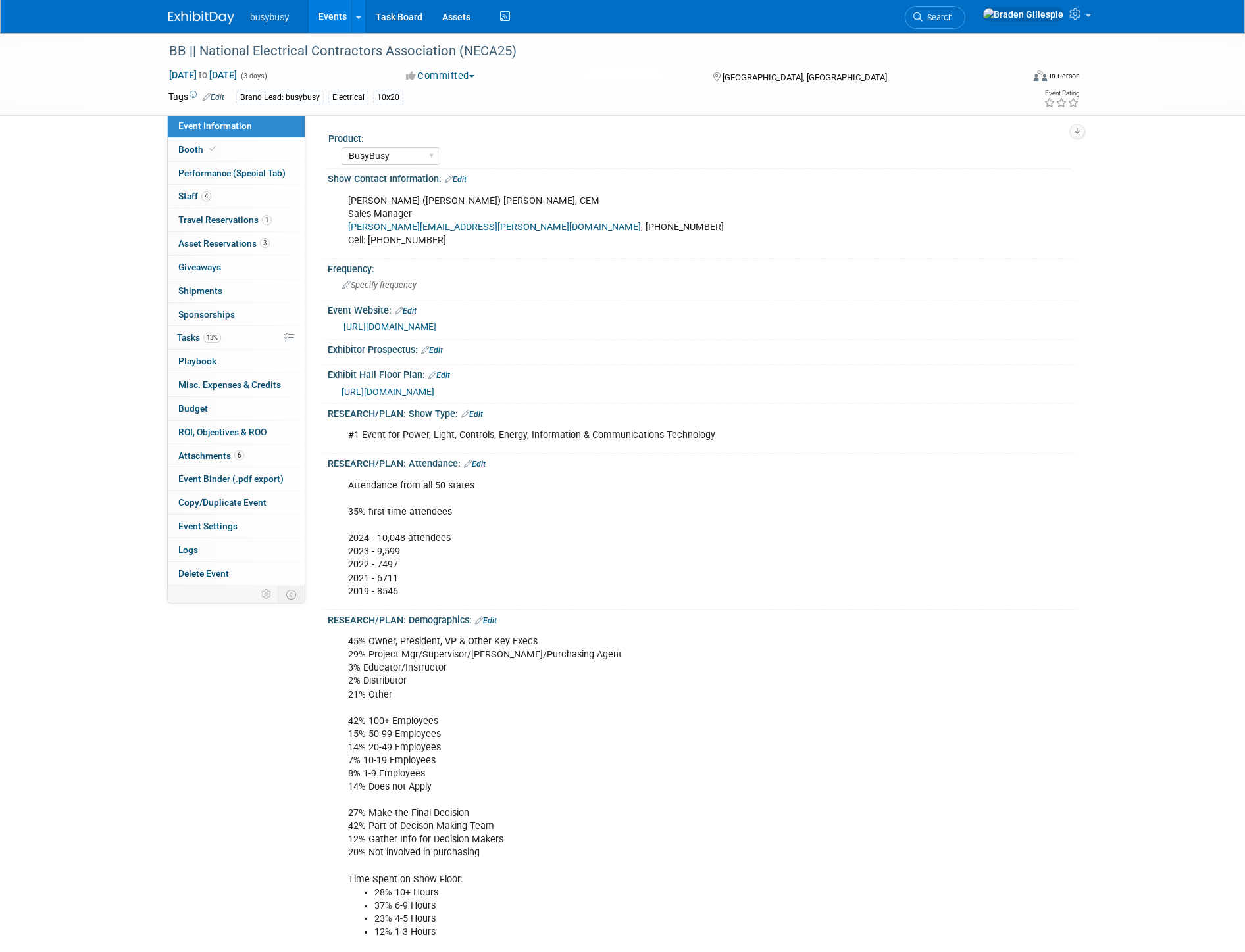
select select "BusyBusy"
click at [198, 15] on img at bounding box center [201, 17] width 65 height 13
